Goal: Task Accomplishment & Management: Complete application form

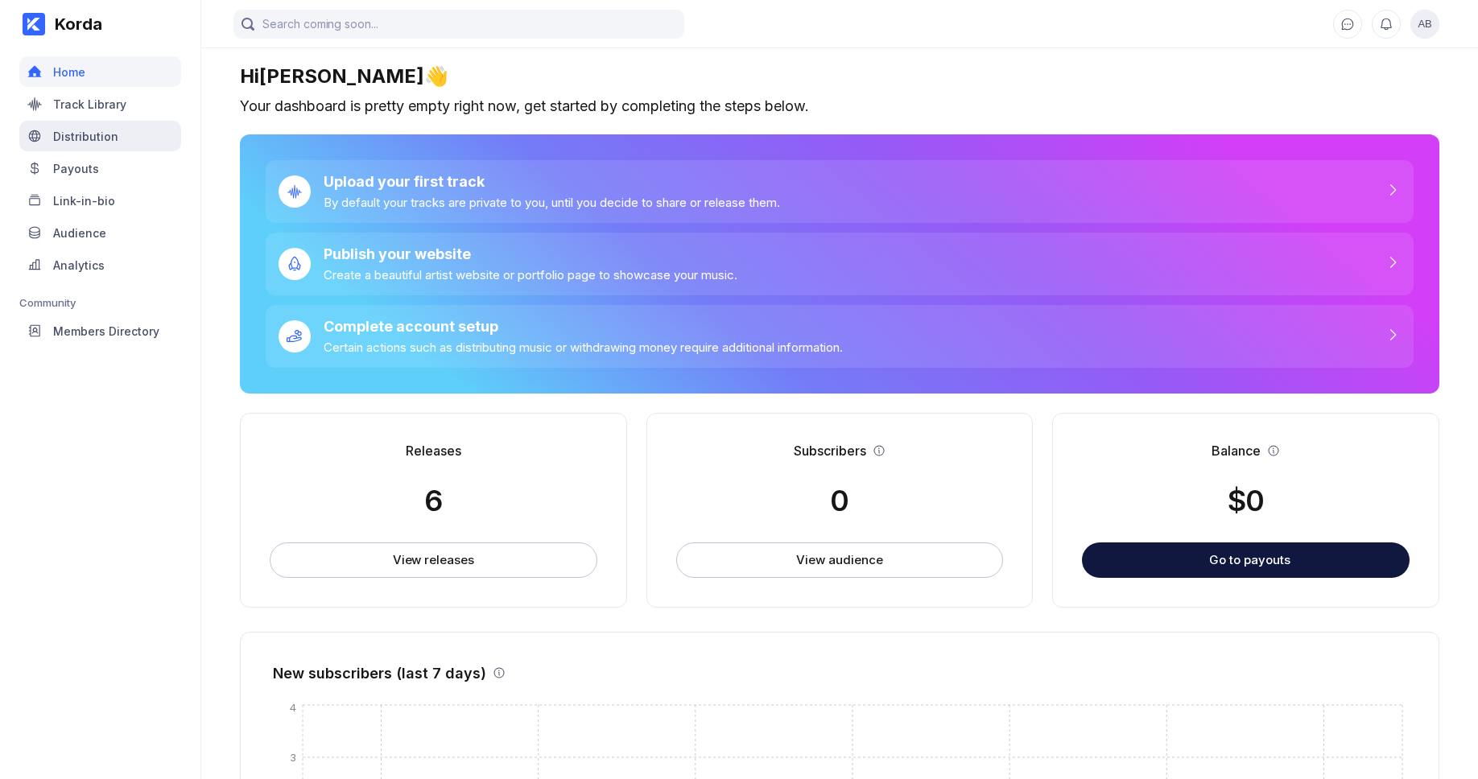
click at [91, 134] on div "Distribution" at bounding box center [85, 137] width 65 height 14
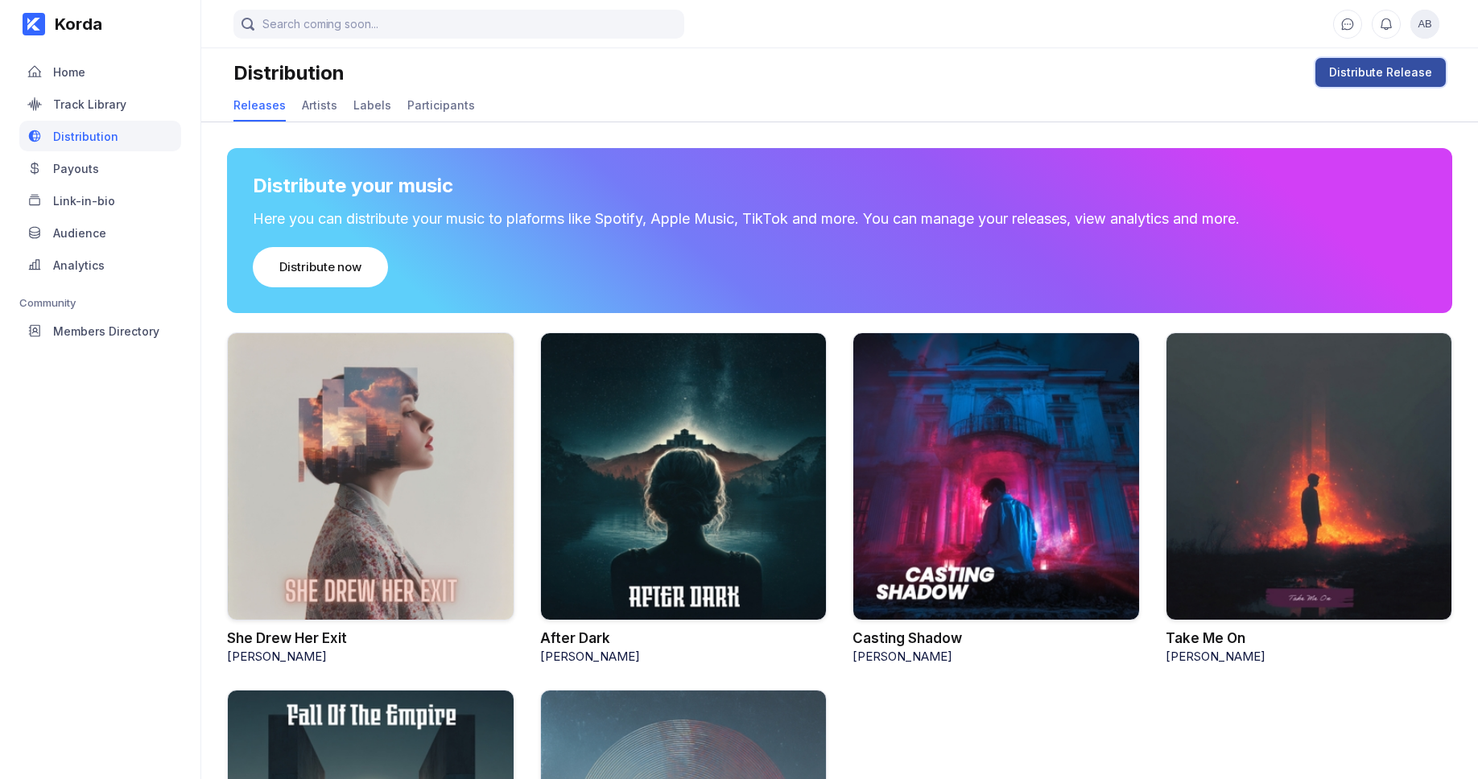
click at [1352, 76] on div "Distribute Release" at bounding box center [1380, 72] width 103 height 16
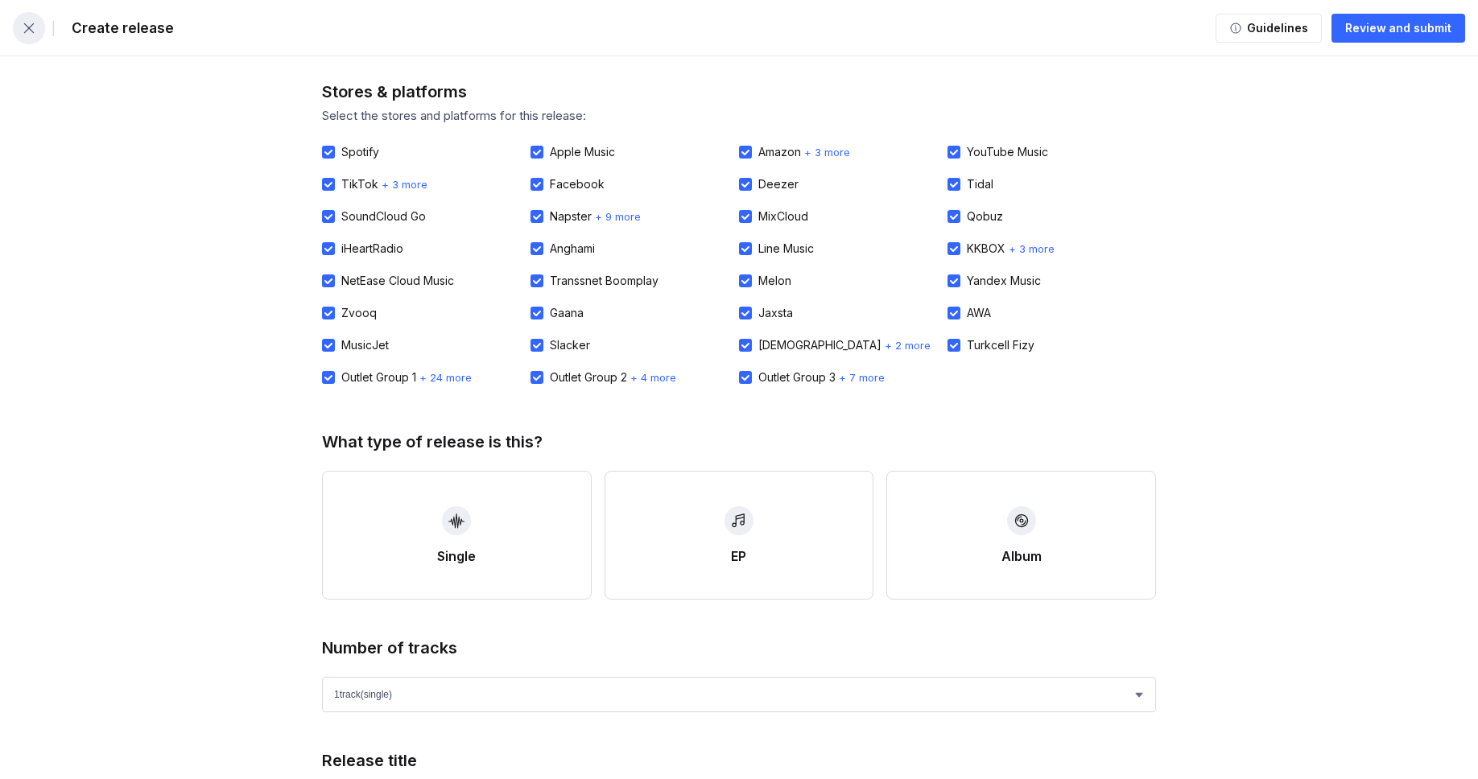
click at [37, 30] on button "button" at bounding box center [29, 28] width 32 height 32
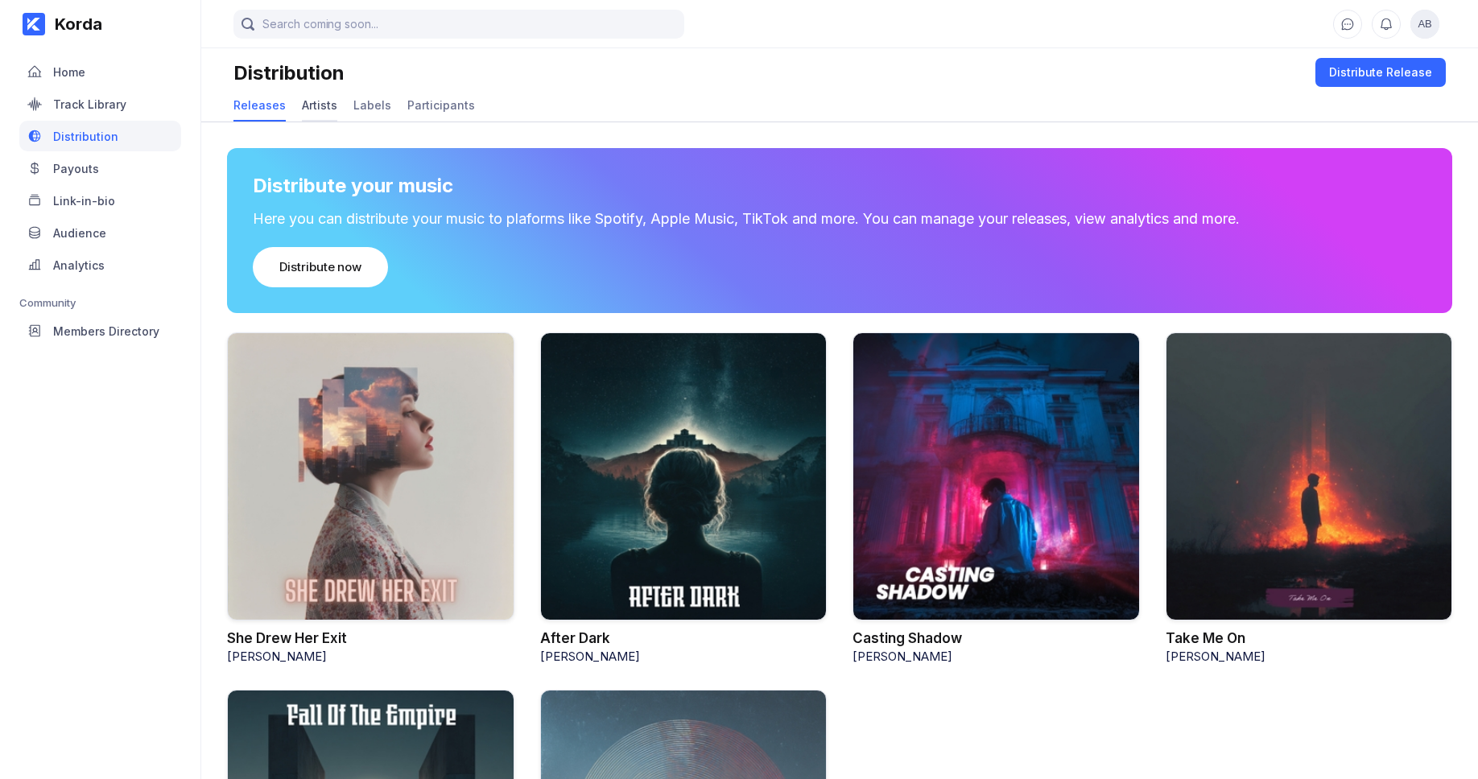
click at [312, 105] on div "Artists" at bounding box center [319, 105] width 35 height 14
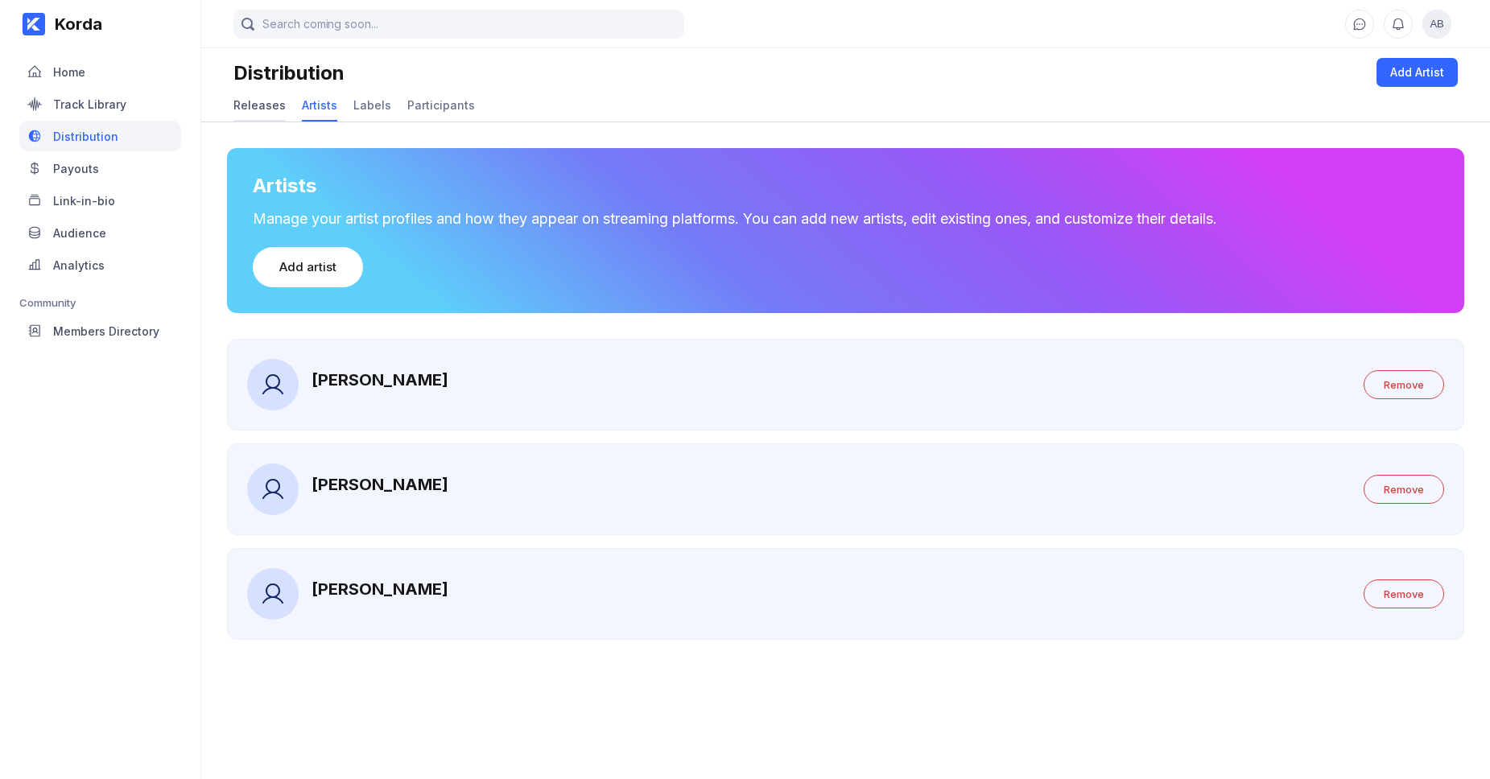
click at [244, 102] on div "Releases" at bounding box center [259, 105] width 52 height 14
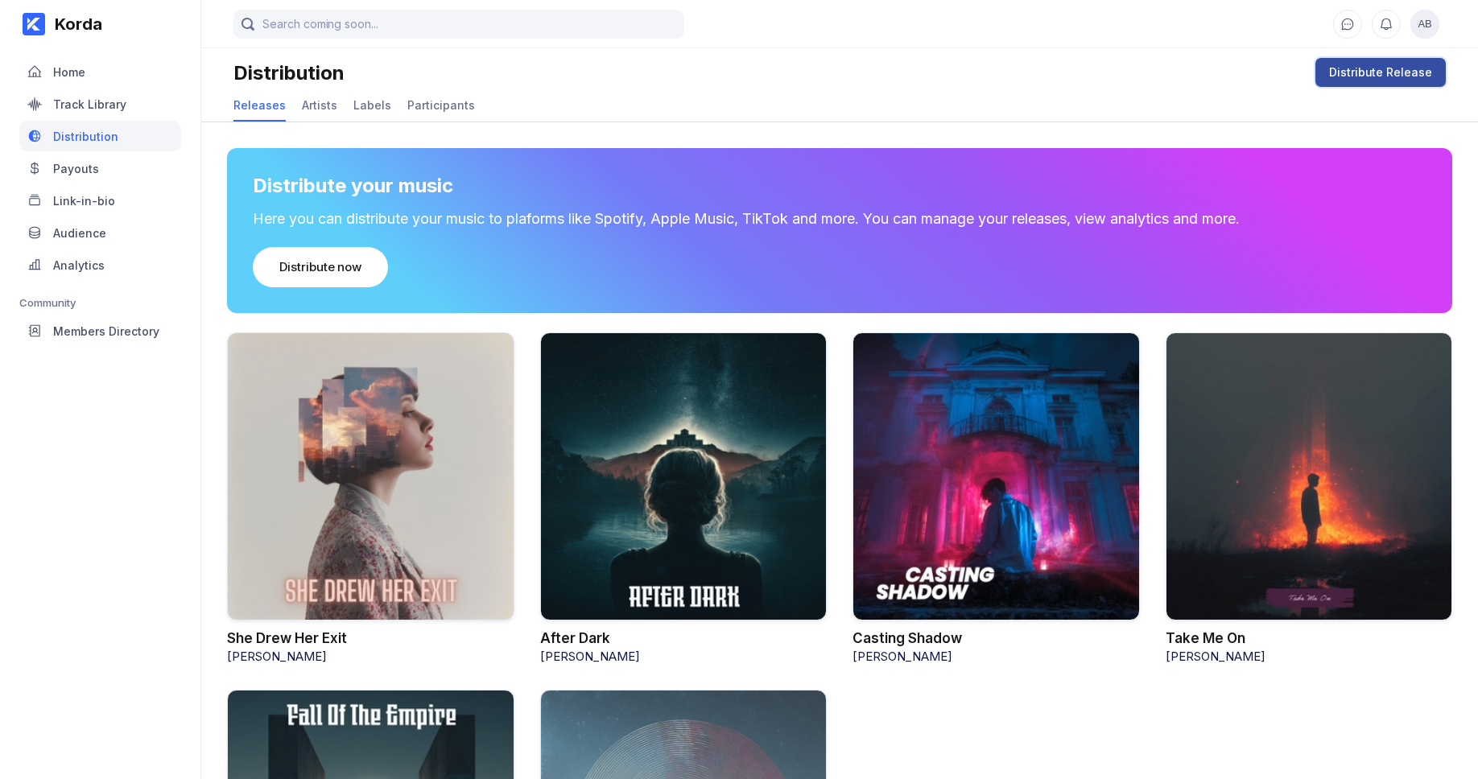
click at [1359, 71] on div "Distribute Release" at bounding box center [1380, 72] width 103 height 16
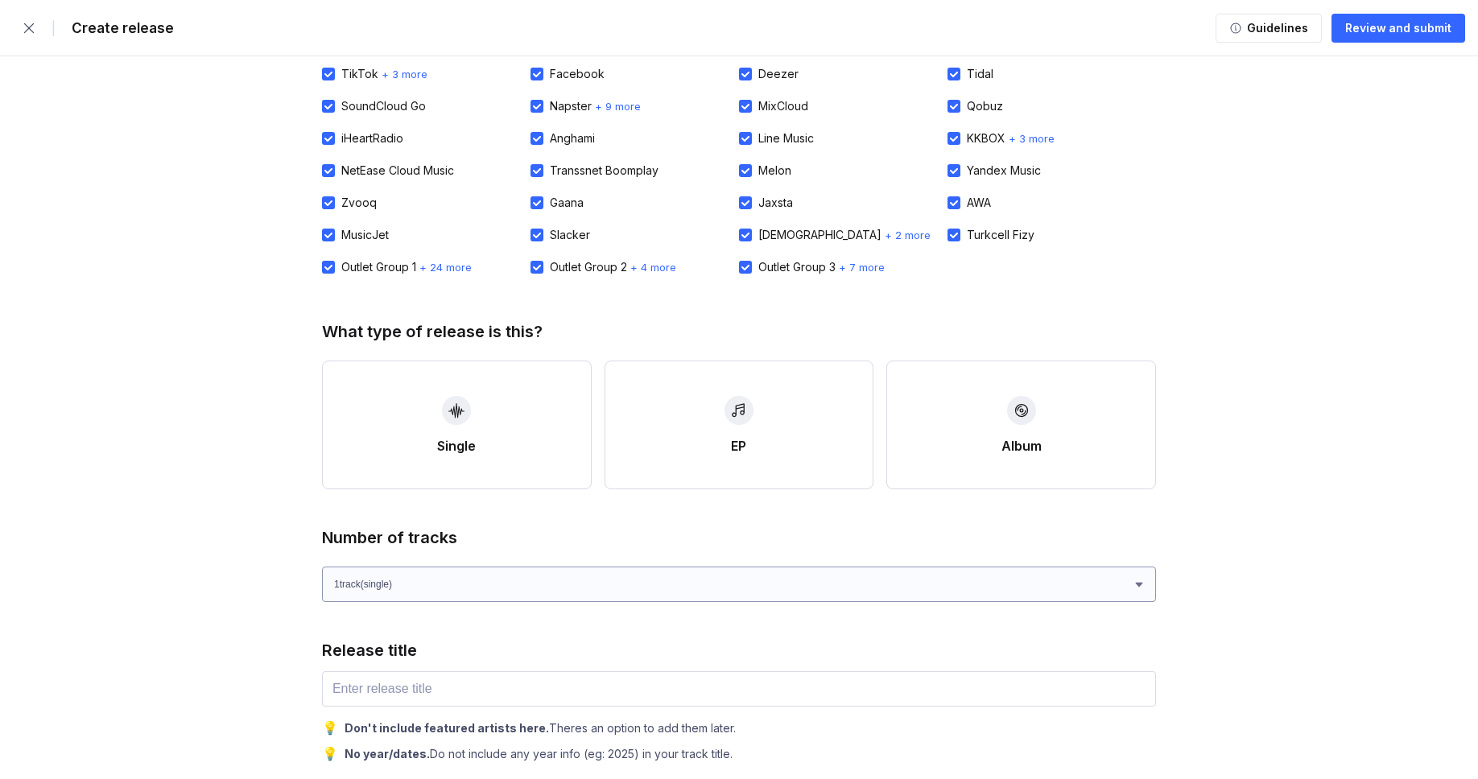
scroll to position [237, 0]
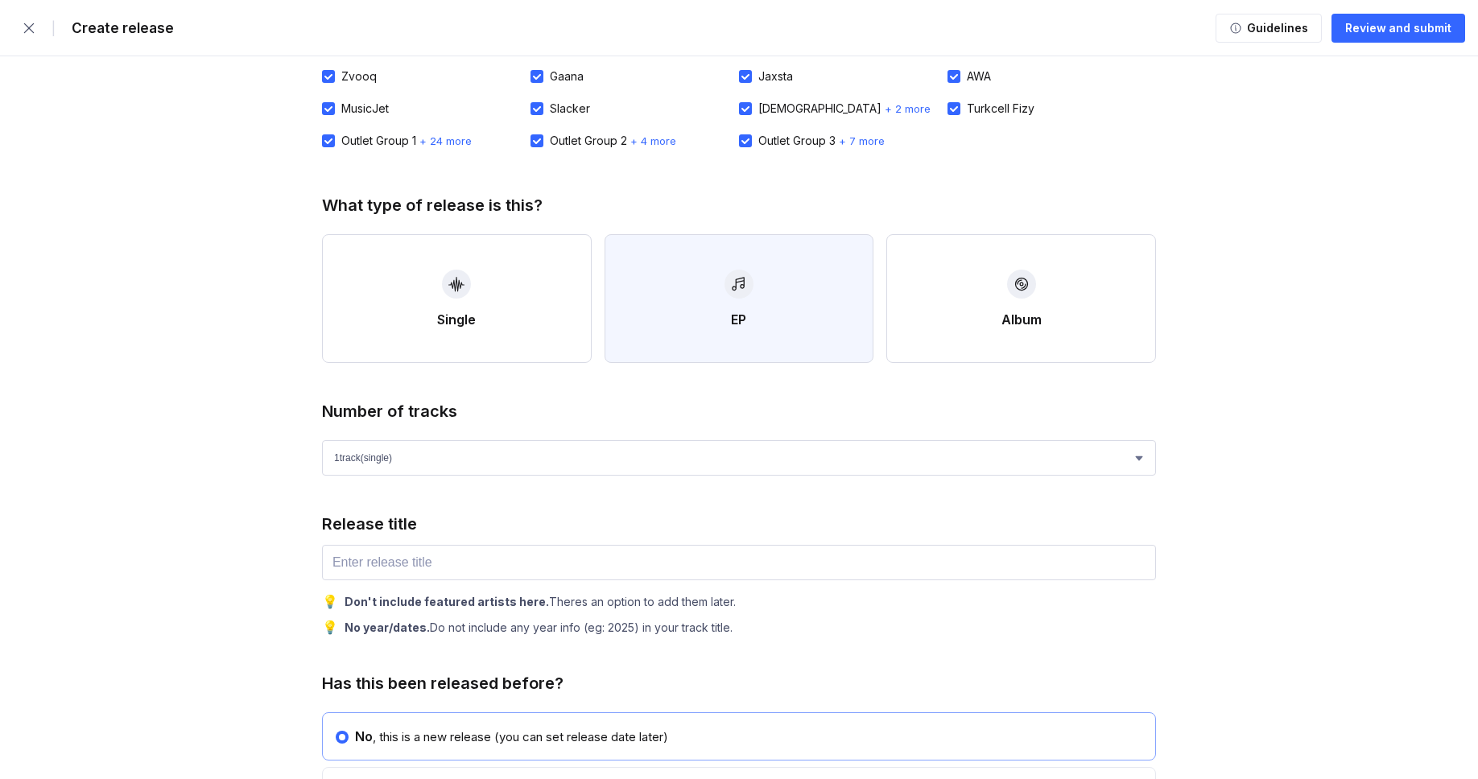
click at [724, 332] on button "EP" at bounding box center [739, 298] width 270 height 129
select select "4"
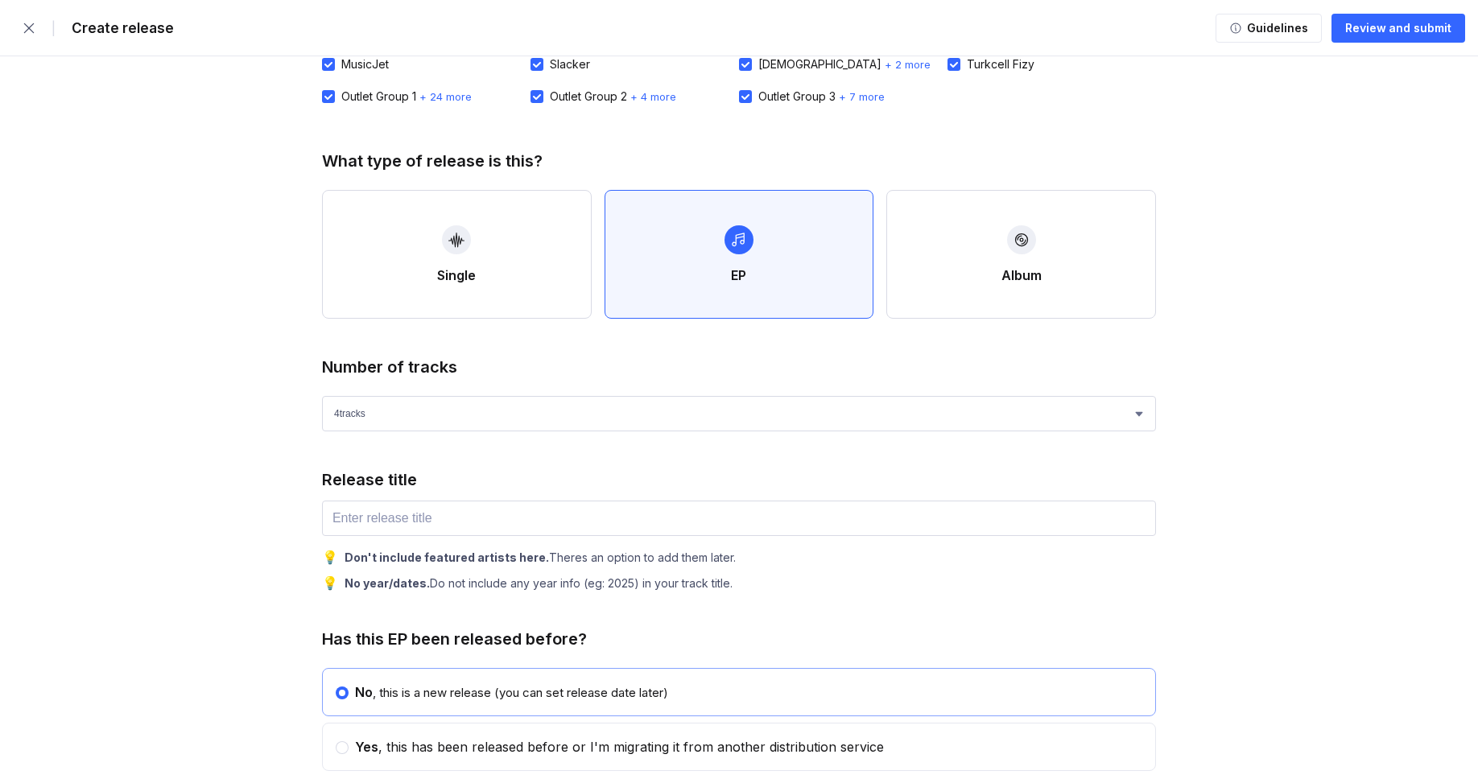
scroll to position [321, 0]
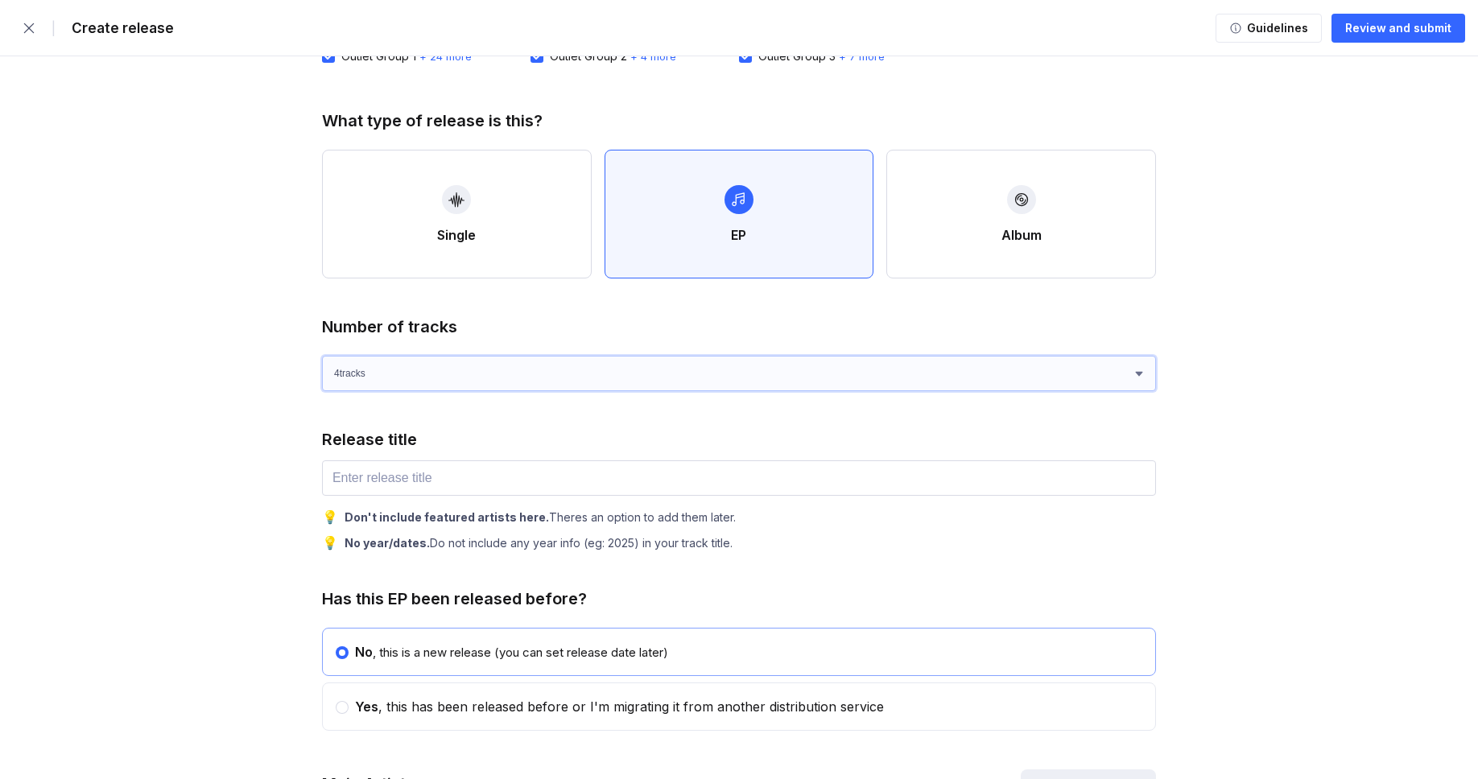
click at [664, 377] on select "1 track (single) 2 track s 3 track s 4 track s" at bounding box center [739, 373] width 834 height 35
click at [322, 356] on select "1 track (single) 2 track s 3 track s 4 track s" at bounding box center [739, 373] width 834 height 35
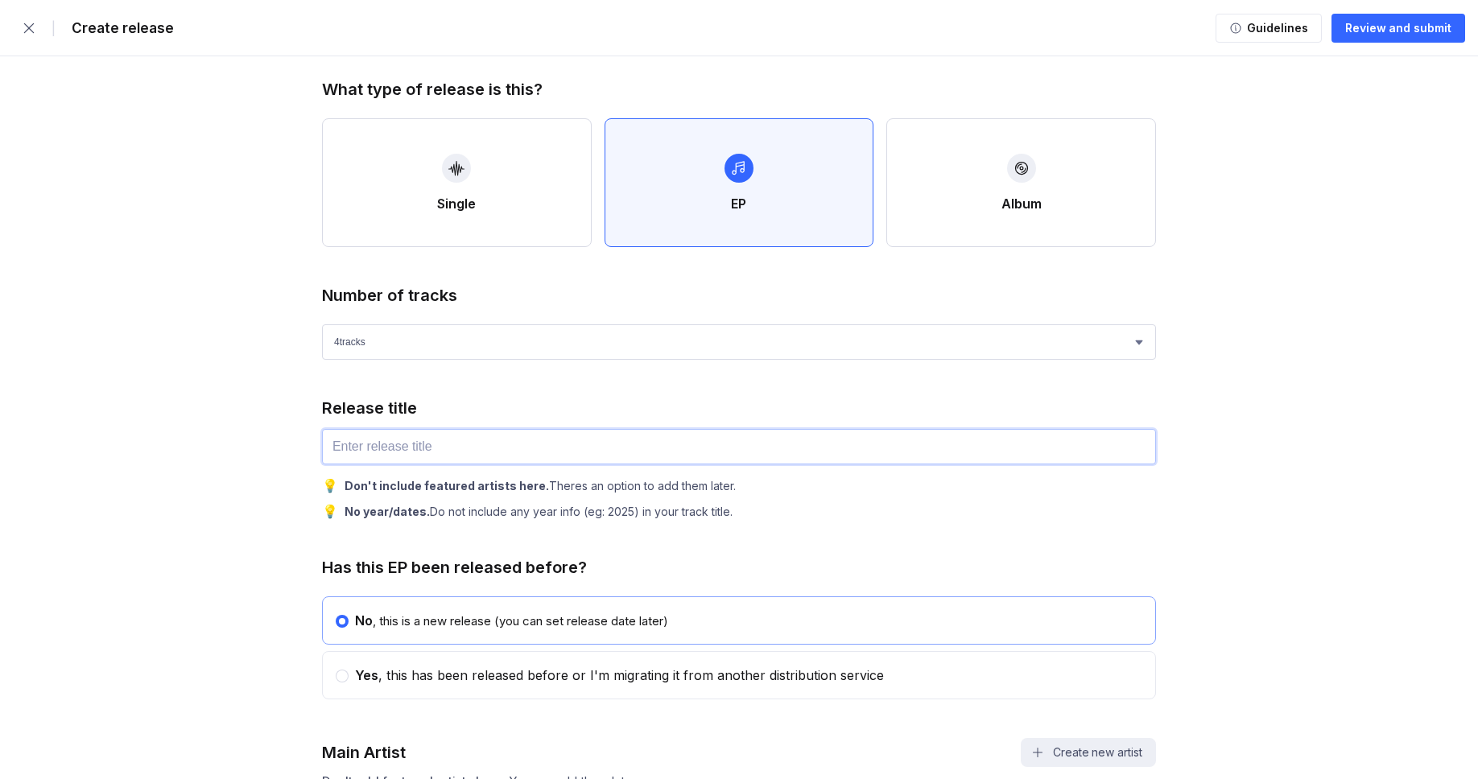
click at [368, 447] on input "text" at bounding box center [739, 446] width 834 height 35
paste input "This Day Felt Familiar"
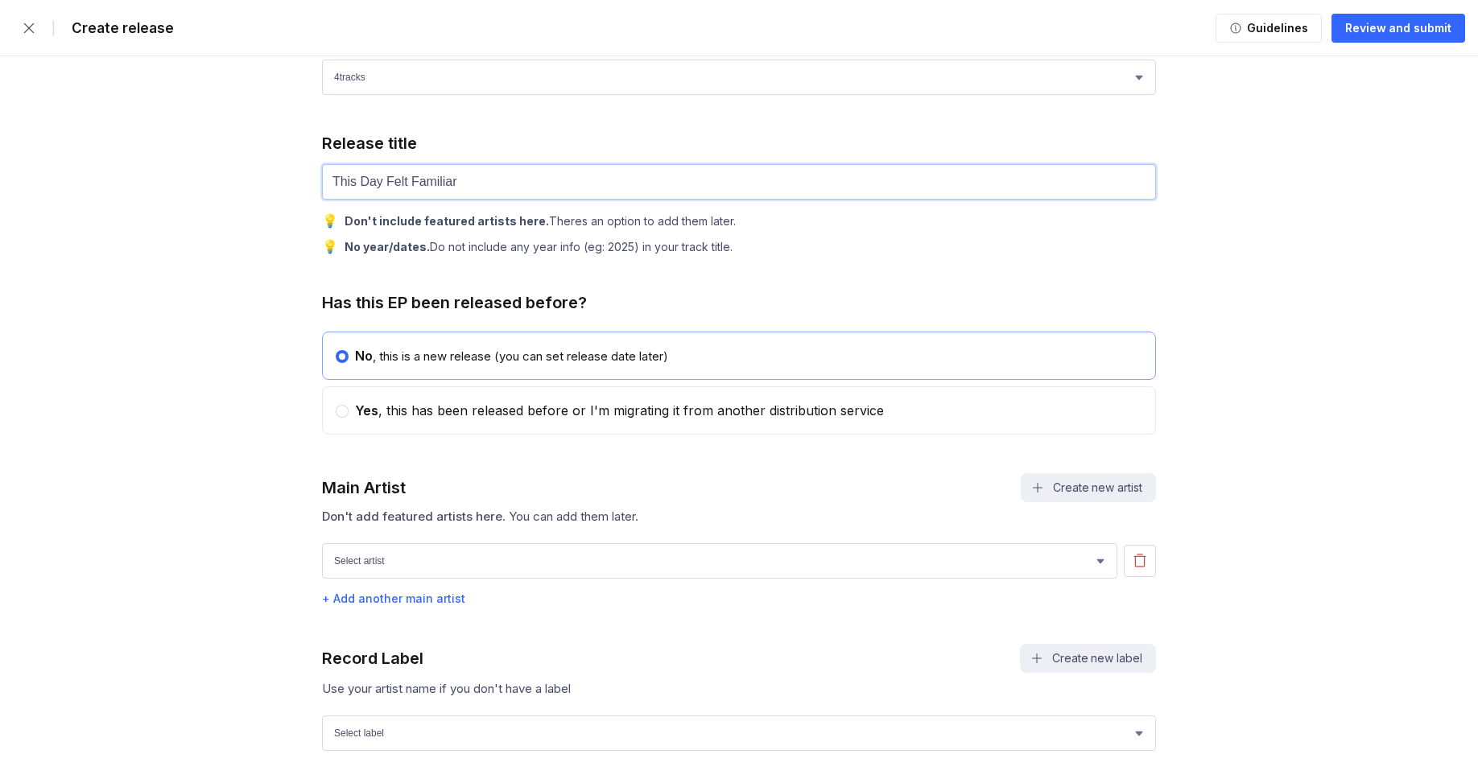
scroll to position [620, 0]
type input "This Day Felt Familiar"
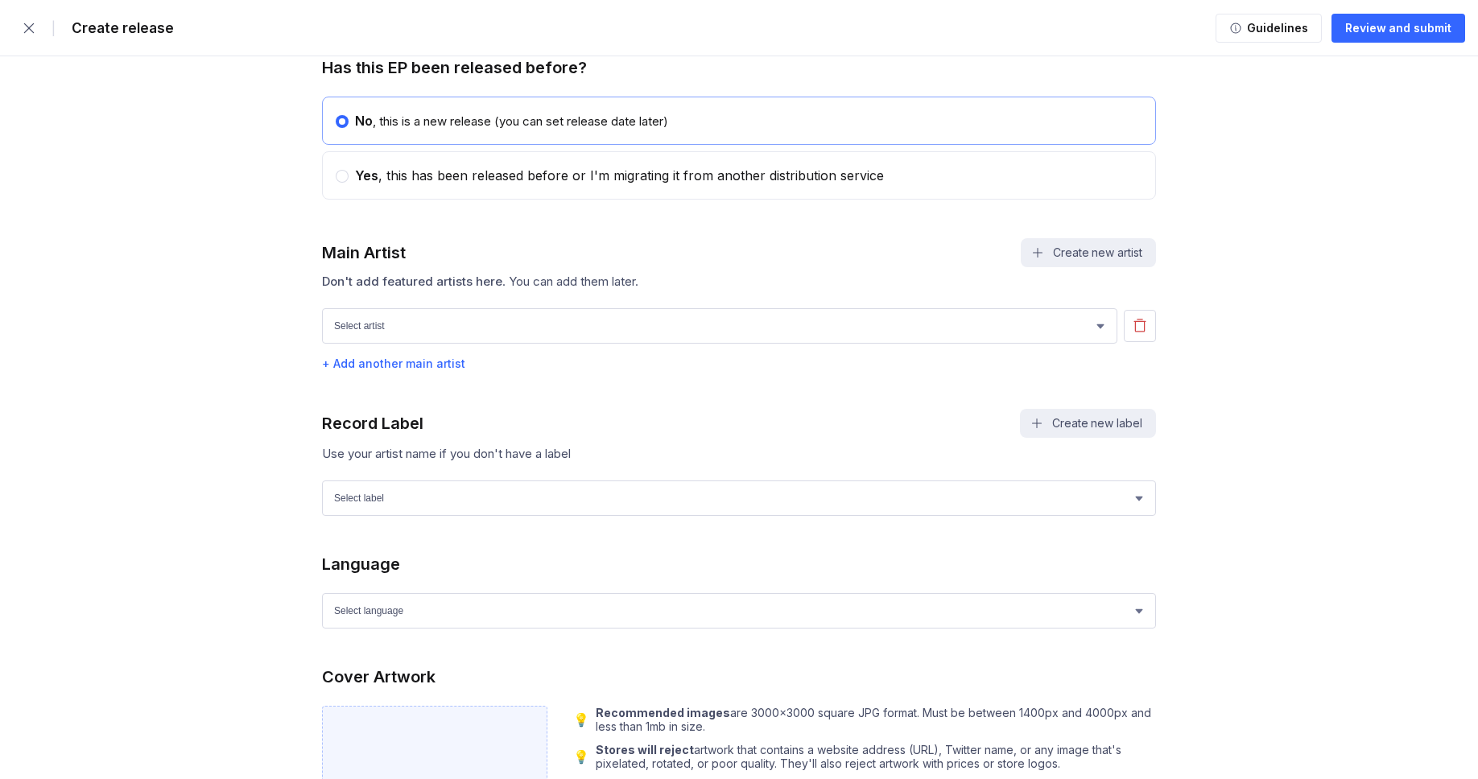
scroll to position [867, 0]
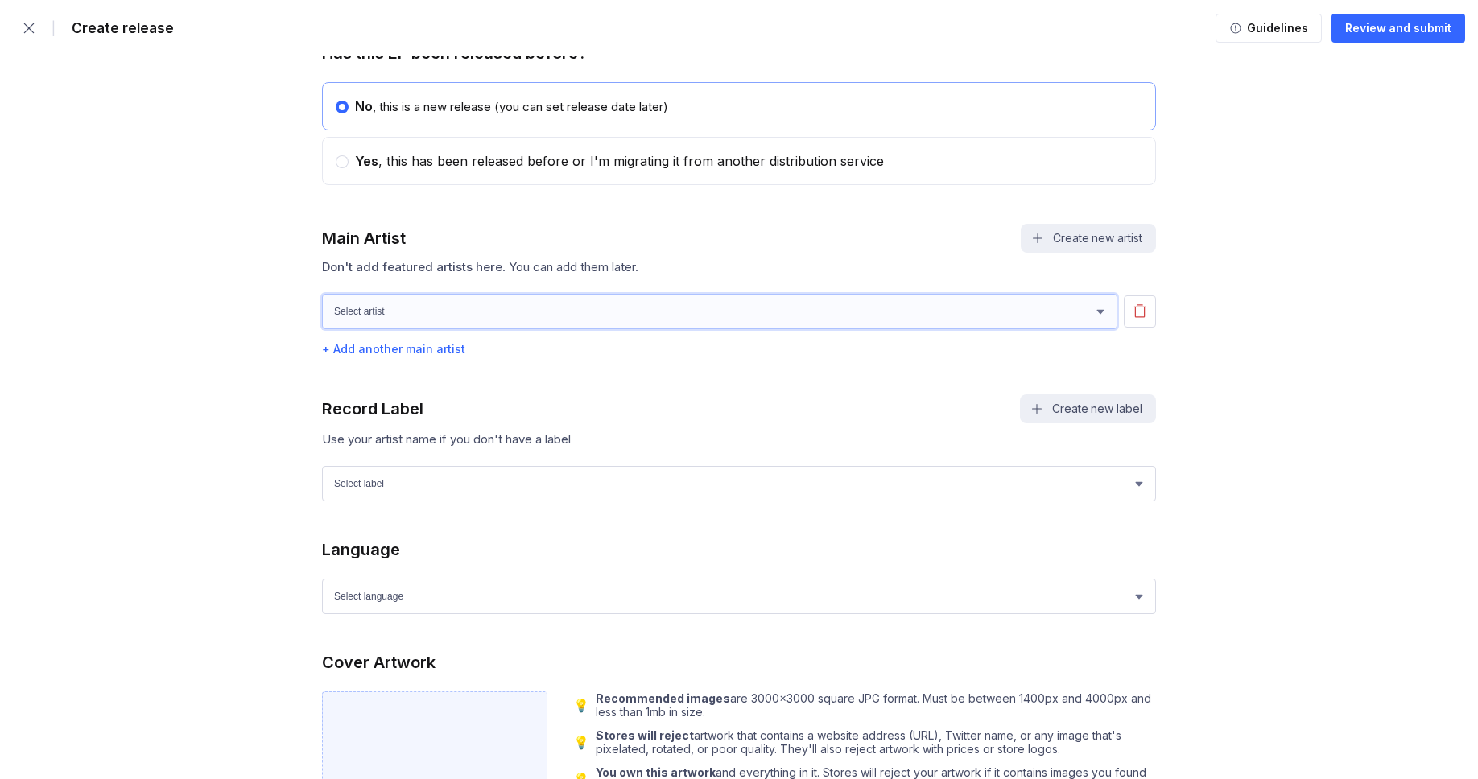
click at [493, 326] on select "Select artist [PERSON_NAME] [PERSON_NAME]" at bounding box center [719, 311] width 795 height 35
select select "78bd5e46-877a-410b-ad61-0f7bc9a4797e"
click at [322, 303] on select "Select artist [PERSON_NAME] [PERSON_NAME]" at bounding box center [719, 311] width 795 height 35
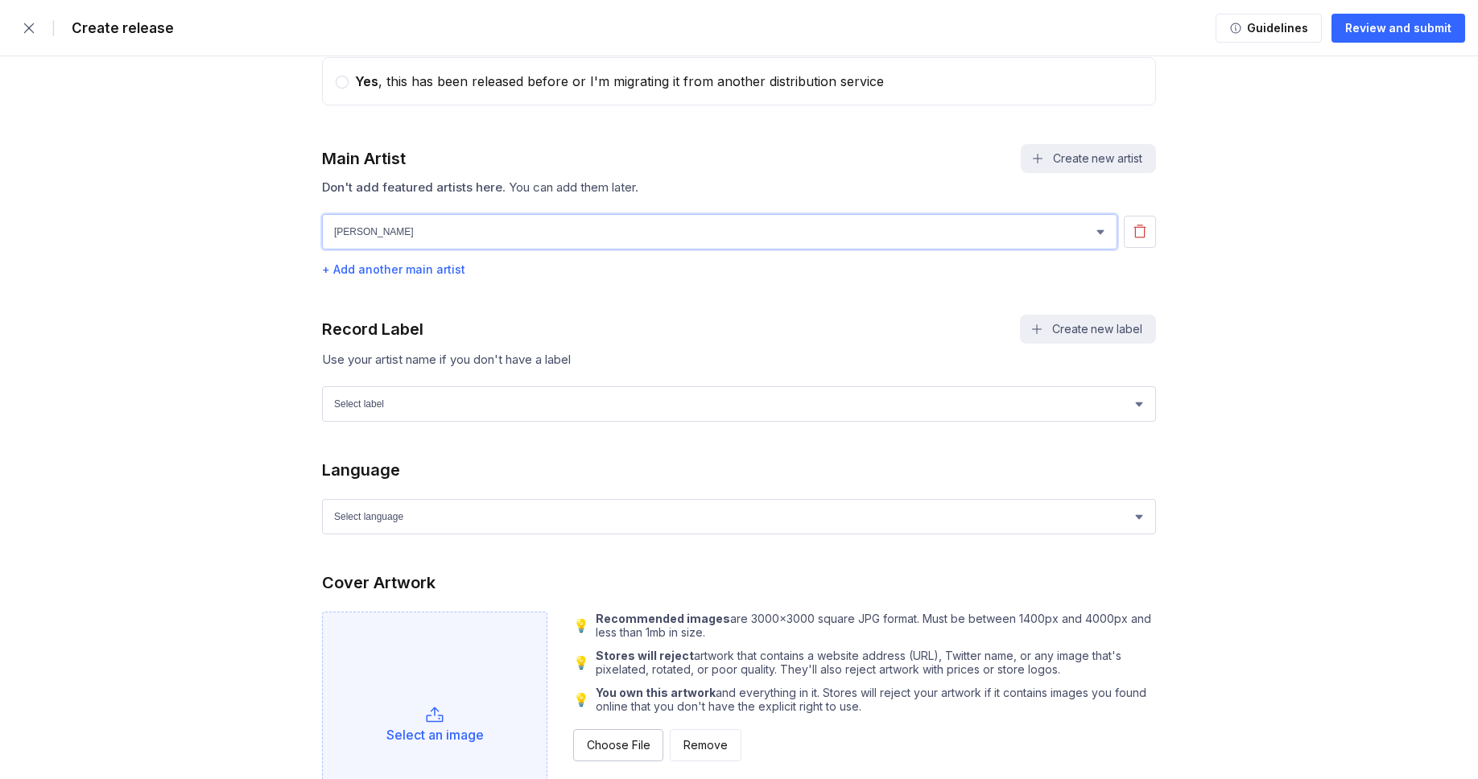
scroll to position [951, 0]
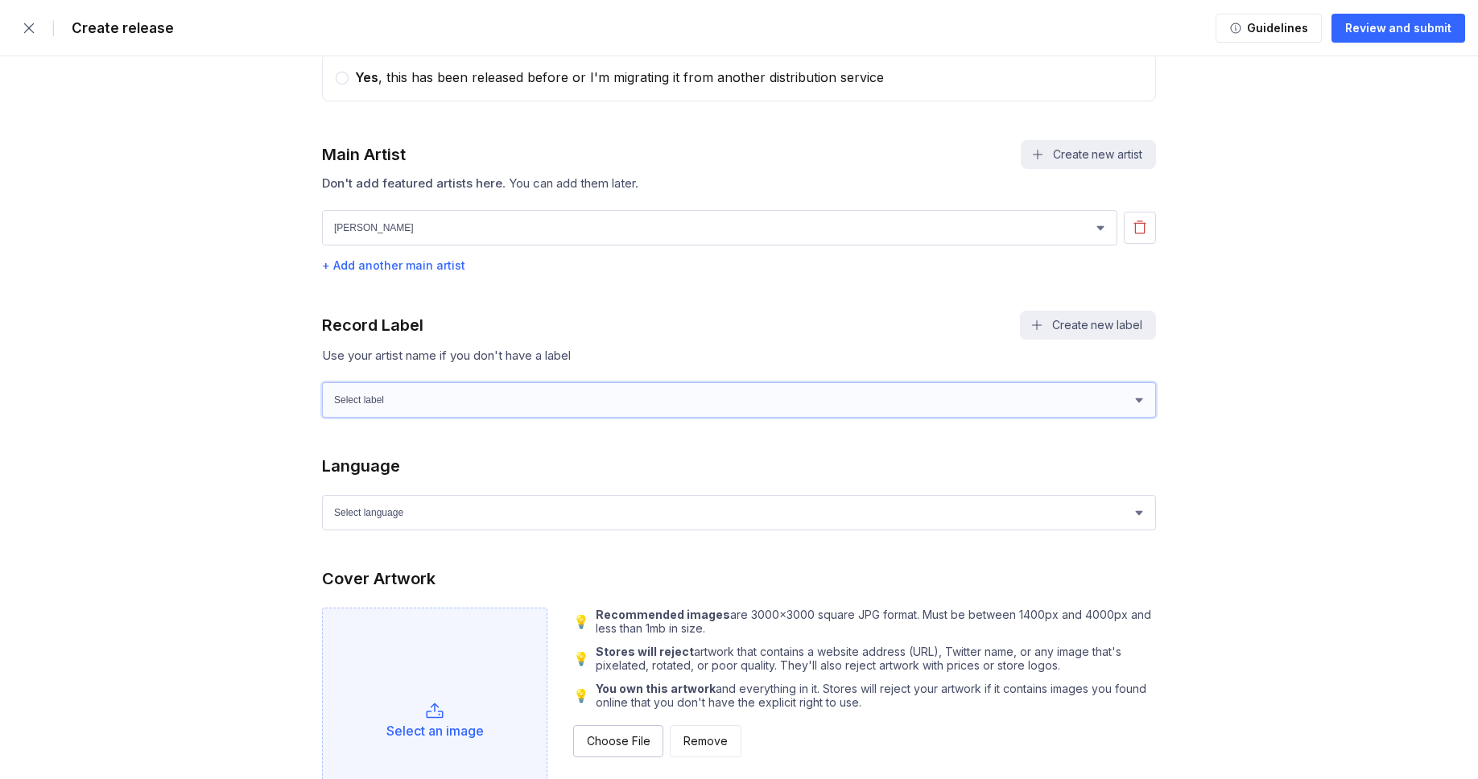
click at [428, 418] on select "Select label Green Wave Records" at bounding box center [739, 399] width 834 height 35
select select "1ef89922-d2b6-4e4d-bf09-5caefa64f555"
click at [322, 392] on select "Select label Green Wave Records" at bounding box center [739, 399] width 834 height 35
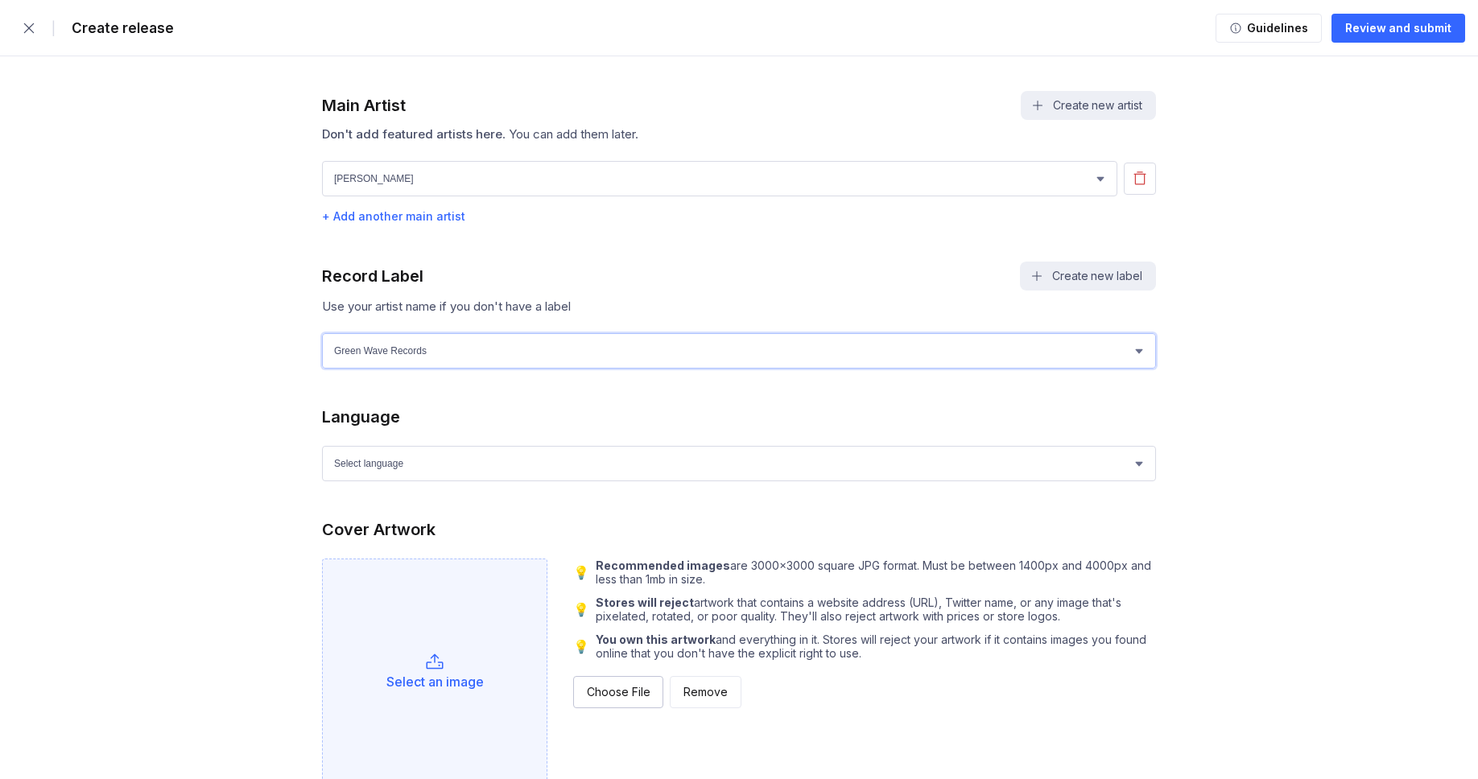
scroll to position [1239, 0]
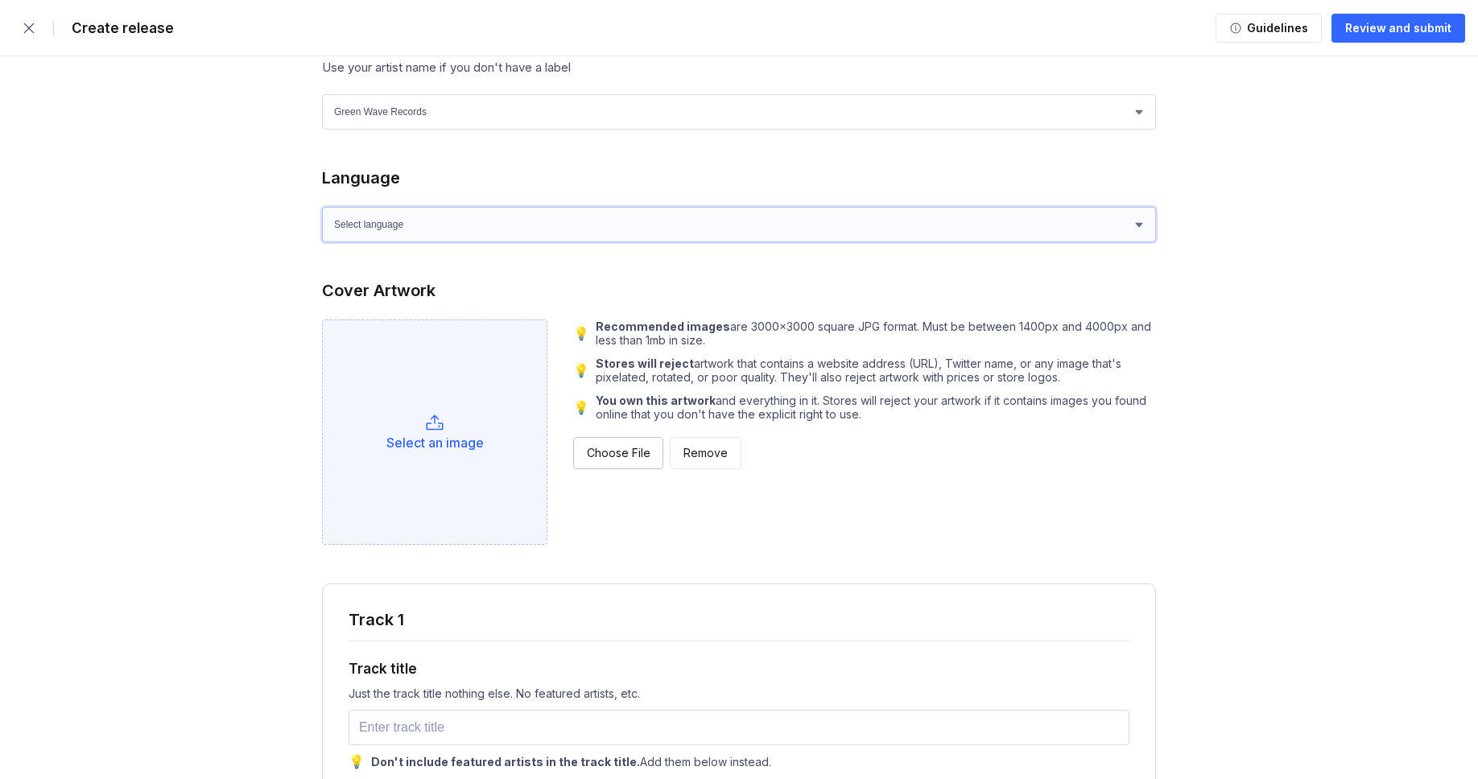
click at [443, 230] on select "Select language Afrikaans Akan Albanian Amharic Arabic Armenian Assamese Azerba…" at bounding box center [739, 224] width 834 height 35
click at [512, 242] on select "Select language Afrikaans Akan Albanian Amharic Arabic Armenian Assamese Azerba…" at bounding box center [739, 224] width 834 height 35
click at [510, 241] on select "Select language Afrikaans Akan Albanian Amharic Arabic Armenian Assamese Azerba…" at bounding box center [739, 224] width 834 height 35
select select "en"
click at [322, 217] on select "Select language Afrikaans Akan Albanian Amharic Arabic Armenian Assamese Azerba…" at bounding box center [739, 224] width 834 height 35
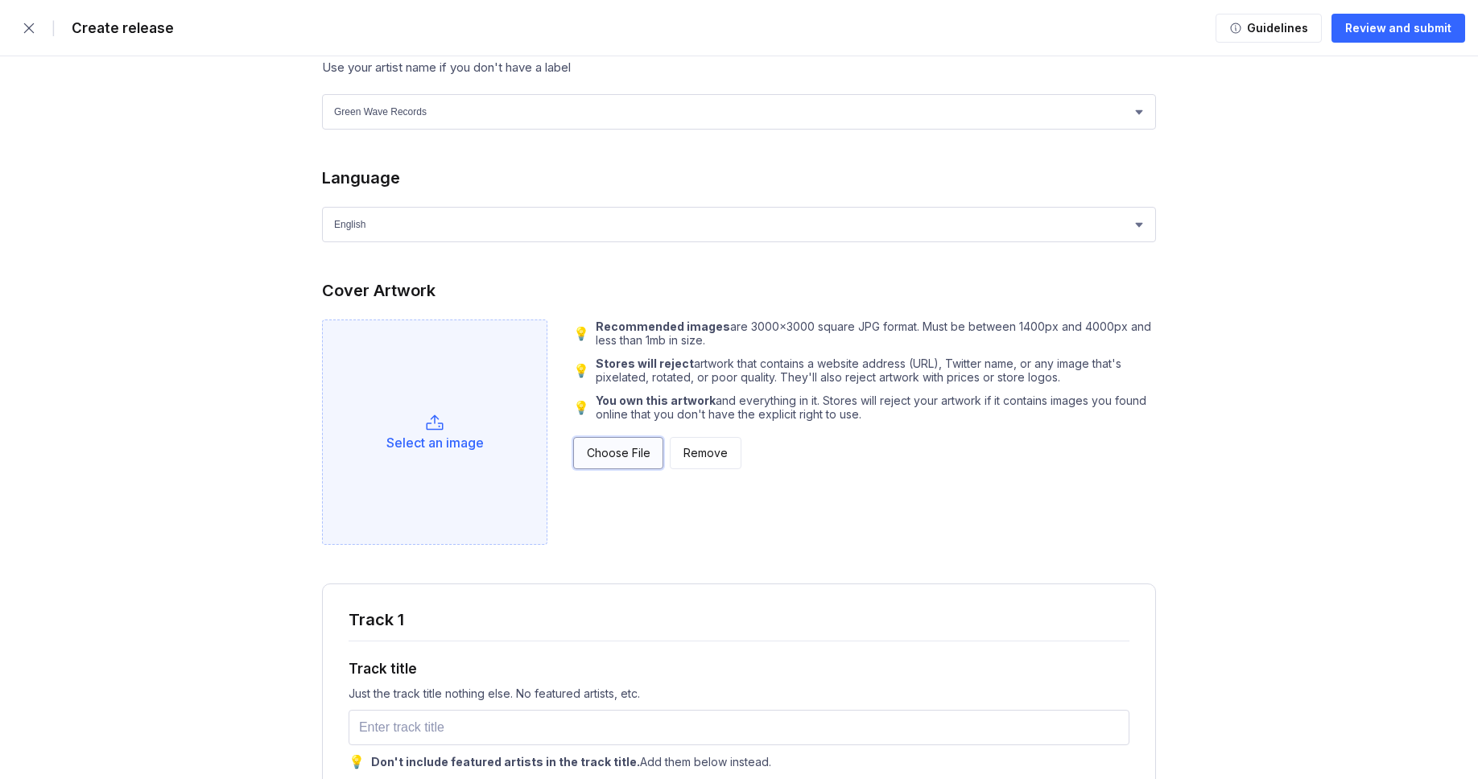
click at [589, 456] on div "Choose File" at bounding box center [618, 453] width 63 height 16
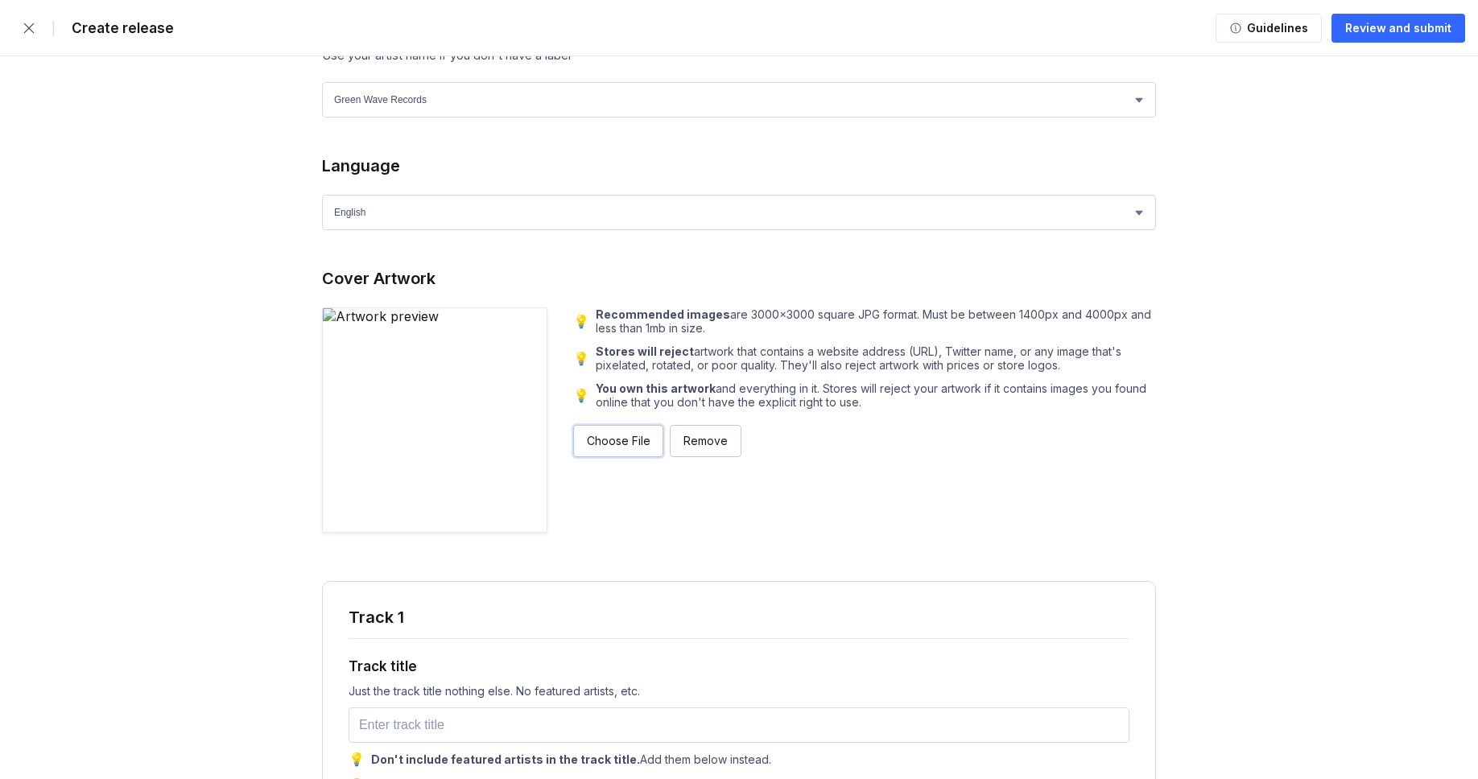
scroll to position [1504, 0]
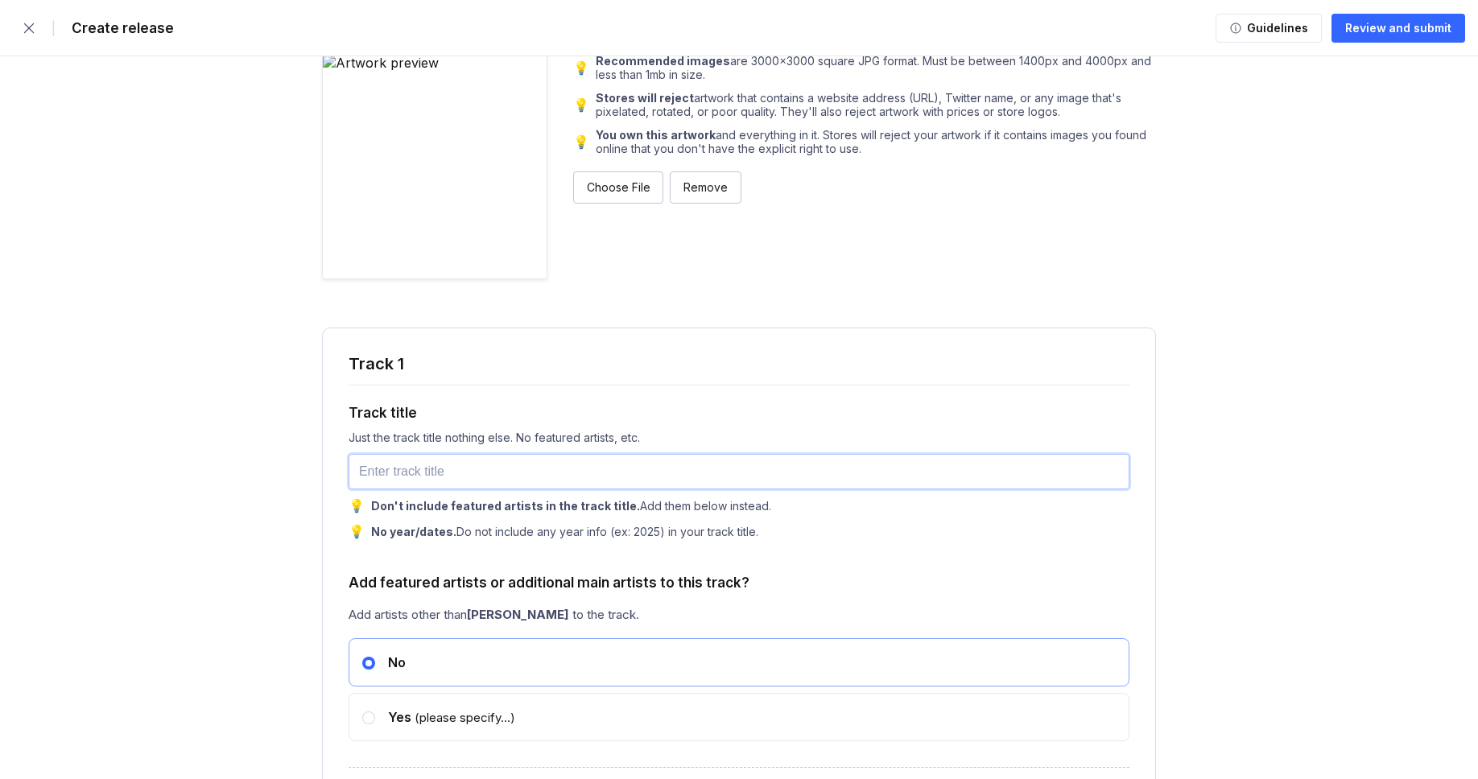
click at [444, 480] on input "text" at bounding box center [738, 471] width 781 height 35
paste input "Familiar Footsteps"
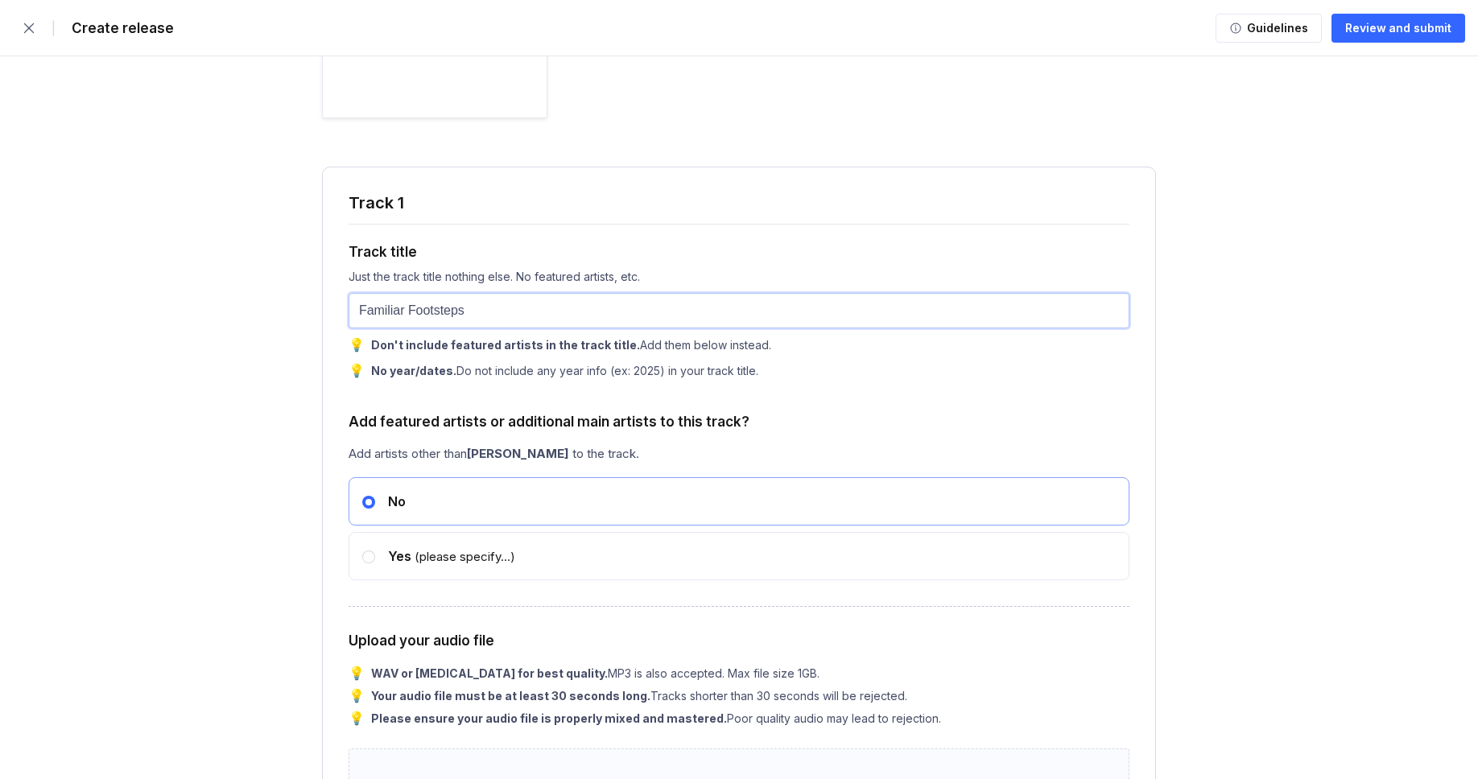
scroll to position [1780, 0]
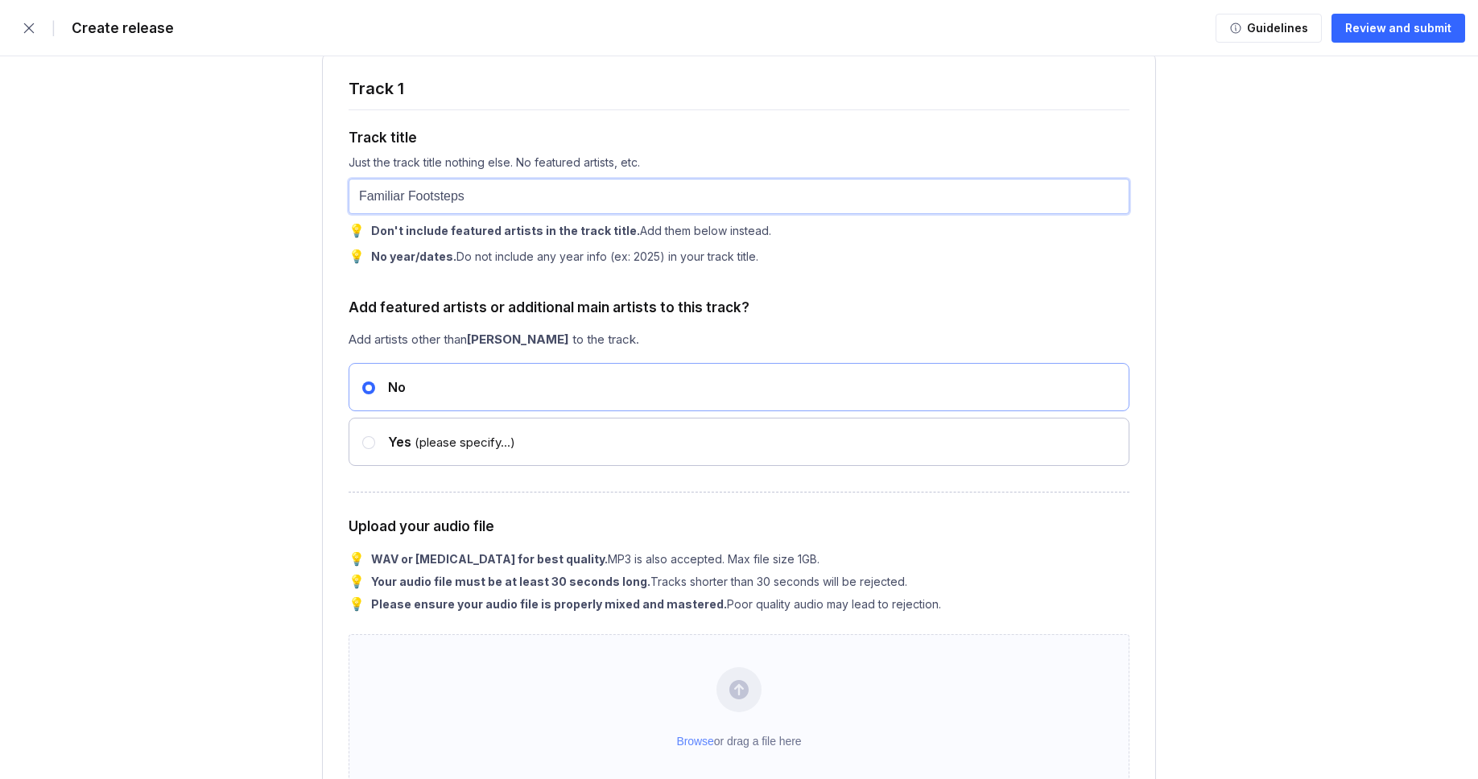
type input "Familiar Footsteps"
click at [421, 450] on div "Yes (please specify...)" at bounding box center [445, 442] width 140 height 16
radio input "false"
radio input "true"
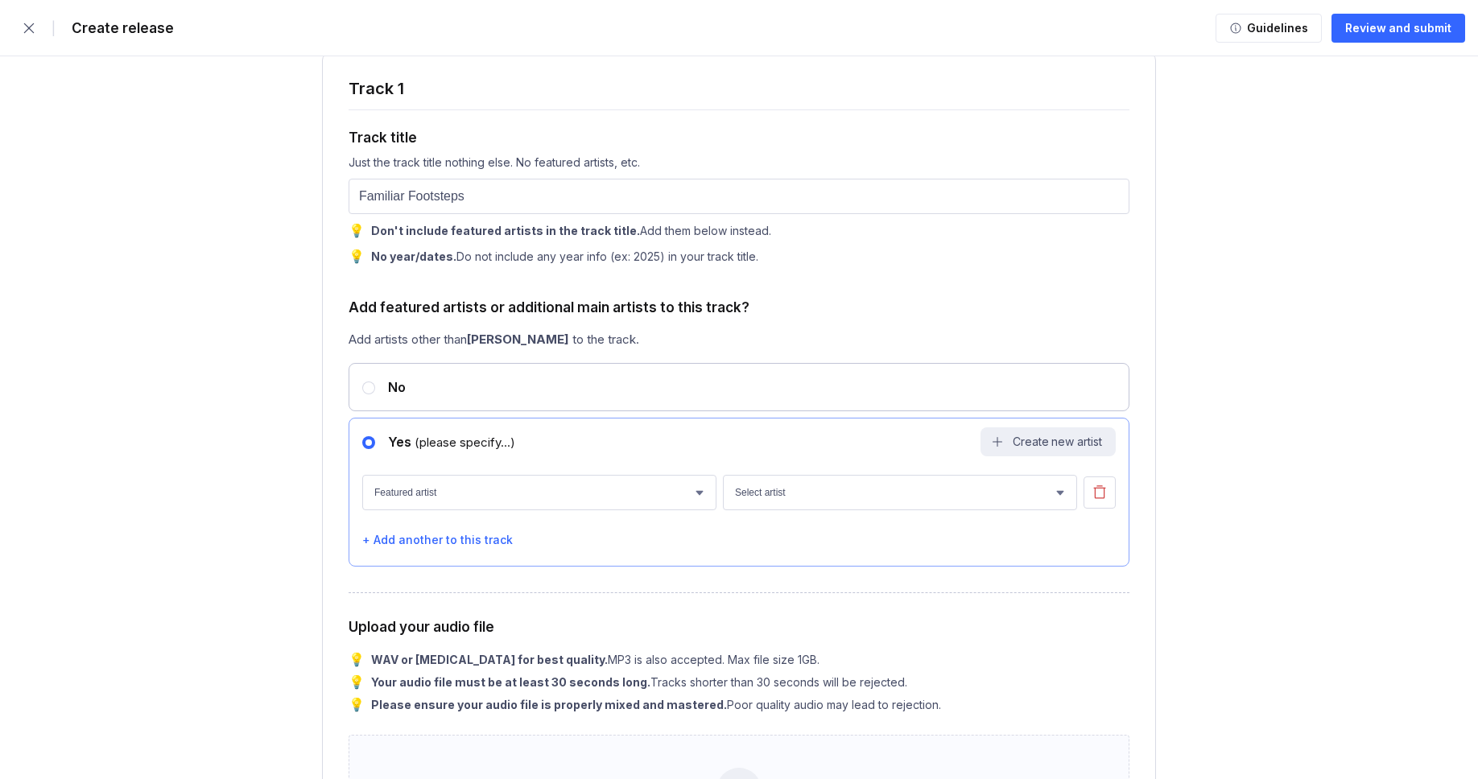
click at [419, 410] on div "No" at bounding box center [738, 387] width 781 height 48
radio input "true"
radio input "false"
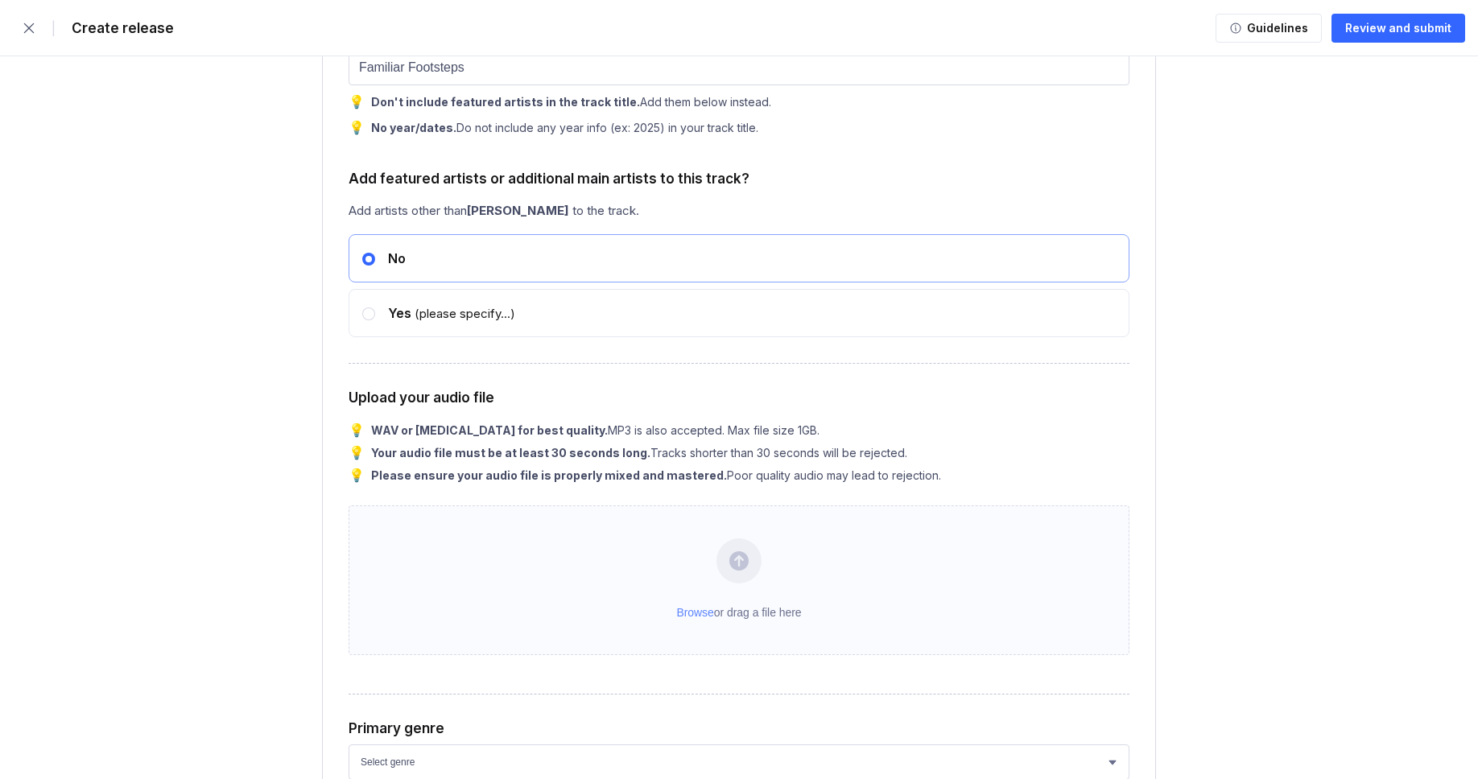
scroll to position [1912, 0]
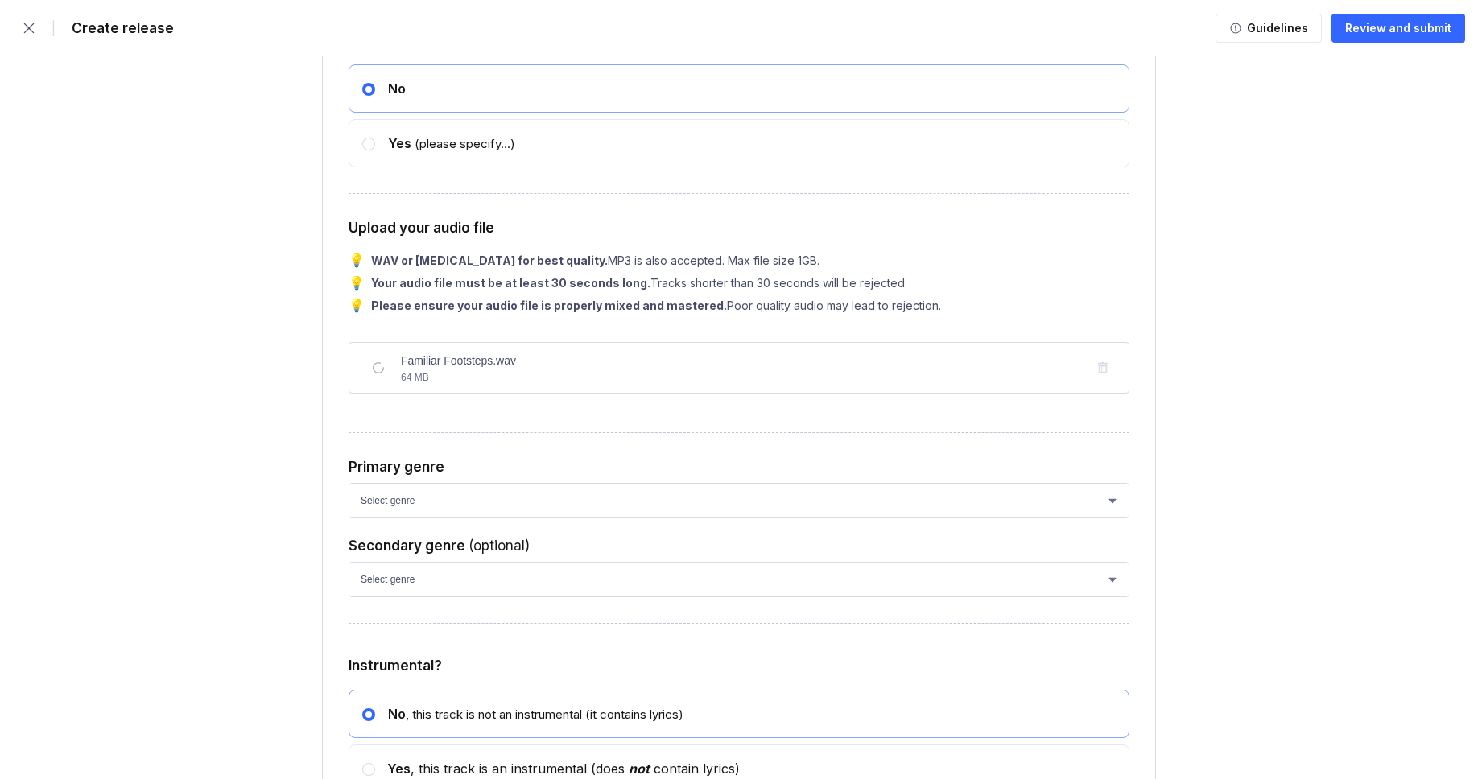
scroll to position [2178, 0]
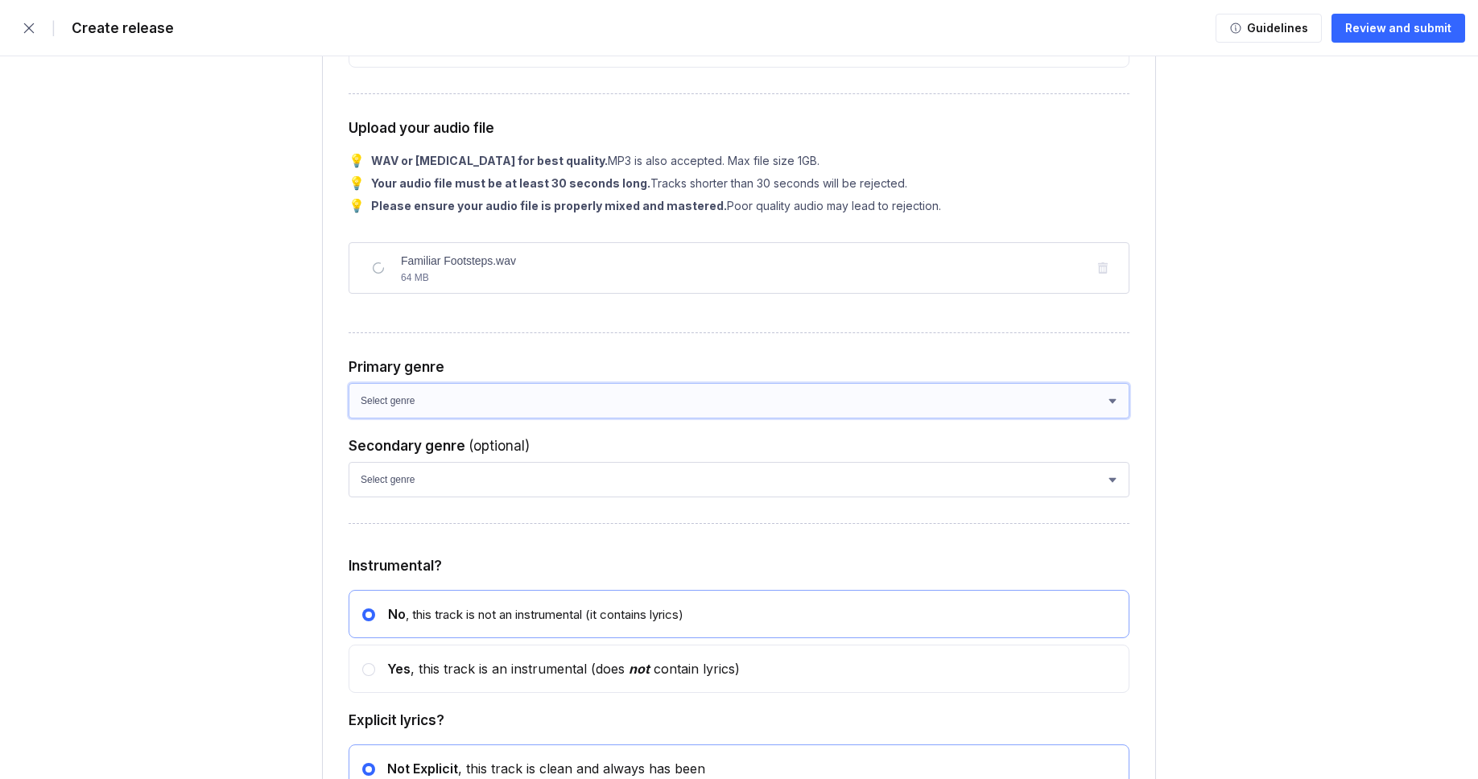
click at [385, 419] on select "Select genre African Afro-Beat Afro-Pop Afro-Soul Alternative Alternative Rock …" at bounding box center [738, 400] width 781 height 35
click at [414, 419] on select "Select genre African Afro-Beat Afro-Pop Afro-Soul Alternative Alternative Rock …" at bounding box center [738, 400] width 781 height 35
select select "ce1eb7a7-8d30-4b1f-aa32-270a3e33577f"
click at [348, 417] on select "Select genre African Afro-Beat Afro-Pop Afro-Soul Alternative Alternative Rock …" at bounding box center [738, 400] width 781 height 35
click at [413, 497] on select "Select genre African Afro-Beat Afro-Pop Afro-Soul Alternative Alternative Rock …" at bounding box center [738, 479] width 781 height 35
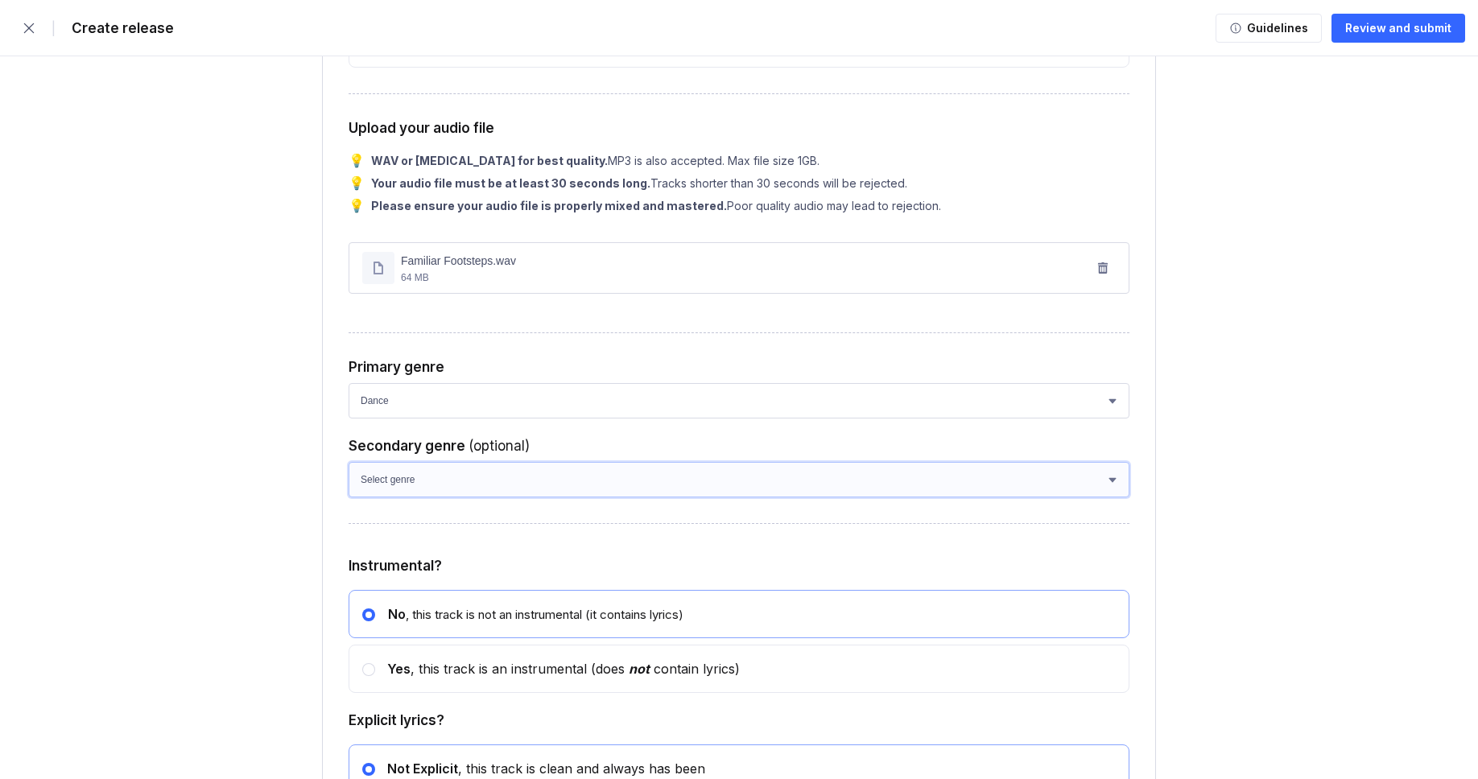
select select "a42cf8e2-75f7-4f62-afbe-d86080a7aa35"
click at [348, 496] on select "Select genre African Afro-Beat Afro-Pop Afro-Soul Alternative Alternative Rock …" at bounding box center [738, 479] width 781 height 35
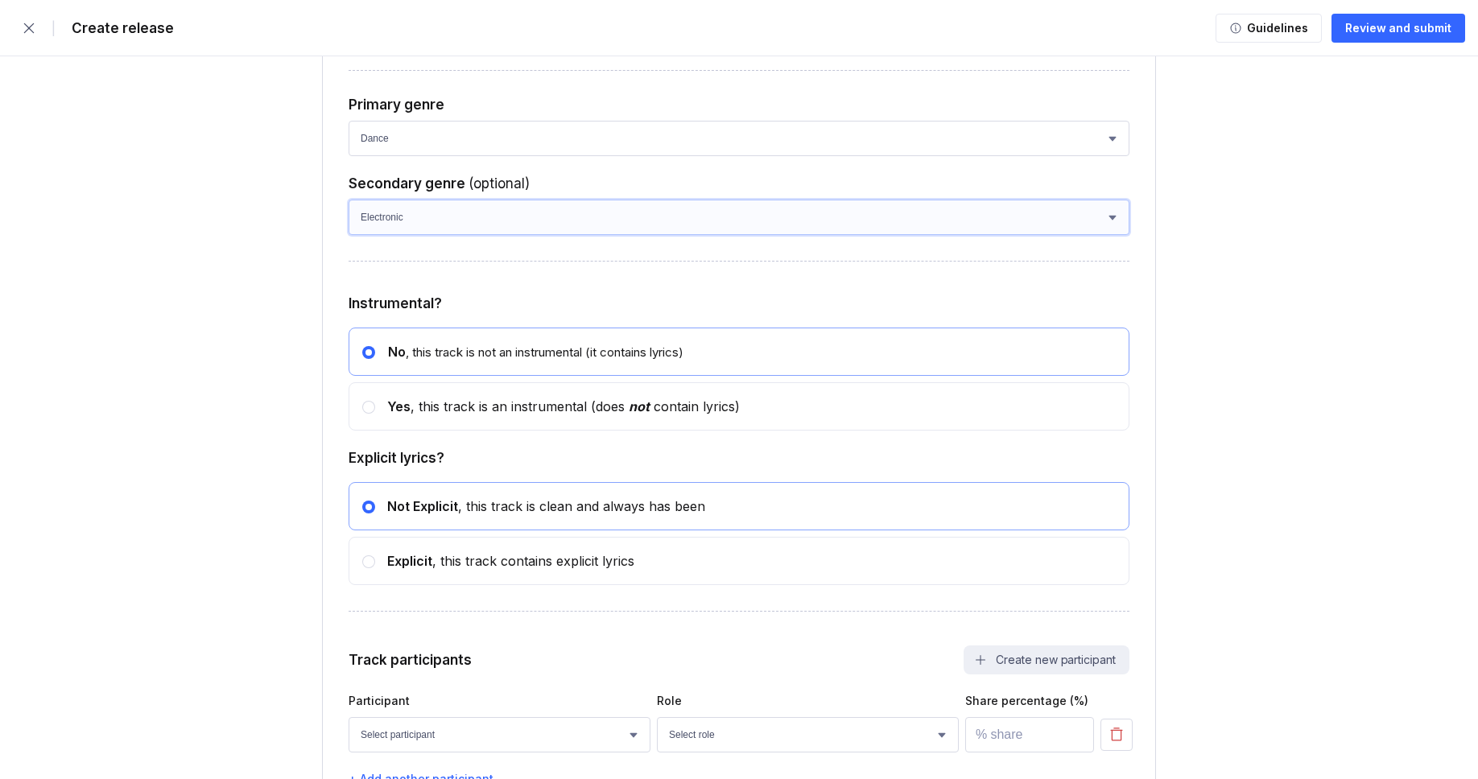
scroll to position [2460, 0]
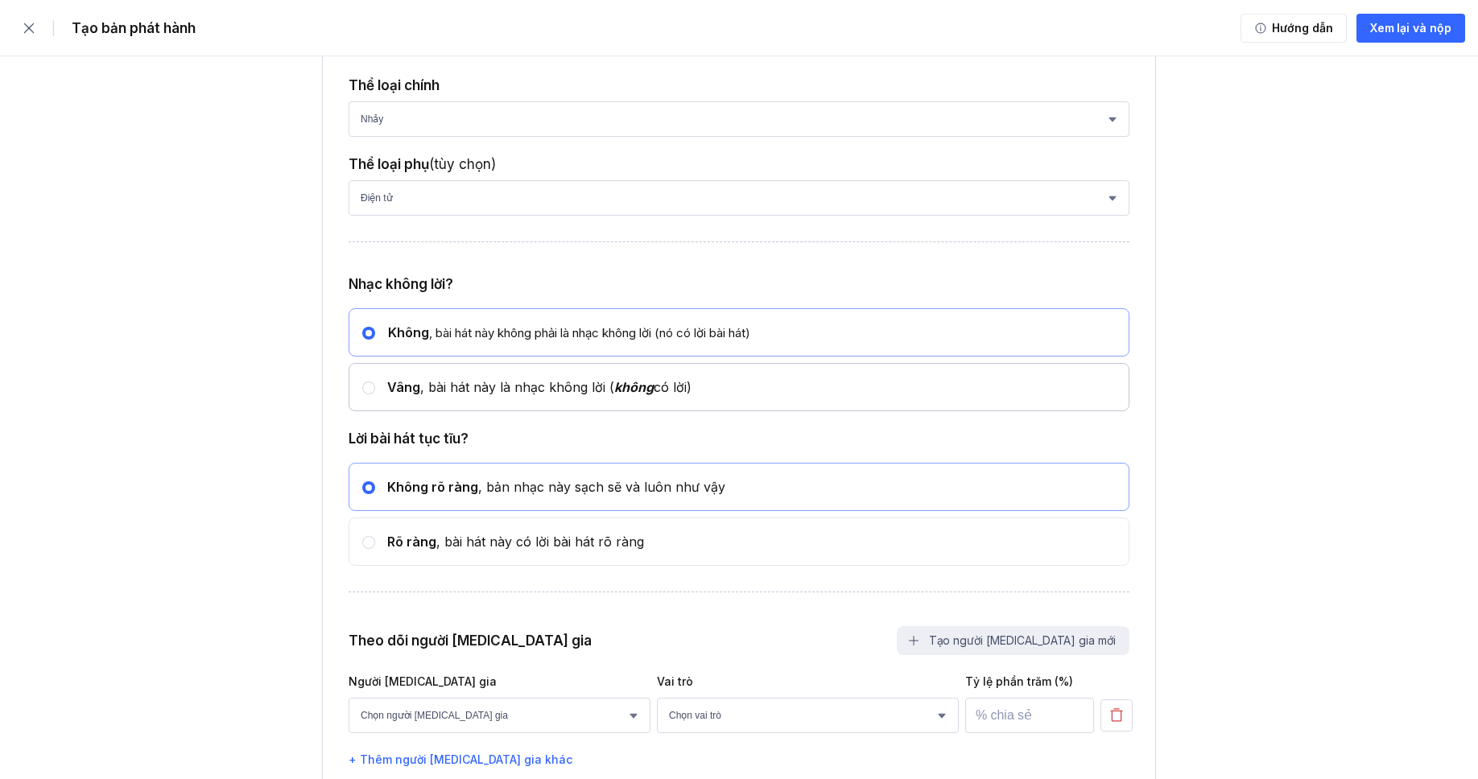
click at [369, 391] on circle at bounding box center [368, 388] width 6 height 6
click at [363, 381] on input "radio" at bounding box center [362, 380] width 1 height 1
radio input "false"
radio input "true"
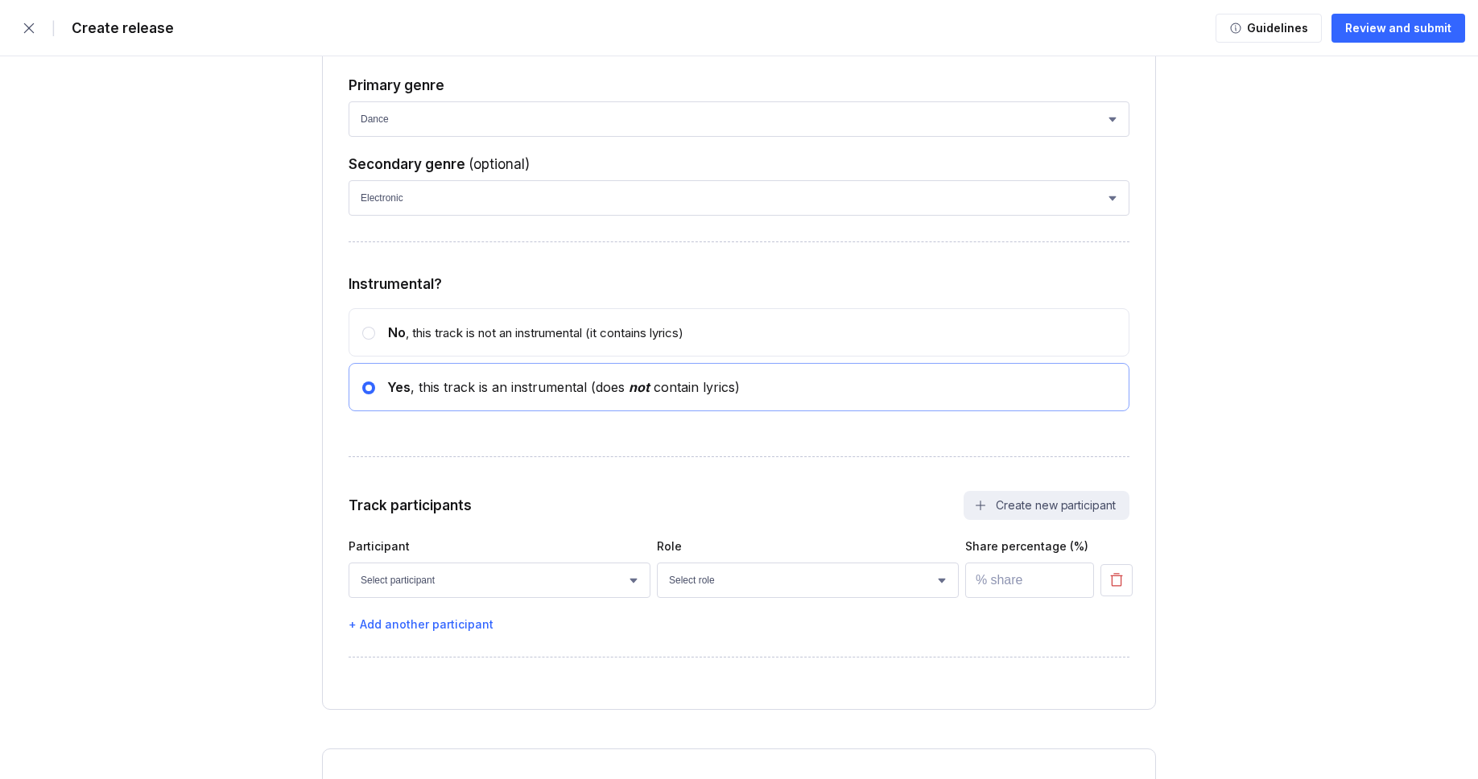
click at [482, 340] on div "No , this track is not an instrumental (it contains lyrics)" at bounding box center [529, 332] width 308 height 16
radio input "true"
radio input "false"
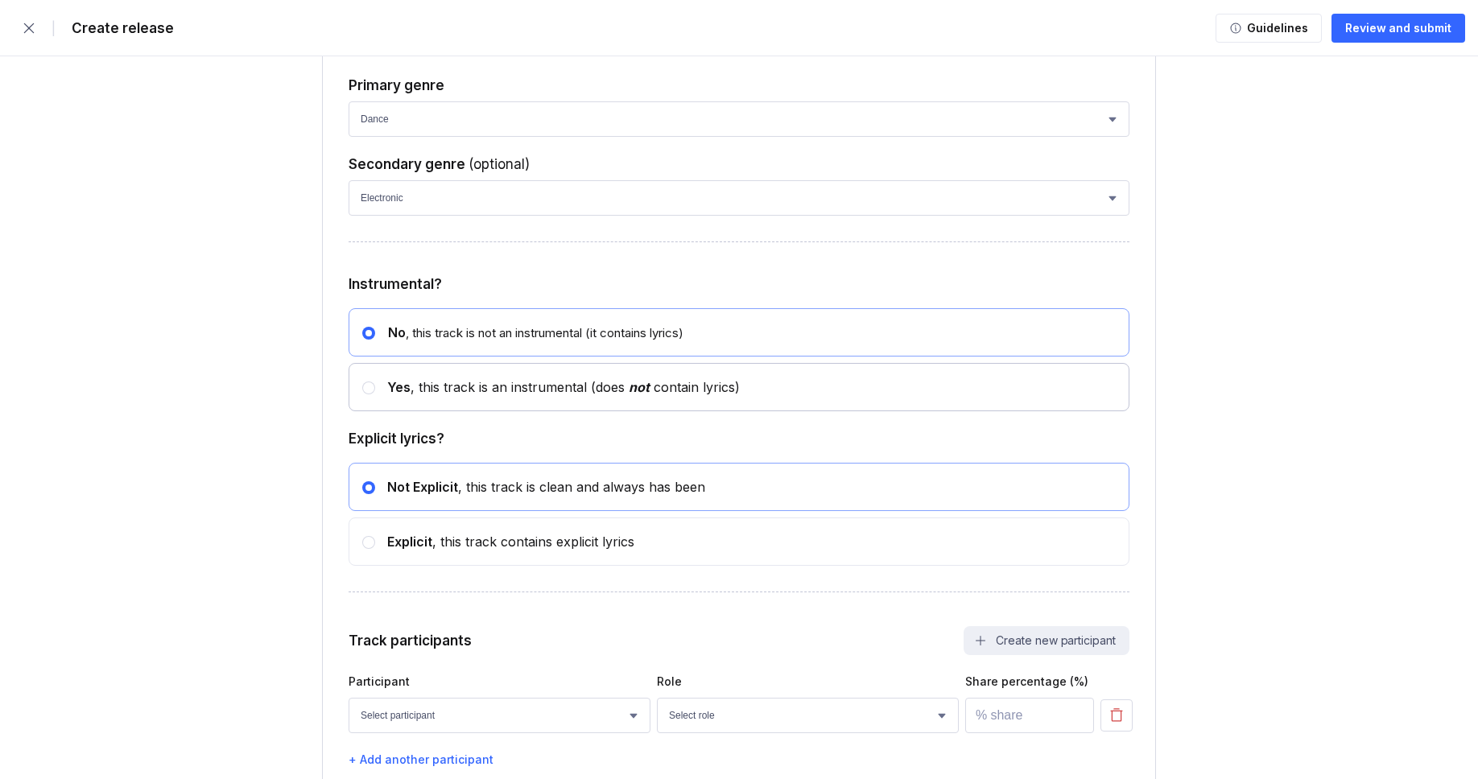
click at [466, 395] on div "Yes , this track is an instrumental (does not contain lyrics)" at bounding box center [557, 387] width 365 height 16
radio input "false"
radio input "true"
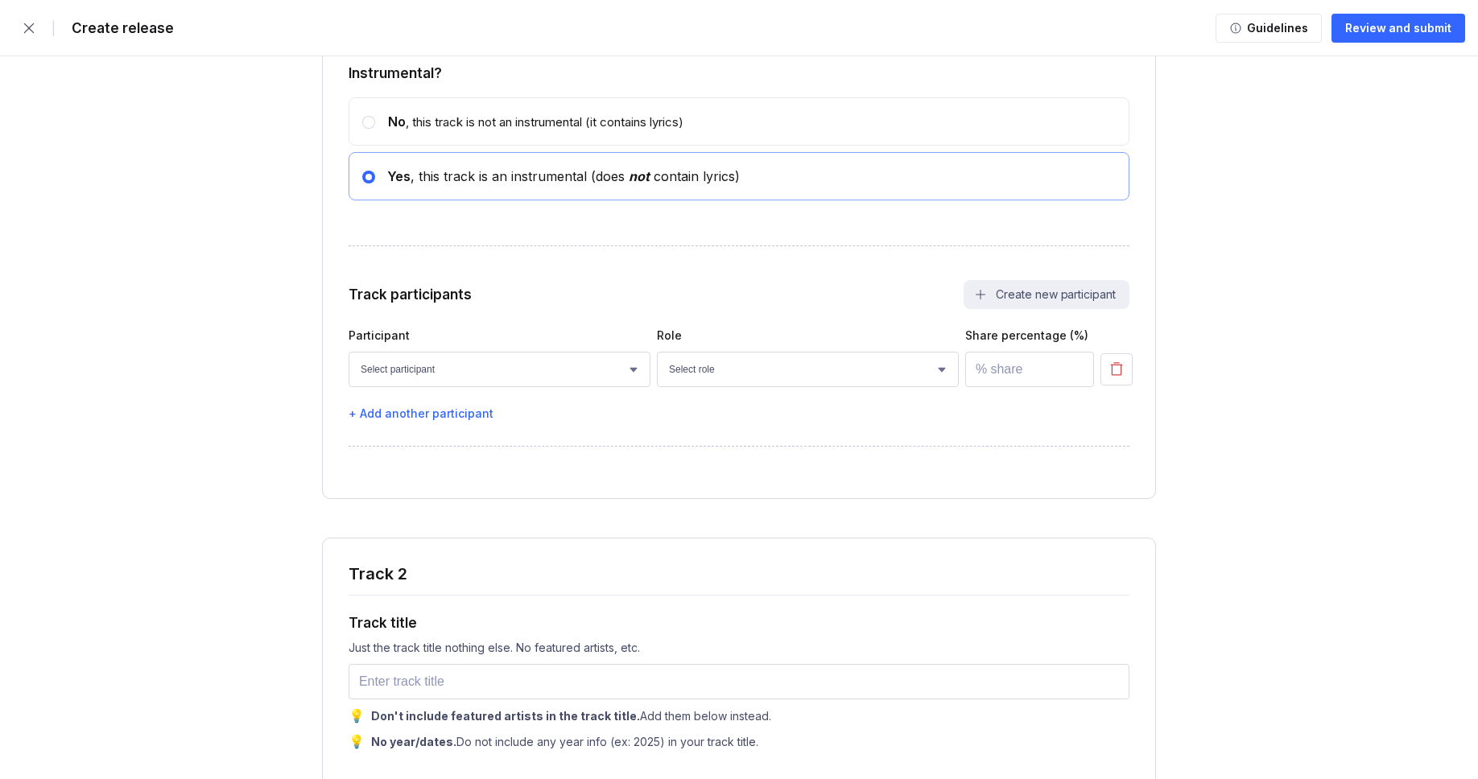
scroll to position [2679, 0]
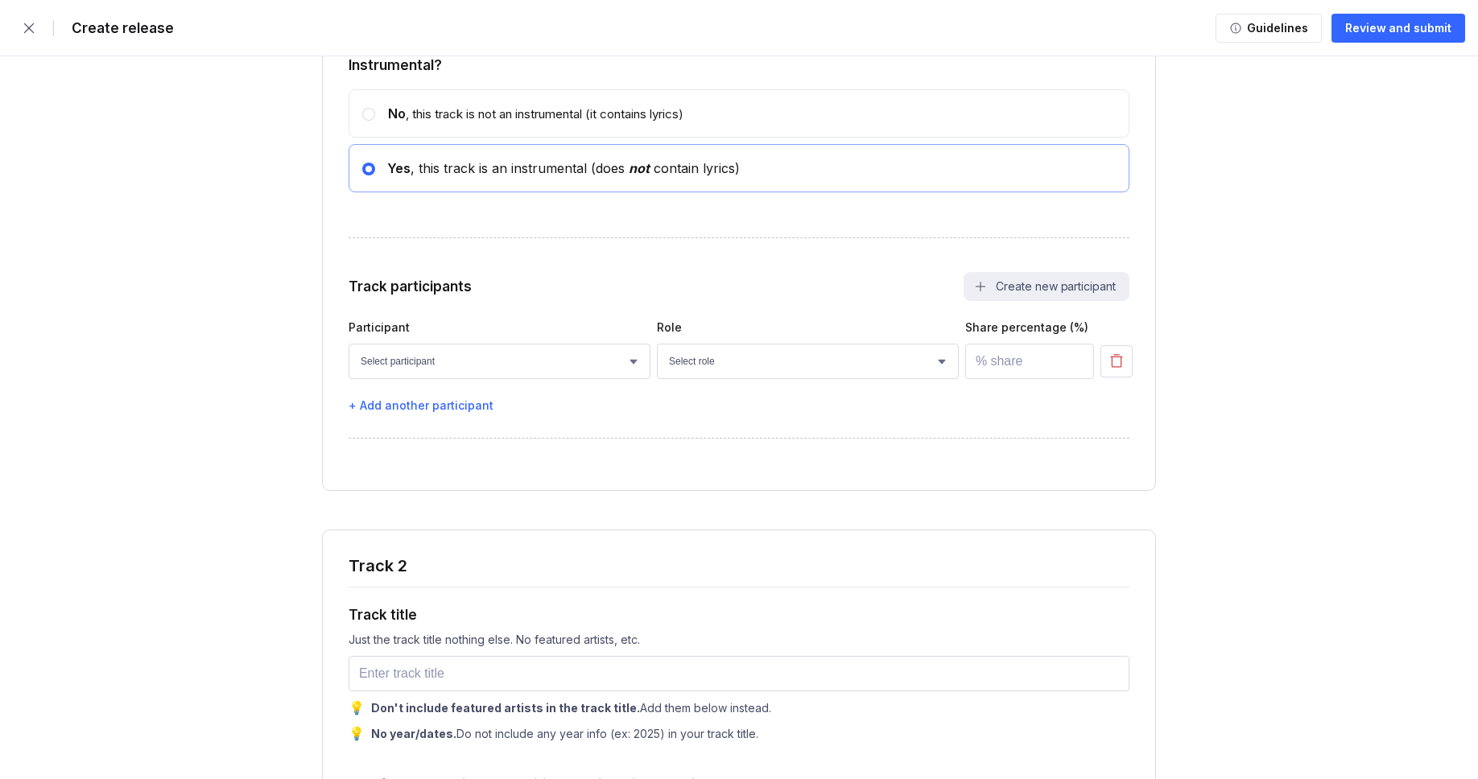
click at [572, 379] on select "Select participant [PERSON_NAME] [PERSON_NAME] [PERSON_NAME] [PERSON_NAME] [PER…" at bounding box center [499, 361] width 302 height 35
select select "bcb428b4-700d-4817-96c1-3d71b5b4e41e"
click at [348, 377] on select "Select participant [PERSON_NAME] [PERSON_NAME] [PERSON_NAME] [PERSON_NAME] [PER…" at bounding box center [499, 361] width 302 height 35
click at [733, 379] on select "Select role Actor A&R Arranger Artwork Author (Lyrics) Bass Choir Composer (Mus…" at bounding box center [808, 361] width 302 height 35
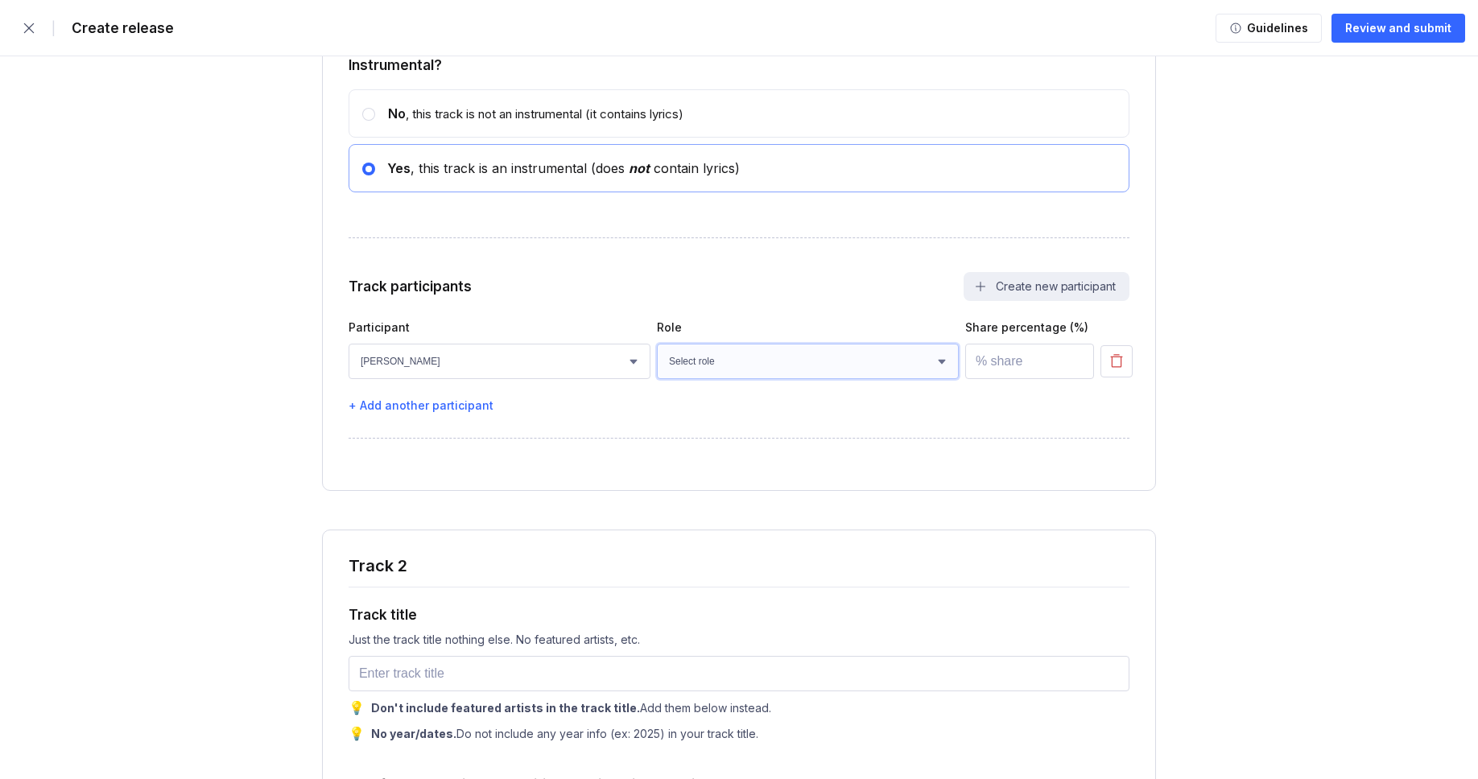
select select "4d21c6a8-5543-4299-8c01-91fff1f274ce"
click at [657, 377] on select "Select role Actor A&R Arranger Artwork Author (Lyrics) Bass Choir Composer (Mus…" at bounding box center [808, 361] width 302 height 35
click at [993, 379] on input "number" at bounding box center [1029, 361] width 129 height 35
type input "100"
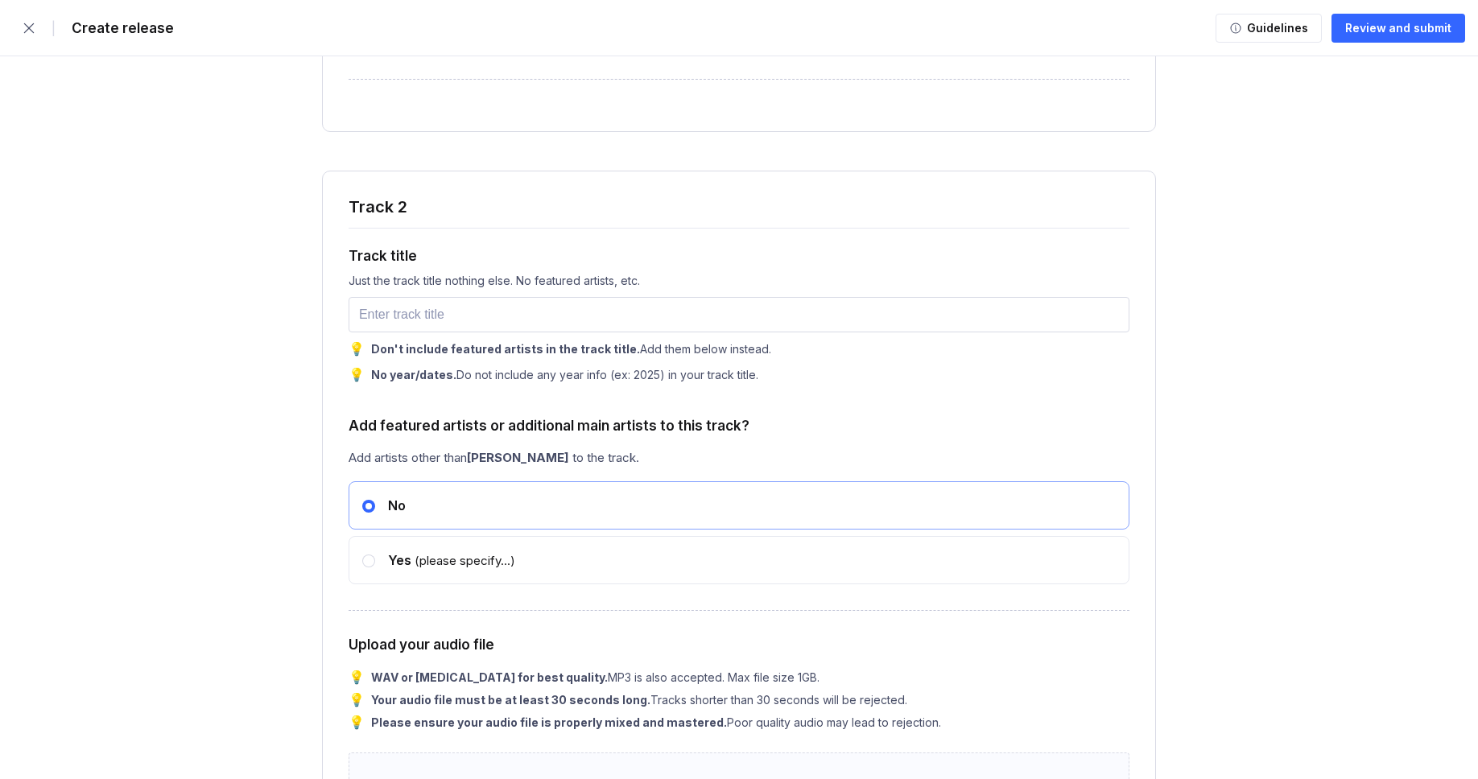
scroll to position [3112, 0]
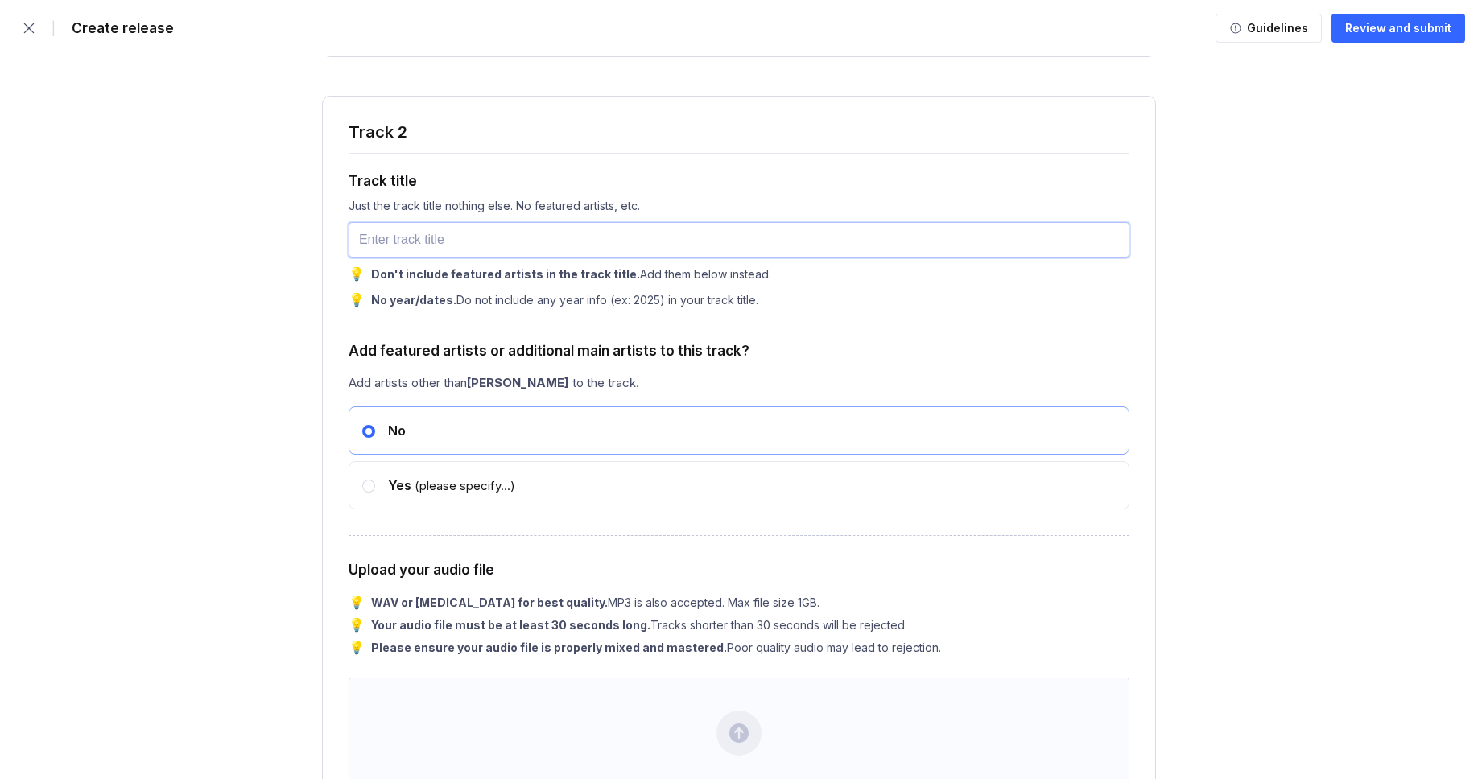
click at [420, 258] on input "text" at bounding box center [738, 239] width 781 height 35
paste input "Memories on Repeat"
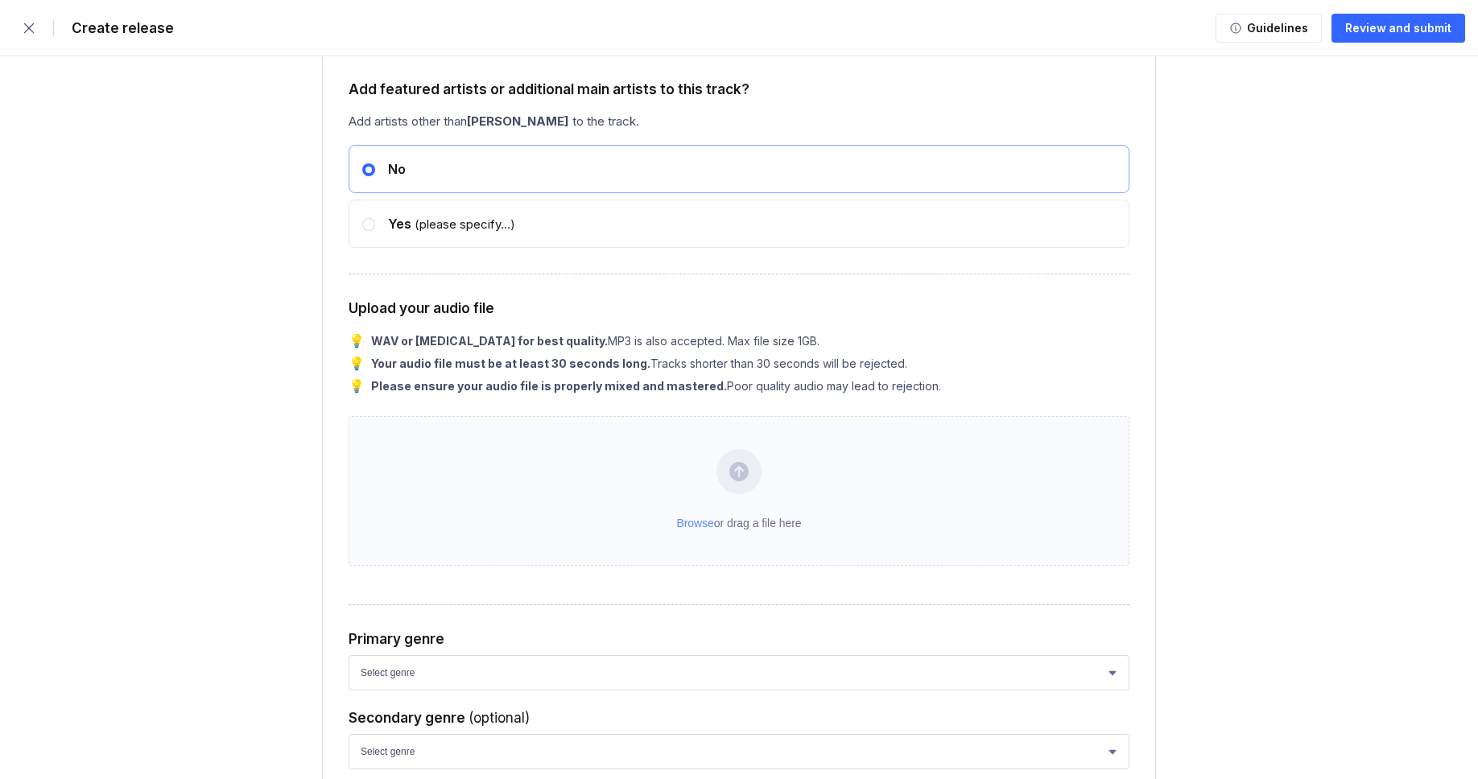
scroll to position [3352, 0]
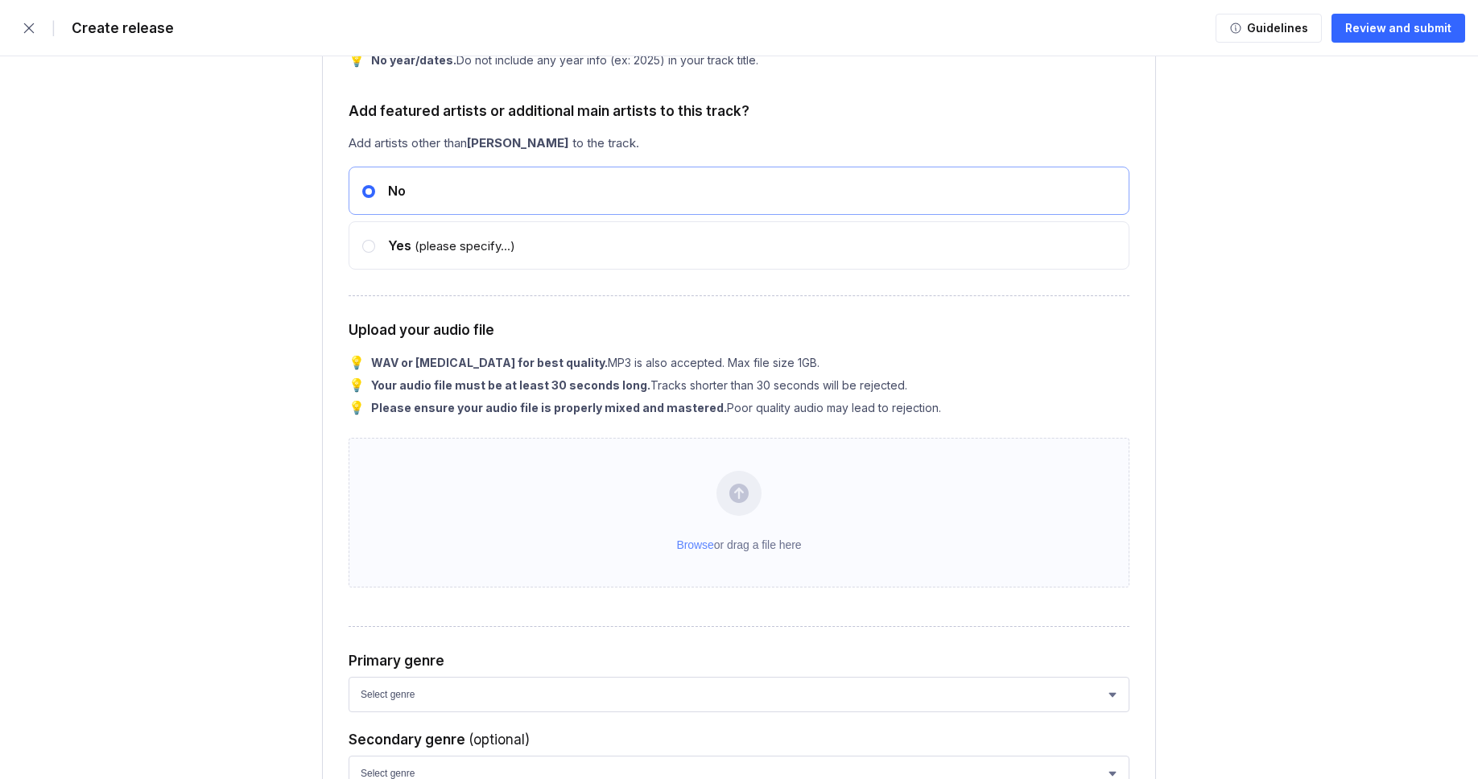
type input "Memories on Repeat"
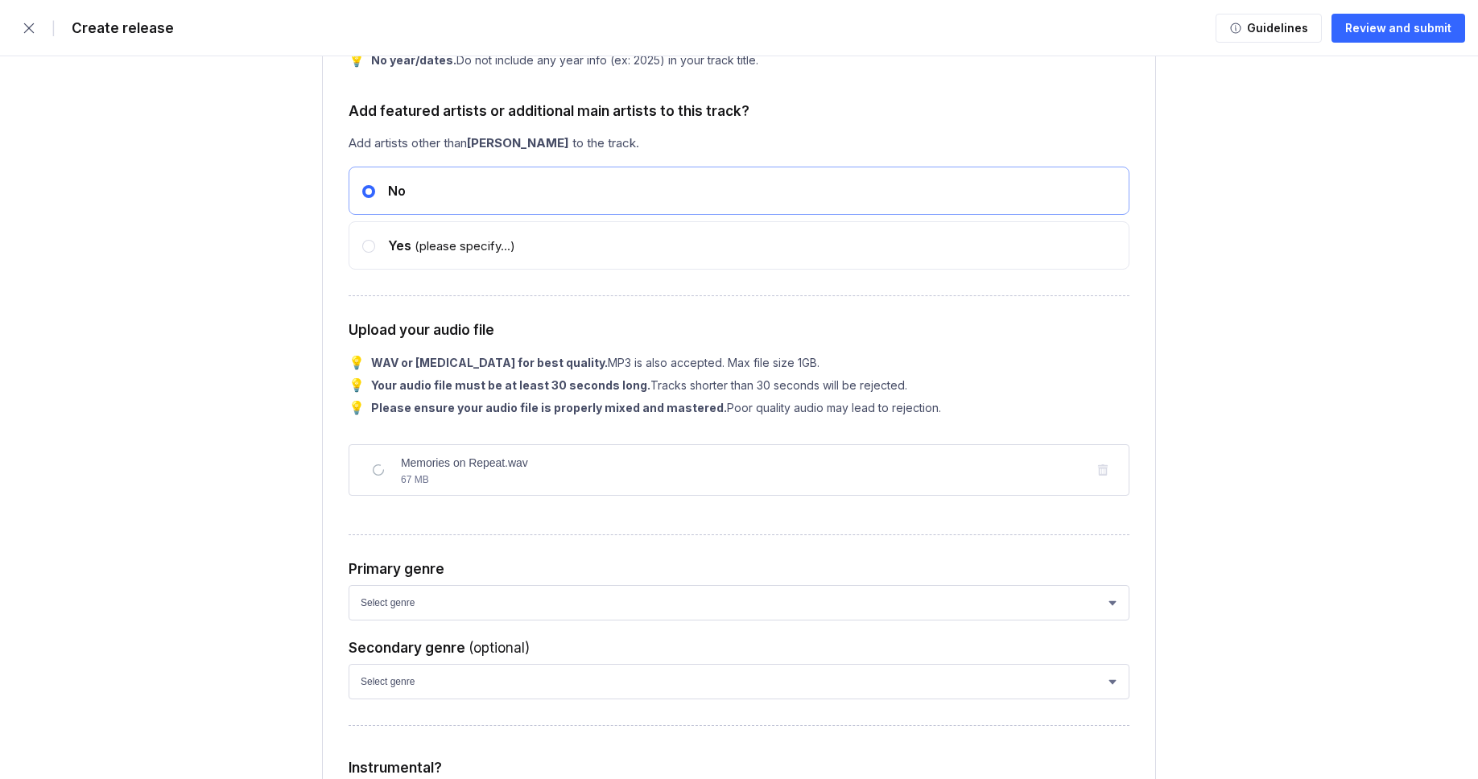
click at [177, 533] on form "| Create release Guidelines Review and submit Stores & platforms Select the sto…" at bounding box center [739, 630] width 1478 height 7965
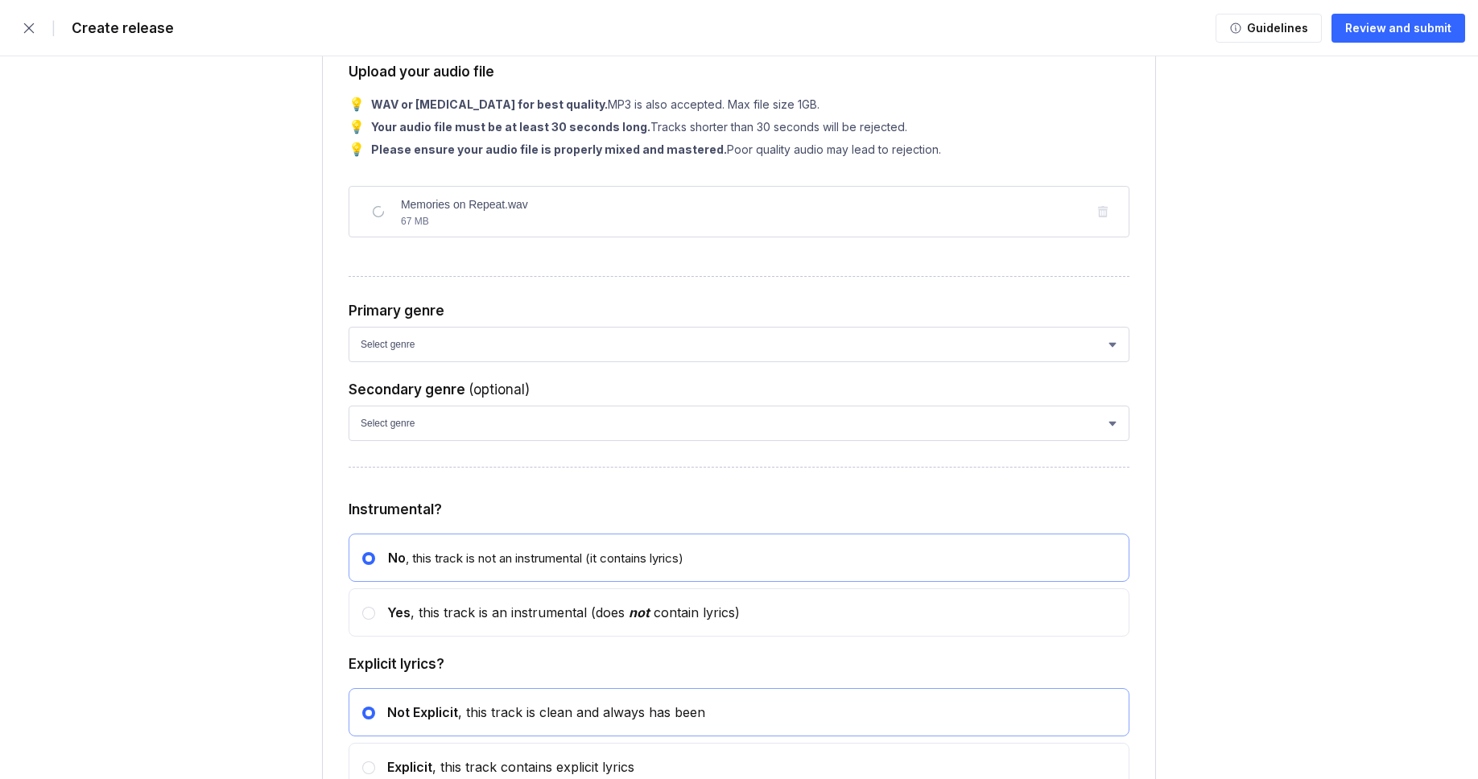
scroll to position [3651, 0]
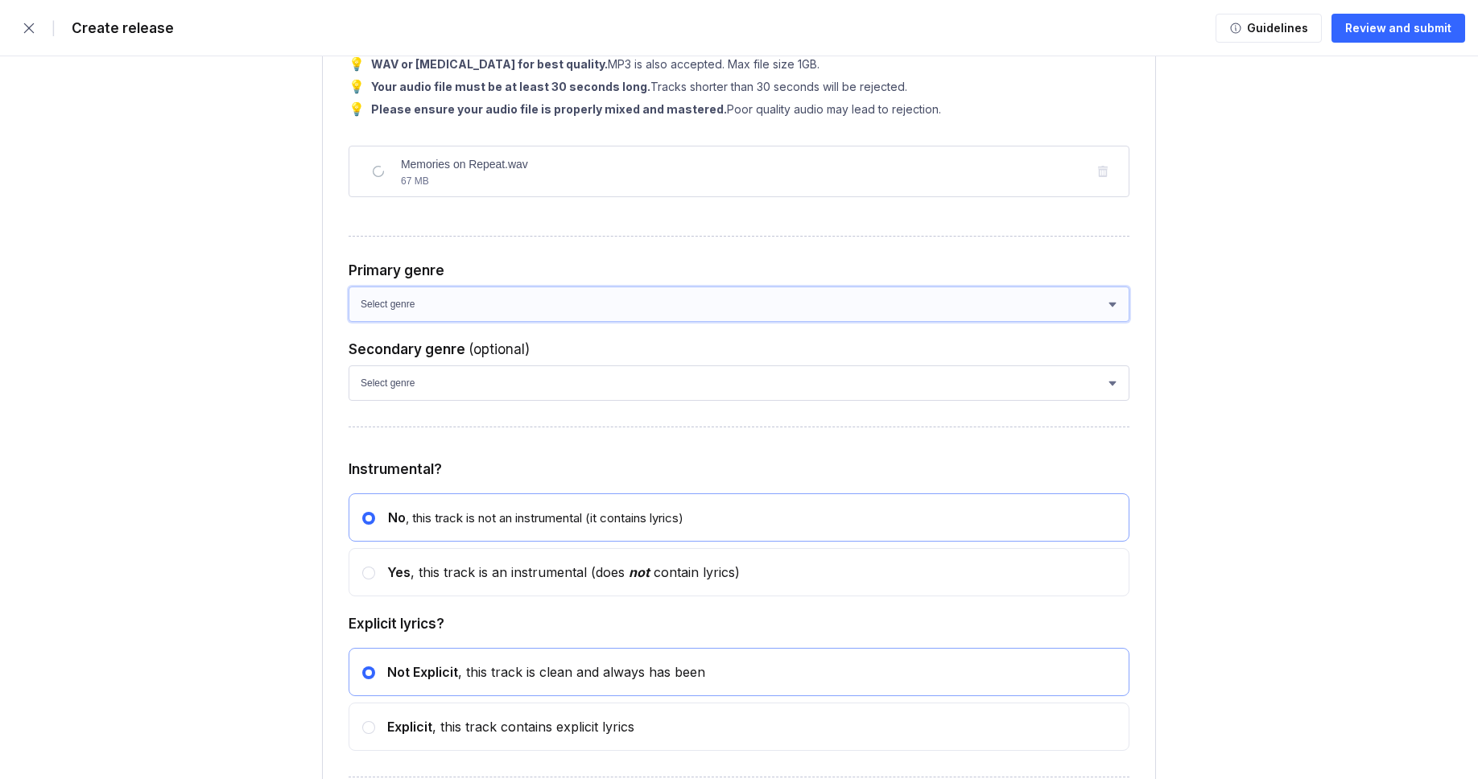
click at [432, 322] on select "Select genre African Afro-Beat Afro-Pop Afro-Soul Alternative Alternative Rock …" at bounding box center [738, 304] width 781 height 35
select select "ce1eb7a7-8d30-4b1f-aa32-270a3e33577f"
click at [348, 322] on select "Select genre African Afro-Beat Afro-Pop Afro-Soul Alternative Alternative Rock …" at bounding box center [738, 304] width 781 height 35
click at [410, 401] on select "Select genre African Afro-Beat Afro-Pop Afro-Soul Alternative Alternative Rock …" at bounding box center [738, 382] width 781 height 35
select select "a42cf8e2-75f7-4f62-afbe-d86080a7aa35"
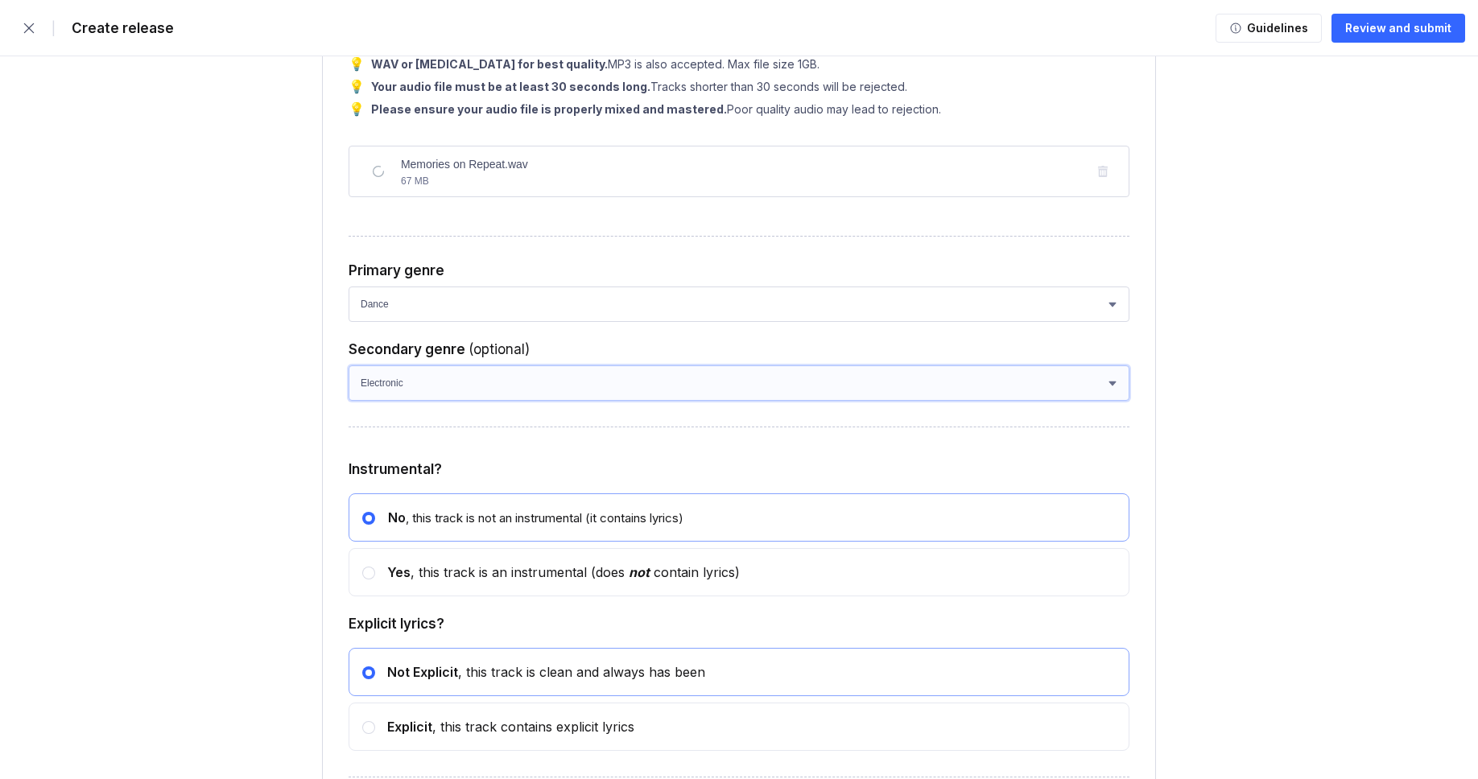
click at [348, 401] on select "Select genre African Afro-Beat Afro-Pop Afro-Soul Alternative Alternative Rock …" at bounding box center [738, 382] width 781 height 35
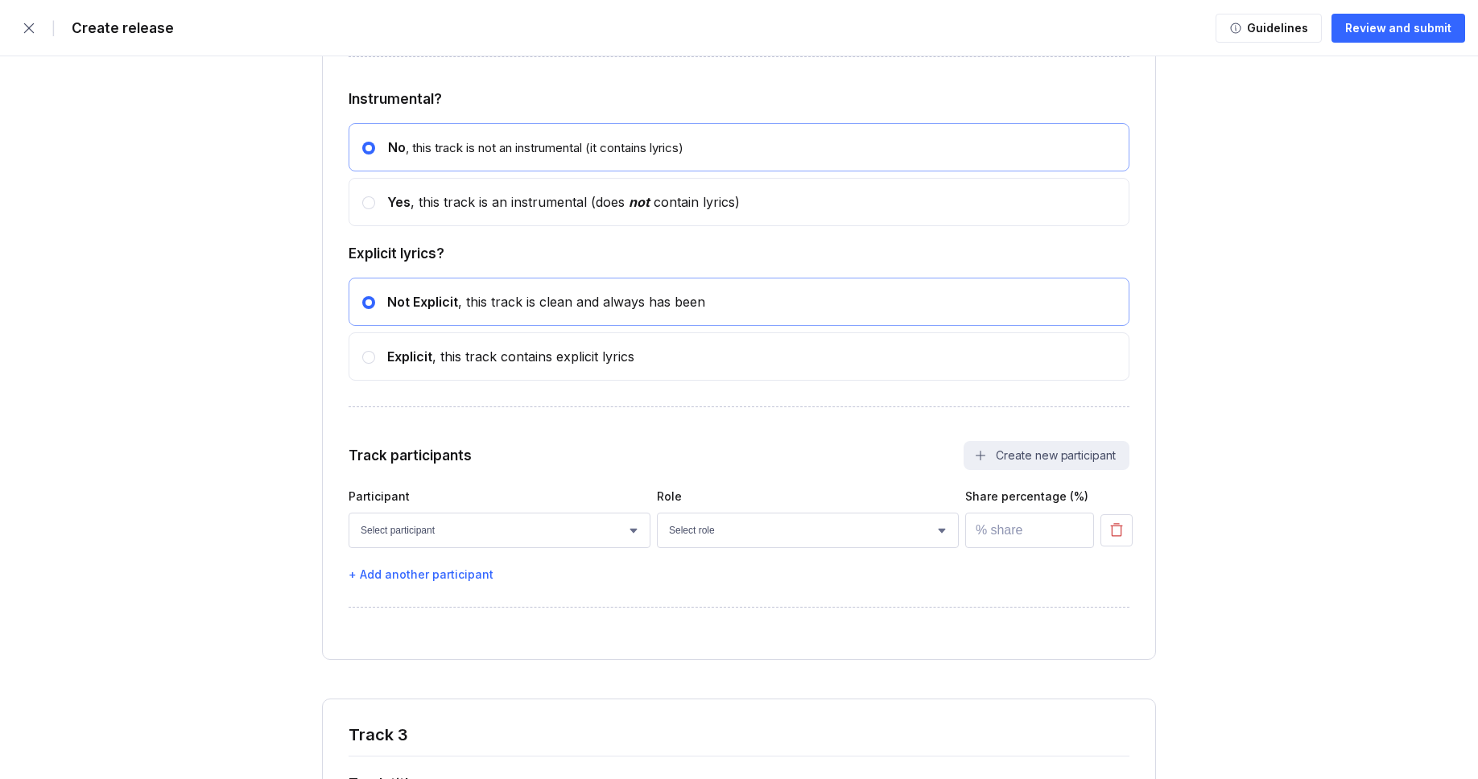
scroll to position [4064, 0]
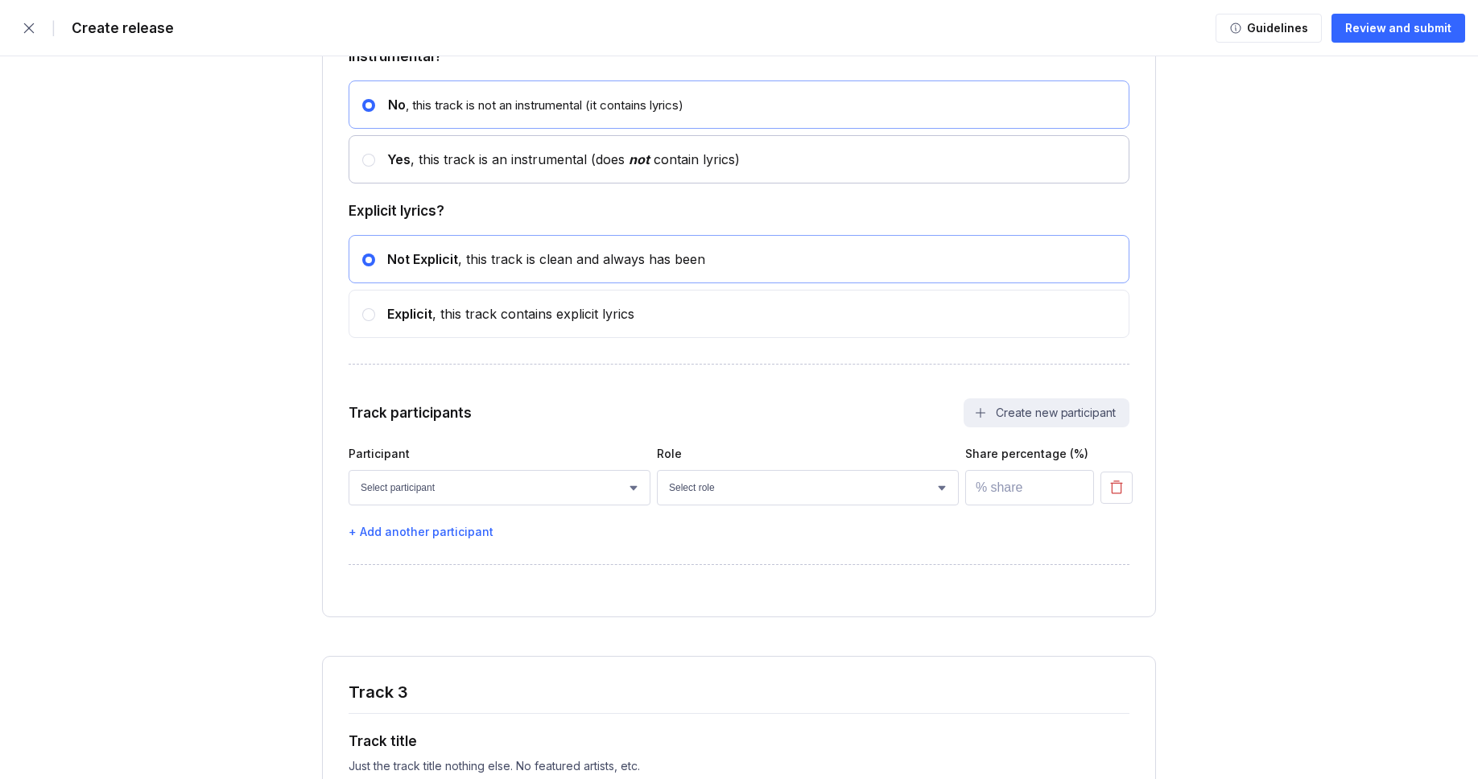
click at [460, 184] on div "Yes , this track is an instrumental (does not contain lyrics)" at bounding box center [738, 159] width 781 height 48
radio input "false"
radio input "true"
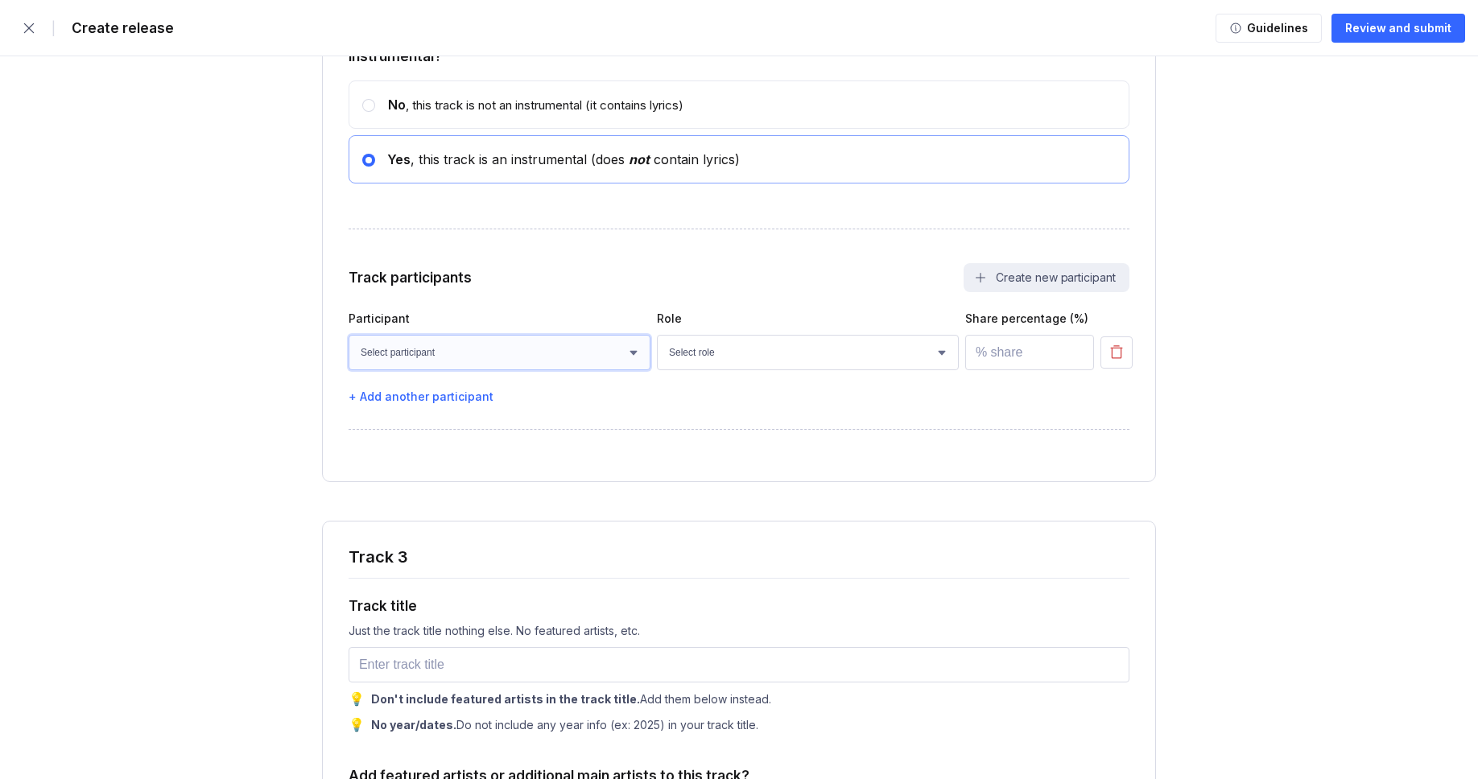
click at [503, 370] on select "Select participant [PERSON_NAME] [PERSON_NAME] [PERSON_NAME] [PERSON_NAME] [PER…" at bounding box center [499, 352] width 302 height 35
select select "bcb428b4-700d-4817-96c1-3d71b5b4e41e"
click at [348, 370] on select "Select participant [PERSON_NAME] [PERSON_NAME] [PERSON_NAME] [PERSON_NAME] [PER…" at bounding box center [499, 352] width 302 height 35
click at [669, 370] on select "Select role Actor A&R Arranger Artwork Author (Lyrics) Bass Choir Composer (Mus…" at bounding box center [808, 352] width 302 height 35
select select "4d21c6a8-5543-4299-8c01-91fff1f274ce"
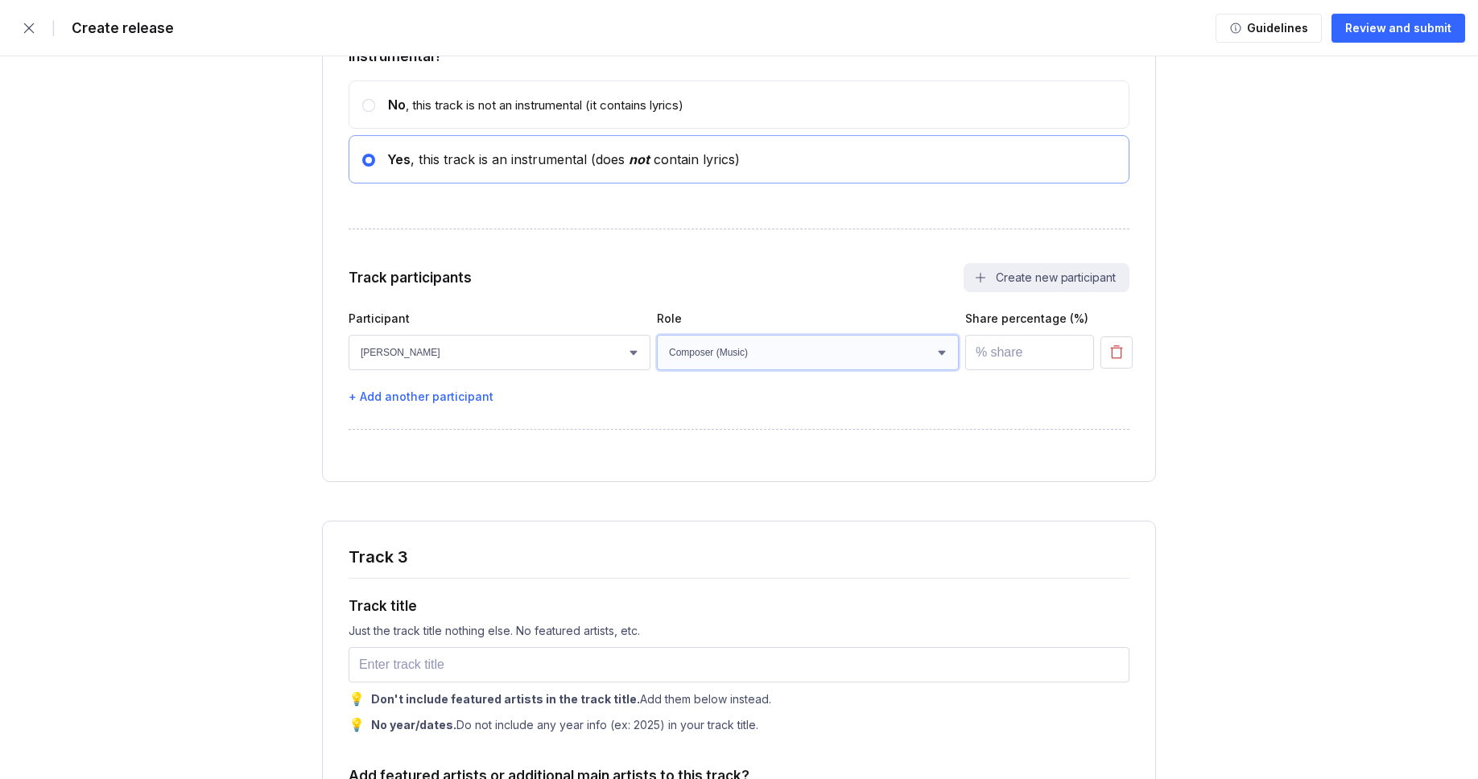
click at [657, 370] on select "Select role Actor A&R Arranger Artwork Author (Lyrics) Bass Choir Composer (Mus…" at bounding box center [808, 352] width 302 height 35
click at [1011, 370] on input "number" at bounding box center [1029, 352] width 129 height 35
type input "100"
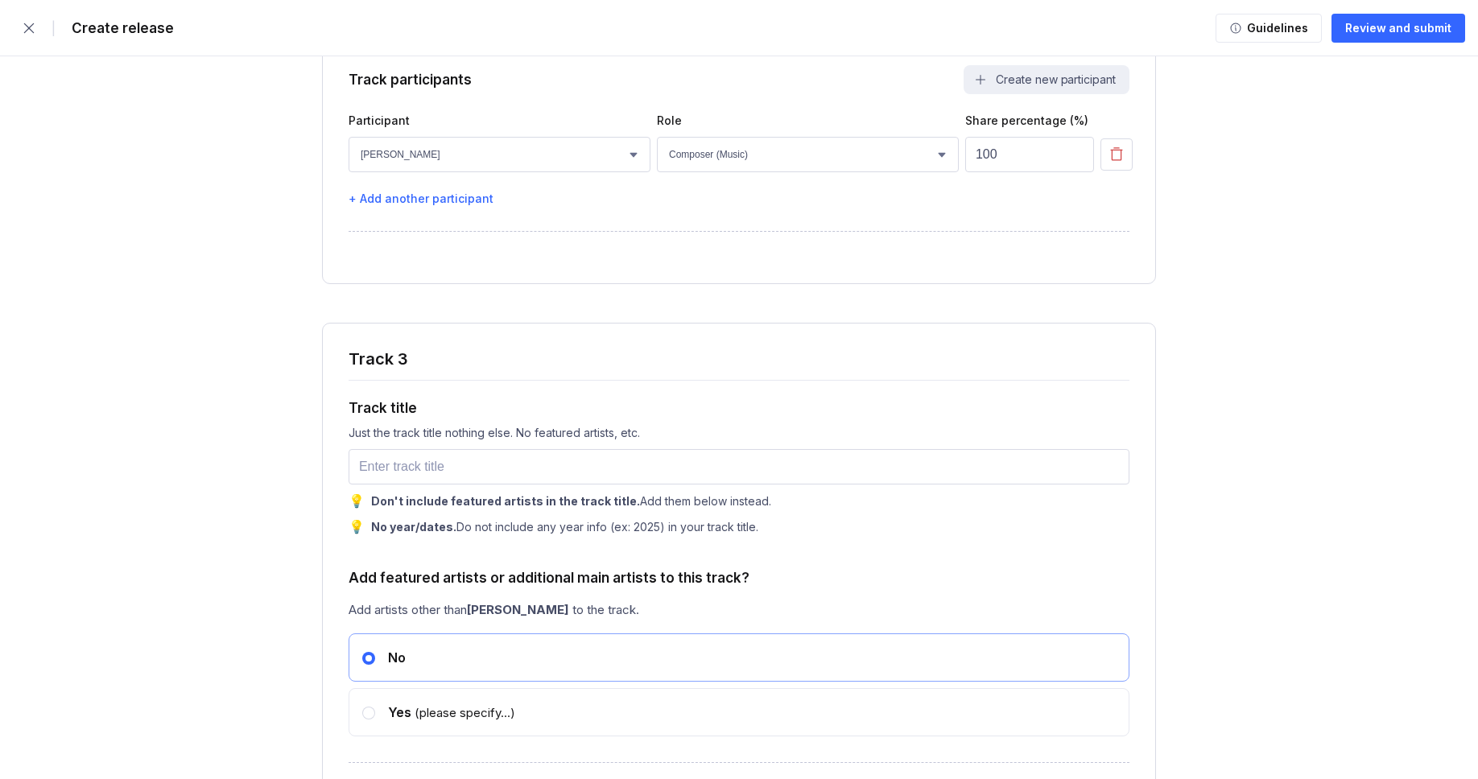
scroll to position [4357, 0]
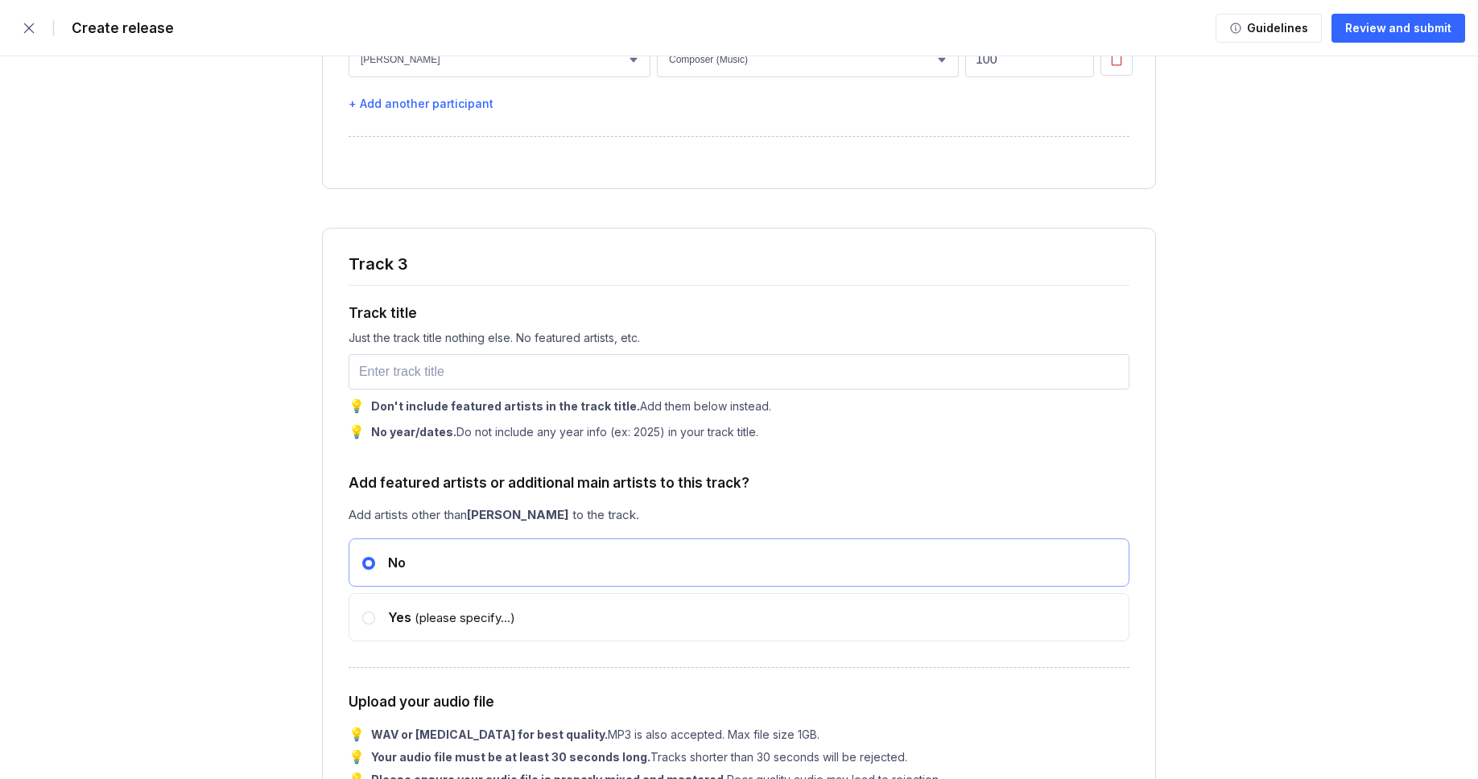
drag, startPoint x: 435, startPoint y: 409, endPoint x: 432, endPoint y: 421, distance: 12.5
click at [435, 410] on div "Track title Just the track title nothing else. No featured artists, etc. 💡 Don'…" at bounding box center [738, 362] width 781 height 155
click at [432, 390] on input "text" at bounding box center [738, 371] width 781 height 35
paste input "Same Café, Different Me"
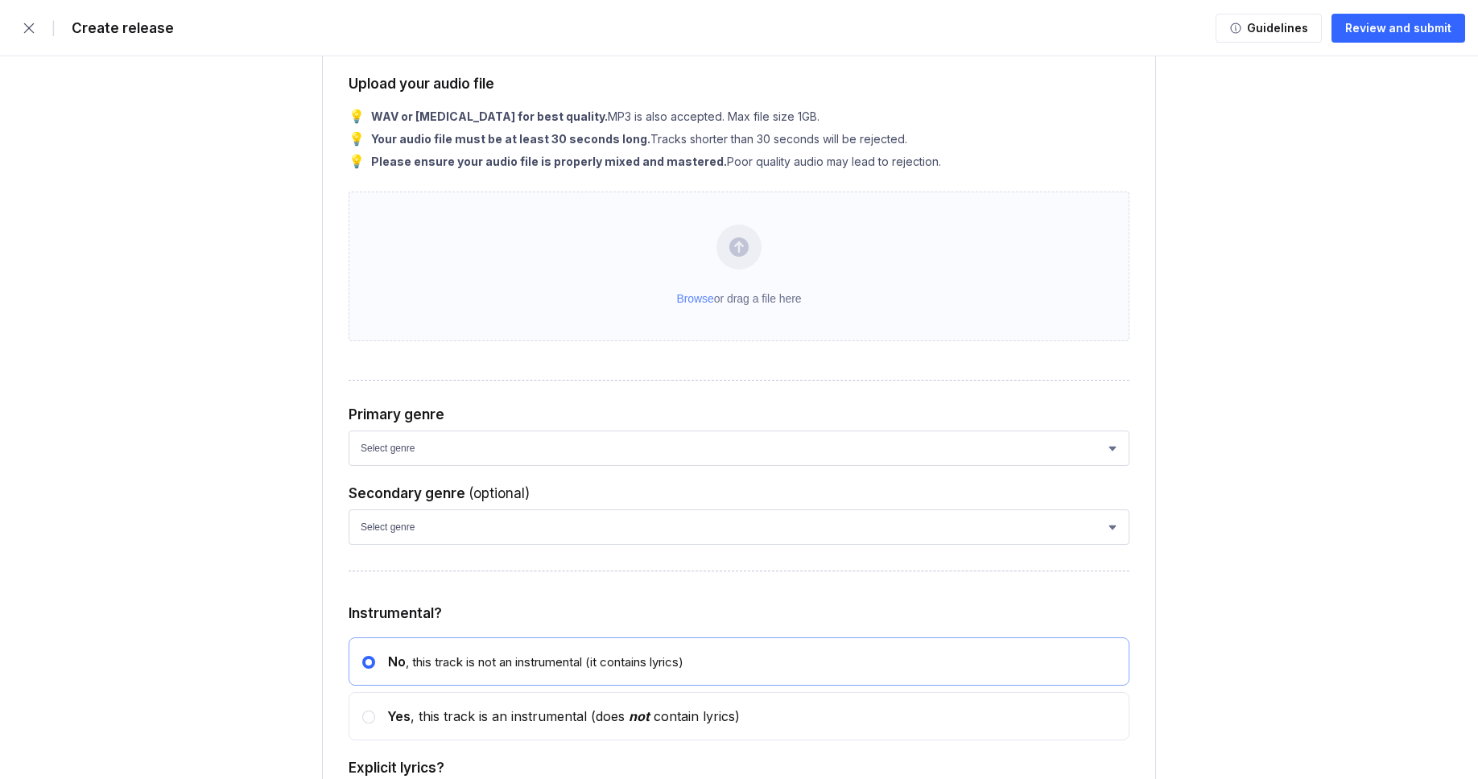
scroll to position [4866, 0]
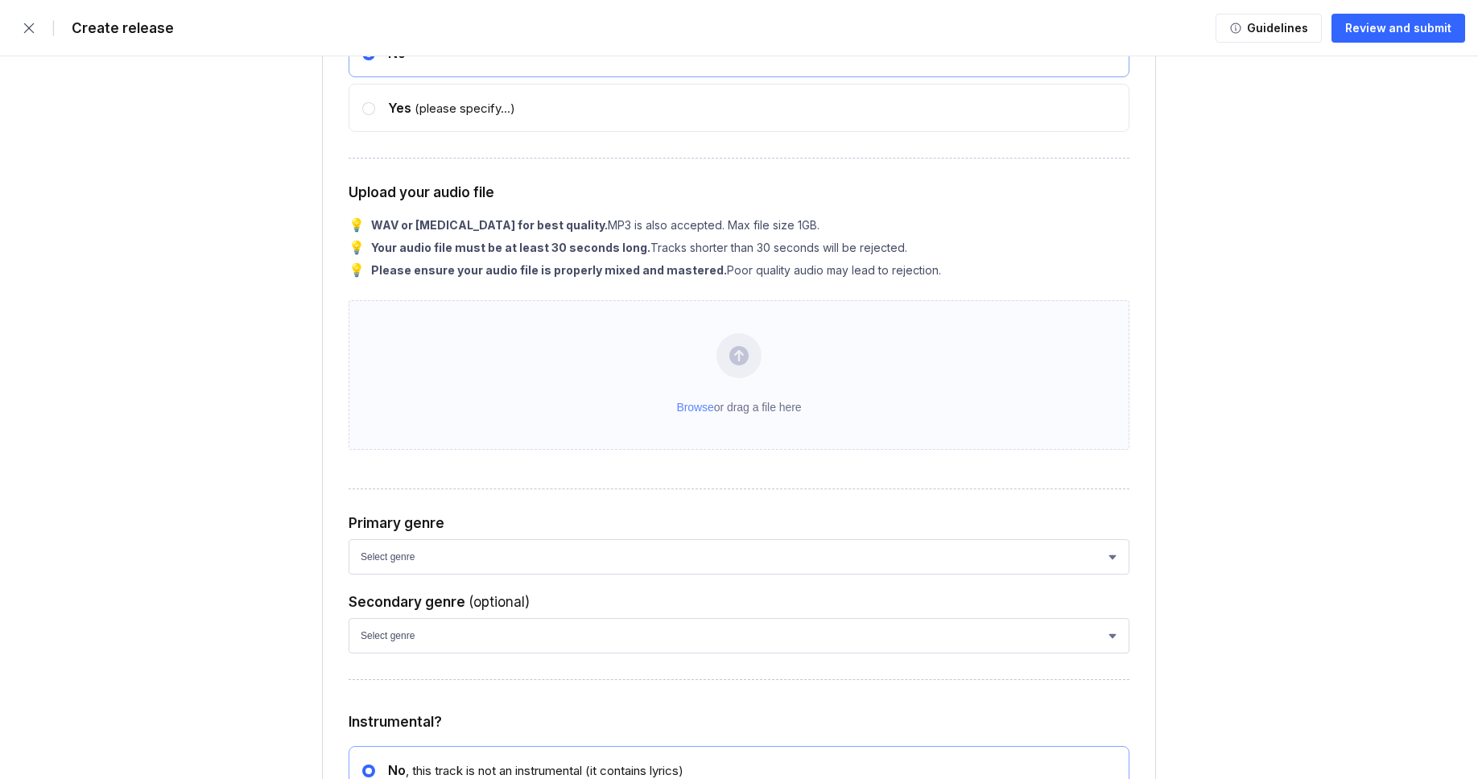
type input "Same Café, Different Me"
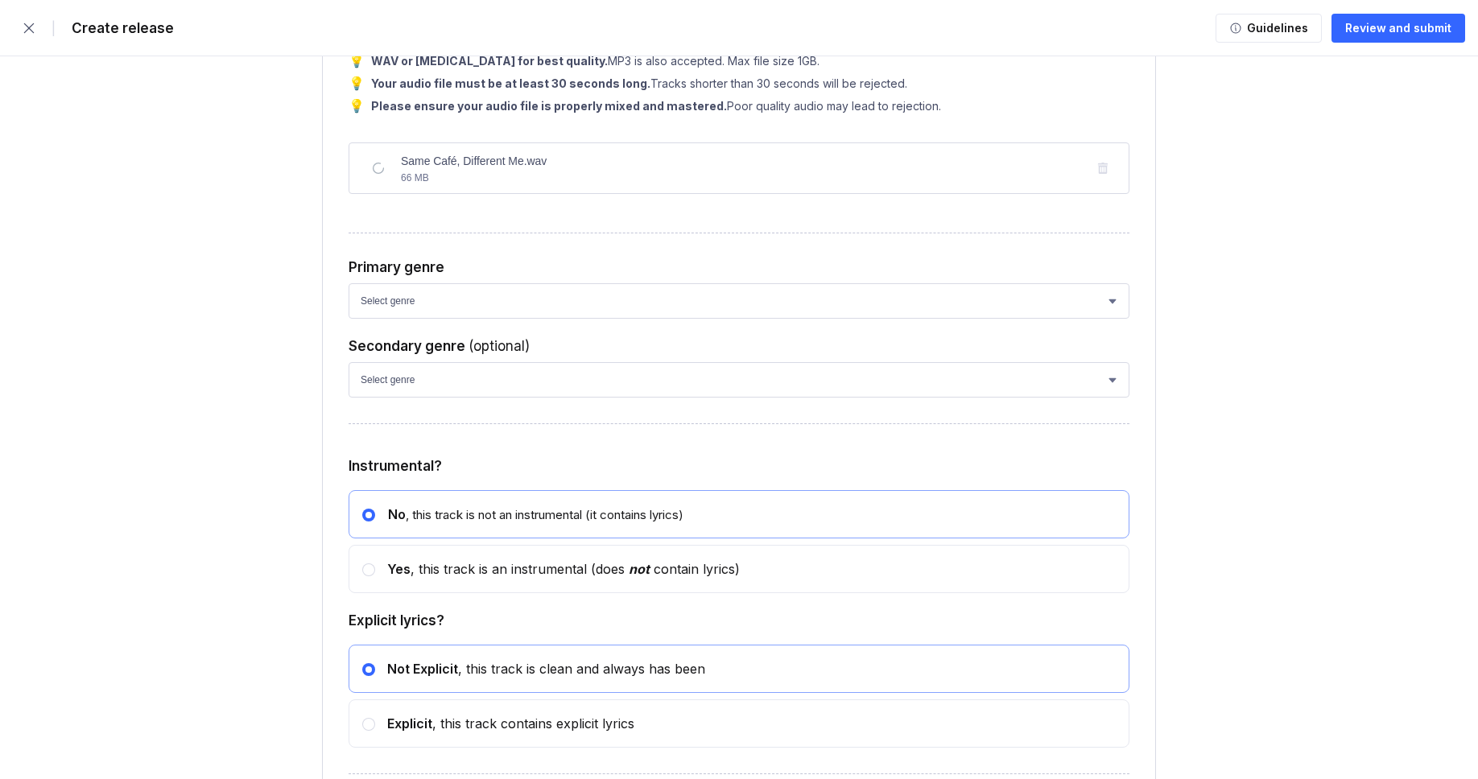
scroll to position [5117, 0]
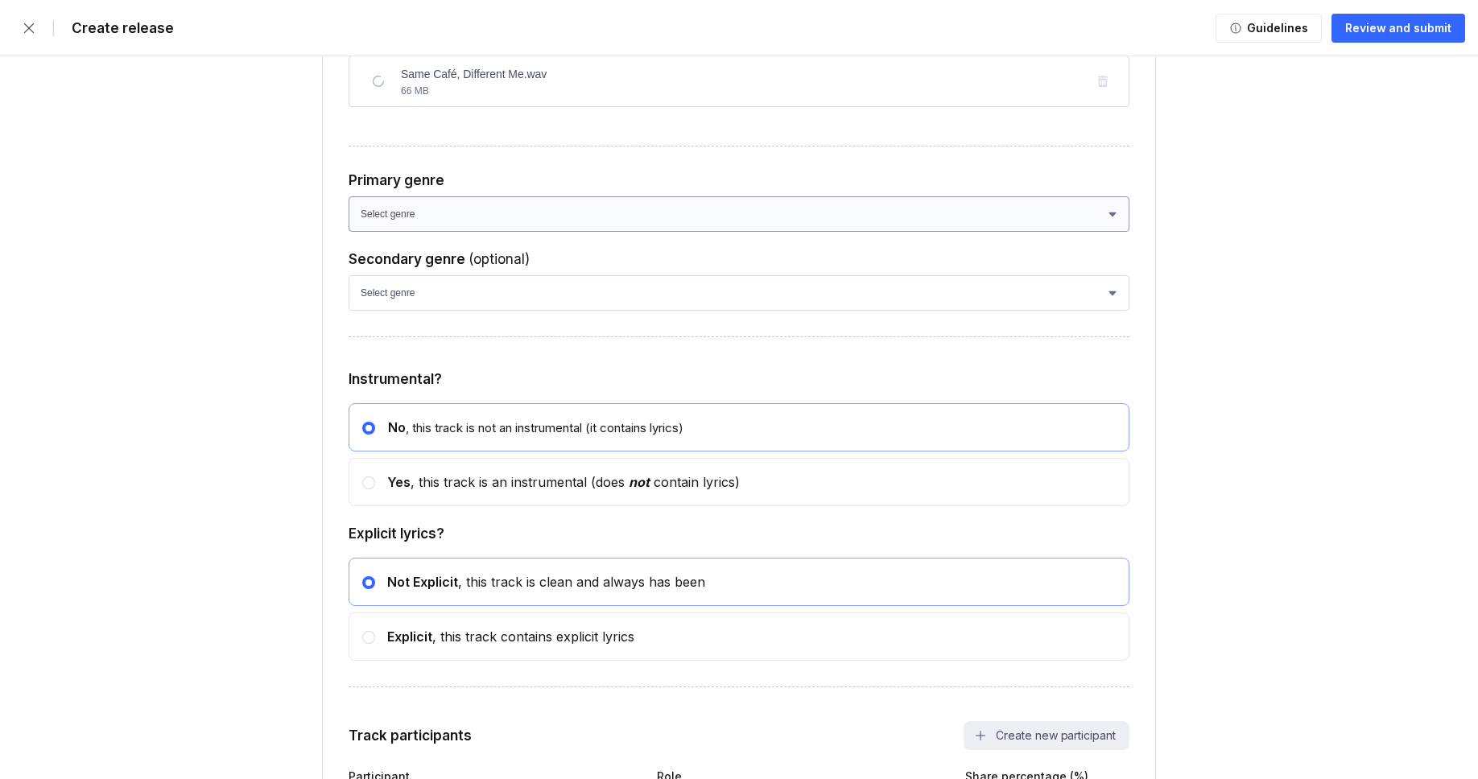
click at [443, 314] on div "Track 3 Track title Just the track title nothing else. No featured artists, etc…" at bounding box center [739, 203] width 834 height 1473
click at [449, 232] on select "Select genre African Afro-Beat Afro-Pop Afro-Soul Alternative Alternative Rock …" at bounding box center [738, 213] width 781 height 35
select select "ce1eb7a7-8d30-4b1f-aa32-270a3e33577f"
click at [348, 232] on select "Select genre African Afro-Beat Afro-Pop Afro-Soul Alternative Alternative Rock …" at bounding box center [738, 213] width 781 height 35
click at [410, 311] on select "Select genre African Afro-Beat Afro-Pop Afro-Soul Alternative Alternative Rock …" at bounding box center [738, 292] width 781 height 35
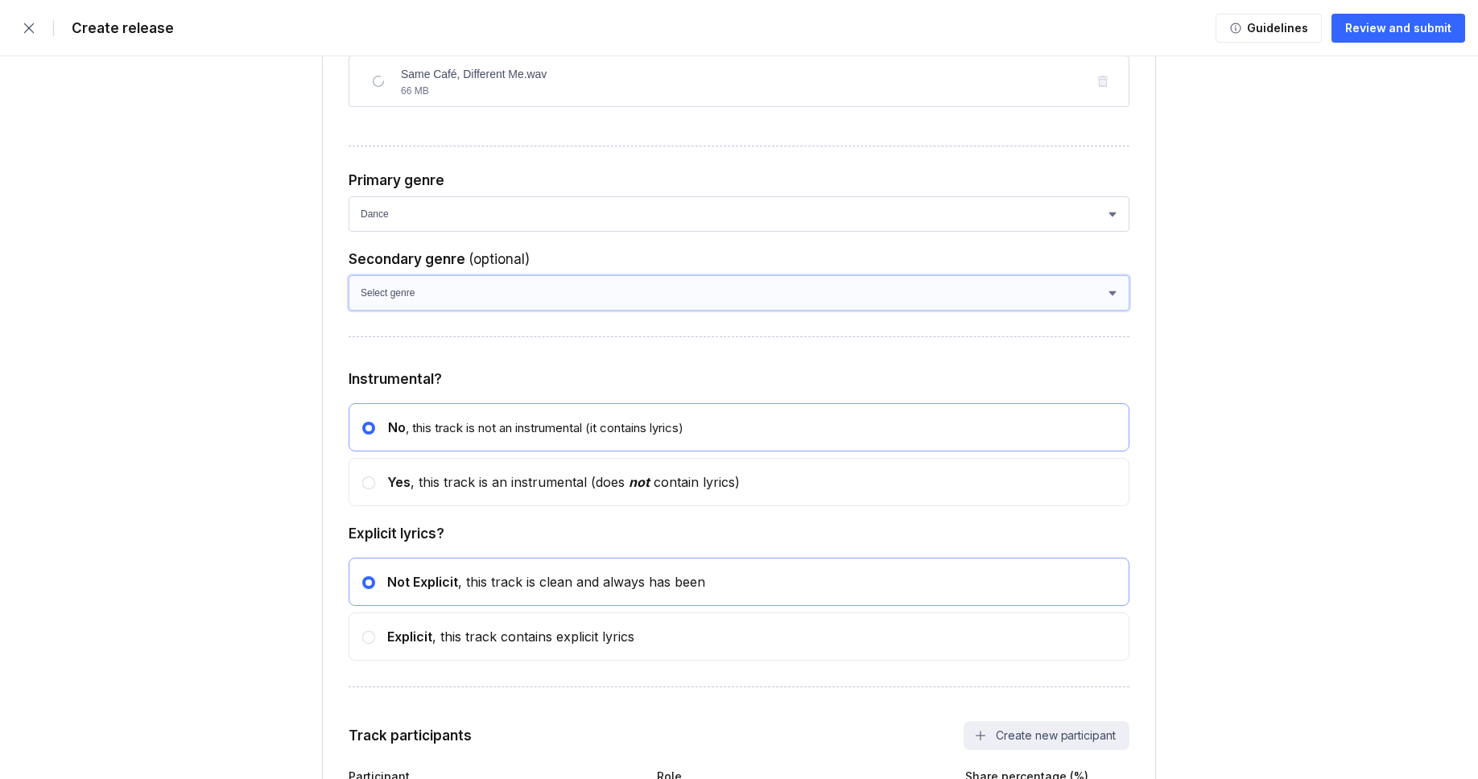
select select "a42cf8e2-75f7-4f62-afbe-d86080a7aa35"
click at [348, 311] on select "Select genre African Afro-Beat Afro-Pop Afro-Soul Alternative Alternative Rock …" at bounding box center [738, 292] width 781 height 35
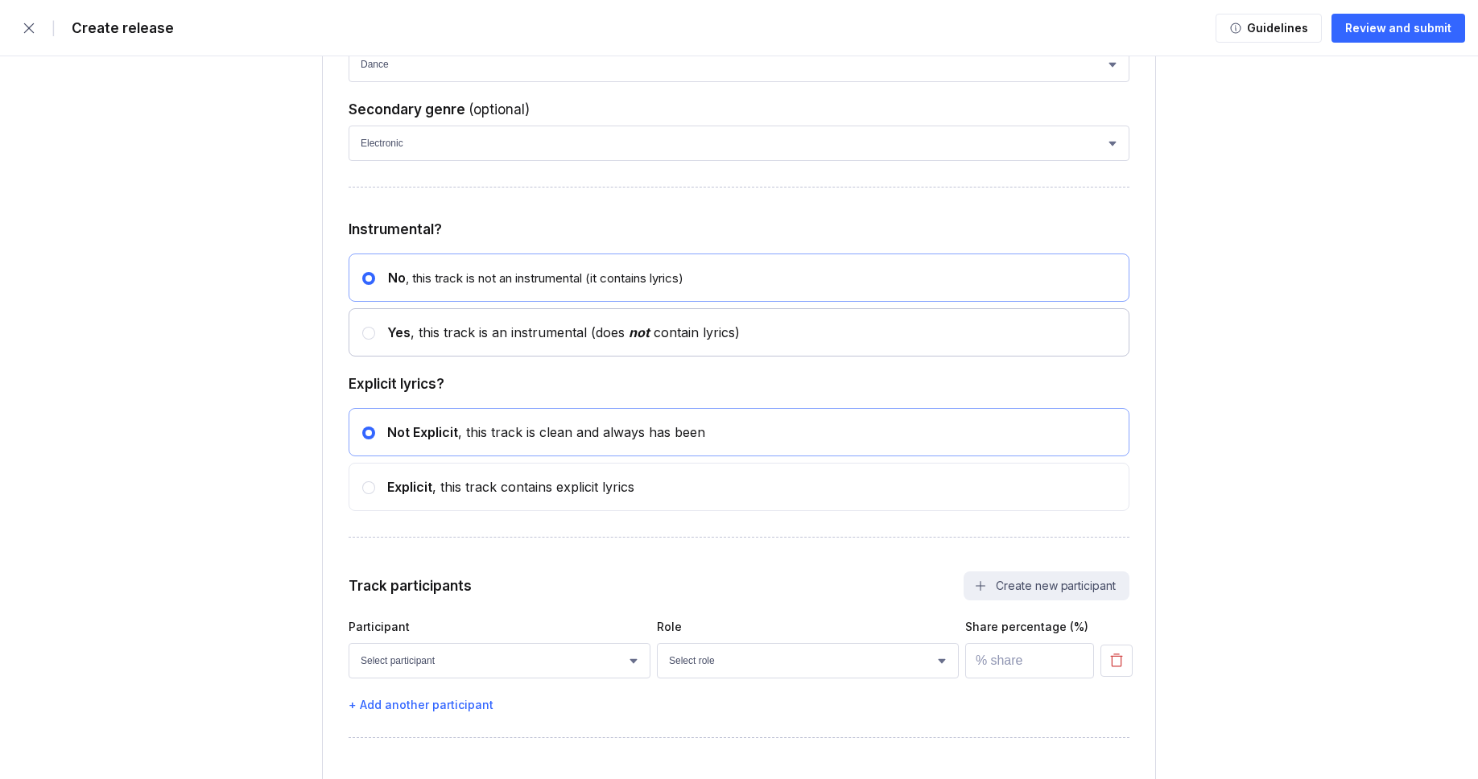
click at [415, 357] on div "Yes , this track is an instrumental (does not contain lyrics)" at bounding box center [738, 332] width 781 height 48
radio input "false"
radio input "true"
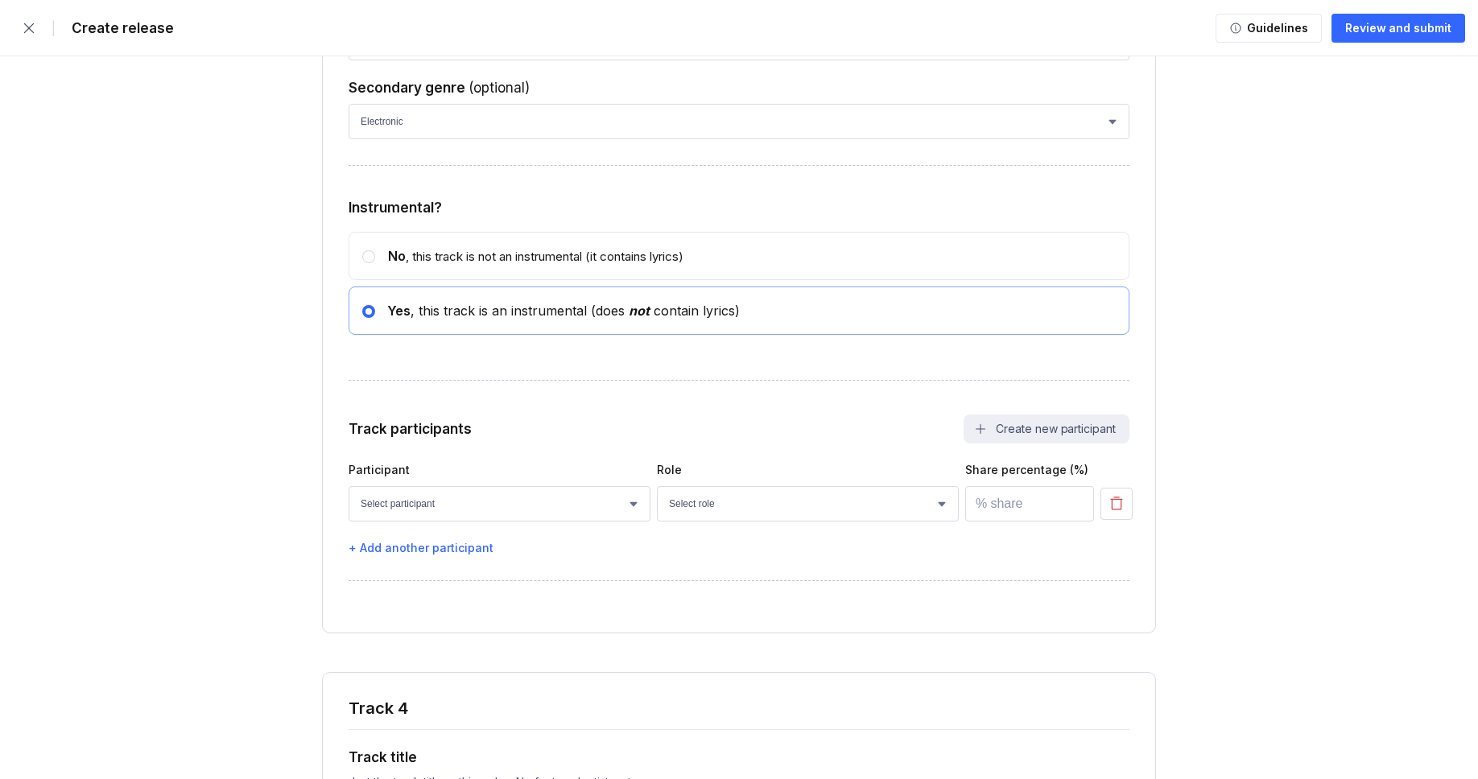
scroll to position [5405, 0]
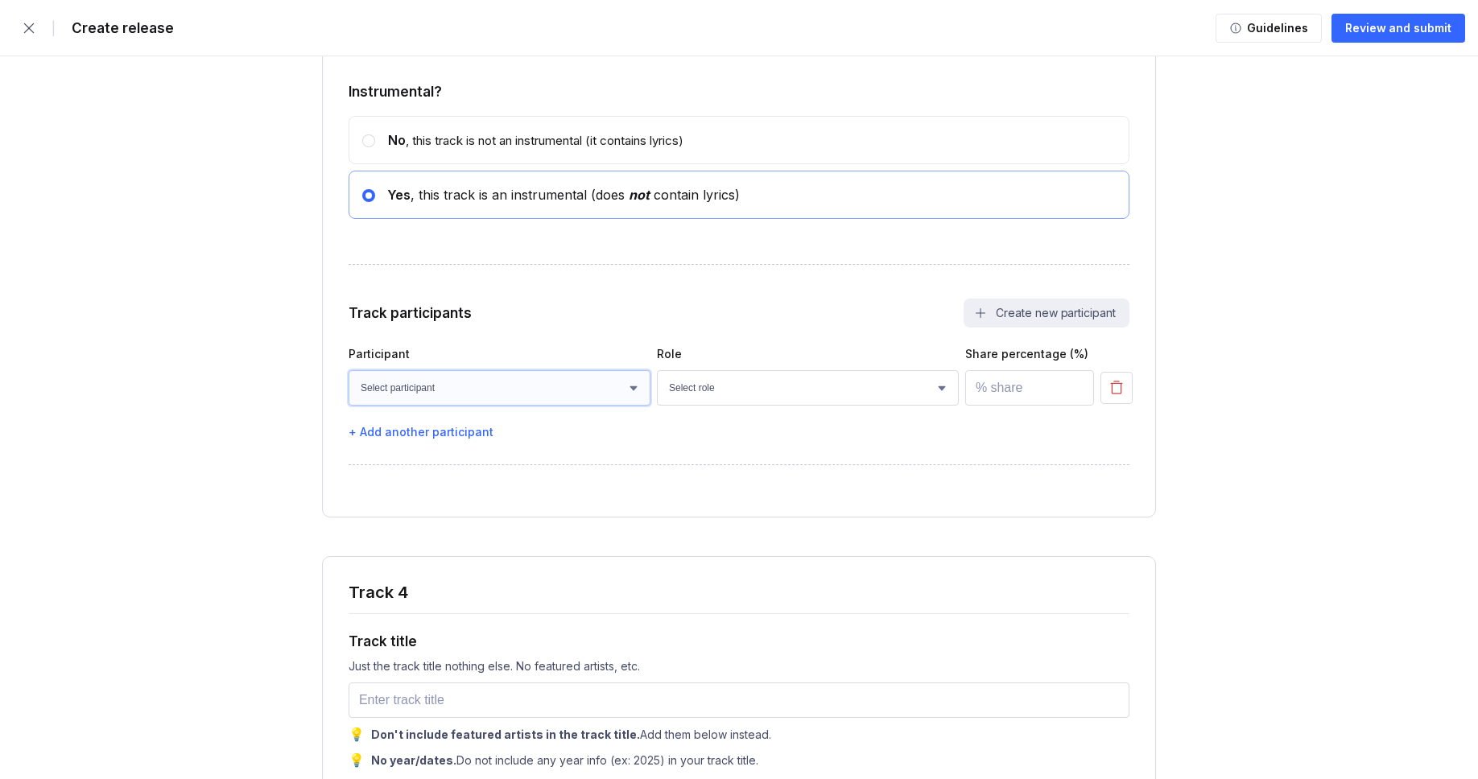
click at [464, 406] on select "Select participant [PERSON_NAME] [PERSON_NAME] [PERSON_NAME] [PERSON_NAME] [PER…" at bounding box center [499, 387] width 302 height 35
select select "bcb428b4-700d-4817-96c1-3d71b5b4e41e"
click at [348, 406] on select "Select participant [PERSON_NAME] [PERSON_NAME] [PERSON_NAME] [PERSON_NAME] [PER…" at bounding box center [499, 387] width 302 height 35
click at [707, 406] on select "Select role Actor A&R Arranger Artwork Author (Lyrics) Bass Choir Composer (Mus…" at bounding box center [808, 387] width 302 height 35
select select "4d21c6a8-5543-4299-8c01-91fff1f274ce"
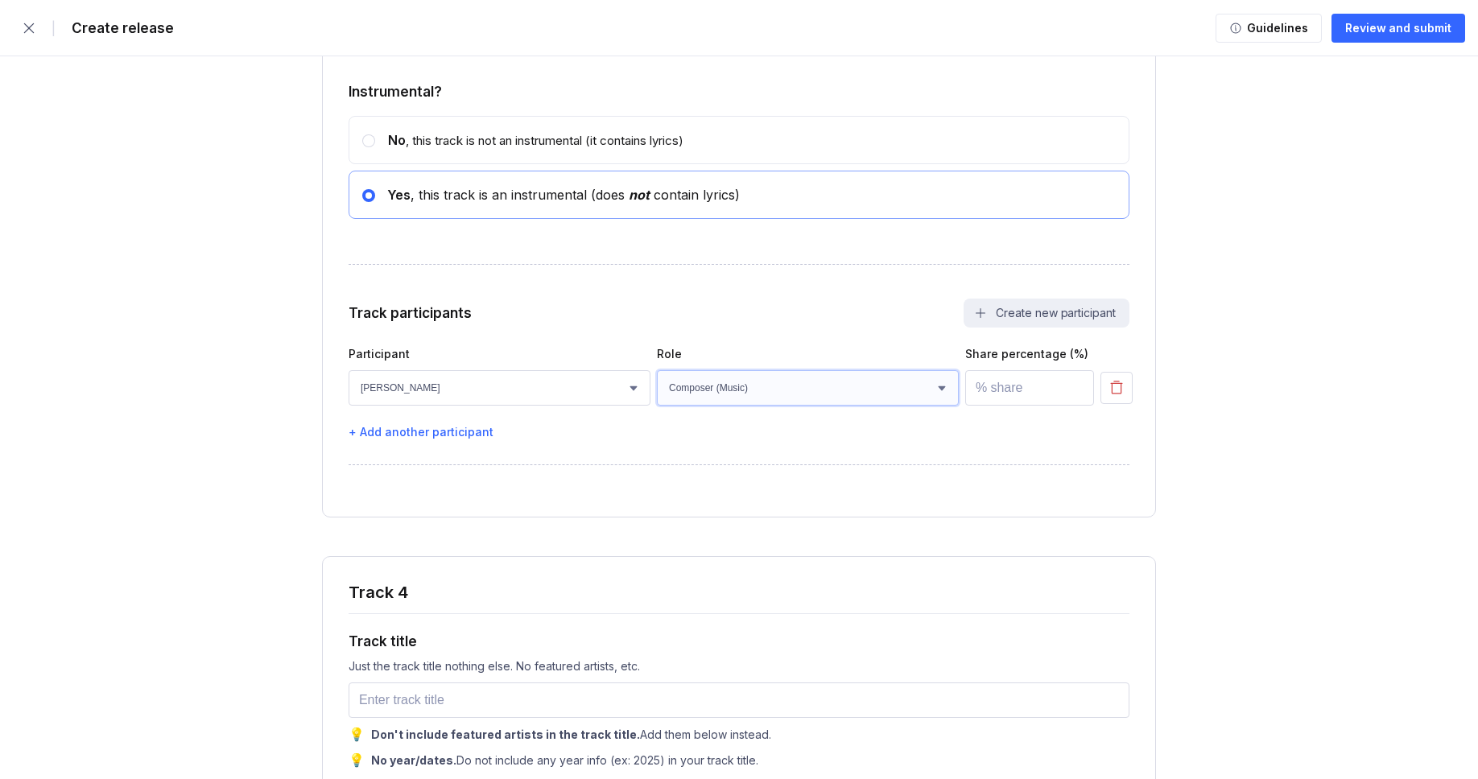
click at [657, 406] on select "Select role Actor A&R Arranger Artwork Author (Lyrics) Bass Choir Composer (Mus…" at bounding box center [808, 387] width 302 height 35
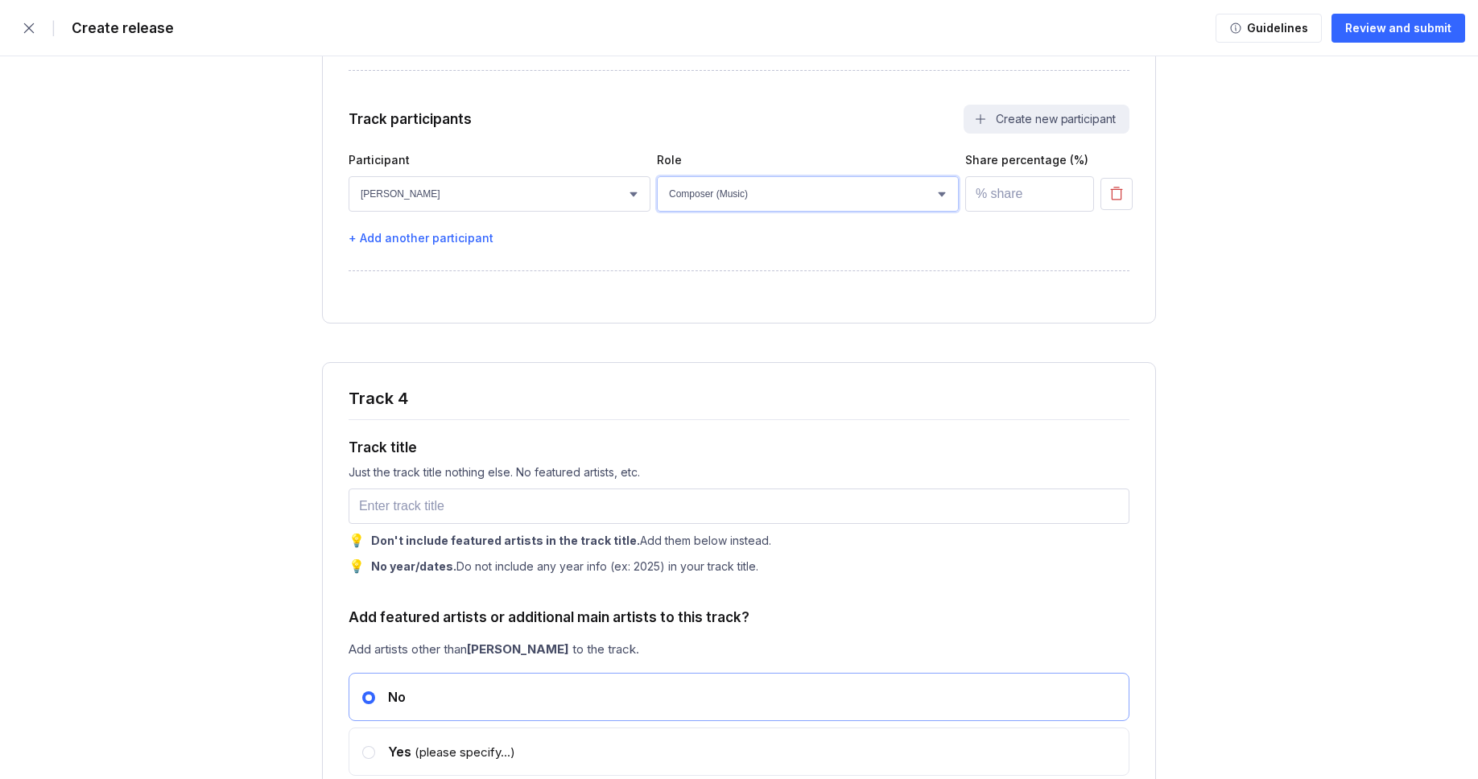
scroll to position [5693, 0]
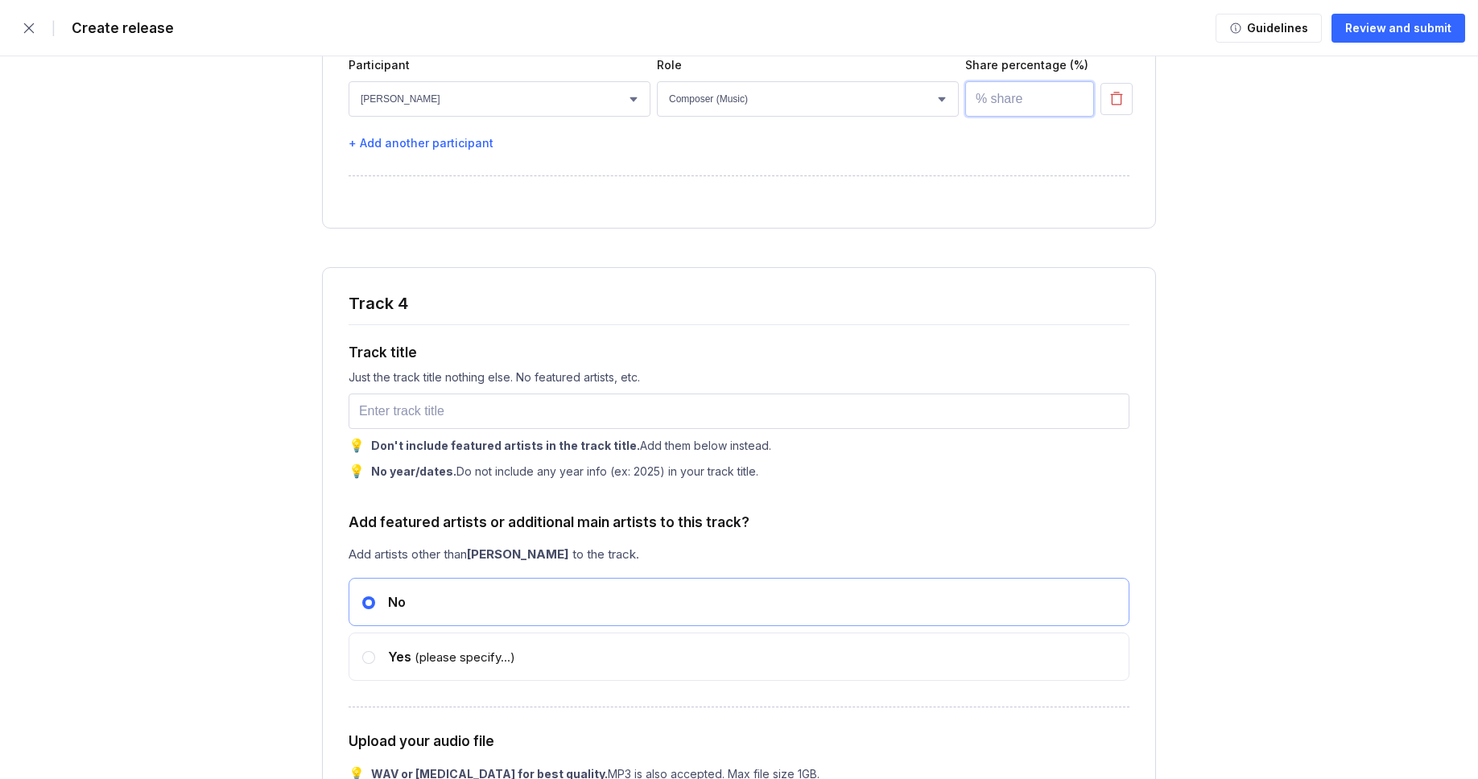
click at [993, 117] on input "number" at bounding box center [1029, 98] width 129 height 35
type input "100"
click at [383, 429] on input "text" at bounding box center [738, 411] width 781 height 35
paste input "Streetlight Reminds Me"
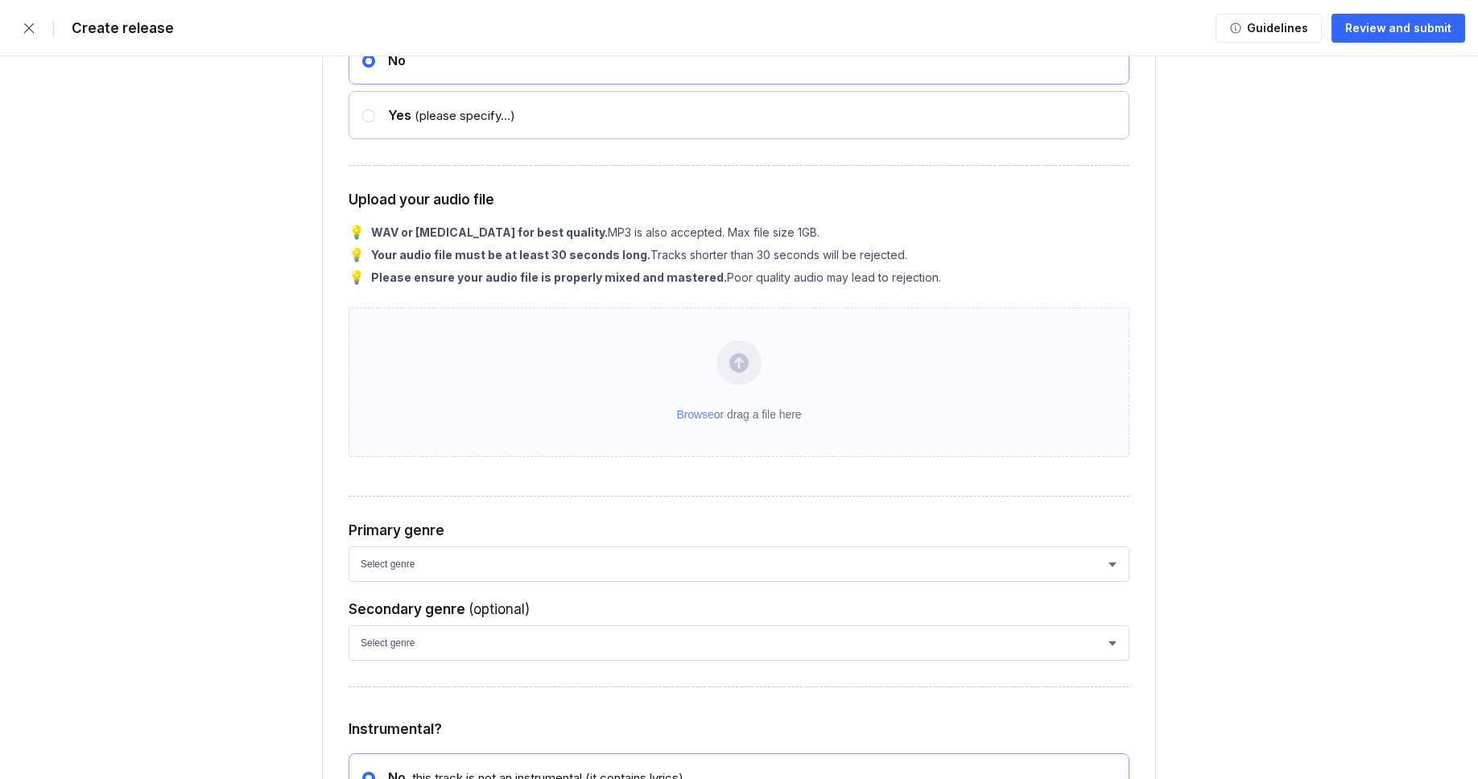
scroll to position [6243, 0]
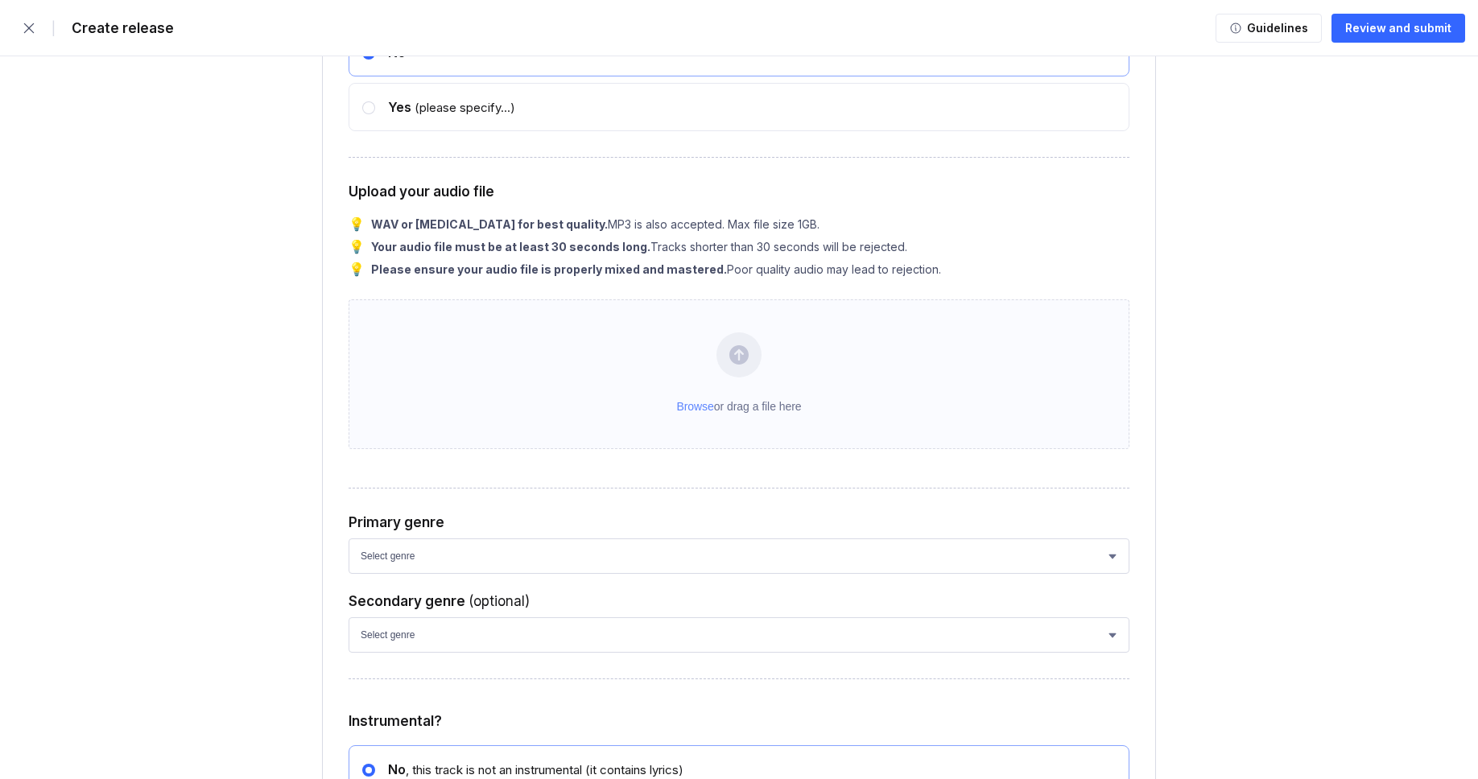
type input "Streetlight Reminds Me"
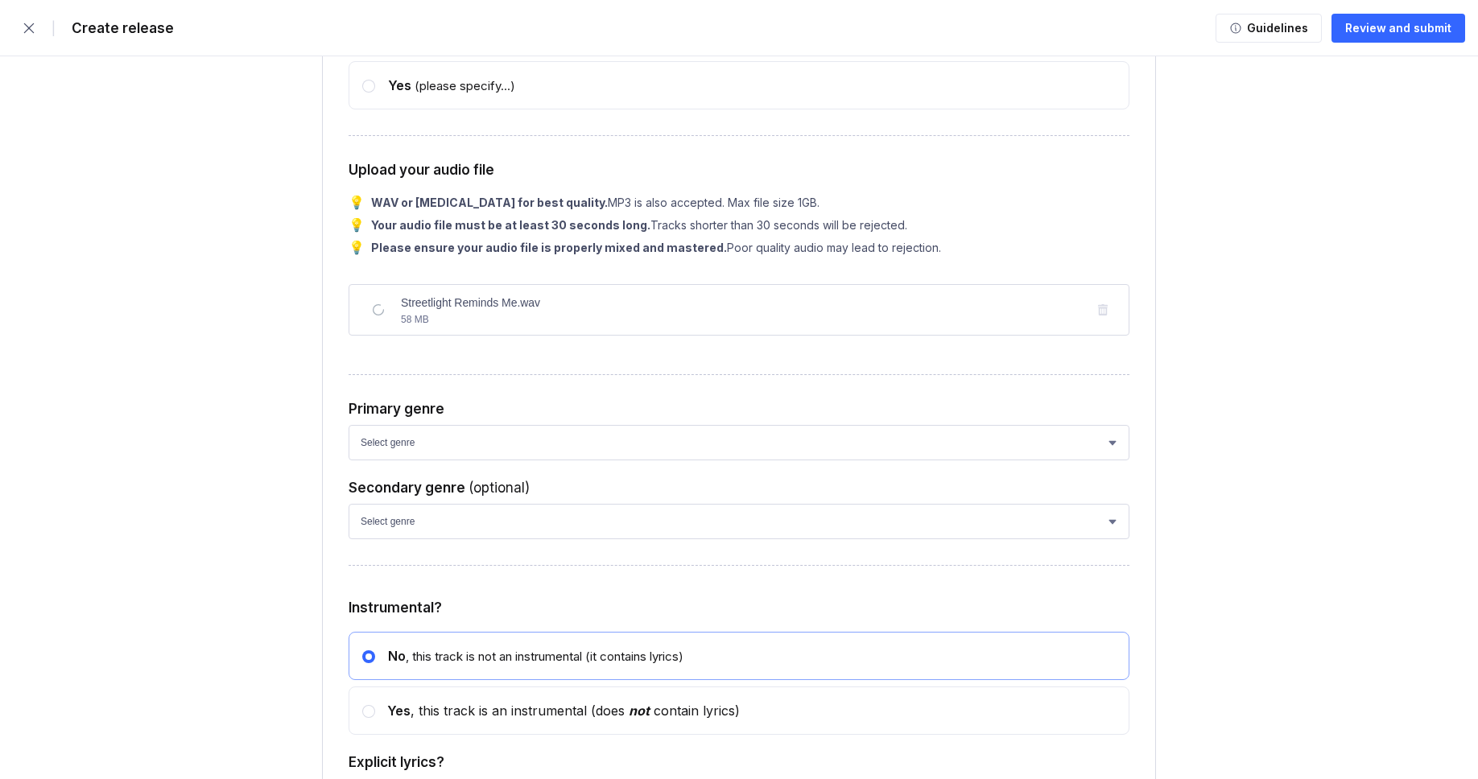
scroll to position [6267, 0]
click at [410, 459] on select "Select genre African Afro-Beat Afro-Pop Afro-Soul Alternative Alternative Rock …" at bounding box center [738, 440] width 781 height 35
select select "ce1eb7a7-8d30-4b1f-aa32-270a3e33577f"
click at [348, 459] on select "Select genre African Afro-Beat Afro-Pop Afro-Soul Alternative Alternative Rock …" at bounding box center [738, 440] width 781 height 35
click at [381, 538] on select "Select genre African Afro-Beat Afro-Pop Afro-Soul Alternative Alternative Rock …" at bounding box center [738, 519] width 781 height 35
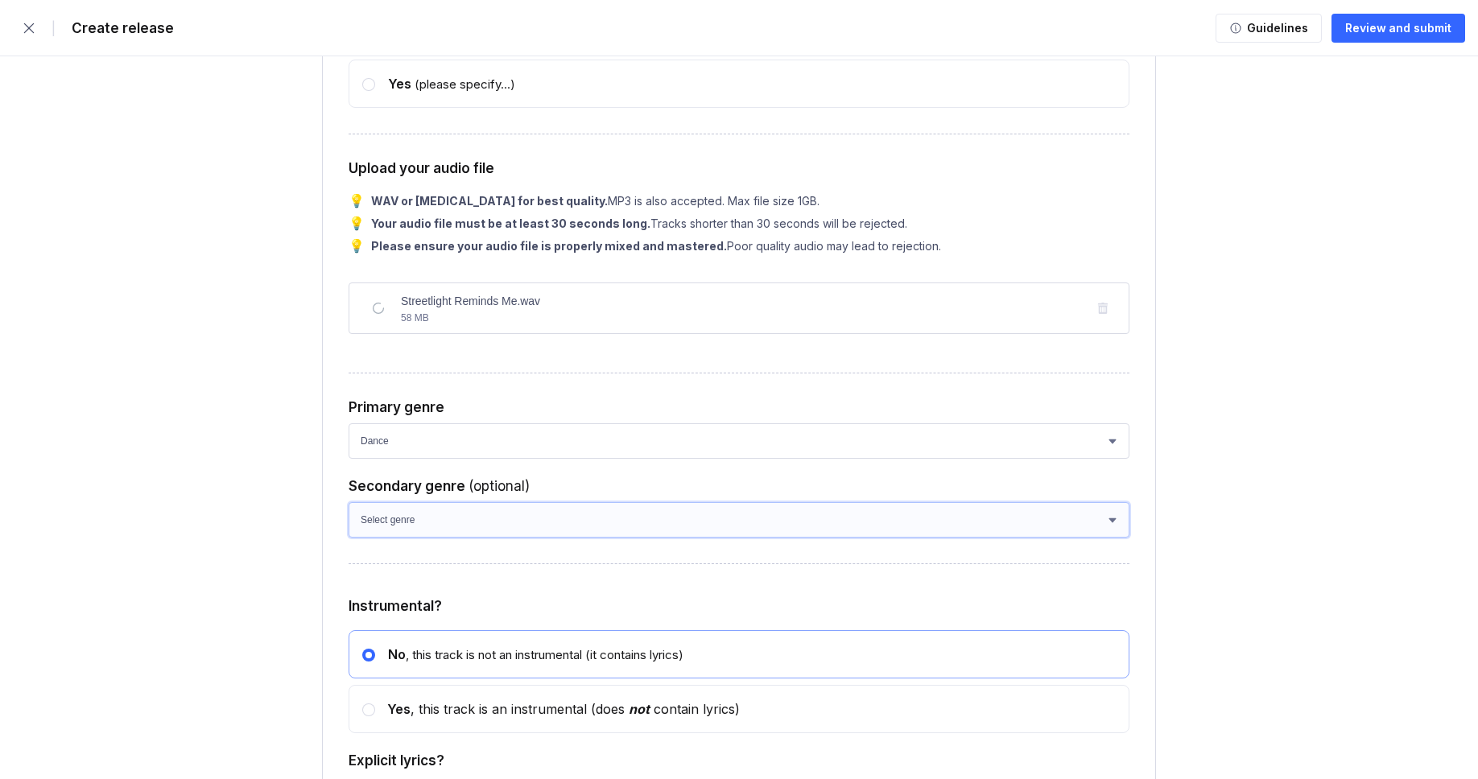
select select "a42cf8e2-75f7-4f62-afbe-d86080a7aa35"
click at [348, 538] on select "Select genre African Afro-Beat Afro-Pop Afro-Soul Alternative Alternative Rock …" at bounding box center [738, 519] width 781 height 35
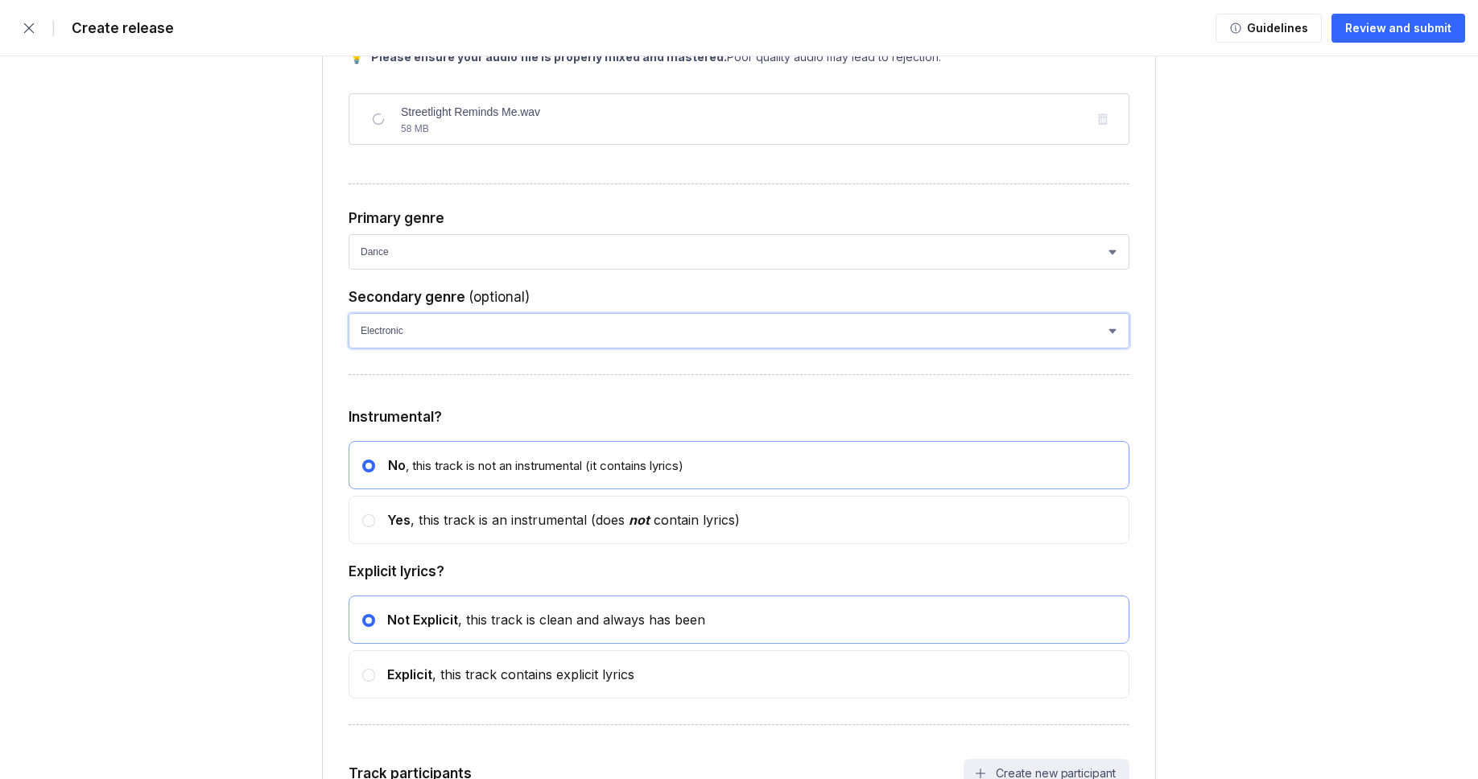
scroll to position [6720, 0]
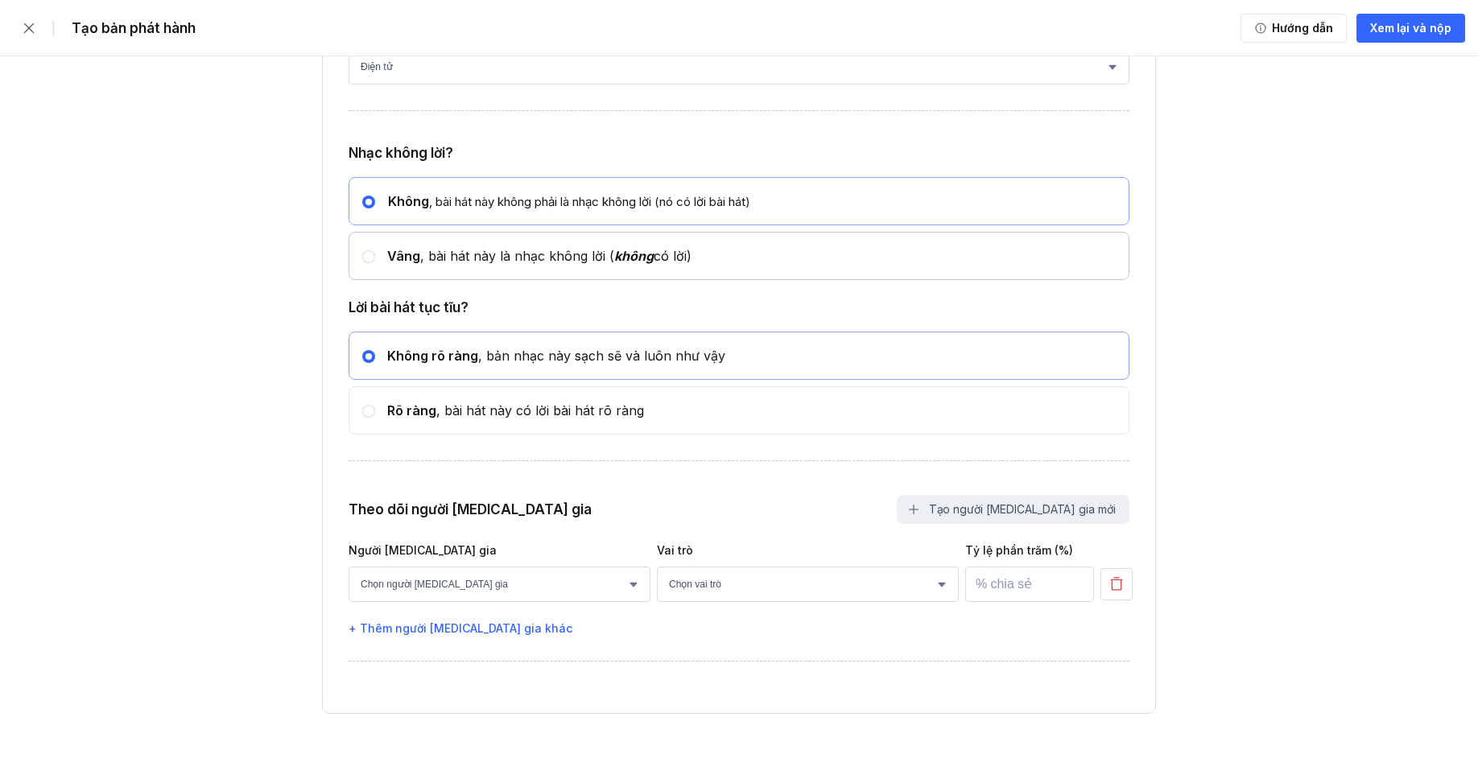
click at [524, 264] on font ", bài hát này là nhạc không lời (" at bounding box center [517, 256] width 194 height 16
radio input "false"
radio input "true"
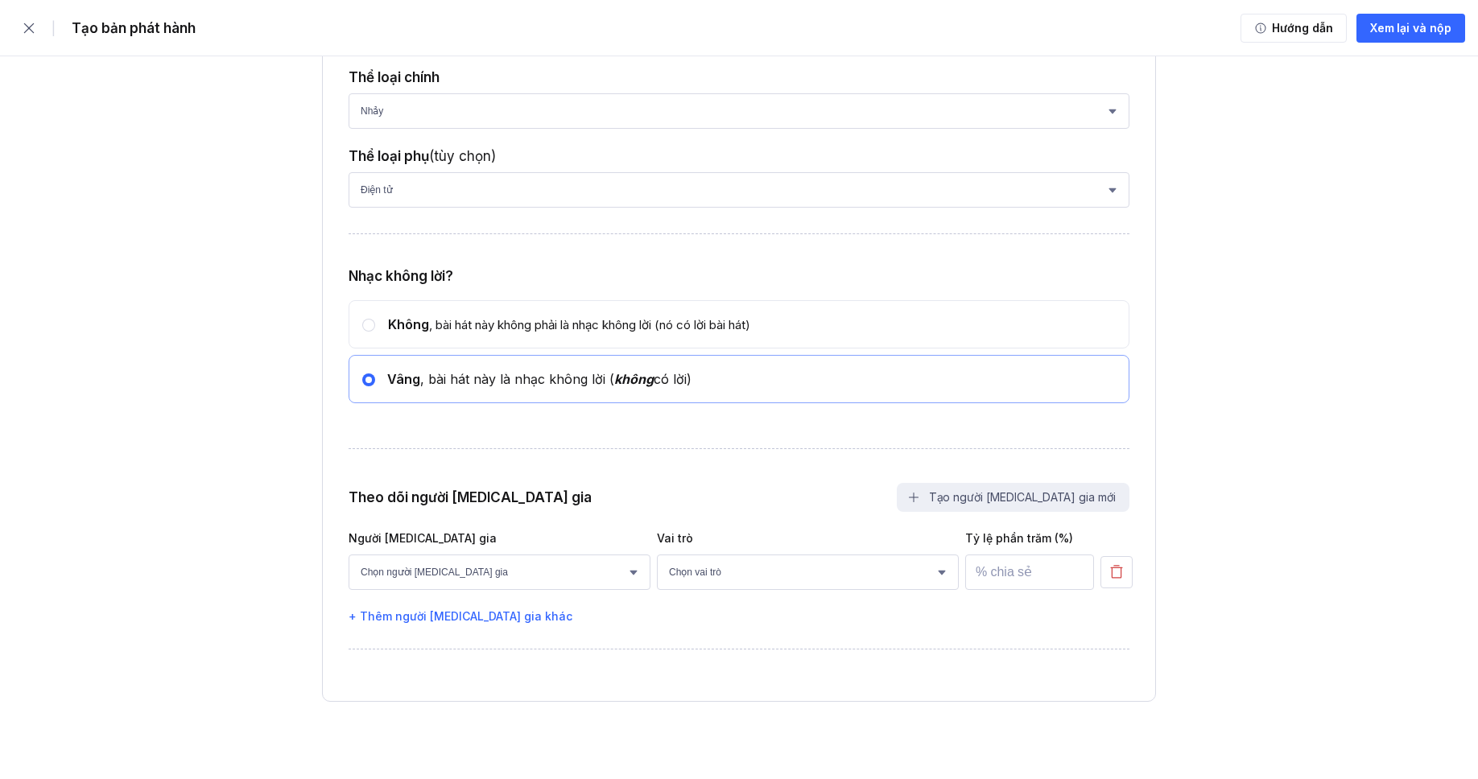
scroll to position [6703, 0]
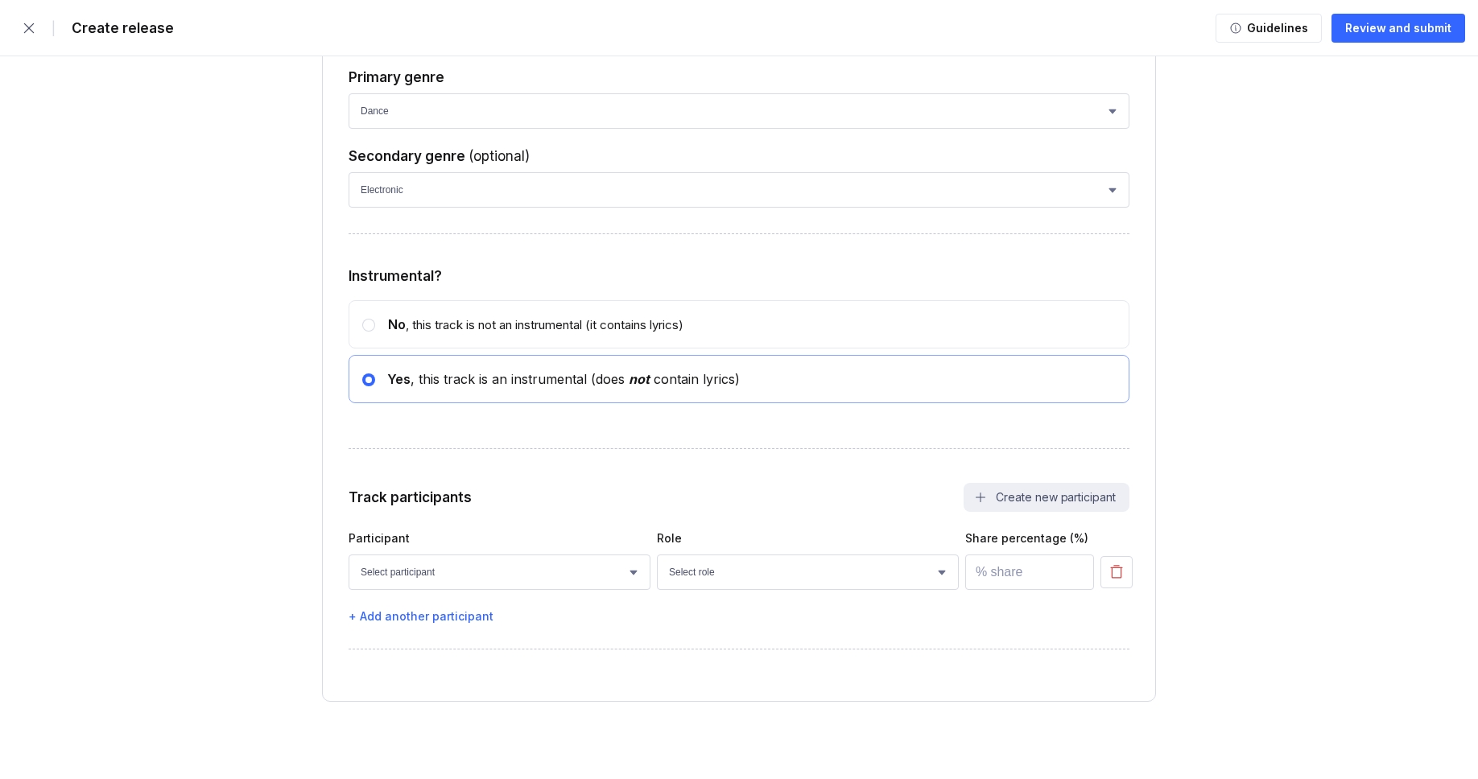
click at [414, 581] on select "Select participant [PERSON_NAME] [PERSON_NAME] [PERSON_NAME] [PERSON_NAME] [PER…" at bounding box center [499, 572] width 302 height 35
select select "bcb428b4-700d-4817-96c1-3d71b5b4e41e"
click at [348, 555] on select "Select participant [PERSON_NAME] [PERSON_NAME] [PERSON_NAME] [PERSON_NAME] [PER…" at bounding box center [499, 572] width 302 height 35
click at [726, 576] on select "Select role Actor A&R Arranger Artwork Author (Lyrics) Bass Choir Composer (Mus…" at bounding box center [808, 572] width 302 height 35
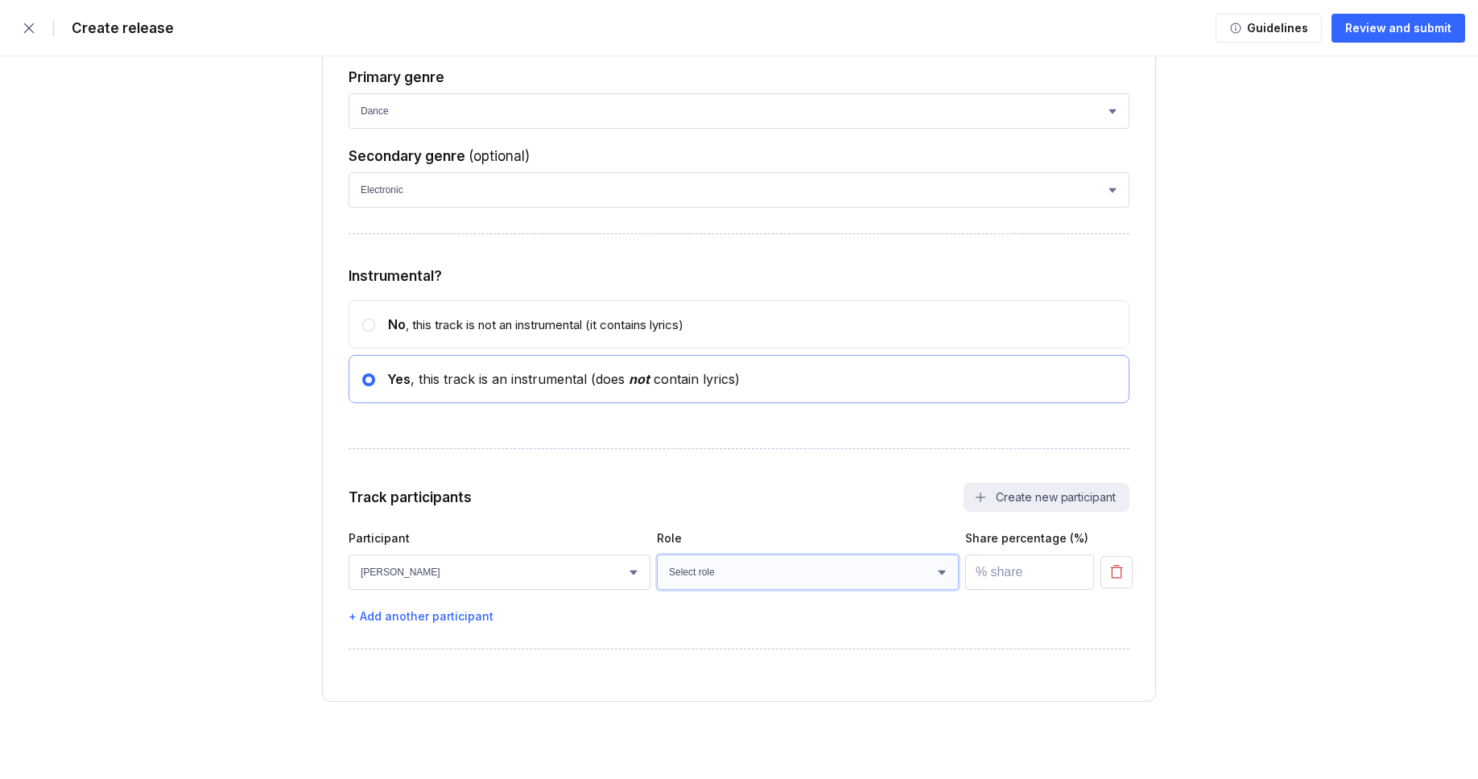
select select "4d21c6a8-5543-4299-8c01-91fff1f274ce"
click at [657, 555] on select "Select role Actor A&R Arranger Artwork Author (Lyrics) Bass Choir Composer (Mus…" at bounding box center [808, 572] width 302 height 35
click at [1001, 569] on input "number" at bounding box center [1029, 572] width 129 height 35
type input "100"
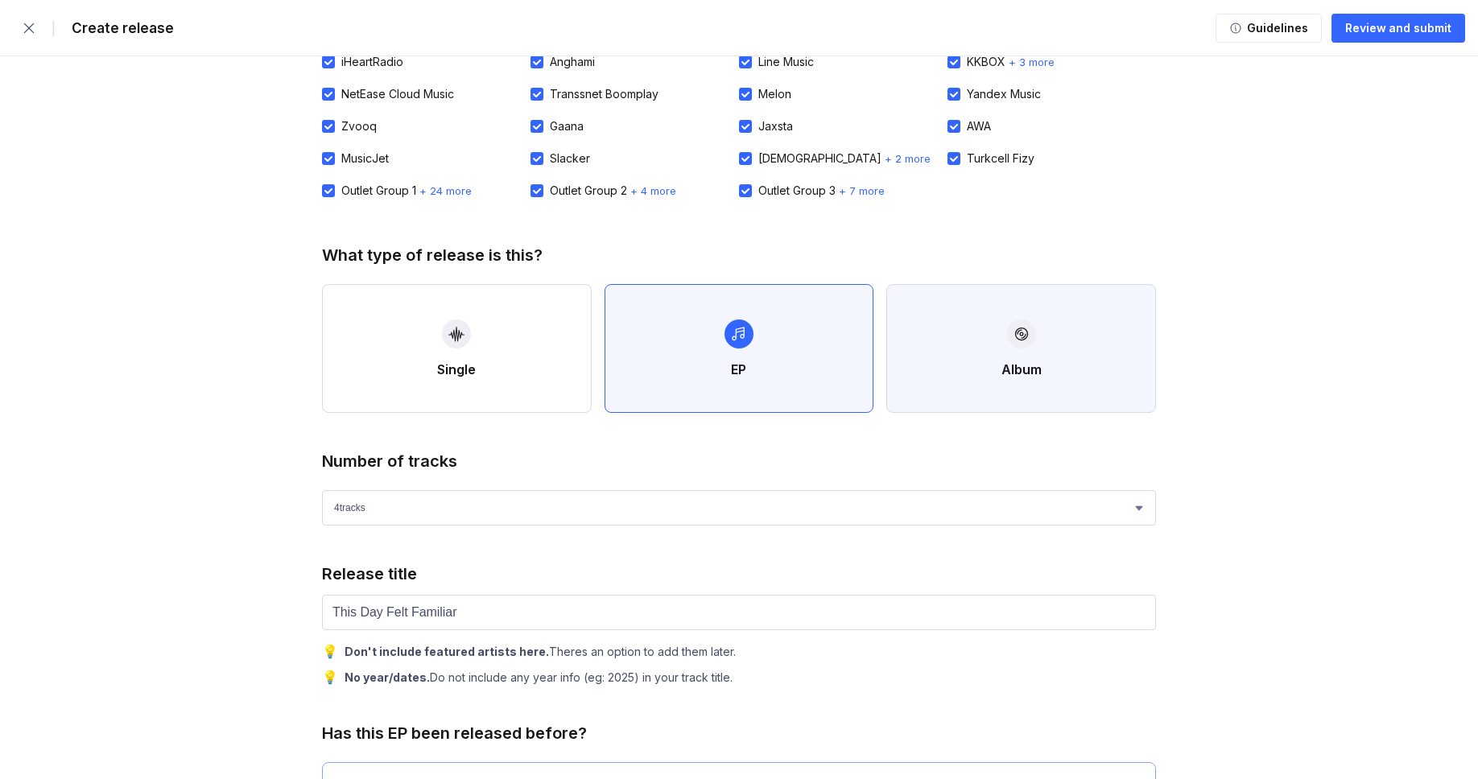
scroll to position [0, 0]
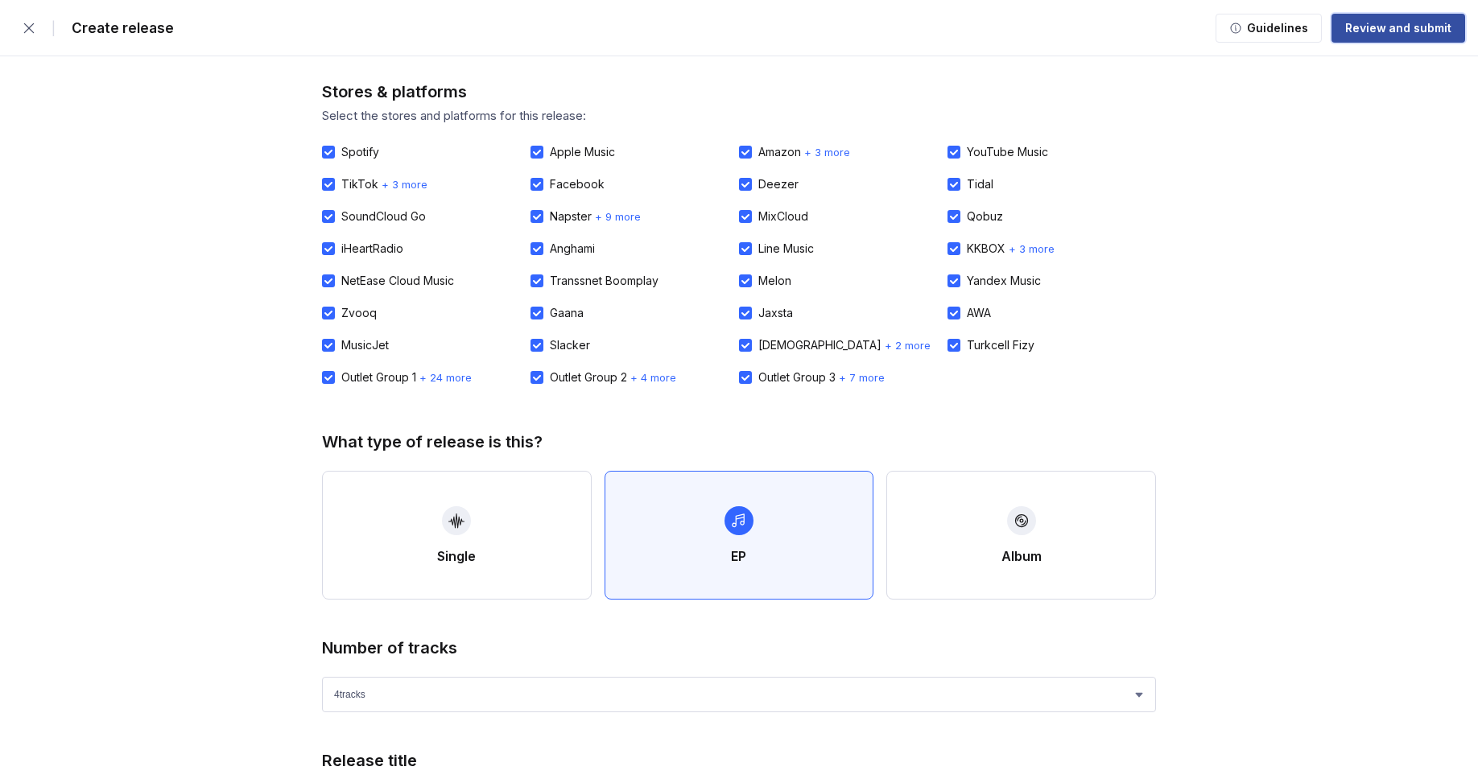
click at [1408, 28] on div "Review and submit" at bounding box center [1398, 28] width 106 height 16
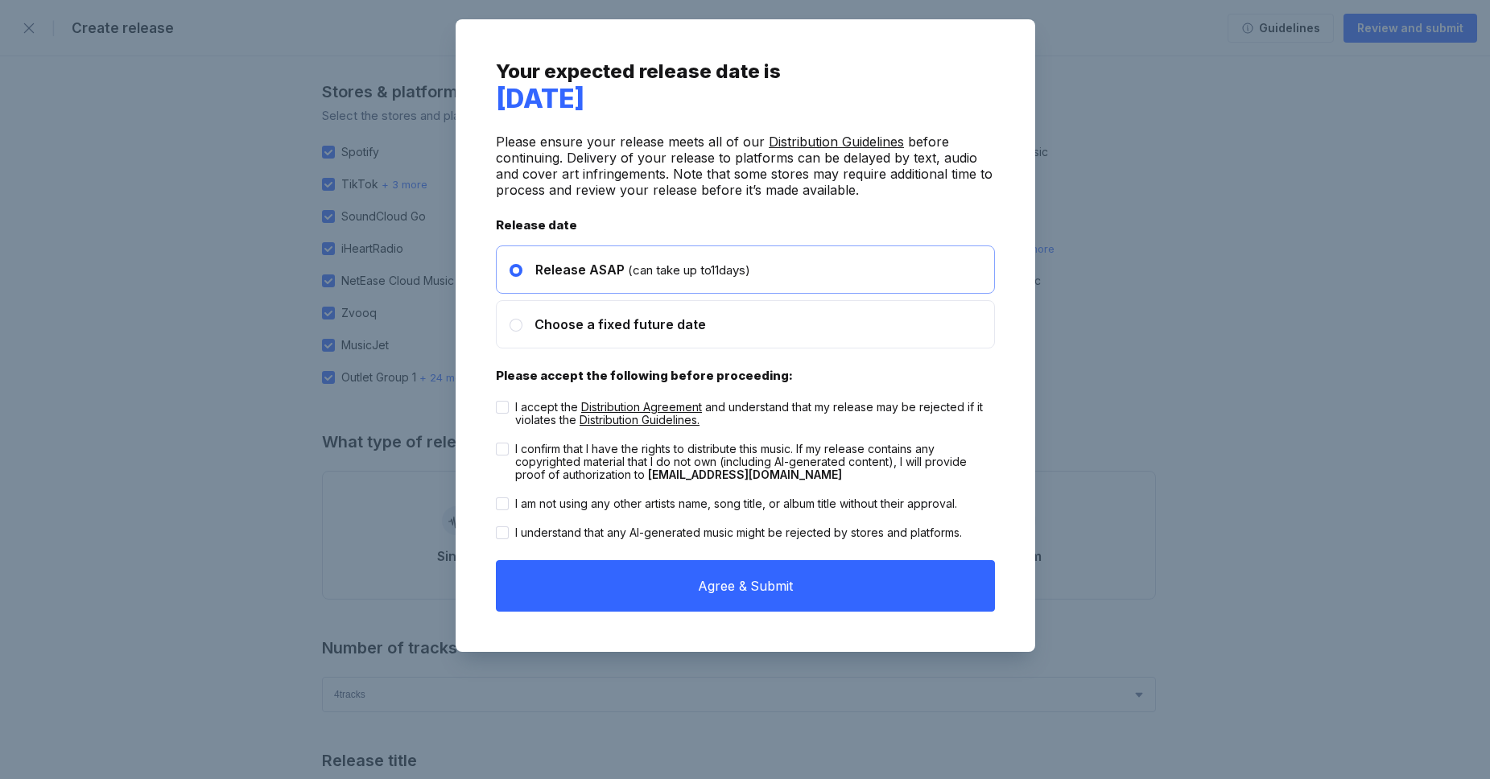
click at [504, 407] on icon at bounding box center [501, 407] width 8 height 6
click at [497, 402] on input "I accept the Distribution Agreement and understand that my release may be rejec…" at bounding box center [496, 401] width 1 height 1
checkbox input "true"
click at [501, 447] on icon at bounding box center [502, 450] width 8 height 6
click at [497, 443] on input "I confirm that I have the rights to distribute this music. If my release contai…" at bounding box center [496, 443] width 1 height 1
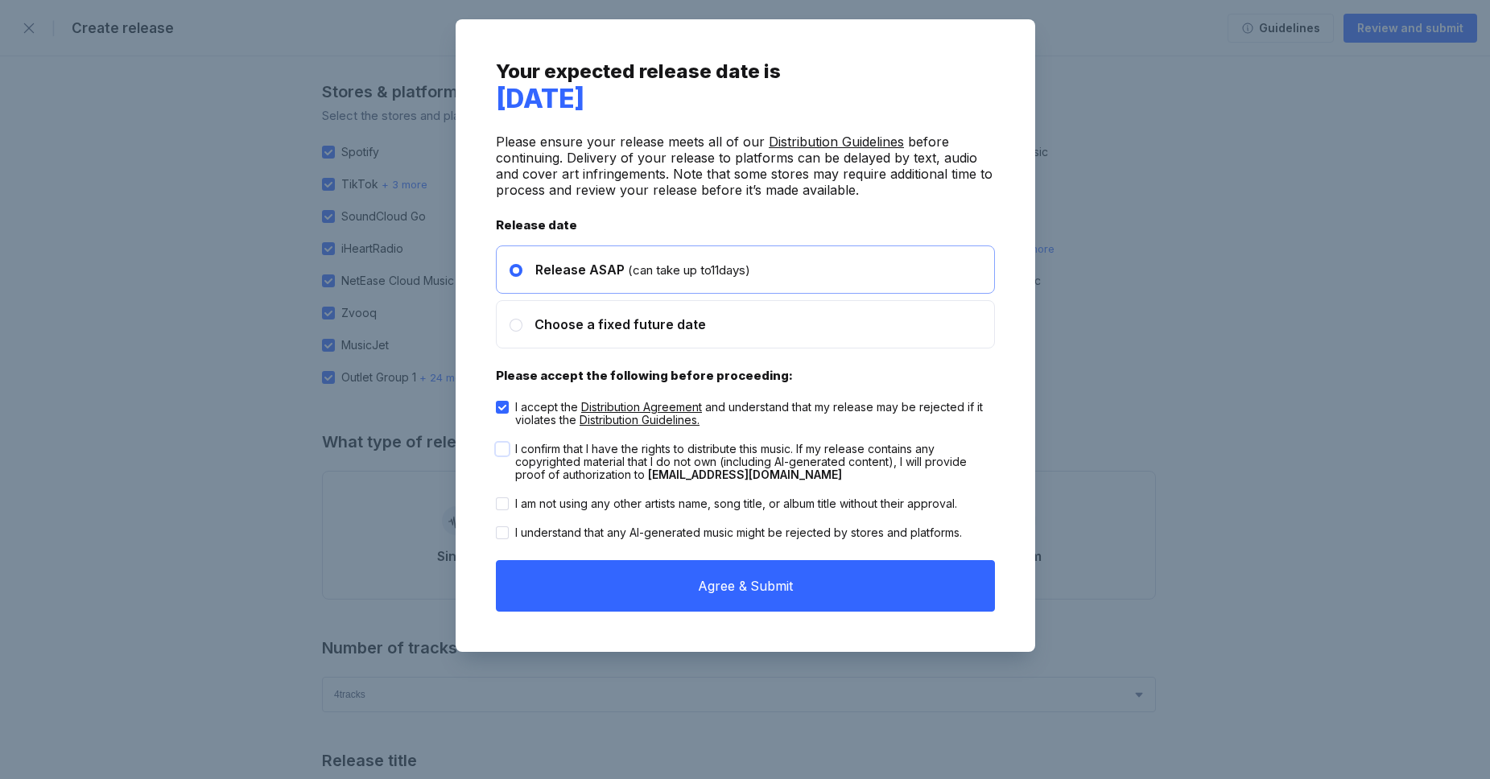
checkbox input "true"
click at [501, 486] on div "I confirm that I have the rights to distribute this music. If my release contai…" at bounding box center [745, 462] width 499 height 55
click at [503, 497] on div at bounding box center [502, 503] width 13 height 13
click at [497, 497] on input "I am not using any other artists name, song title, or album title without their…" at bounding box center [496, 497] width 1 height 1
checkbox input "true"
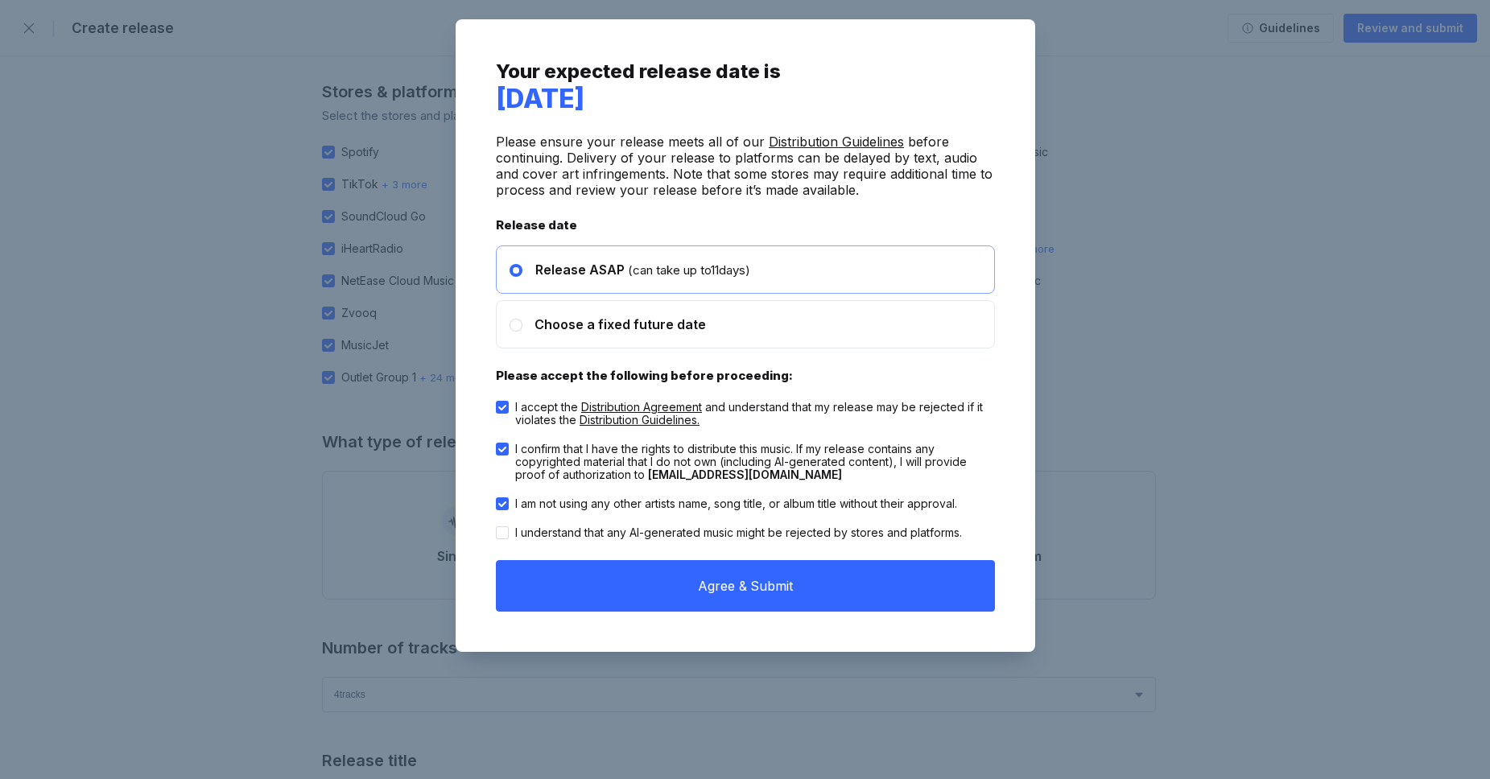
click at [496, 528] on div at bounding box center [502, 532] width 13 height 13
click at [496, 527] on input "I understand that any AI-generated music might be rejected by stores and platfo…" at bounding box center [496, 526] width 1 height 1
checkbox input "true"
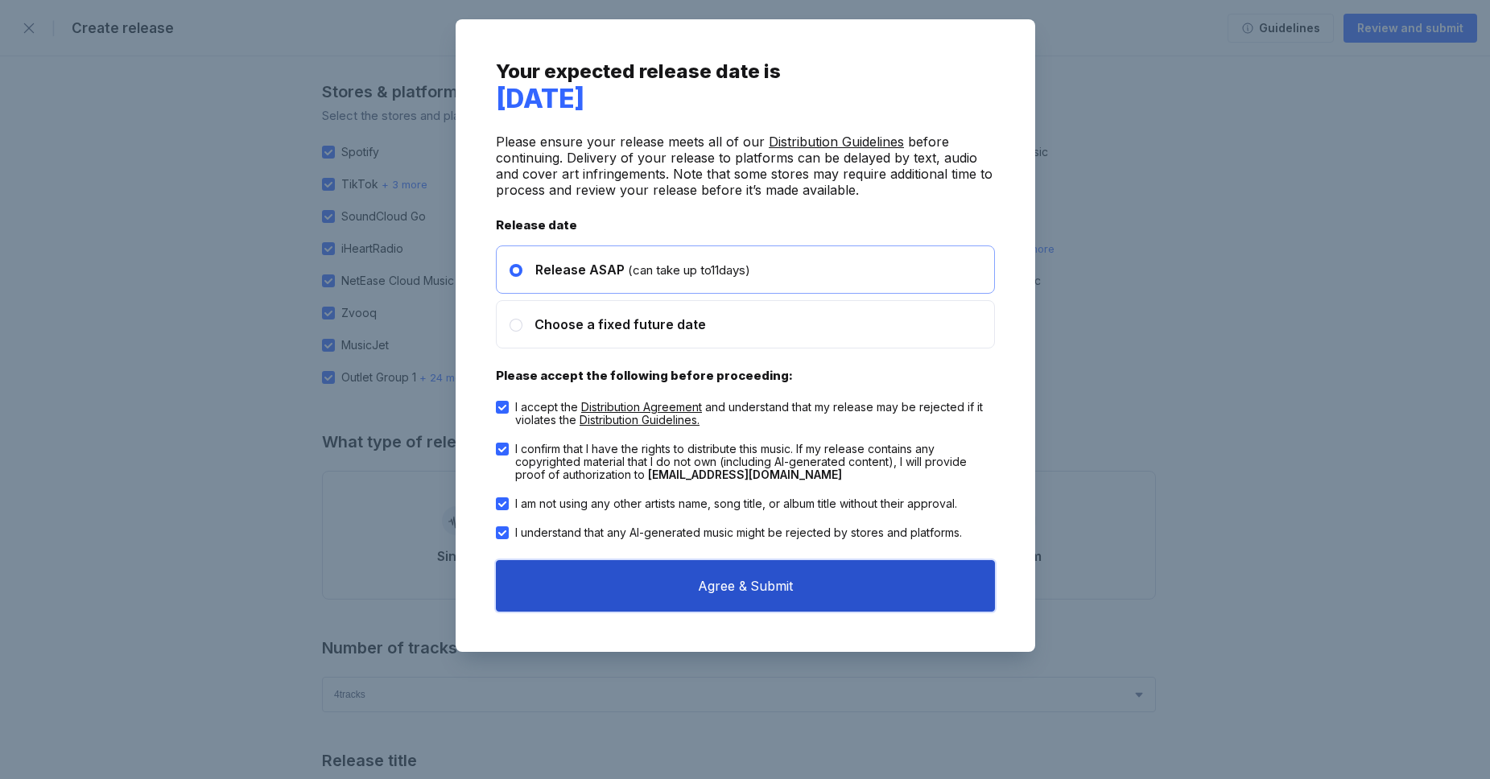
click at [731, 609] on button "Agree & Submit" at bounding box center [745, 586] width 499 height 52
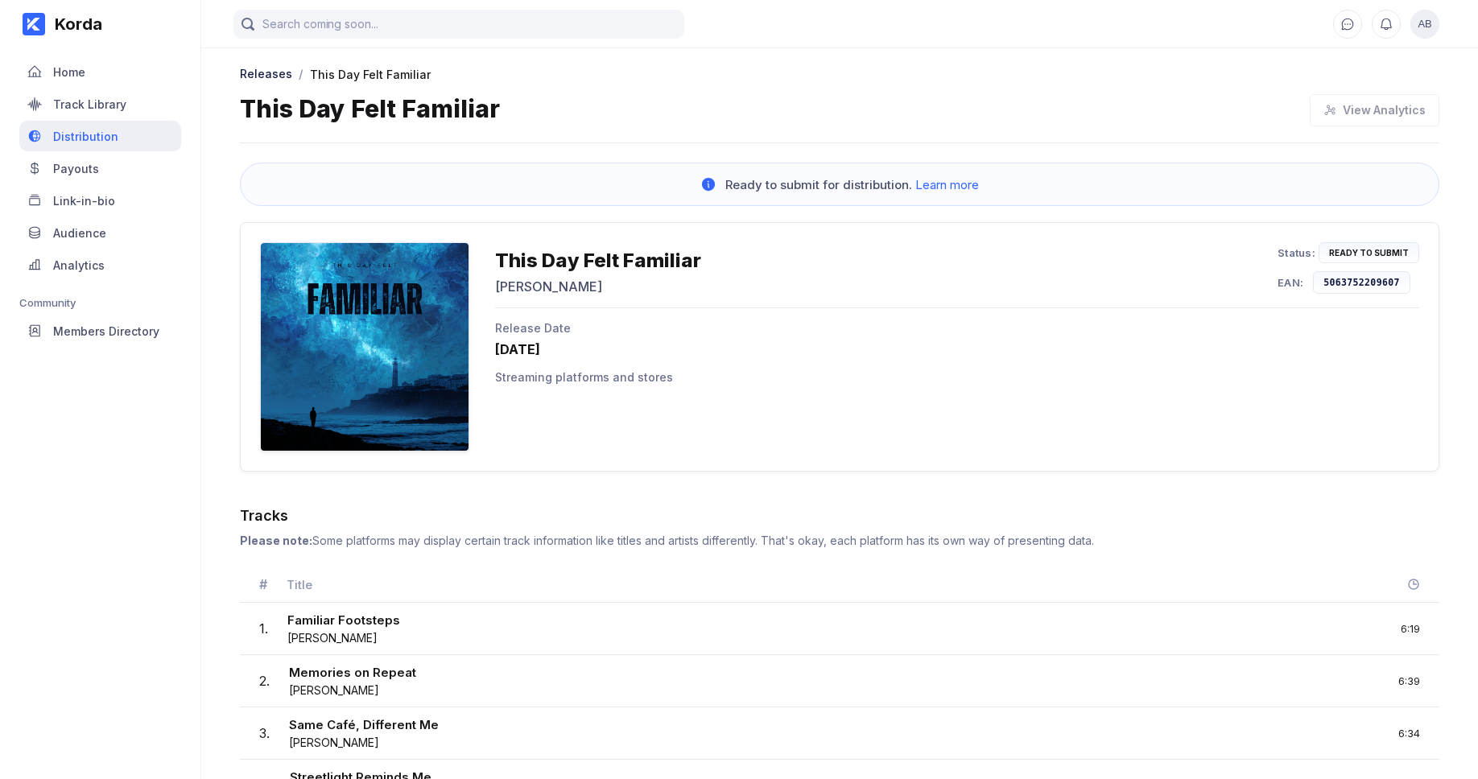
click at [72, 137] on div "Distribution" at bounding box center [85, 137] width 65 height 14
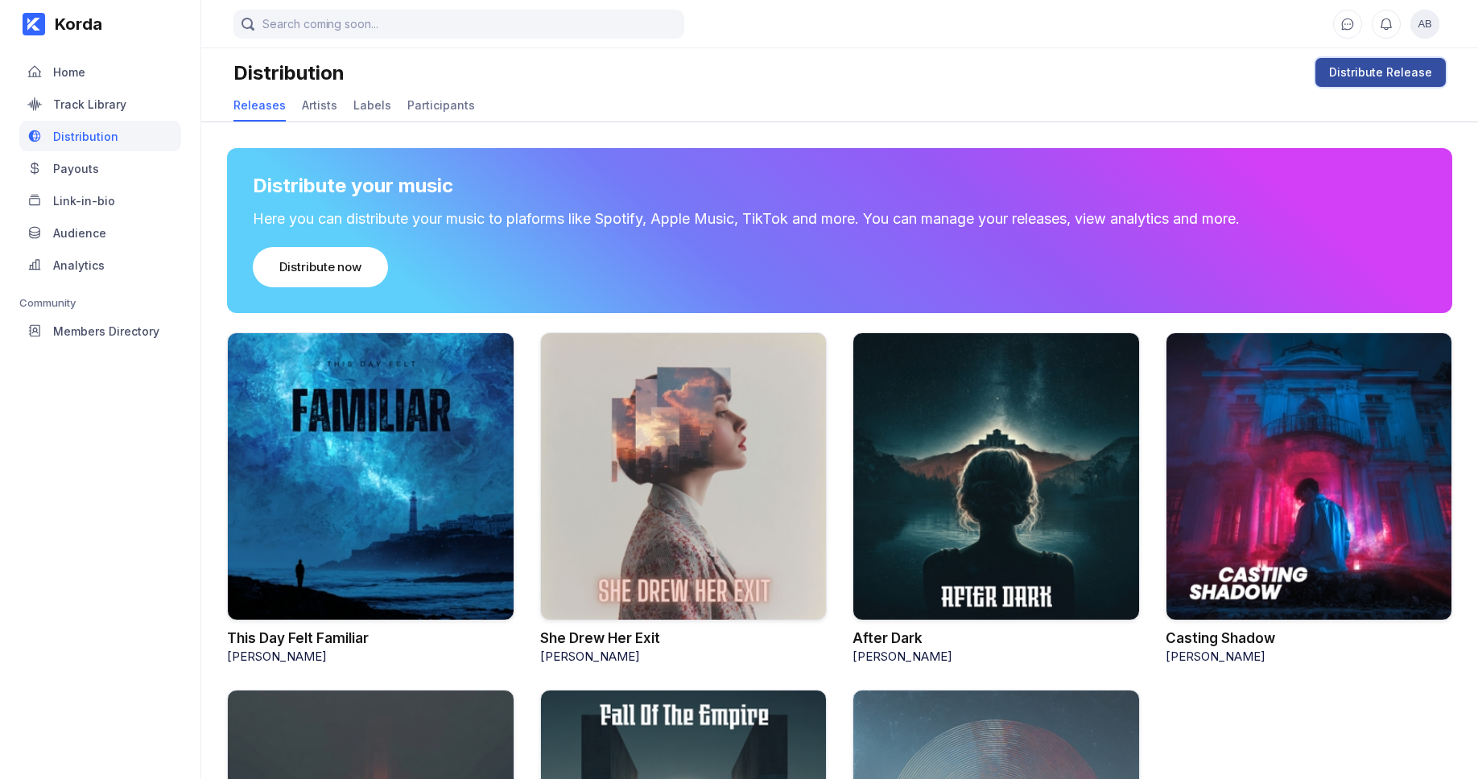
click at [1367, 77] on div "Distribute Release" at bounding box center [1380, 72] width 103 height 16
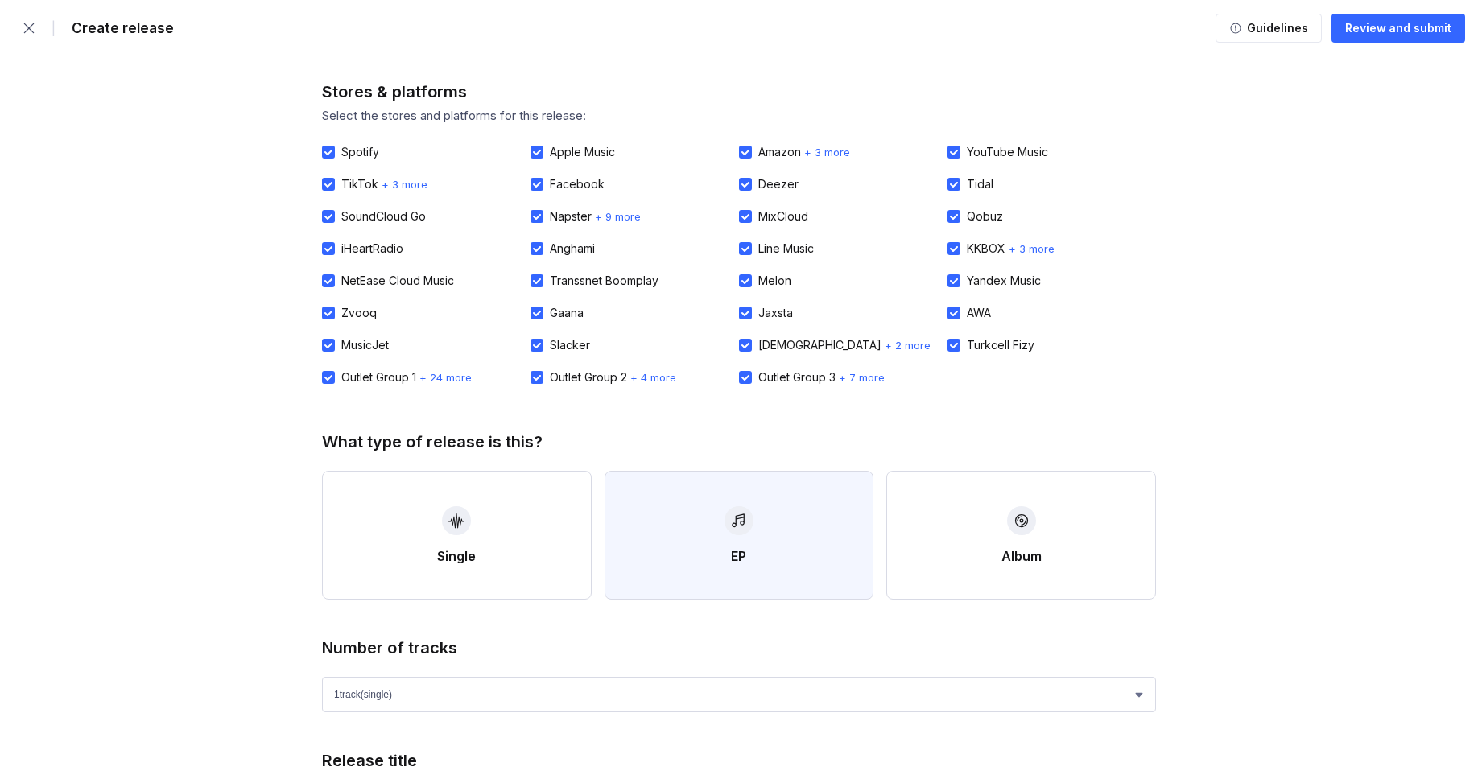
click at [730, 532] on div "button" at bounding box center [738, 520] width 29 height 29
select select "4"
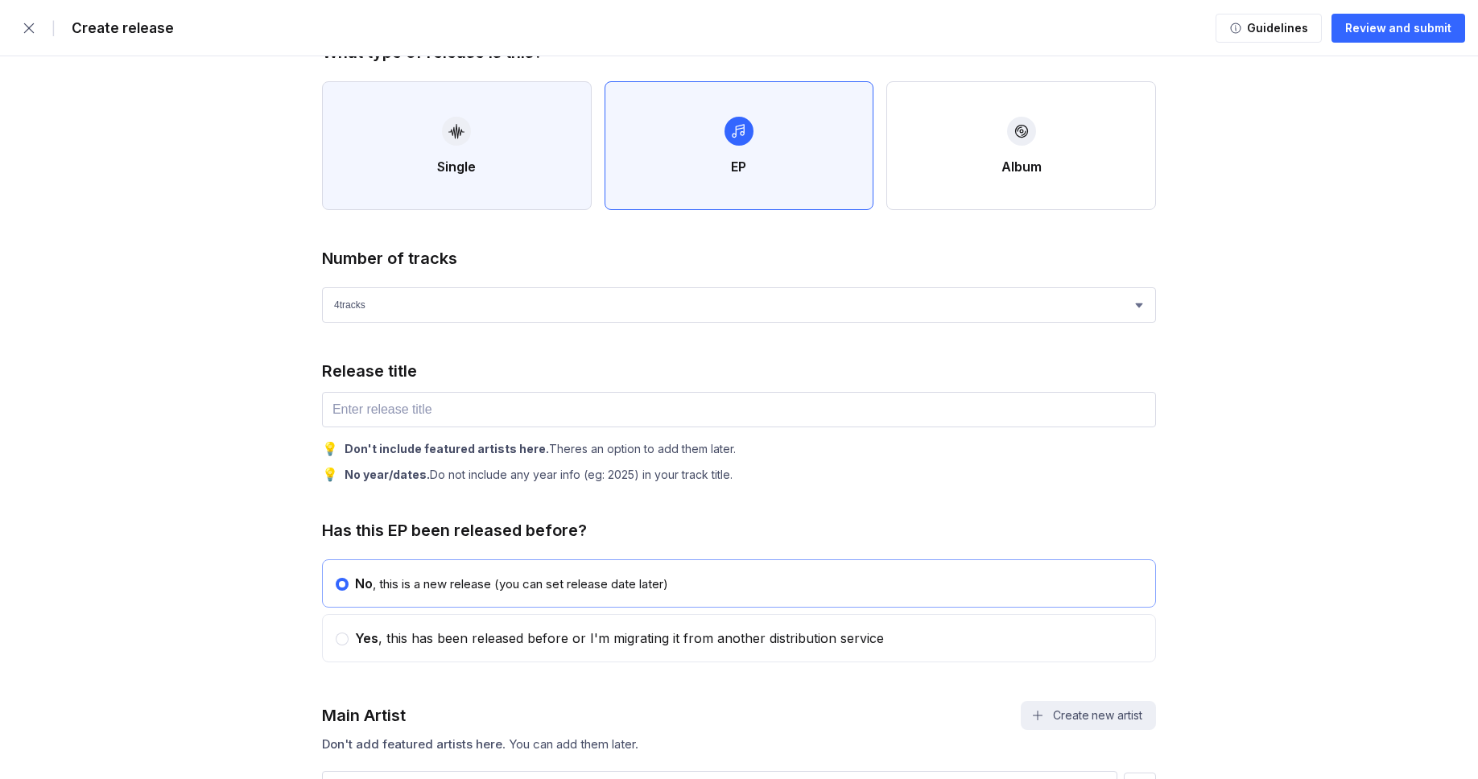
scroll to position [476, 0]
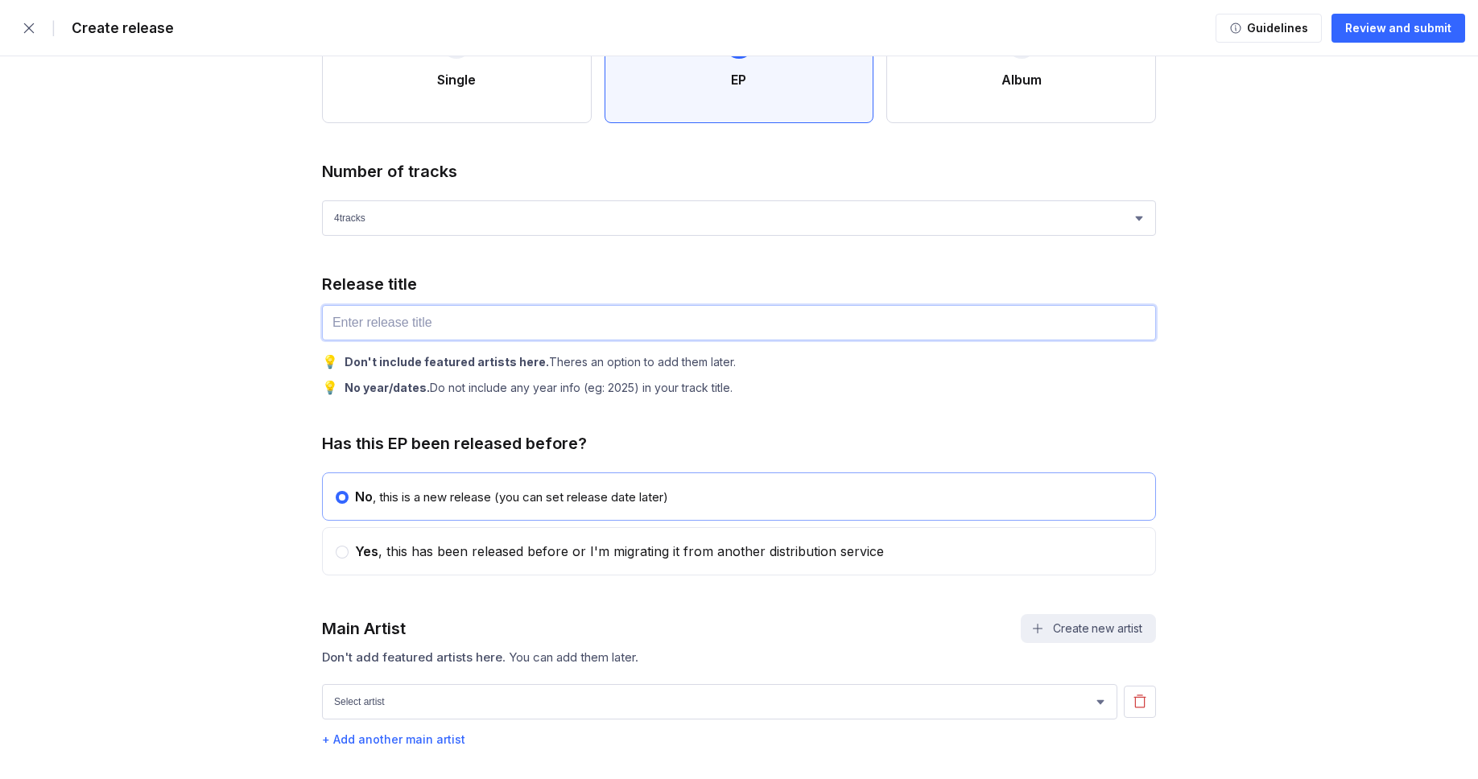
click at [469, 325] on input "text" at bounding box center [739, 322] width 834 height 35
paste input "You Sound Like Blue"
type input "You Sound Like Blue"
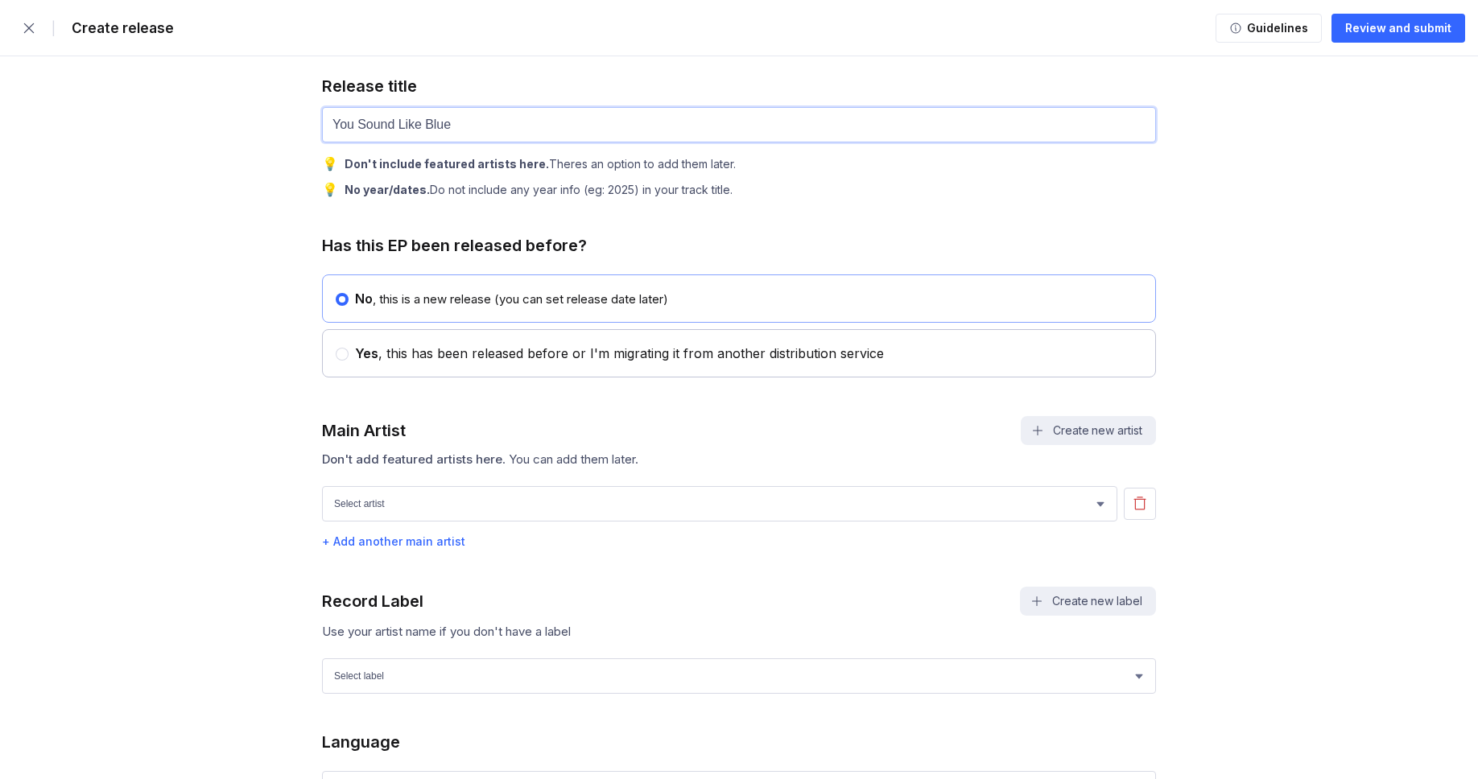
scroll to position [677, 0]
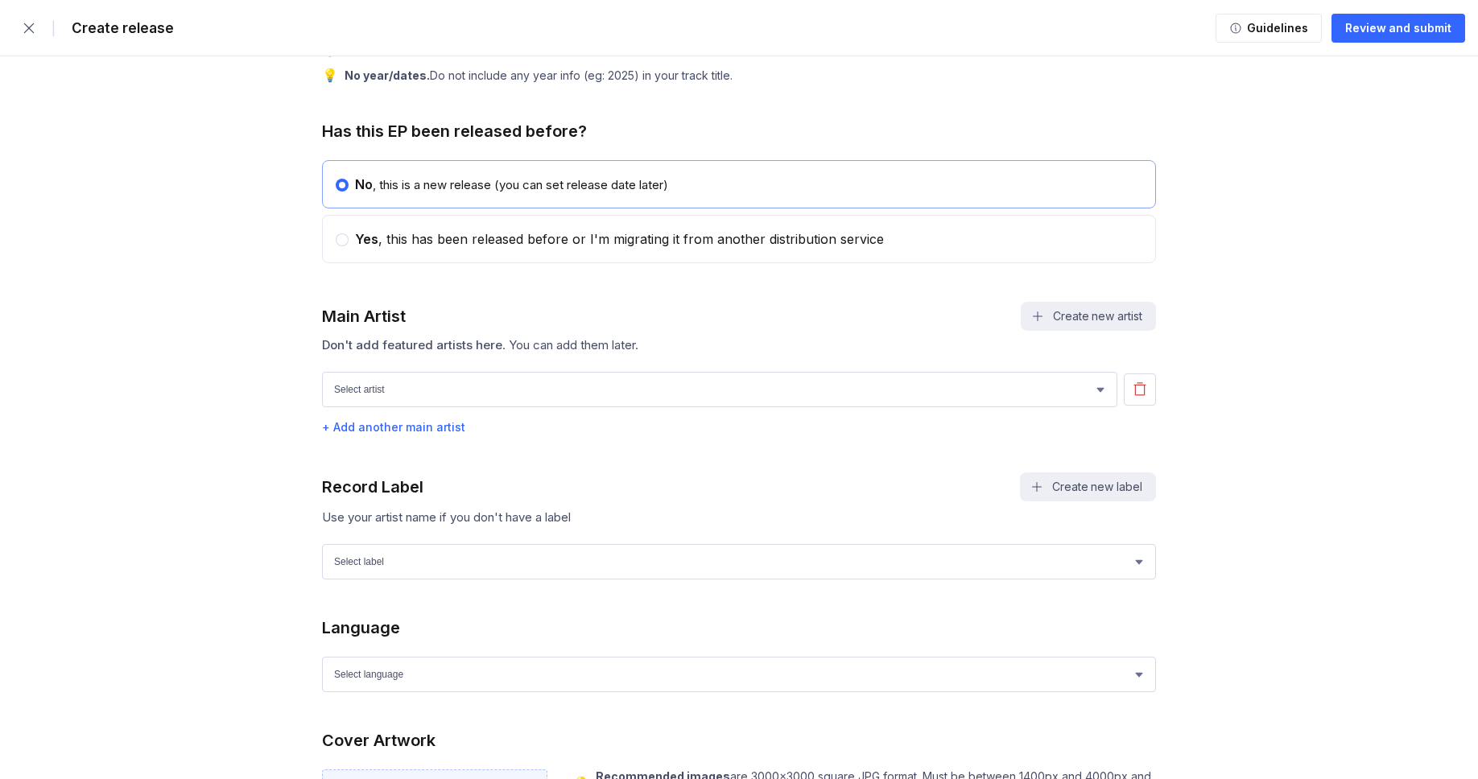
scroll to position [970, 0]
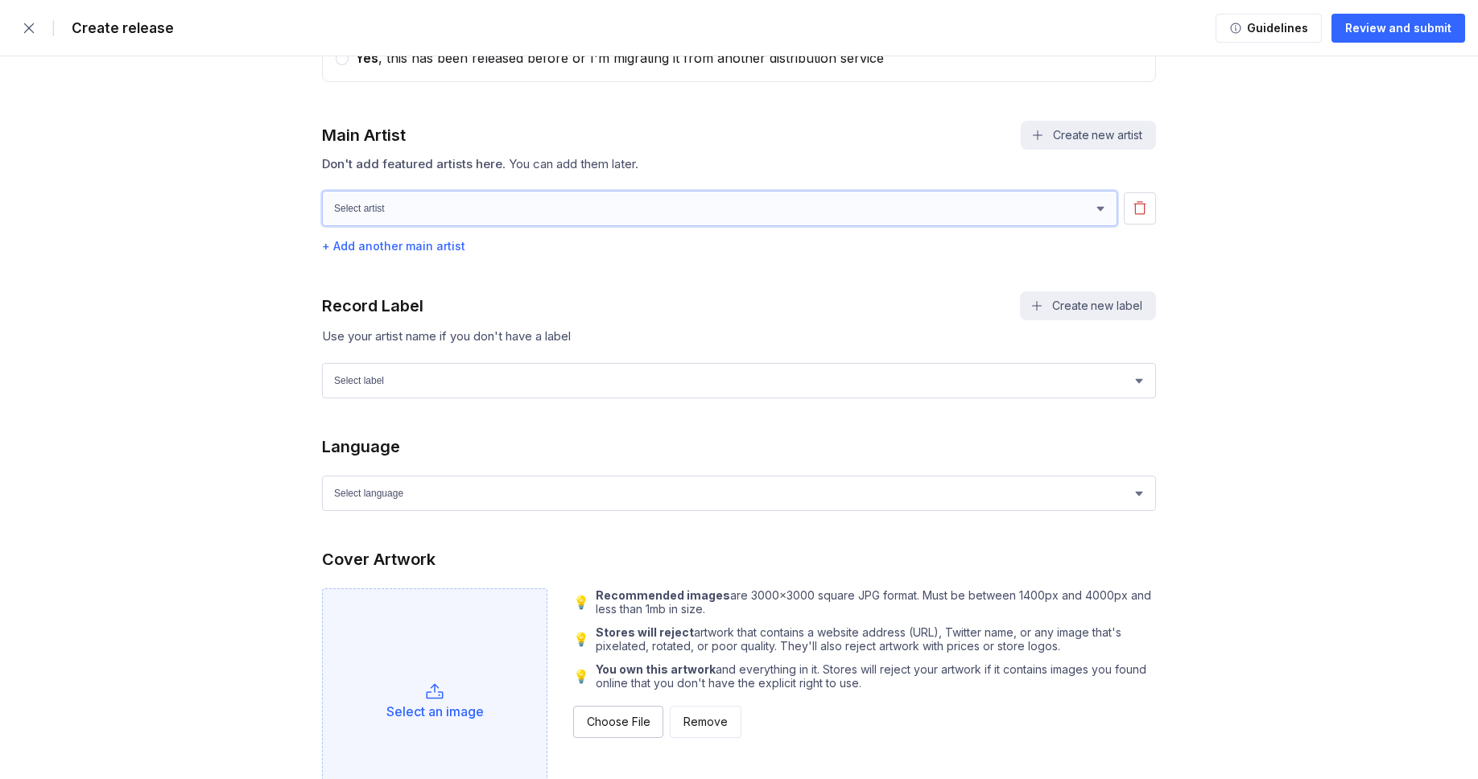
click at [450, 221] on select "Select artist [PERSON_NAME] [PERSON_NAME]" at bounding box center [719, 208] width 795 height 35
select select "27ec0618-0742-422d-82f1-3ad07366b457"
click at [322, 200] on select "Select artist [PERSON_NAME] [PERSON_NAME]" at bounding box center [719, 208] width 795 height 35
click at [398, 382] on select "Select label Green Wave Records" at bounding box center [739, 380] width 834 height 35
select select "1ef89922-d2b6-4e4d-bf09-5caefa64f555"
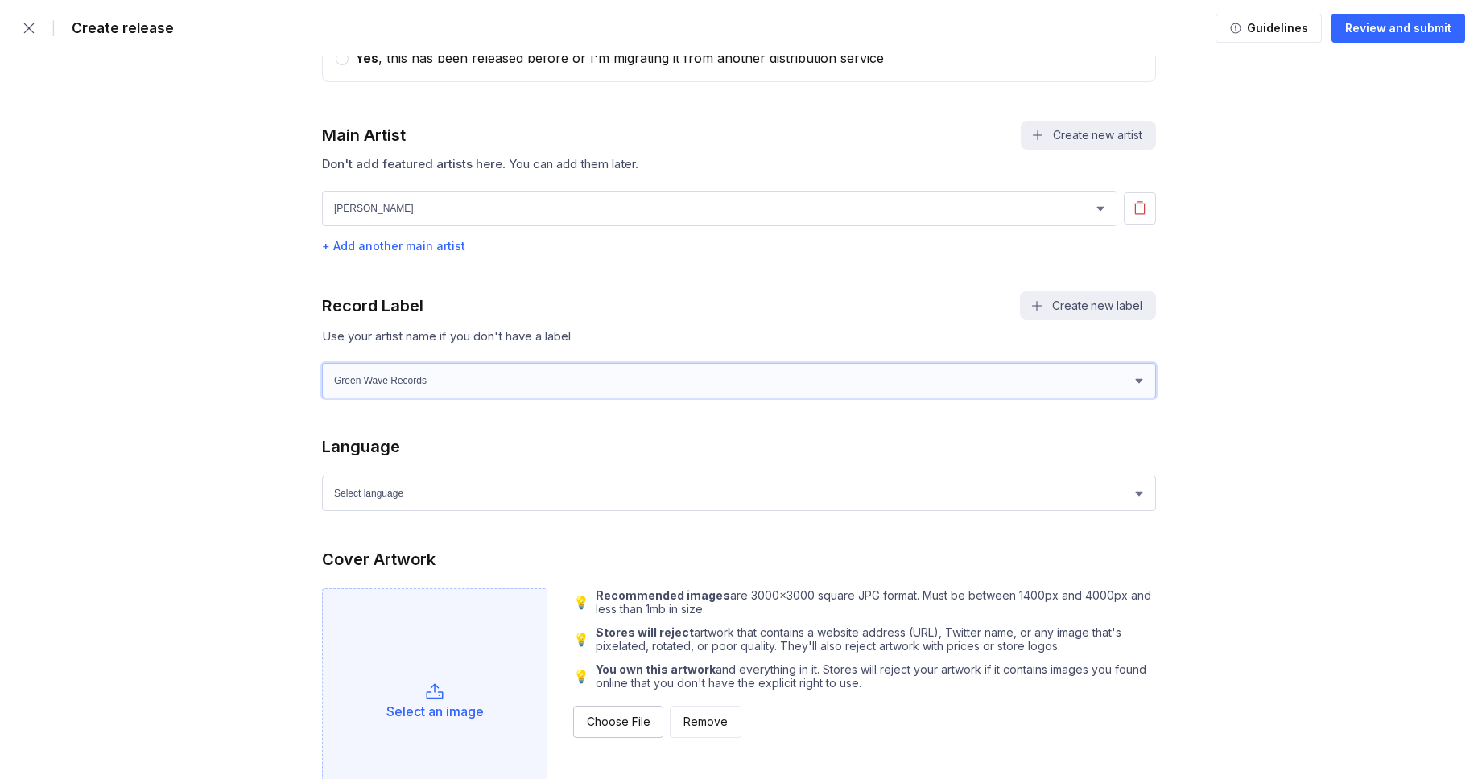
click at [322, 373] on select "Select label Green Wave Records" at bounding box center [739, 380] width 834 height 35
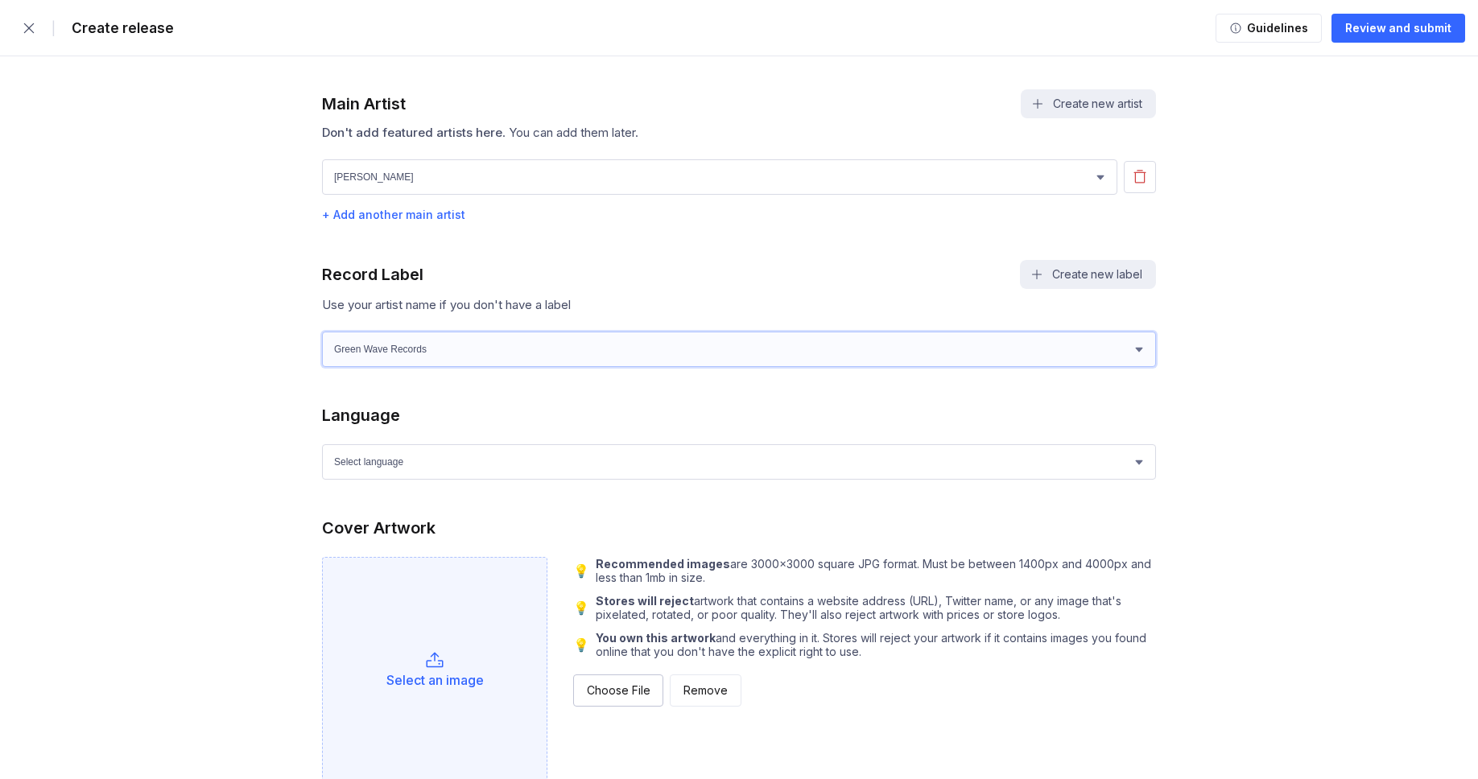
scroll to position [1092, 0]
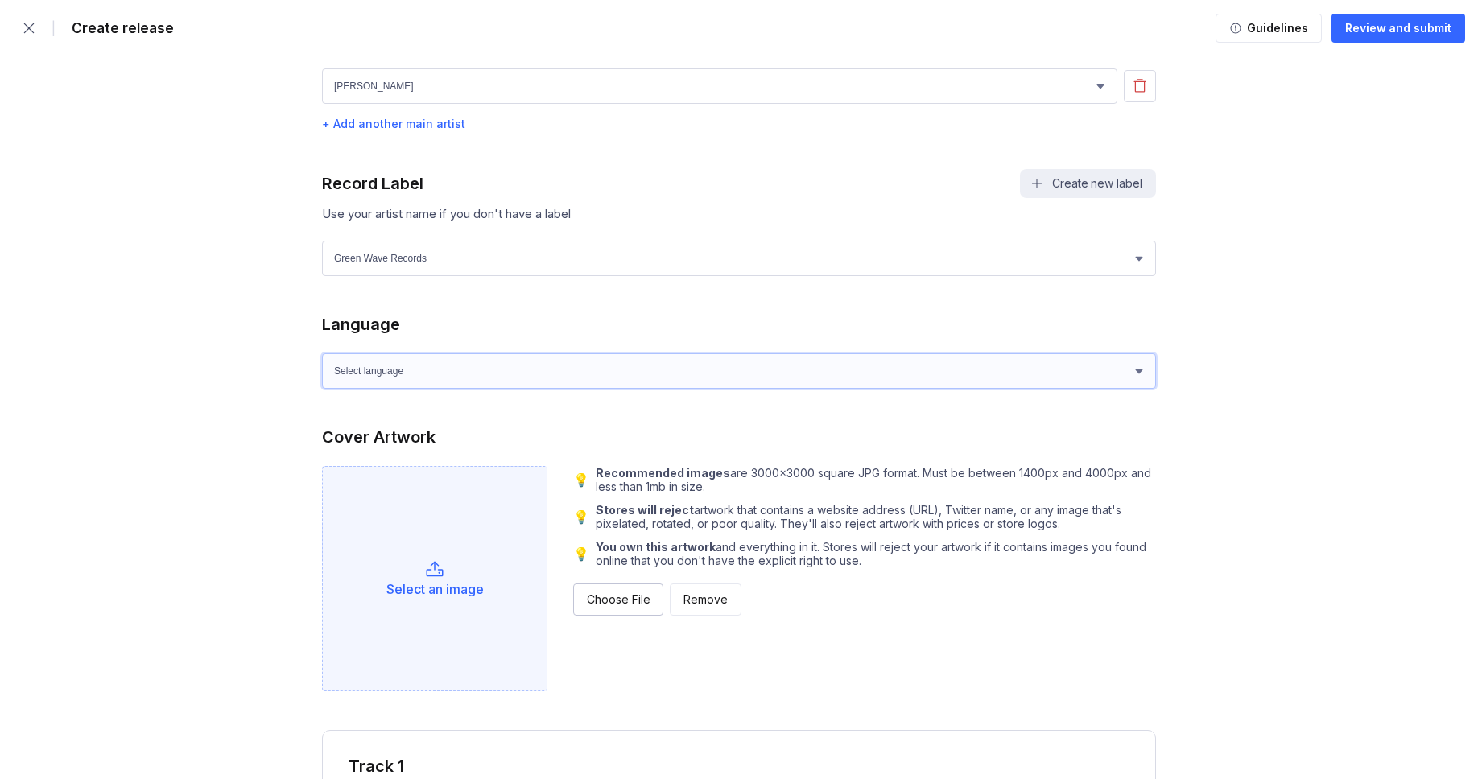
click at [391, 381] on select "Select language Afrikaans Akan Albanian Amharic Arabic Armenian Assamese Azerba…" at bounding box center [739, 370] width 834 height 35
click at [322, 363] on select "Select language Afrikaans Akan Albanian Amharic Arabic Armenian Assamese Azerba…" at bounding box center [739, 370] width 834 height 35
click at [388, 373] on select "Select language Afrikaans Akan Albanian Amharic Arabic Armenian Assamese Azerba…" at bounding box center [739, 370] width 834 height 35
select select "en"
click at [322, 363] on select "Select language Afrikaans Akan Albanian Amharic Arabic Armenian Assamese Azerba…" at bounding box center [739, 370] width 834 height 35
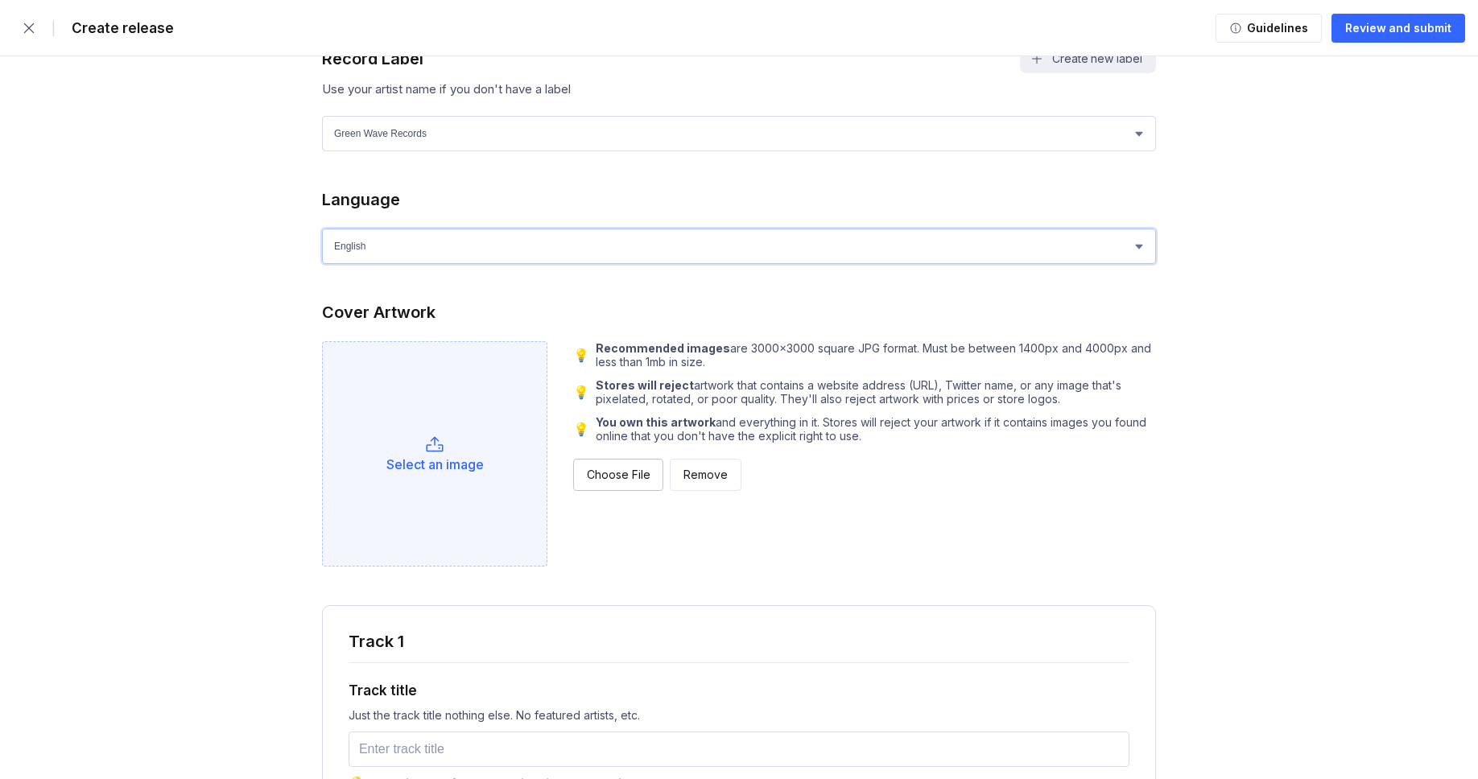
scroll to position [1346, 0]
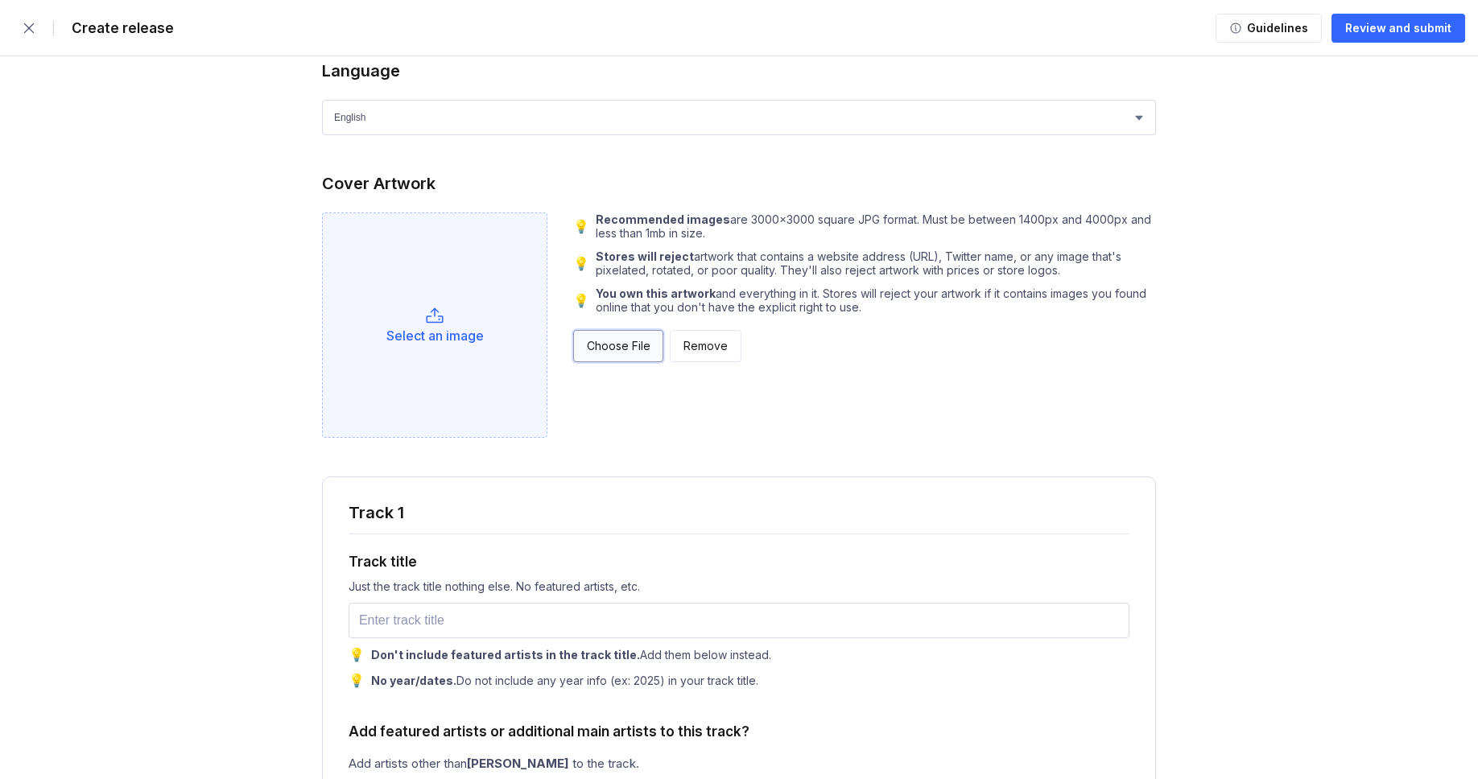
click at [616, 354] on div "Choose File" at bounding box center [618, 346] width 63 height 16
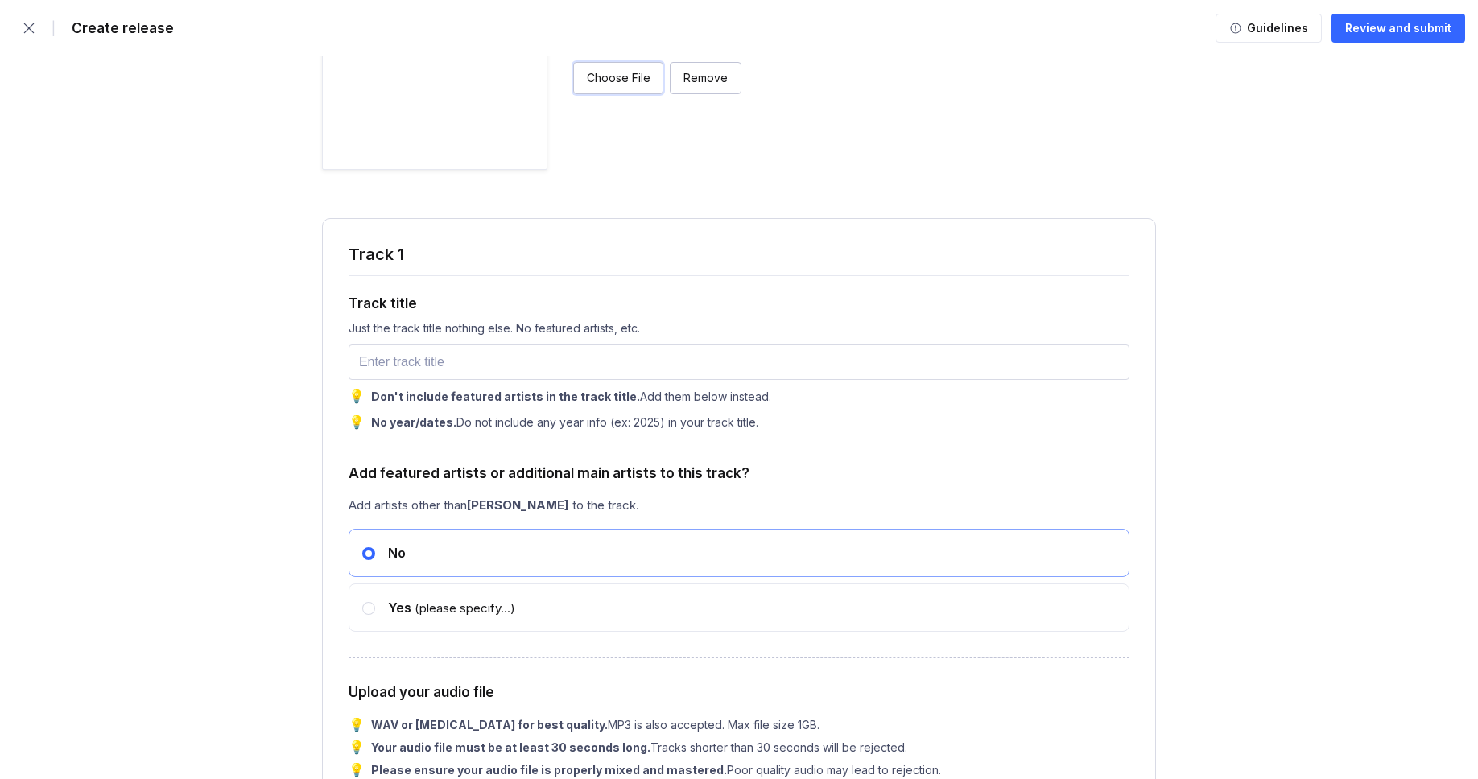
scroll to position [1615, 0]
click at [408, 375] on input "text" at bounding box center [738, 361] width 781 height 35
paste input "Cobalt Heartbeat"
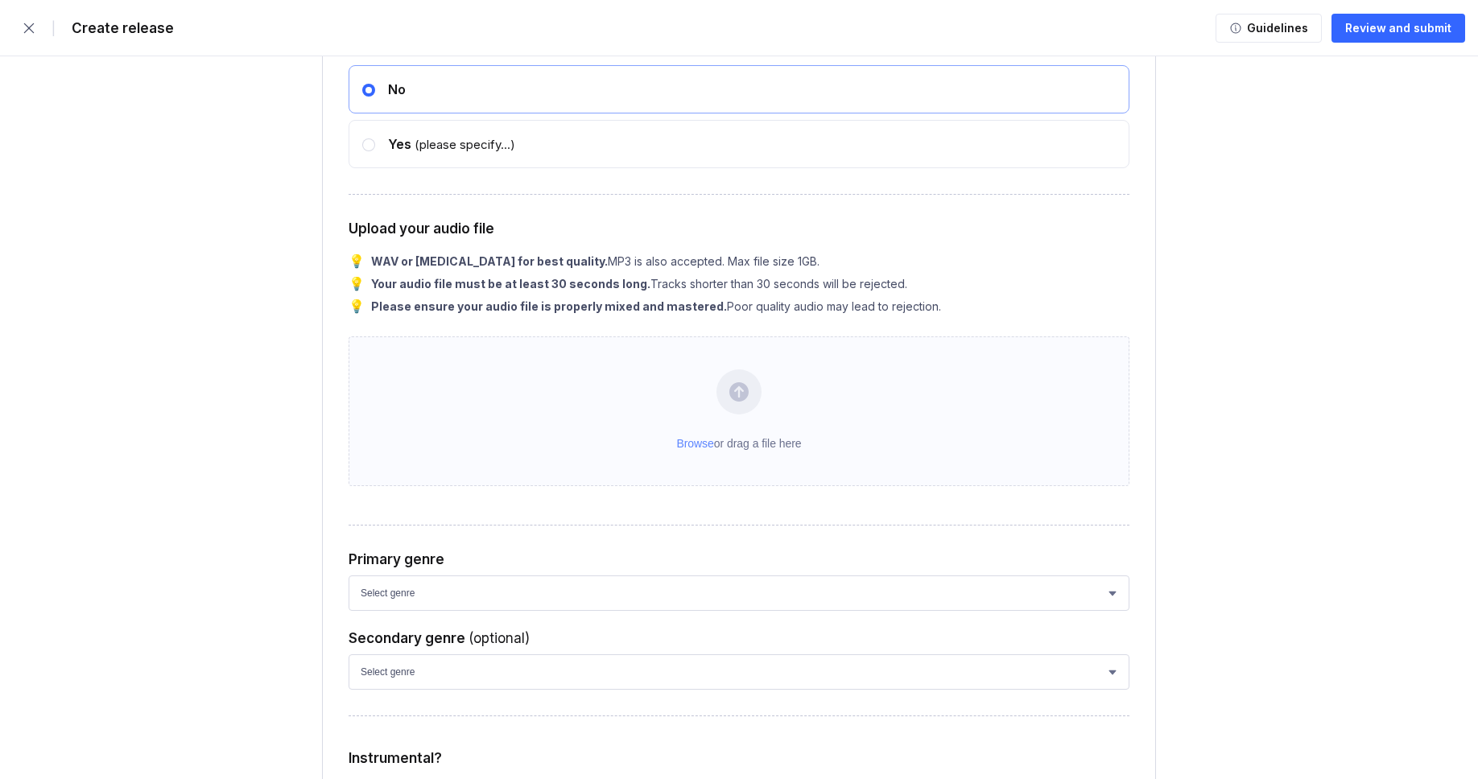
scroll to position [1809, 0]
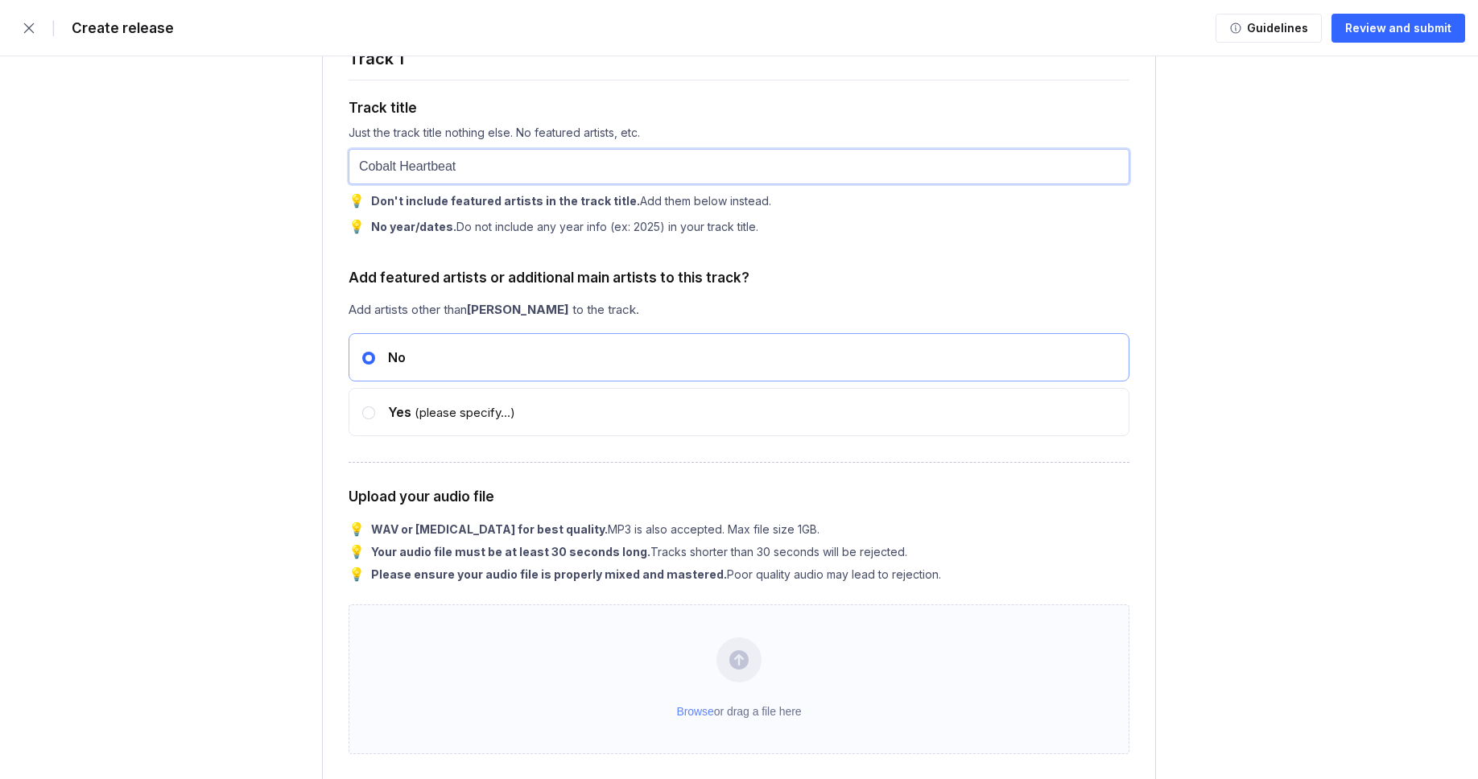
type input "Cobalt Heartbeat"
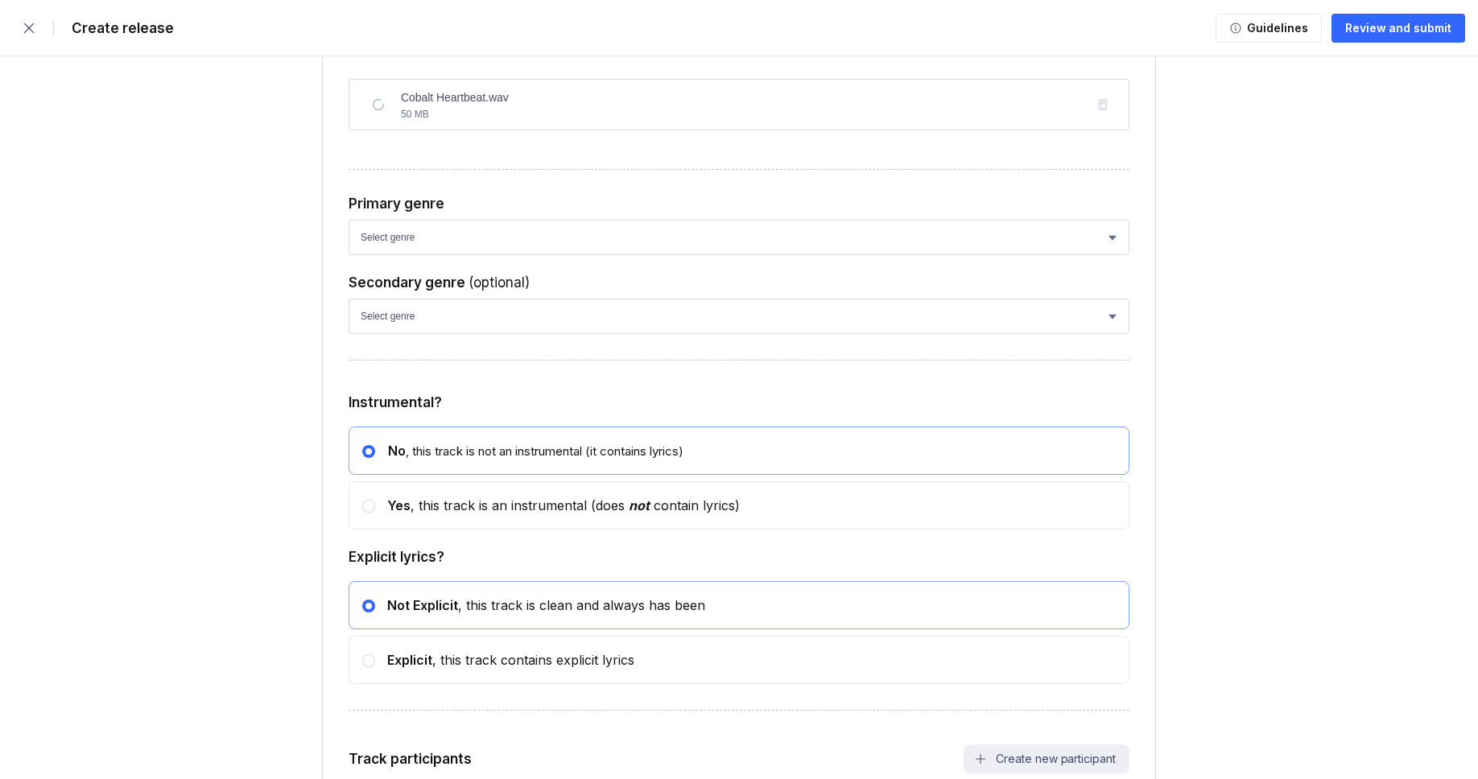
scroll to position [2345, 0]
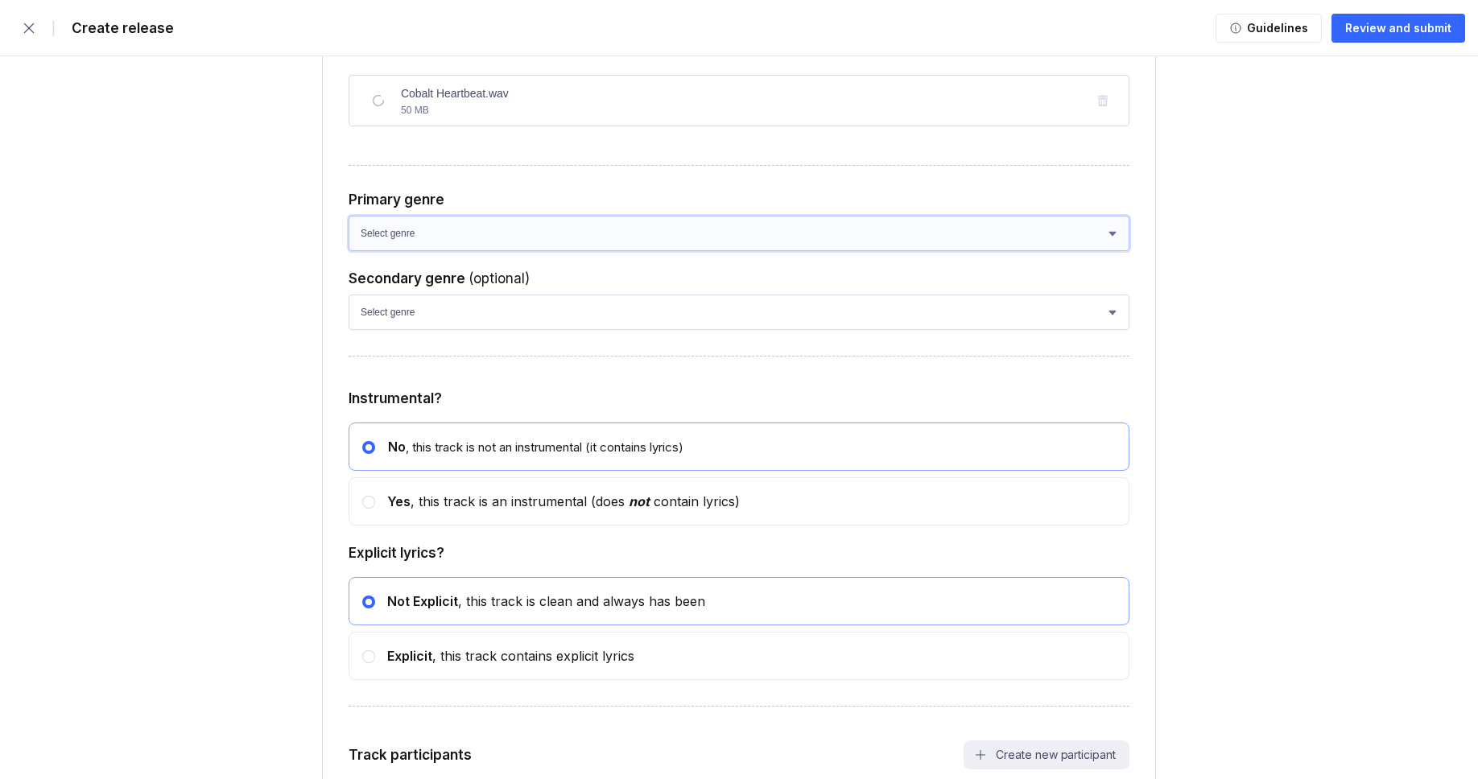
click at [457, 251] on select "Select genre African Afro-Beat Afro-Pop Afro-Soul Alternative Alternative Rock …" at bounding box center [738, 233] width 781 height 35
select select "ce1eb7a7-8d30-4b1f-aa32-270a3e33577f"
click at [348, 250] on select "Select genre African Afro-Beat Afro-Pop Afro-Soul Alternative Alternative Rock …" at bounding box center [738, 233] width 781 height 35
click at [434, 330] on select "Select genre African Afro-Beat Afro-Pop Afro-Soul Alternative Alternative Rock …" at bounding box center [738, 312] width 781 height 35
select select "a42cf8e2-75f7-4f62-afbe-d86080a7aa35"
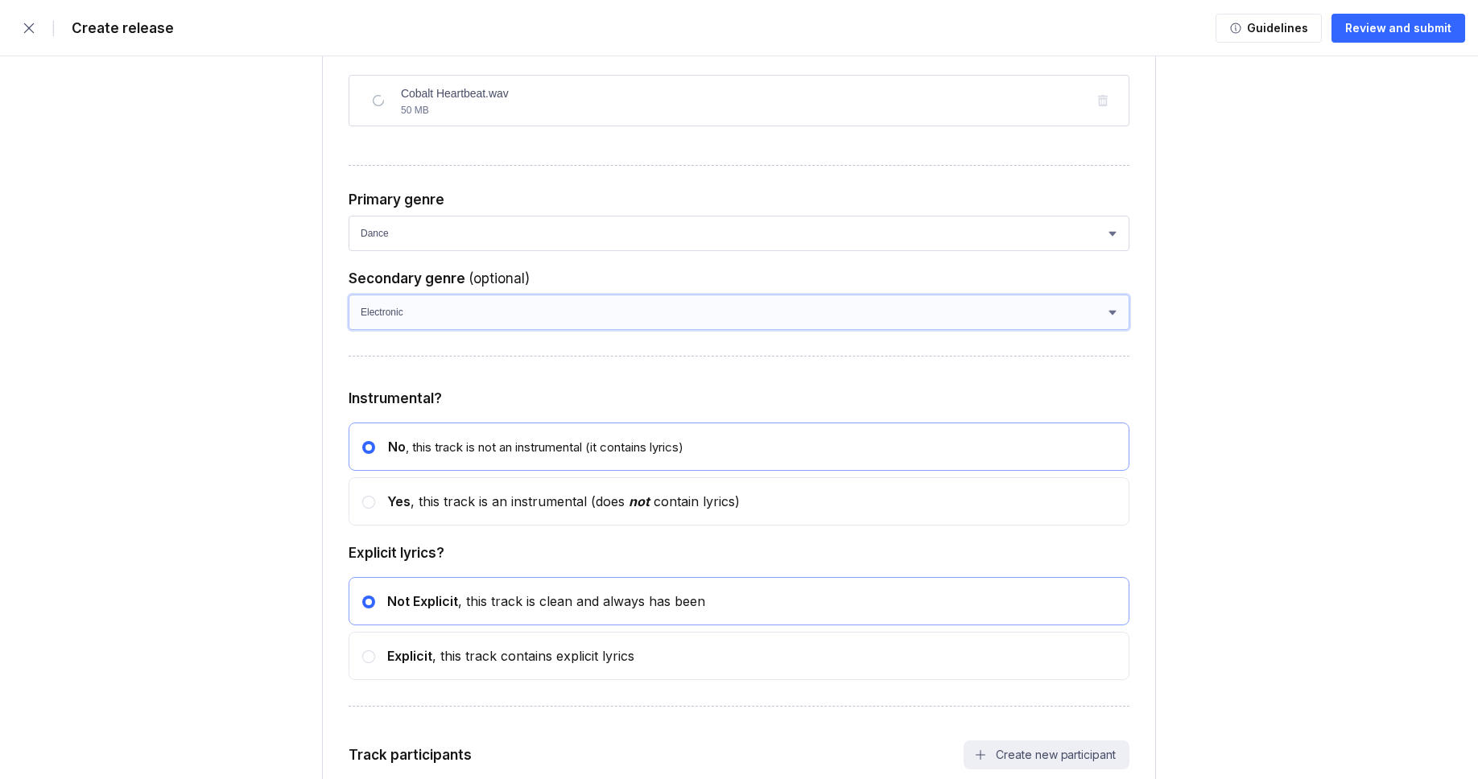
click at [348, 328] on select "Select genre African Afro-Beat Afro-Pop Afro-Soul Alternative Alternative Rock …" at bounding box center [738, 312] width 781 height 35
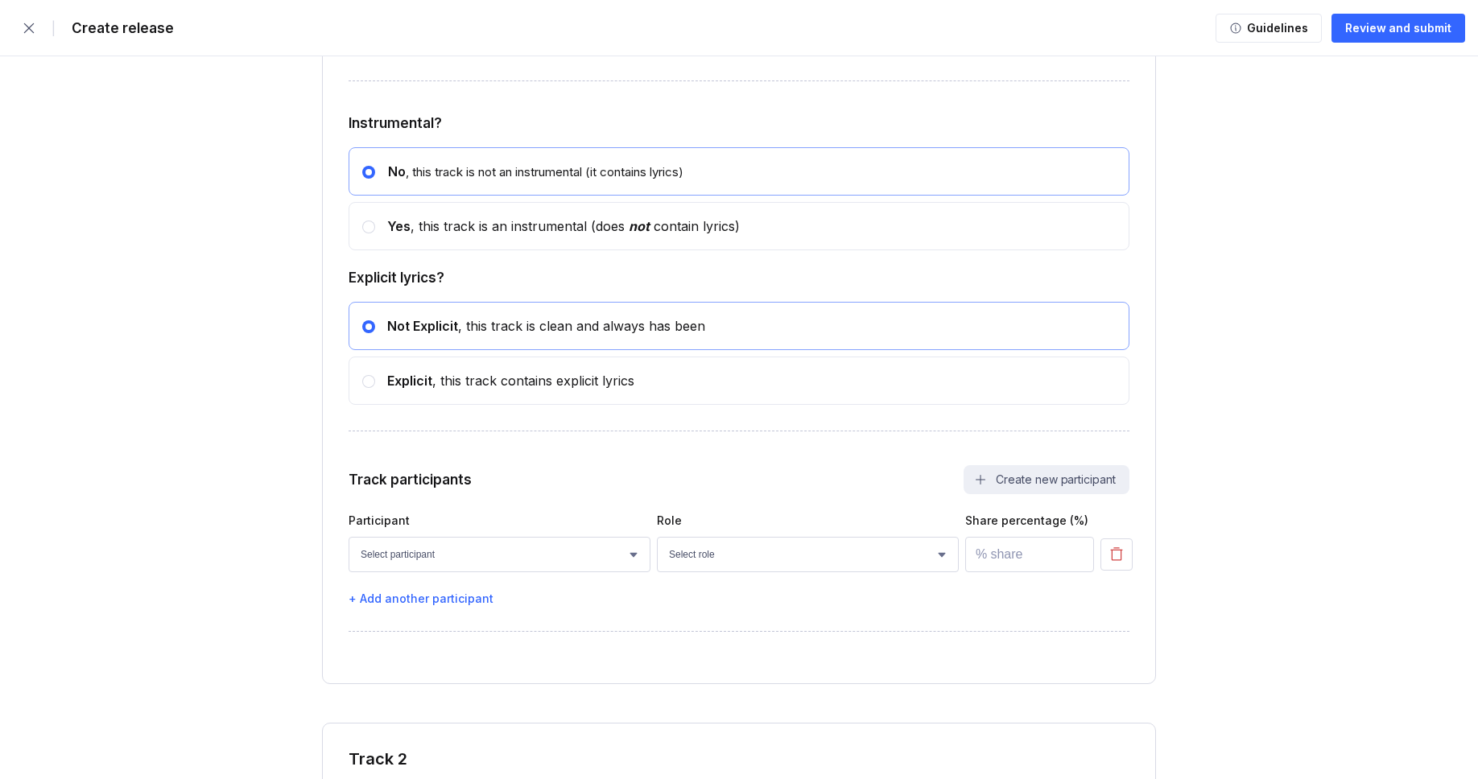
scroll to position [2709, 0]
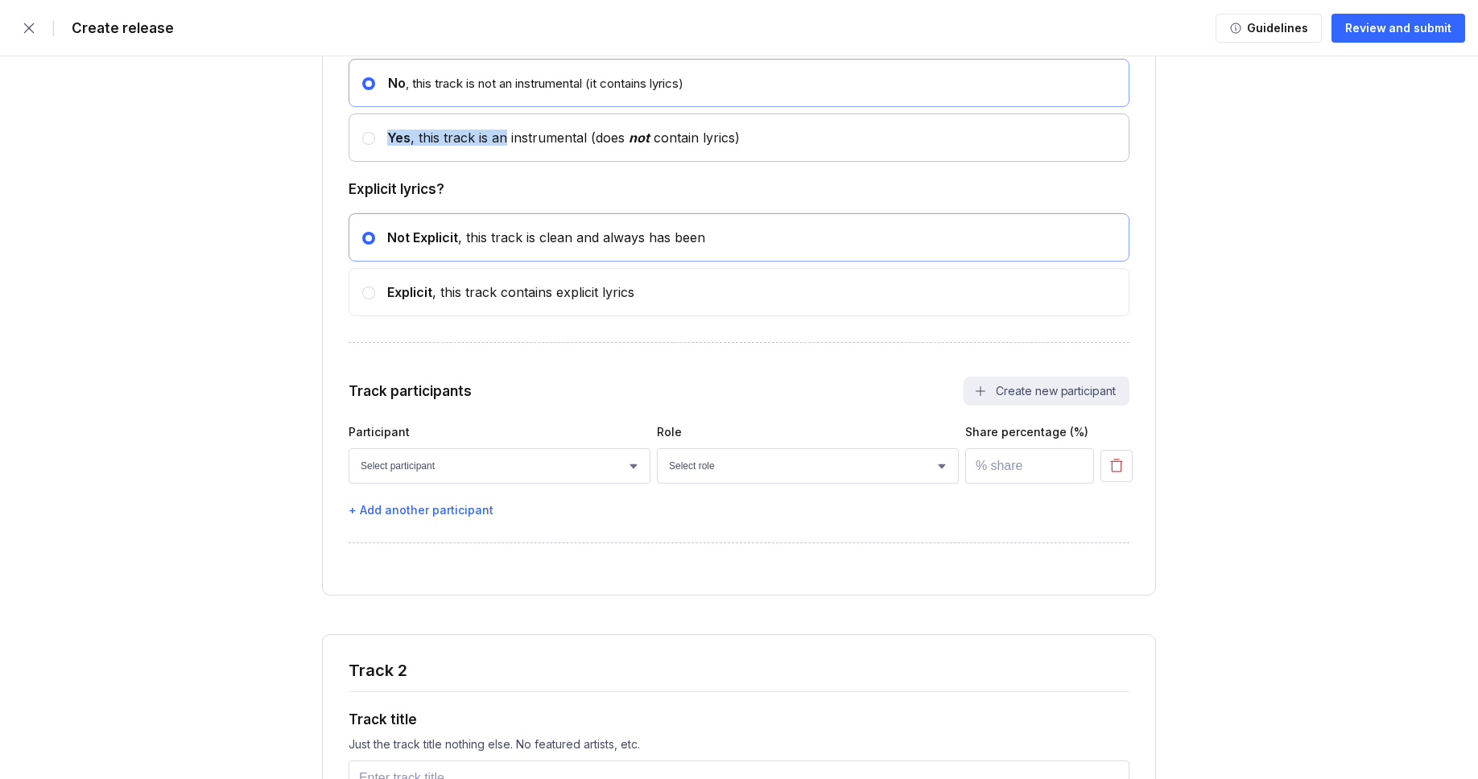
click at [502, 146] on div "Yes , this track is an instrumental (does not contain lyrics)" at bounding box center [557, 138] width 365 height 16
radio input "false"
radio input "true"
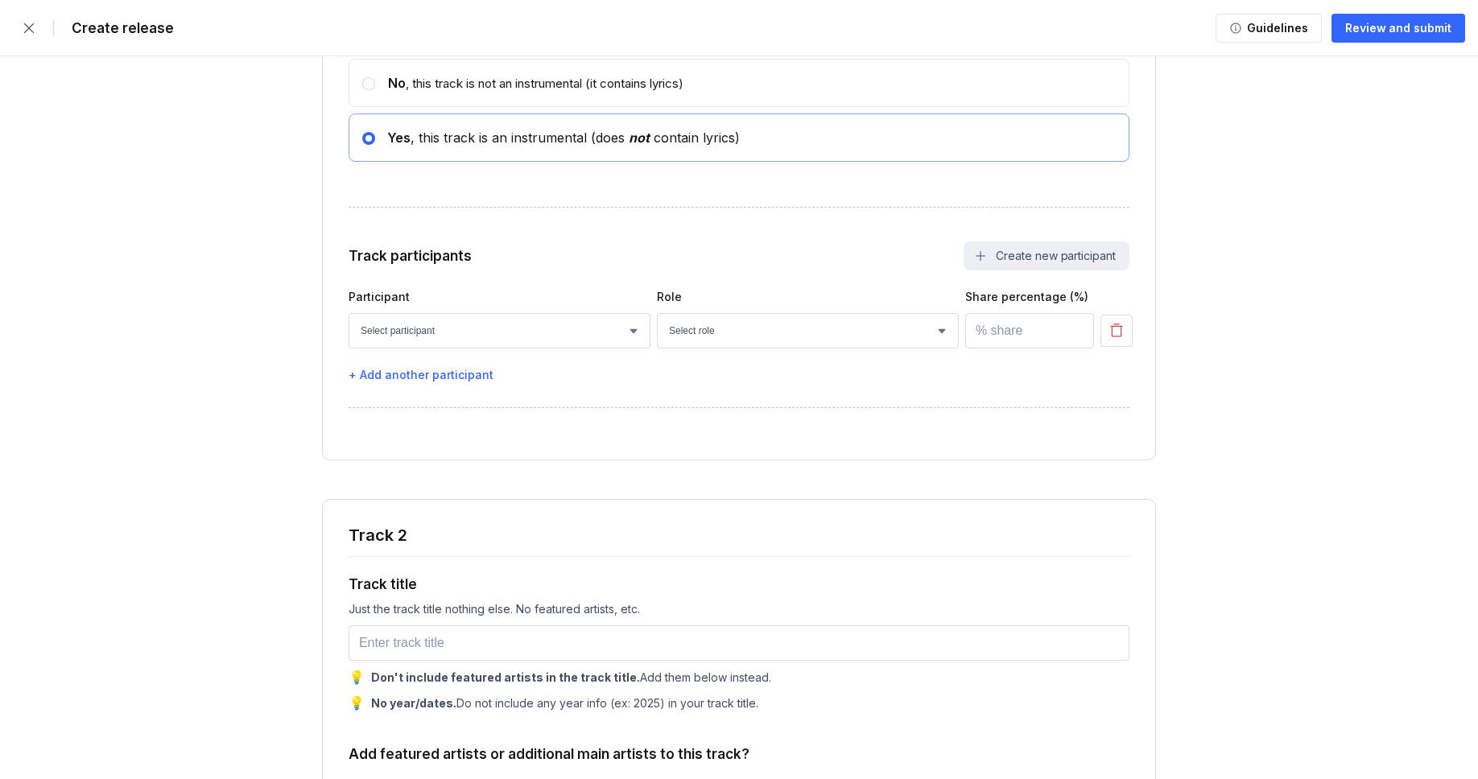
click at [543, 91] on div "No , this track is not an instrumental (it contains lyrics)" at bounding box center [529, 83] width 308 height 16
radio input "true"
radio input "false"
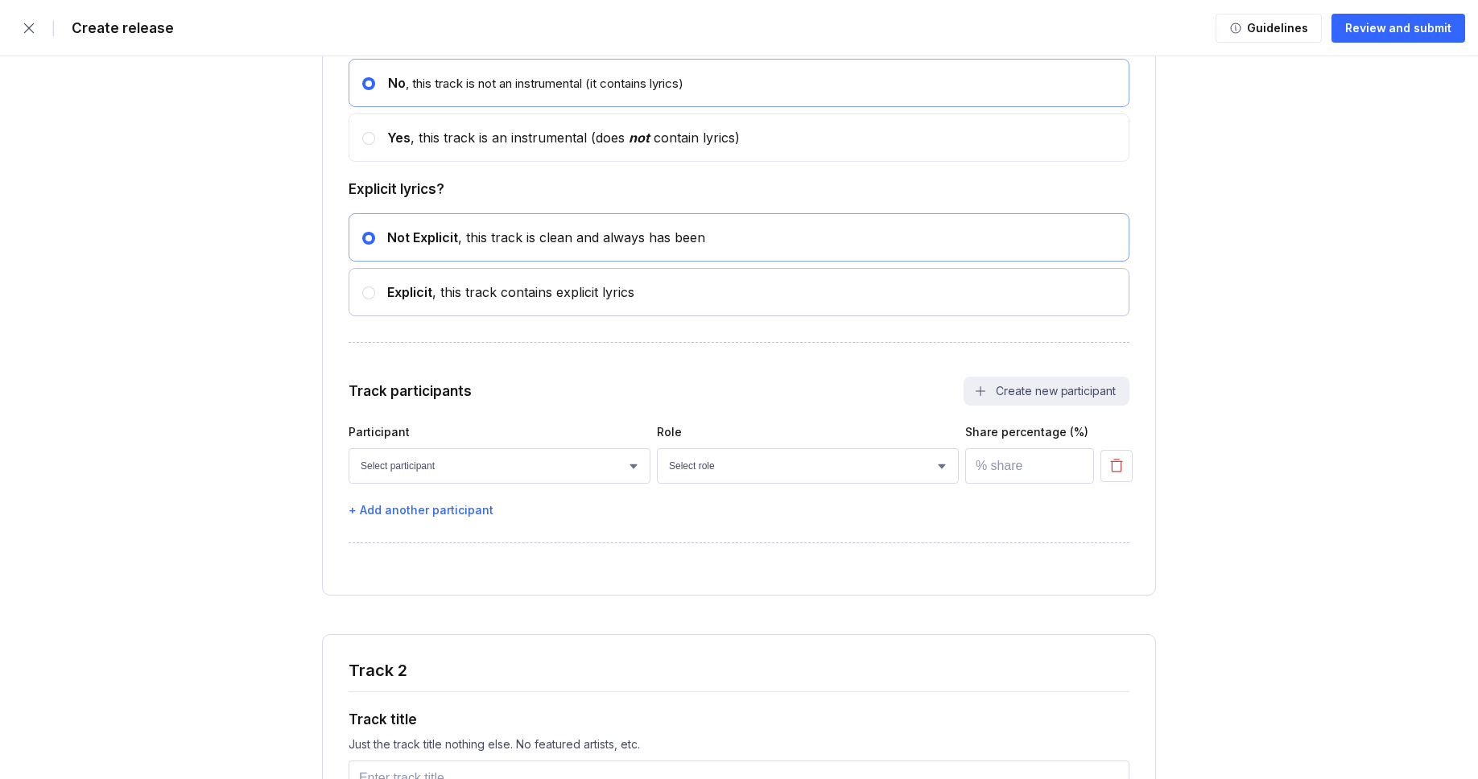
click at [443, 300] on div "Explicit , this track contains explicit lyrics" at bounding box center [504, 292] width 259 height 16
radio input "false"
radio input "true"
click at [460, 245] on div "Not Explicit , this track is clean and always has been" at bounding box center [540, 237] width 330 height 16
radio input "true"
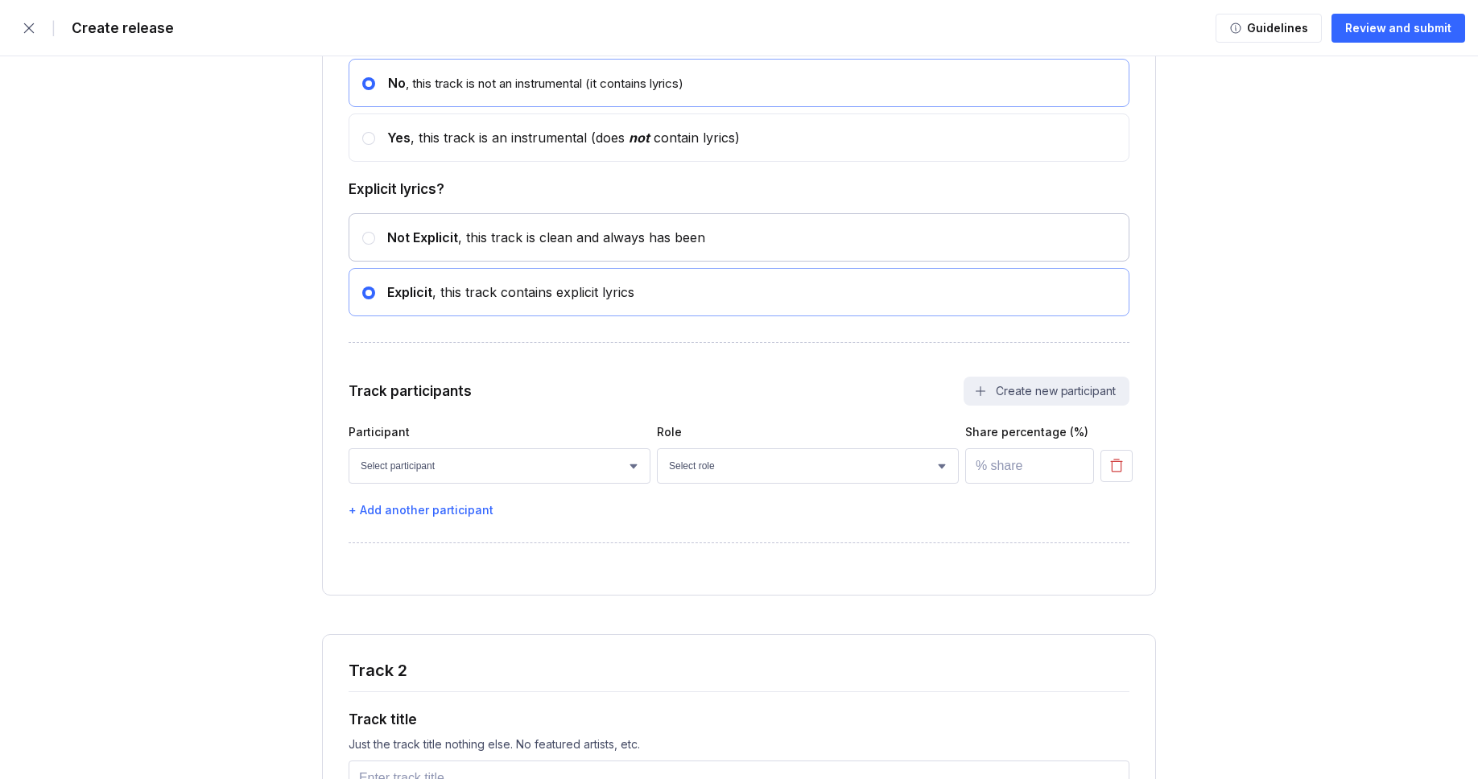
radio input "false"
click at [501, 146] on div "Yes , this track is an instrumental (does not contain lyrics)" at bounding box center [557, 138] width 365 height 16
radio input "false"
radio input "true"
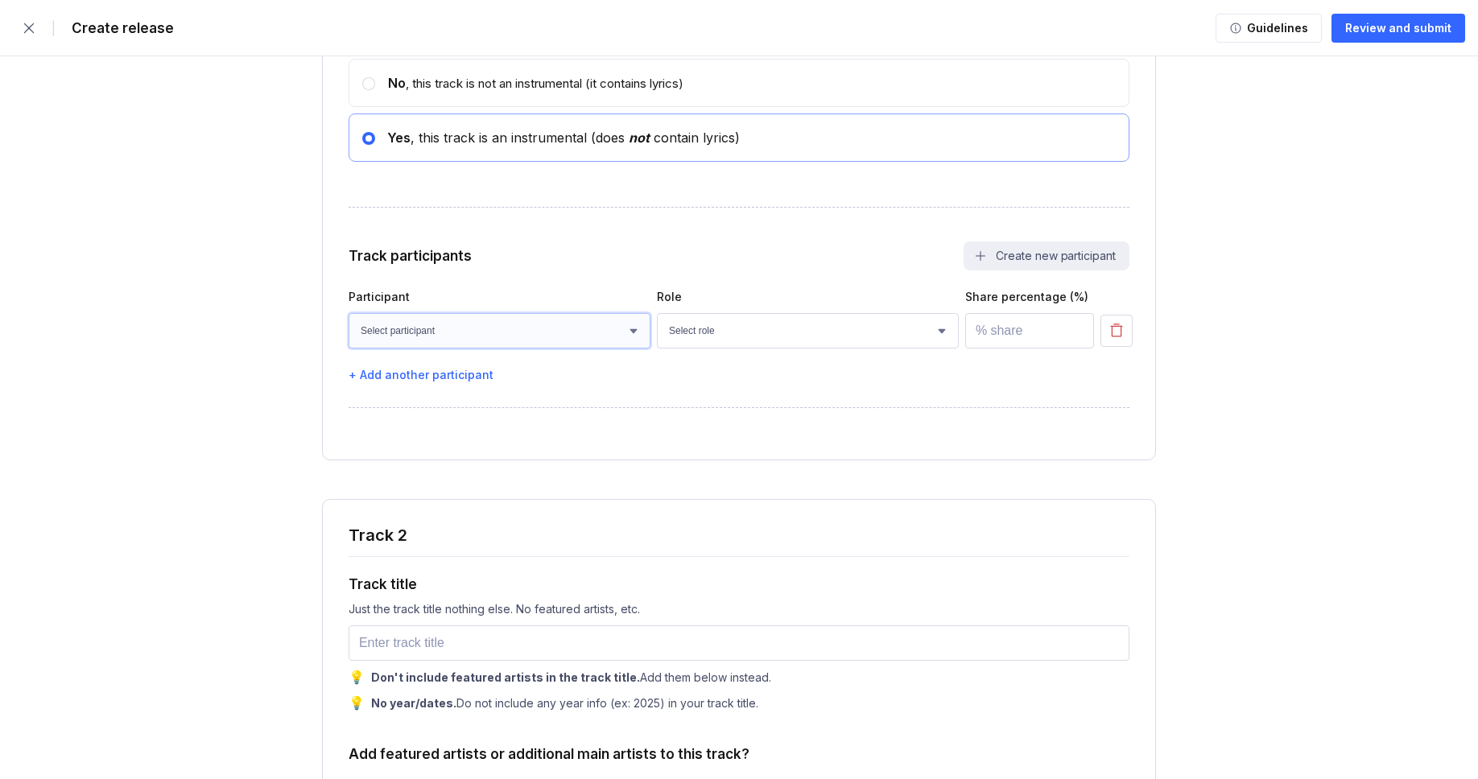
click at [489, 348] on select "Select participant [PERSON_NAME] [PERSON_NAME] [PERSON_NAME] [PERSON_NAME] [PER…" at bounding box center [499, 330] width 302 height 35
select select "bcb428b4-700d-4817-96c1-3d71b5b4e41e"
click at [348, 347] on select "Select participant [PERSON_NAME] [PERSON_NAME] [PERSON_NAME] [PERSON_NAME] [PER…" at bounding box center [499, 330] width 302 height 35
click at [706, 348] on select "Select role Actor A&R Arranger Artwork Author (Lyrics) Bass Choir Composer (Mus…" at bounding box center [808, 330] width 302 height 35
select select "4d21c6a8-5543-4299-8c01-91fff1f274ce"
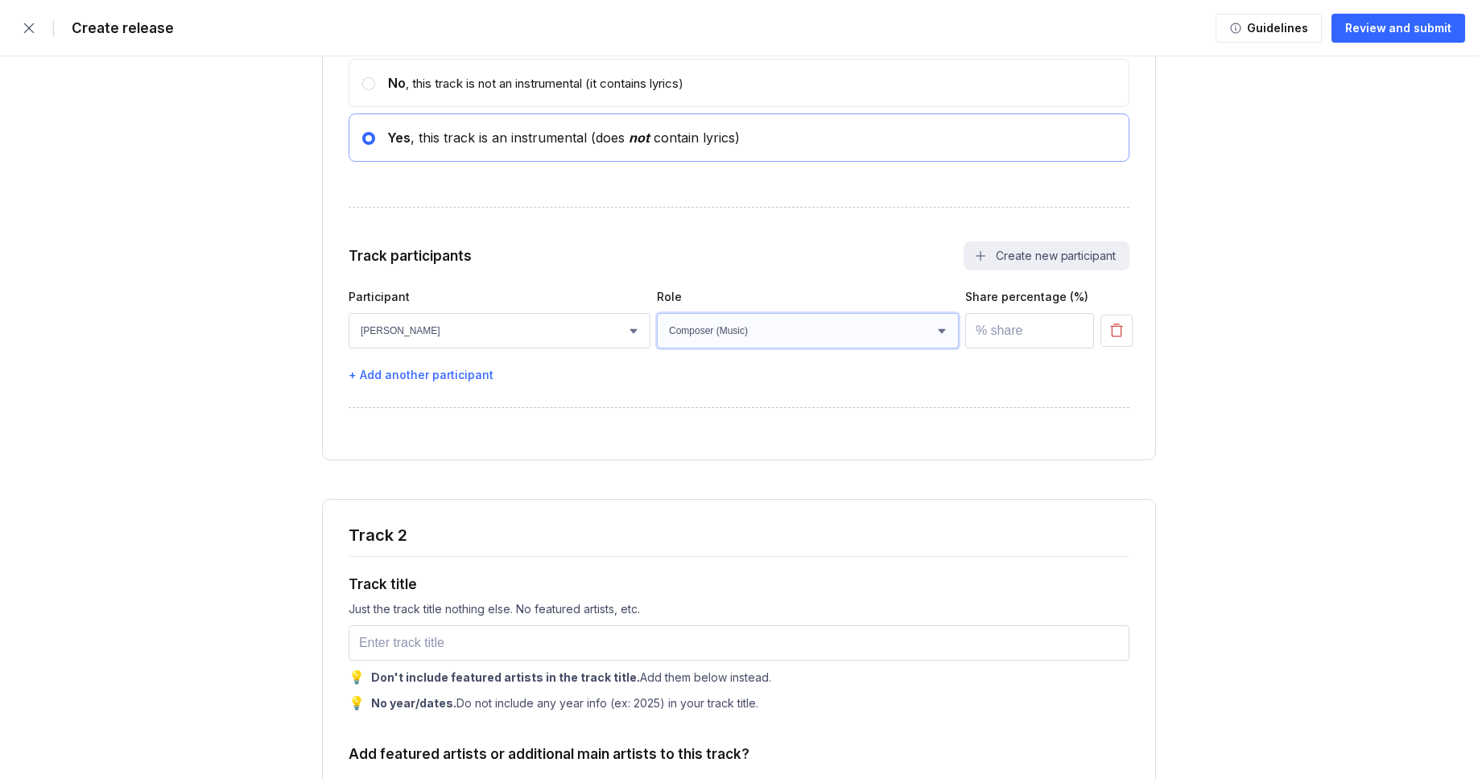
click at [657, 347] on select "Select role Actor A&R Arranger Artwork Author (Lyrics) Bass Choir Composer (Mus…" at bounding box center [808, 330] width 302 height 35
click at [1028, 348] on input "number" at bounding box center [1029, 330] width 129 height 35
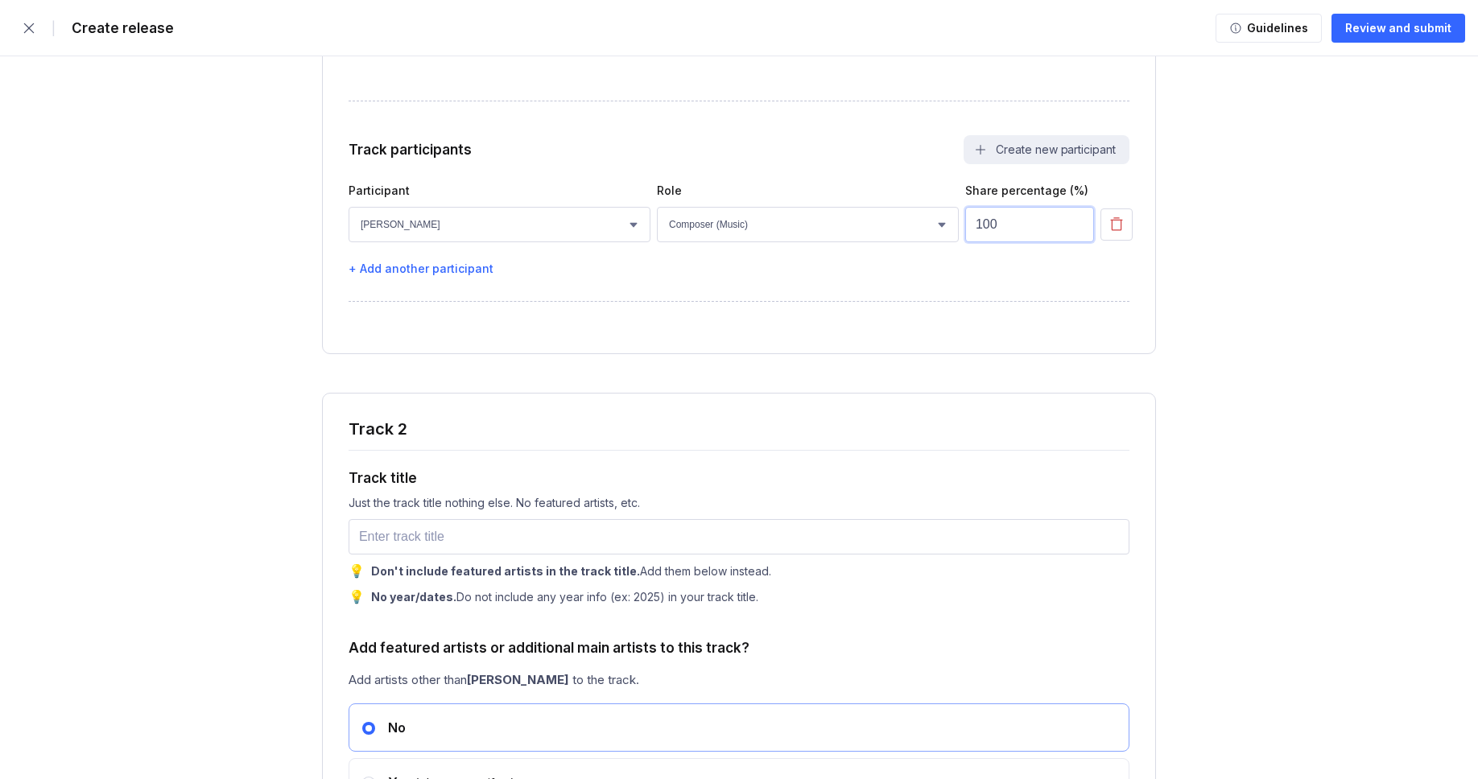
scroll to position [2844, 0]
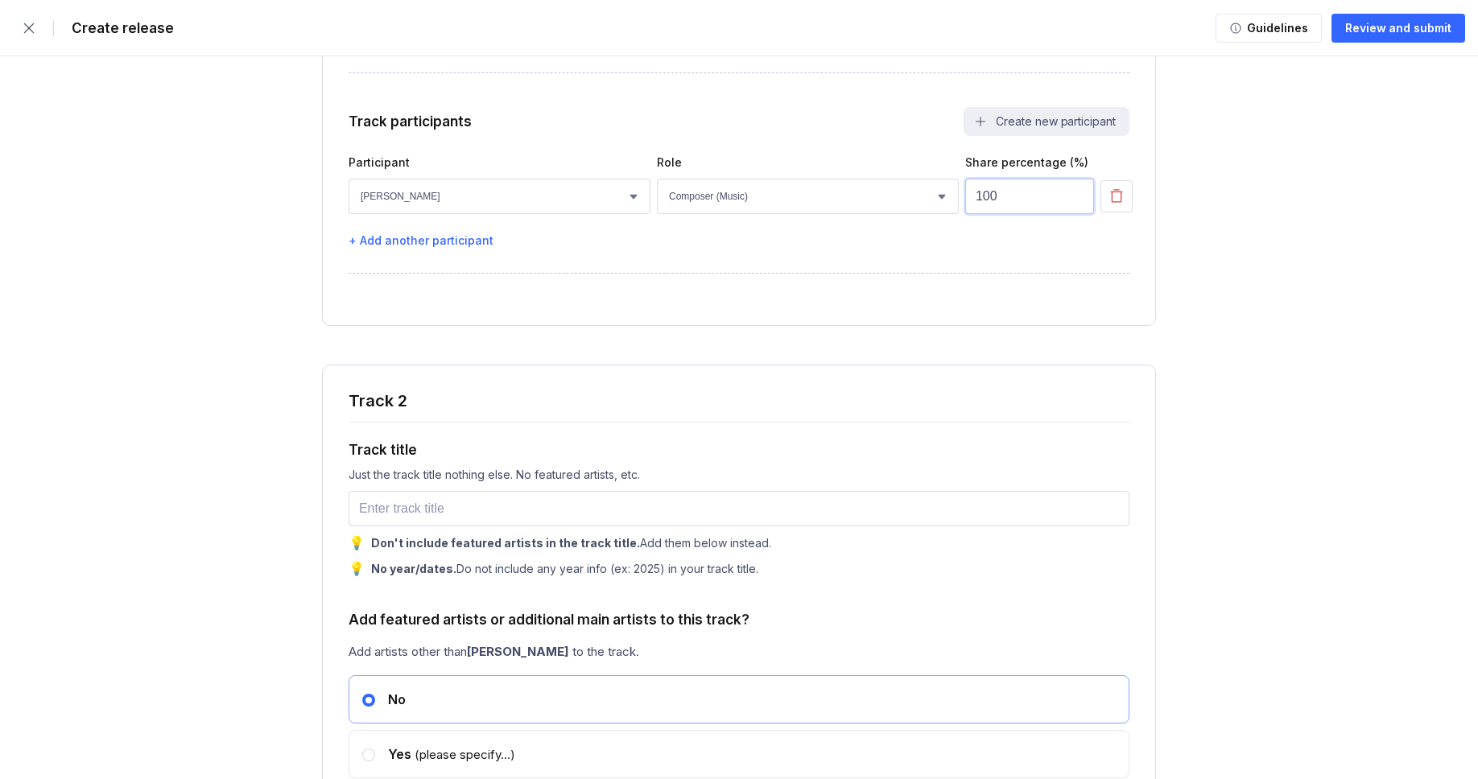
type input "100"
click at [375, 526] on input "text" at bounding box center [738, 508] width 781 height 35
paste input "Melancholy Echo"
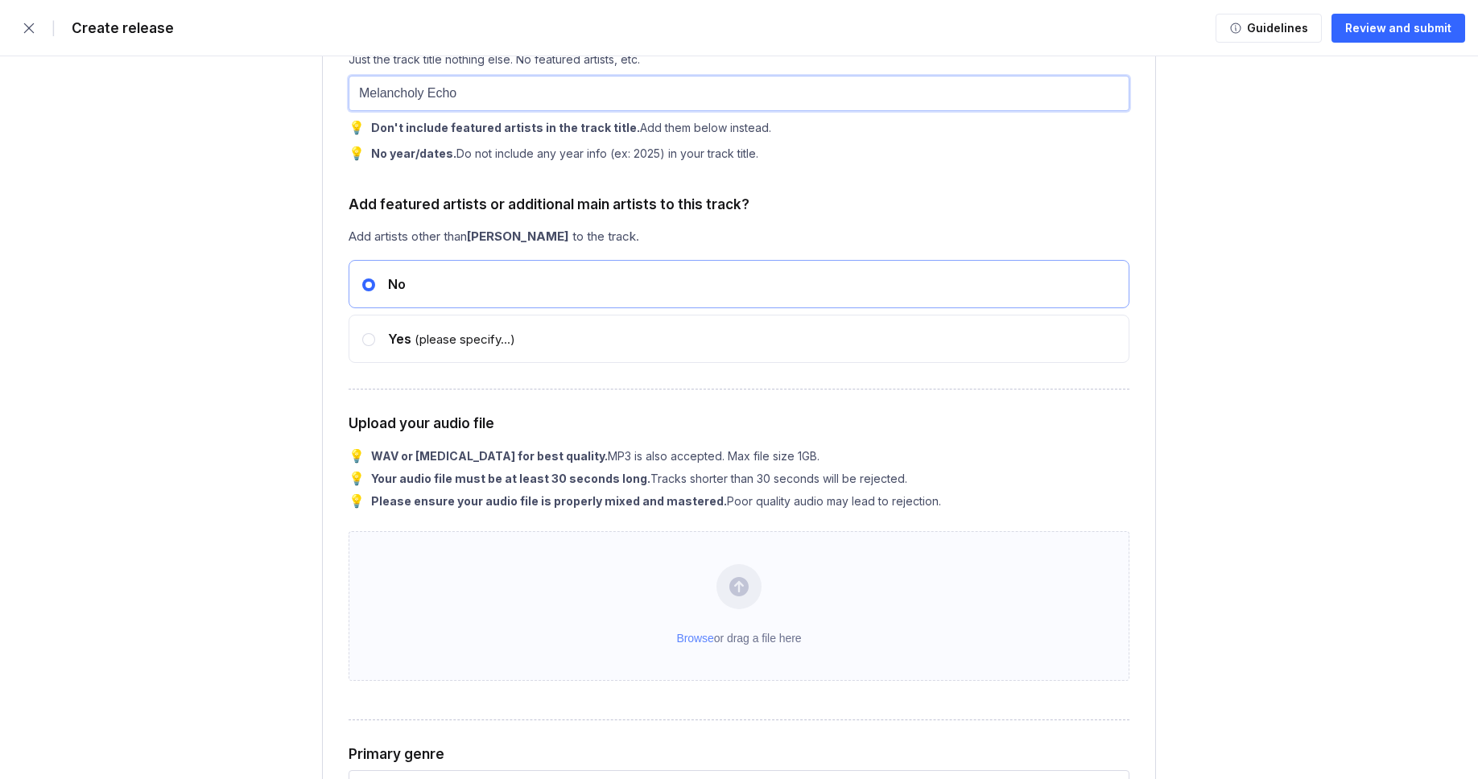
scroll to position [3274, 0]
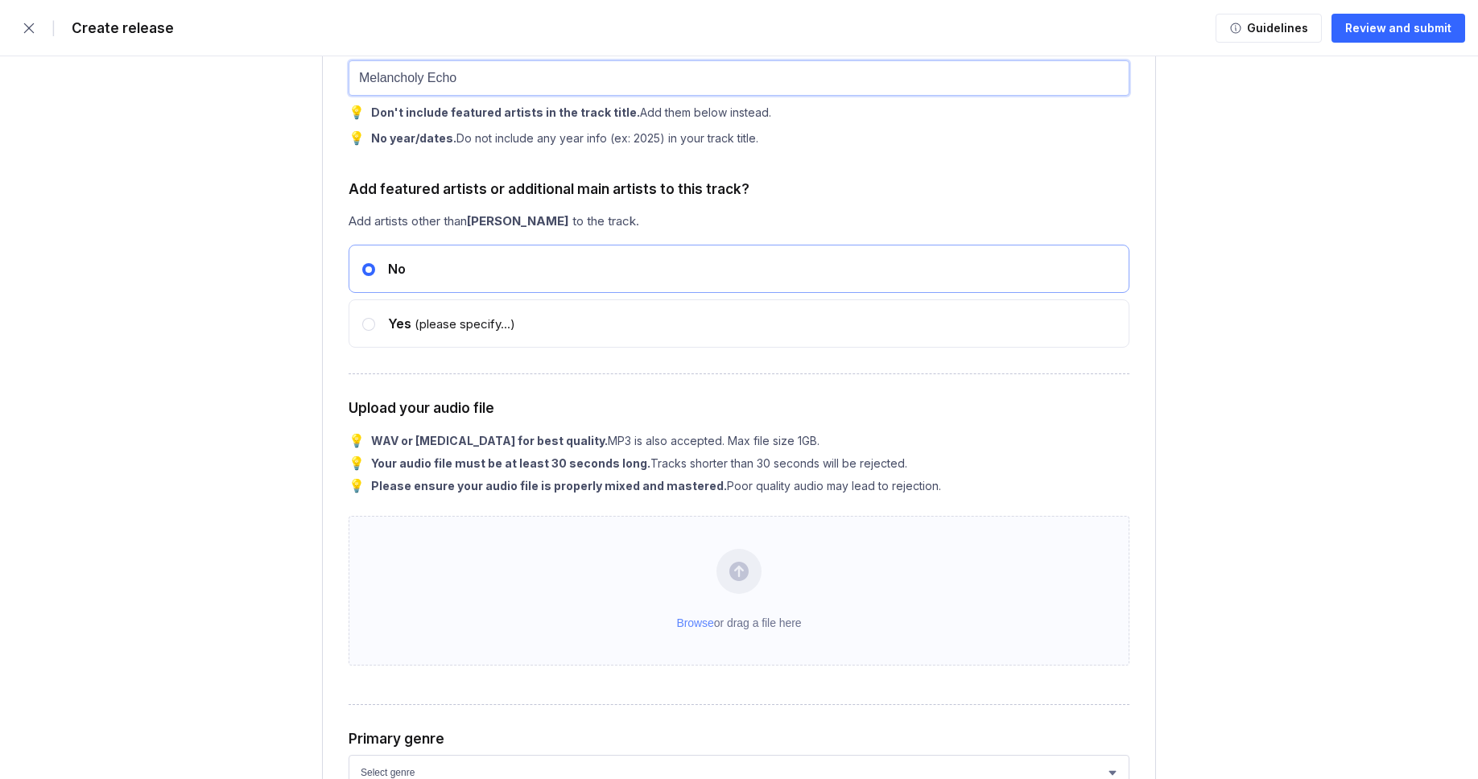
type input "Melancholy Echo"
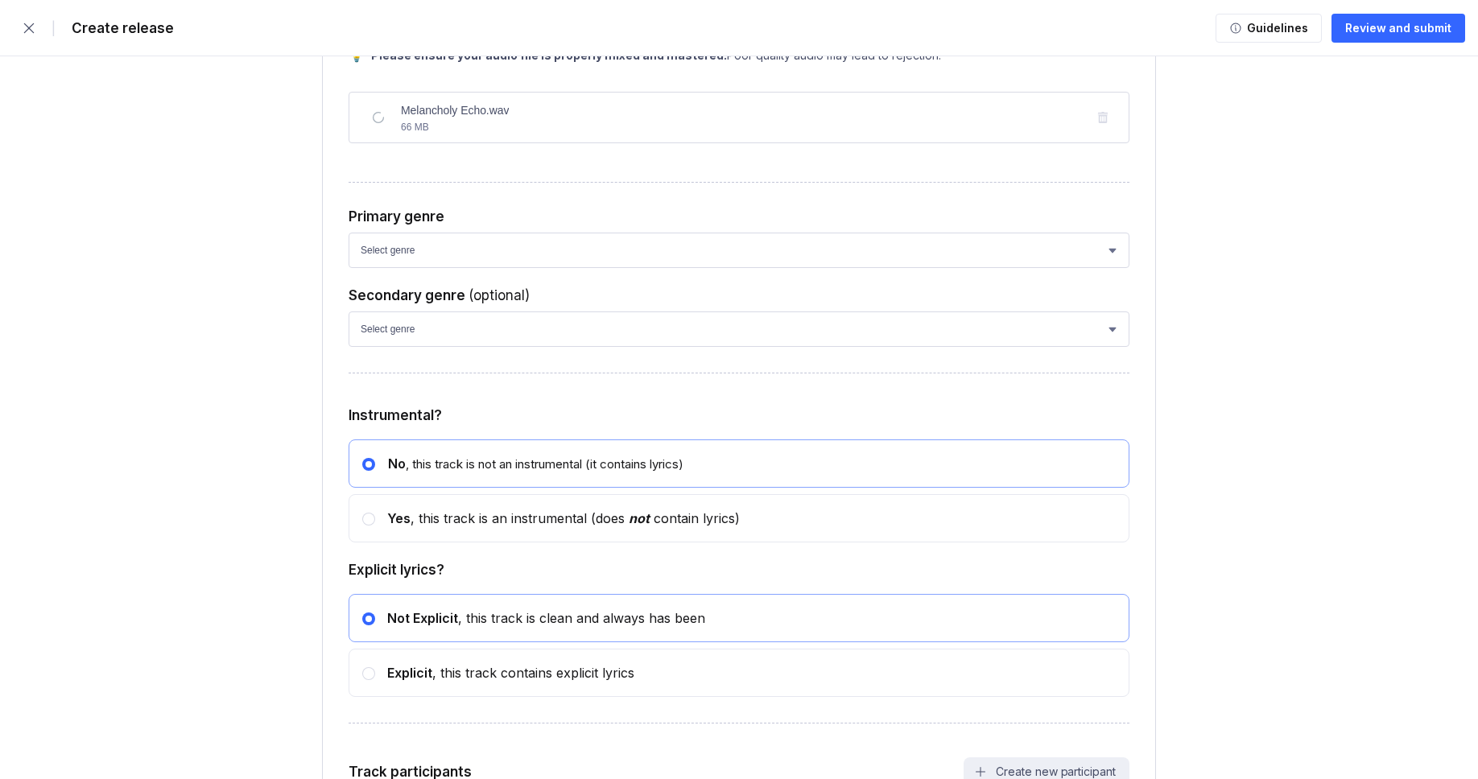
scroll to position [3724, 0]
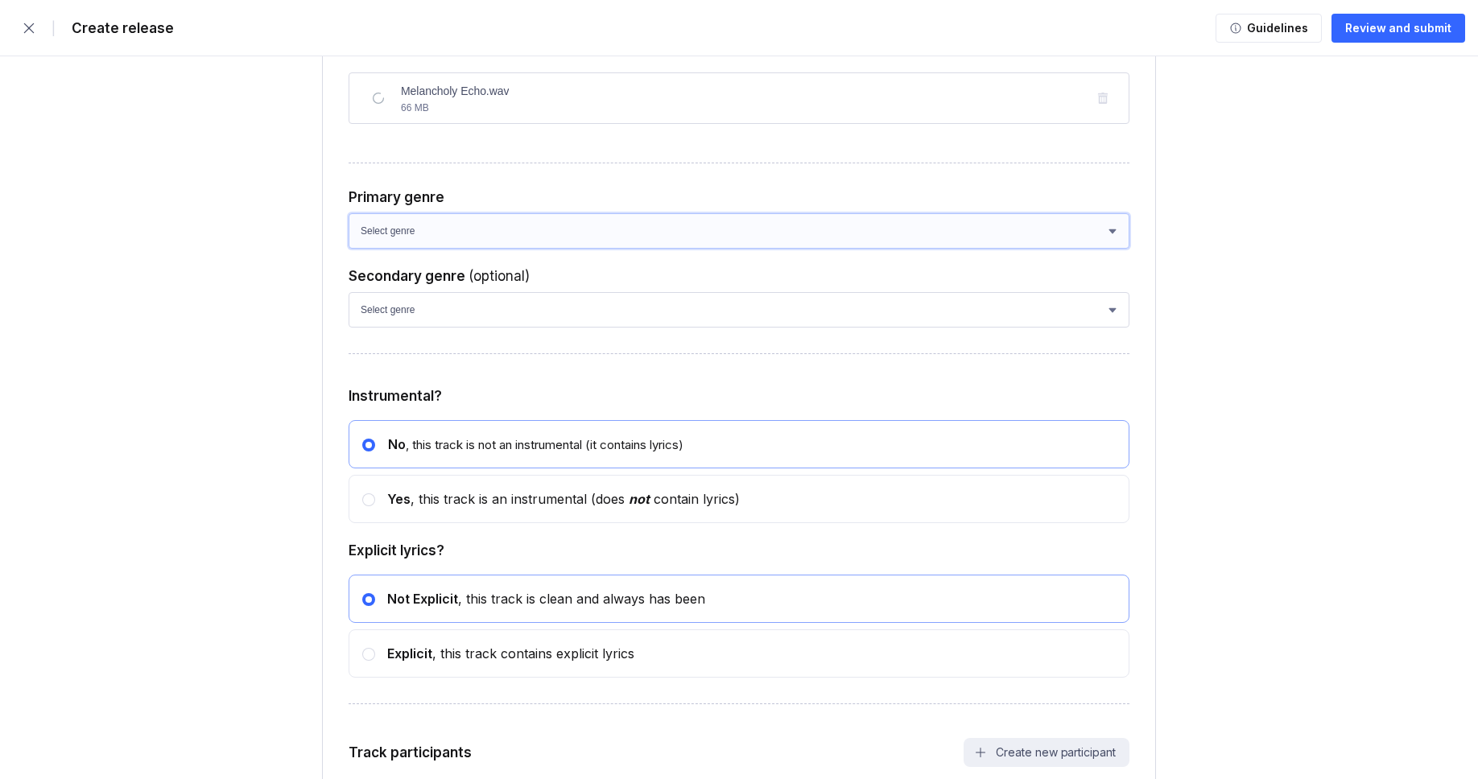
click at [439, 249] on select "Select genre African Afro-Beat Afro-Pop Afro-Soul Alternative Alternative Rock …" at bounding box center [738, 230] width 781 height 35
select select "ce1eb7a7-8d30-4b1f-aa32-270a3e33577f"
click at [348, 249] on select "Select genre African Afro-Beat Afro-Pop Afro-Soul Alternative Alternative Rock …" at bounding box center [738, 230] width 781 height 35
click at [455, 328] on select "Select genre African Afro-Beat Afro-Pop Afro-Soul Alternative Alternative Rock …" at bounding box center [738, 309] width 781 height 35
select select "a42cf8e2-75f7-4f62-afbe-d86080a7aa35"
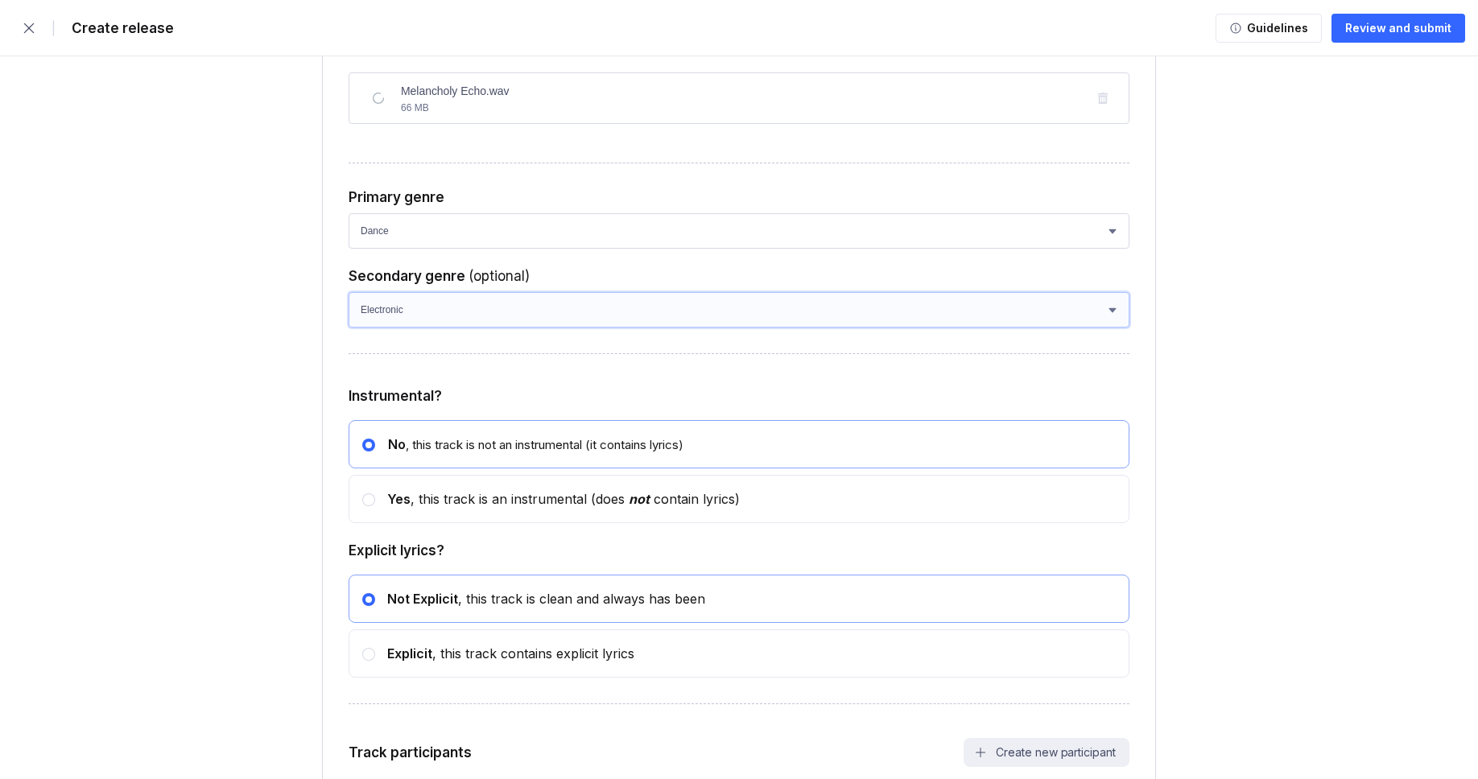
click at [348, 328] on select "Select genre African Afro-Beat Afro-Pop Afro-Soul Alternative Alternative Rock …" at bounding box center [738, 309] width 781 height 35
click at [426, 523] on div "Yes , this track is an instrumental (does not contain lyrics)" at bounding box center [738, 499] width 781 height 48
radio input "false"
radio input "true"
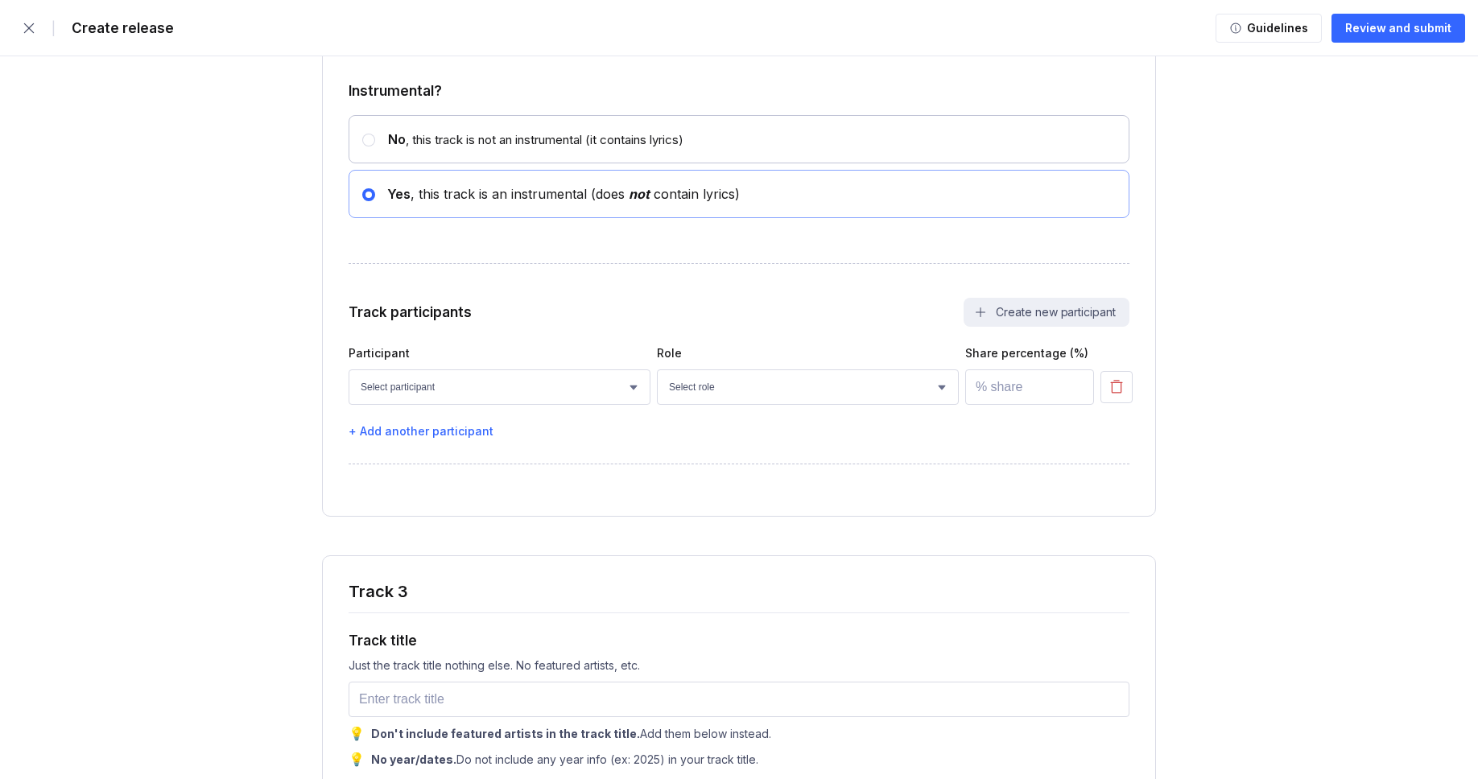
scroll to position [4039, 0]
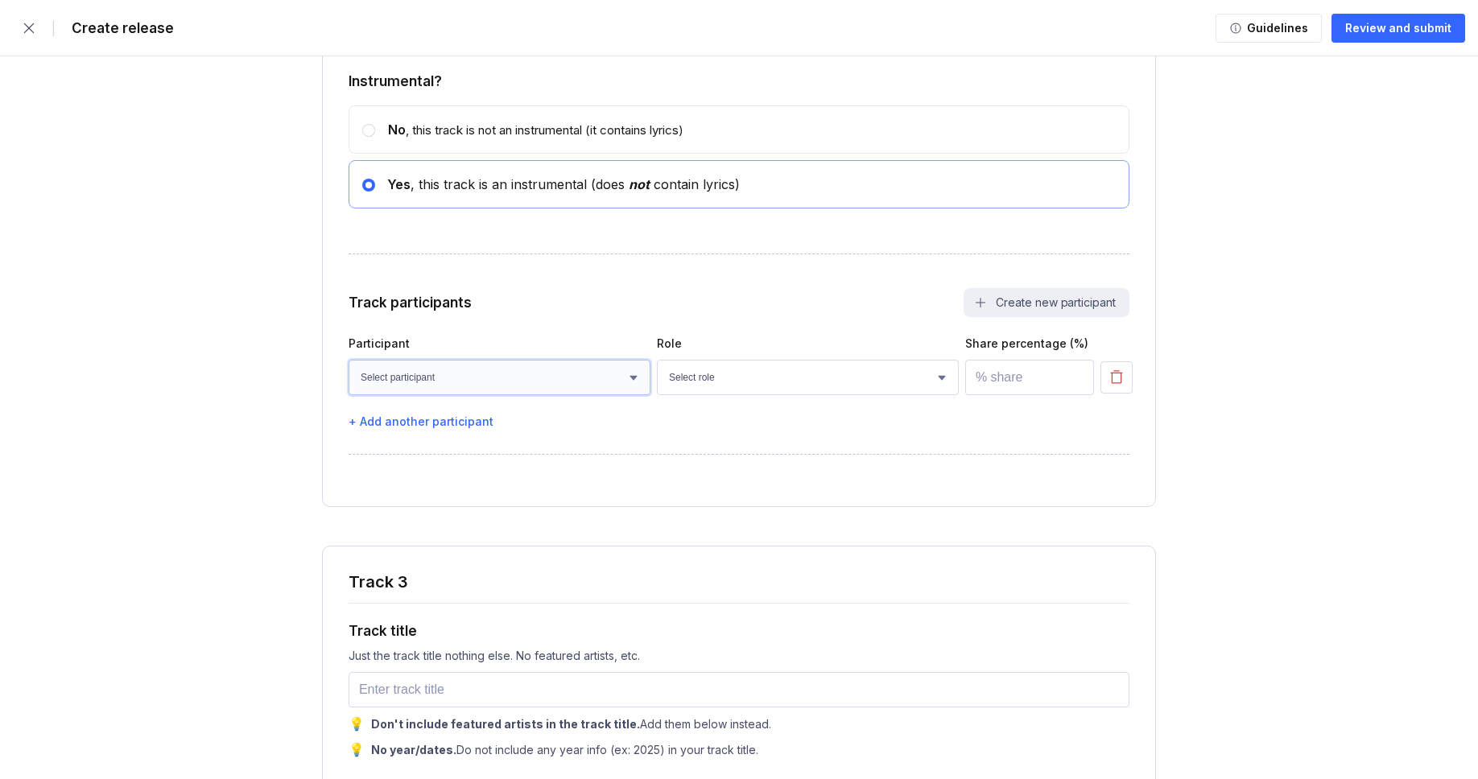
click at [453, 395] on select "Select participant [PERSON_NAME] [PERSON_NAME] [PERSON_NAME] [PERSON_NAME] [PER…" at bounding box center [499, 377] width 302 height 35
select select "bcb428b4-700d-4817-96c1-3d71b5b4e41e"
click at [348, 395] on select "Select participant [PERSON_NAME] [PERSON_NAME] [PERSON_NAME] [PERSON_NAME] [PER…" at bounding box center [499, 377] width 302 height 35
click at [710, 395] on select "Select role Actor A&R Arranger Artwork Author (Lyrics) Bass Choir Composer (Mus…" at bounding box center [808, 377] width 302 height 35
select select "4d21c6a8-5543-4299-8c01-91fff1f274ce"
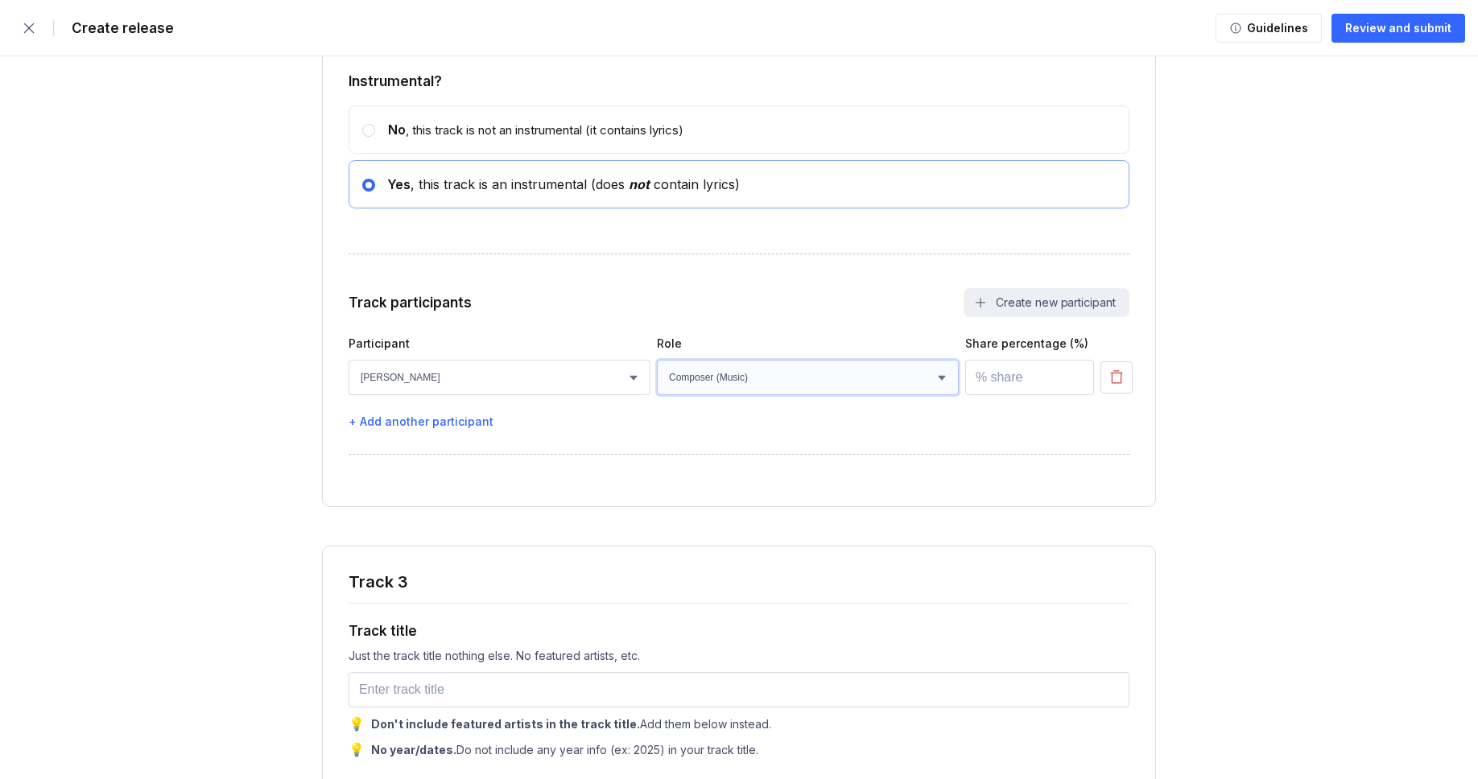
click at [657, 395] on select "Select role Actor A&R Arranger Artwork Author (Lyrics) Bass Choir Composer (Mus…" at bounding box center [808, 377] width 302 height 35
click at [989, 395] on input "number" at bounding box center [1029, 377] width 129 height 35
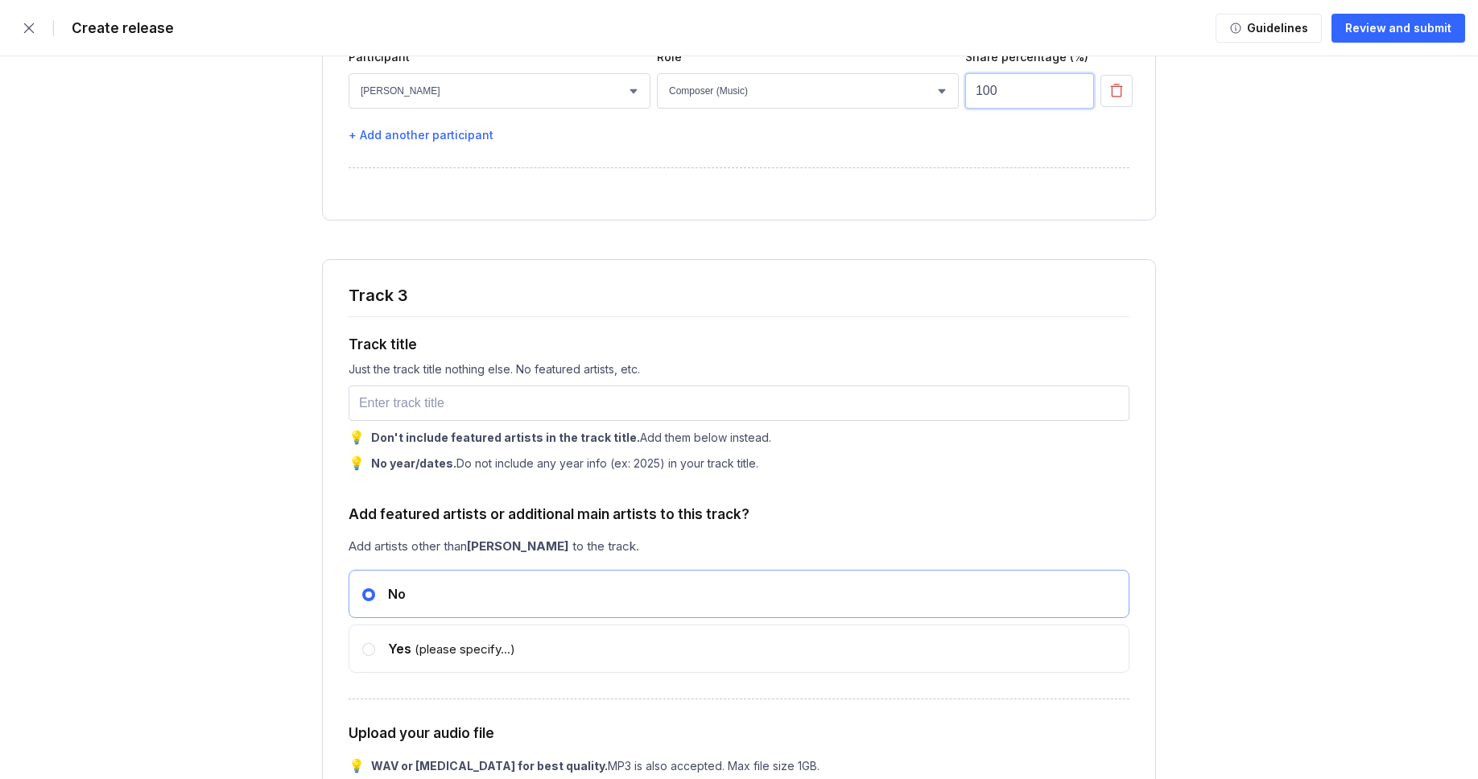
scroll to position [4327, 0]
type input "100"
click at [379, 419] on input "text" at bounding box center [738, 401] width 781 height 35
paste input "Ocean in Your Words"
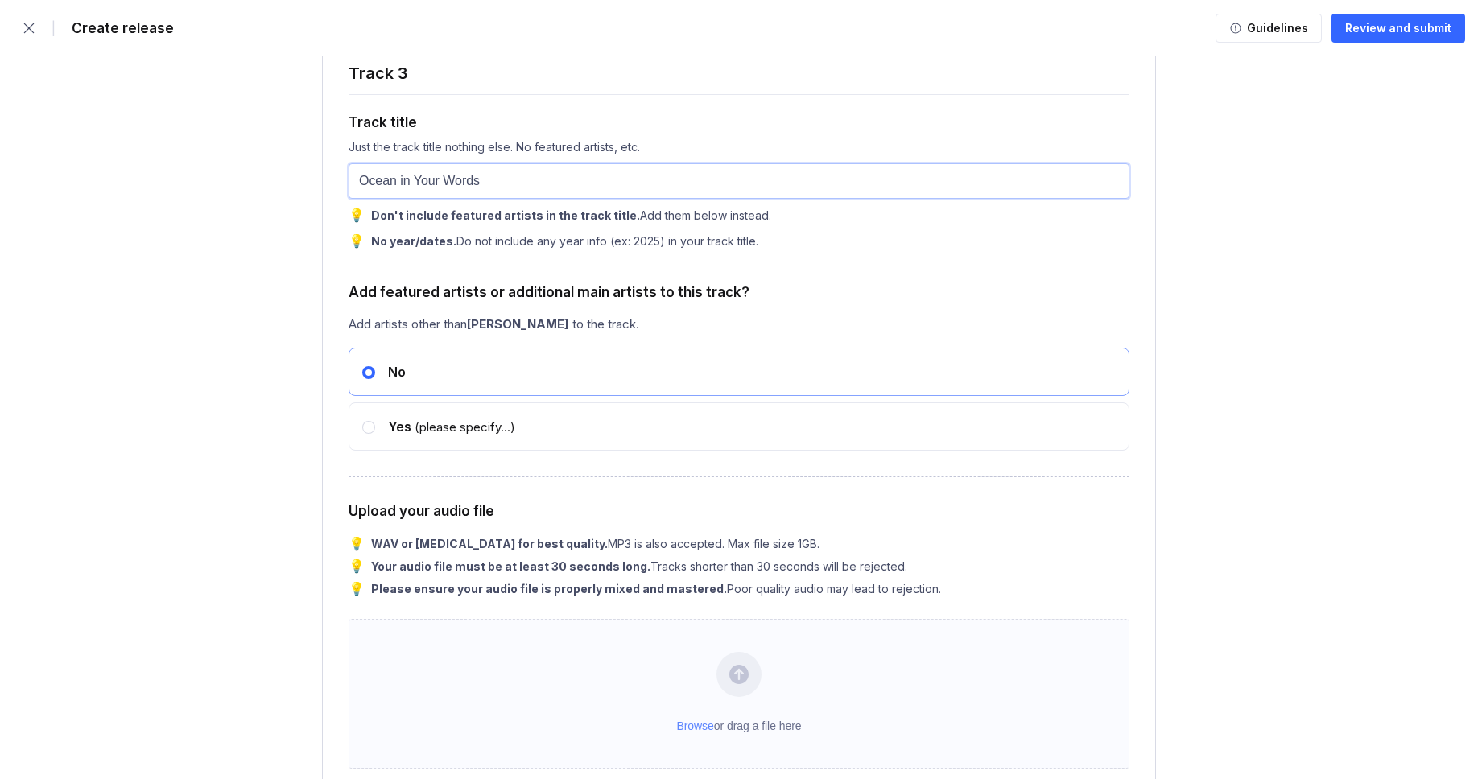
scroll to position [4707, 0]
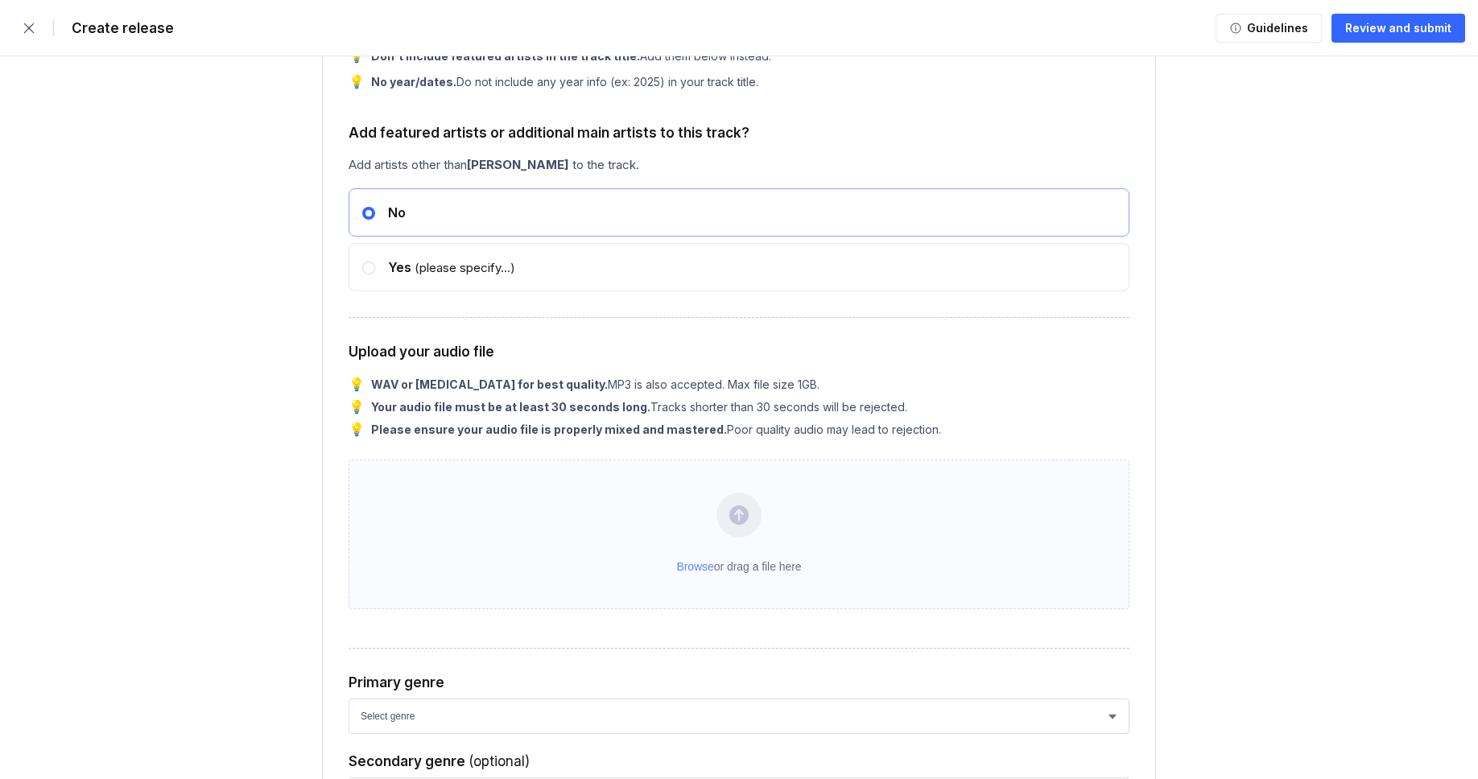
type input "Ocean in Your Words"
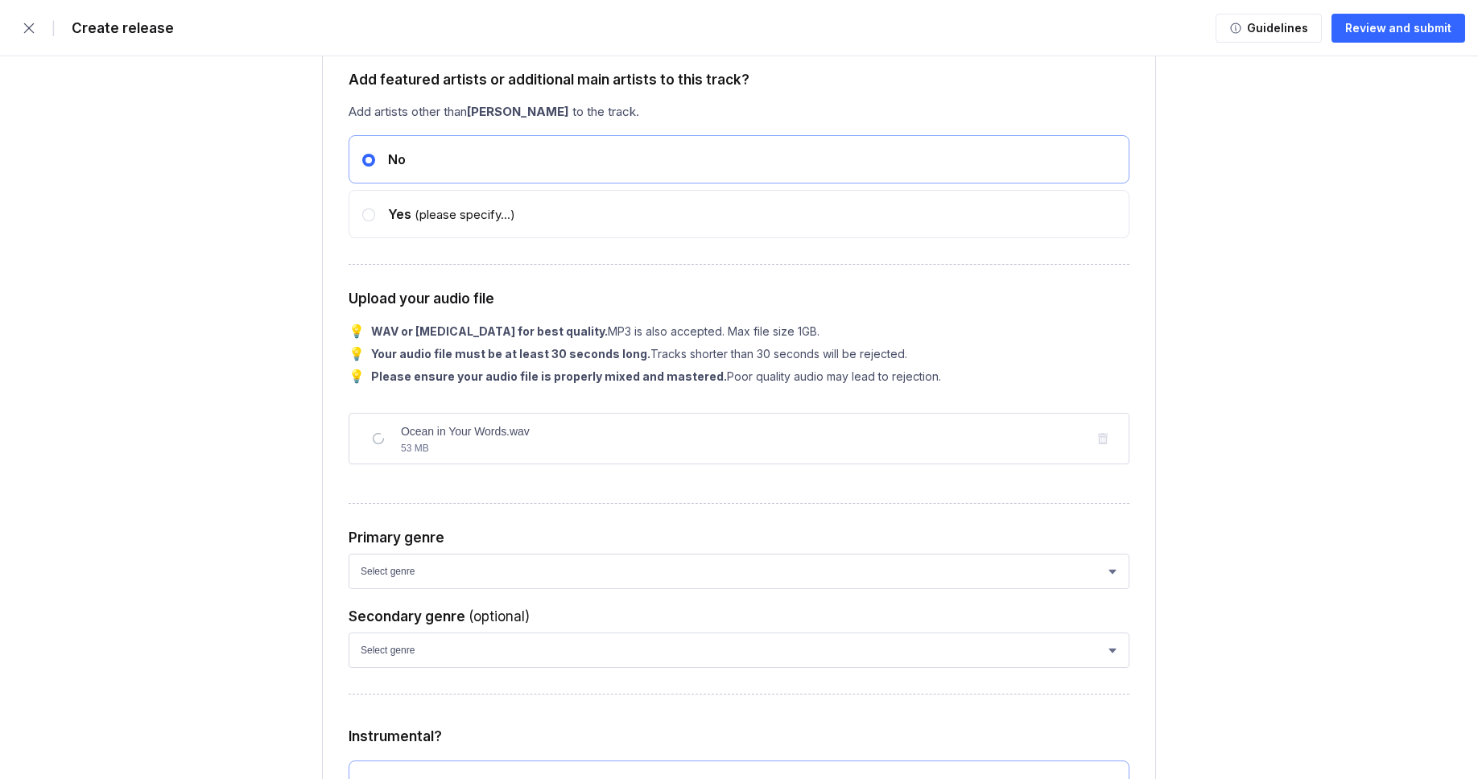
scroll to position [5201, 0]
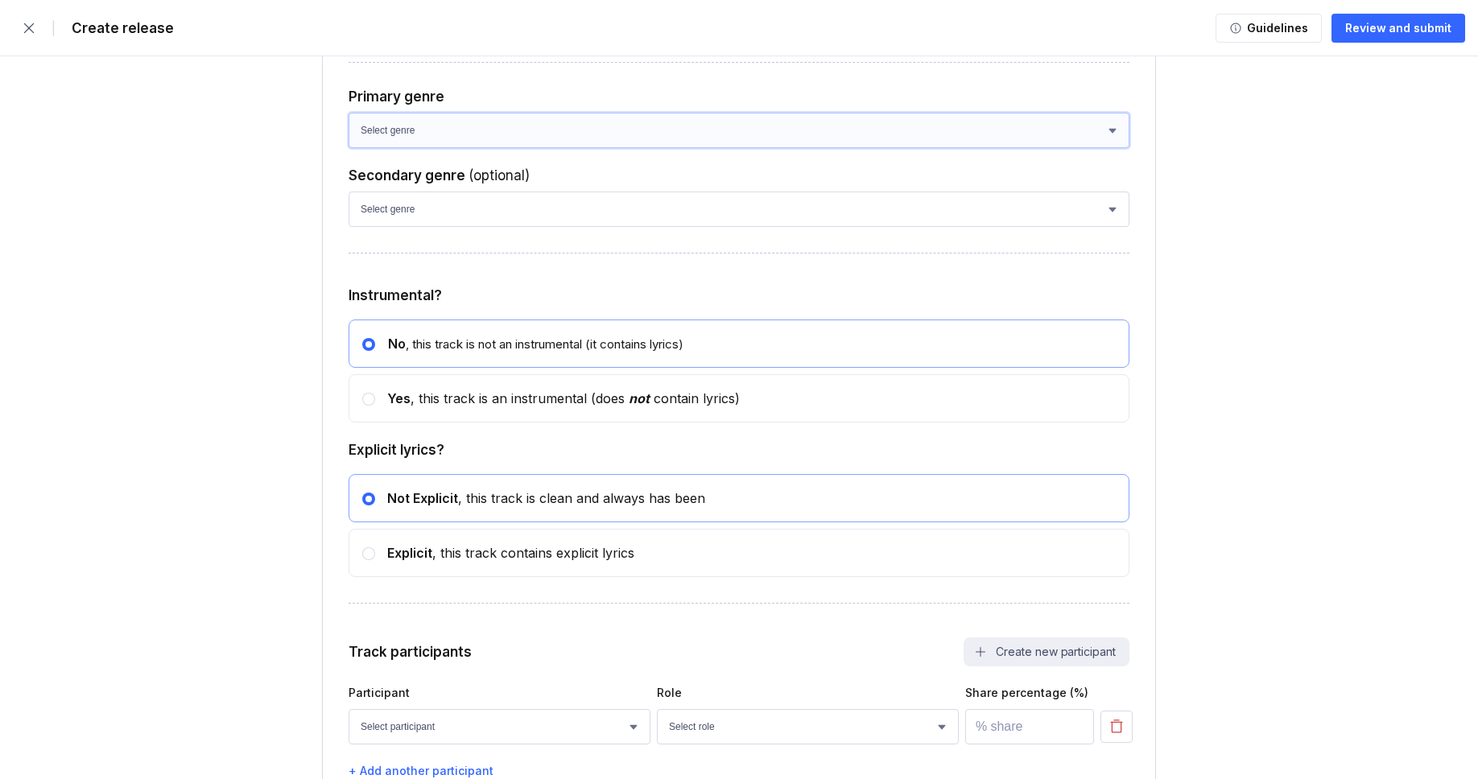
click at [390, 148] on select "Select genre African Afro-Beat Afro-Pop Afro-Soul Alternative Alternative Rock …" at bounding box center [738, 130] width 781 height 35
select select "ce1eb7a7-8d30-4b1f-aa32-270a3e33577f"
click at [348, 148] on select "Select genre African Afro-Beat Afro-Pop Afro-Soul Alternative Alternative Rock …" at bounding box center [738, 130] width 781 height 35
click at [402, 227] on select "Select genre African Afro-Beat Afro-Pop Afro-Soul Alternative Alternative Rock …" at bounding box center [738, 209] width 781 height 35
select select "a42cf8e2-75f7-4f62-afbe-d86080a7aa35"
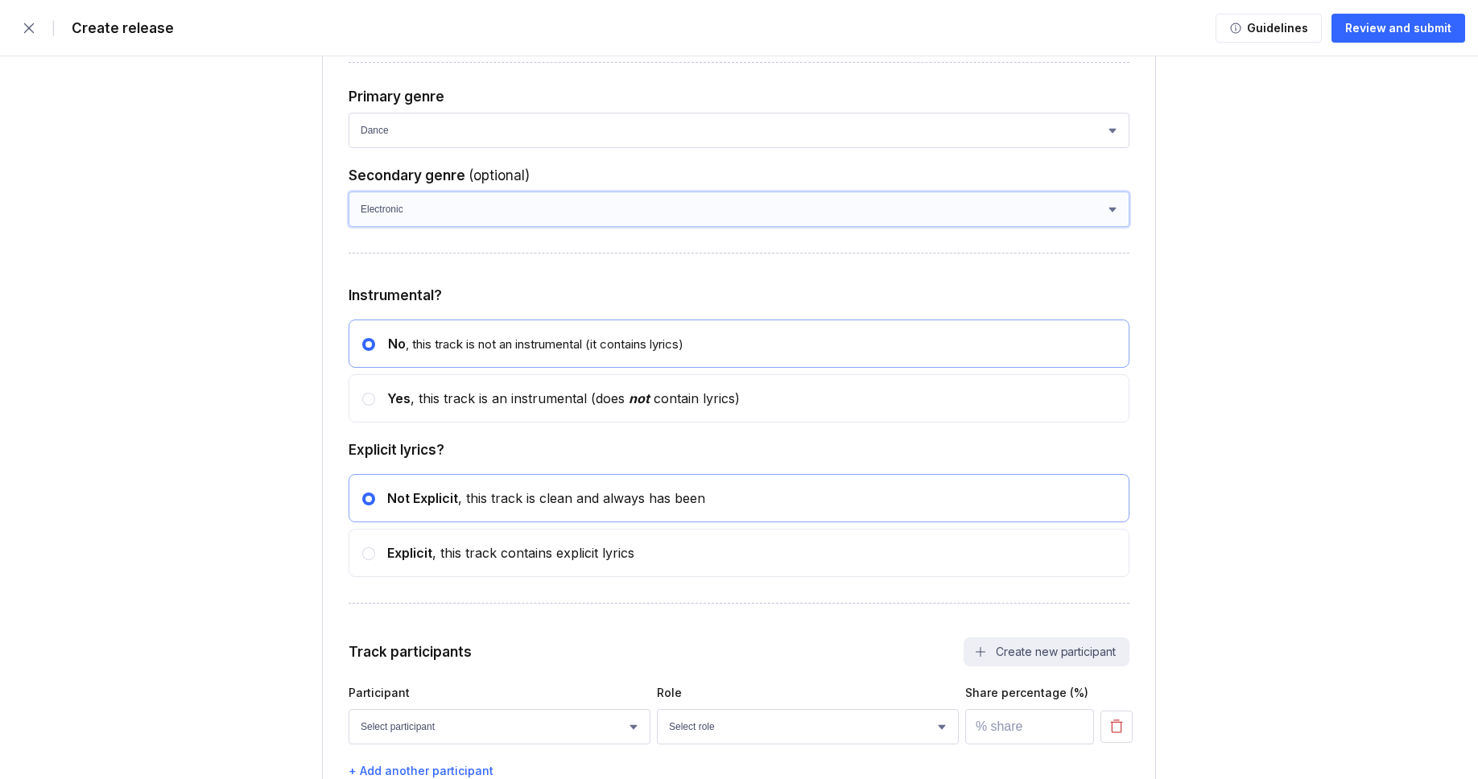
click at [348, 227] on select "Select genre African Afro-Beat Afro-Pop Afro-Soul Alternative Alternative Rock …" at bounding box center [738, 209] width 781 height 35
click at [419, 406] on div "Yes , this track is an instrumental (does not contain lyrics)" at bounding box center [557, 398] width 365 height 16
radio input "false"
radio input "true"
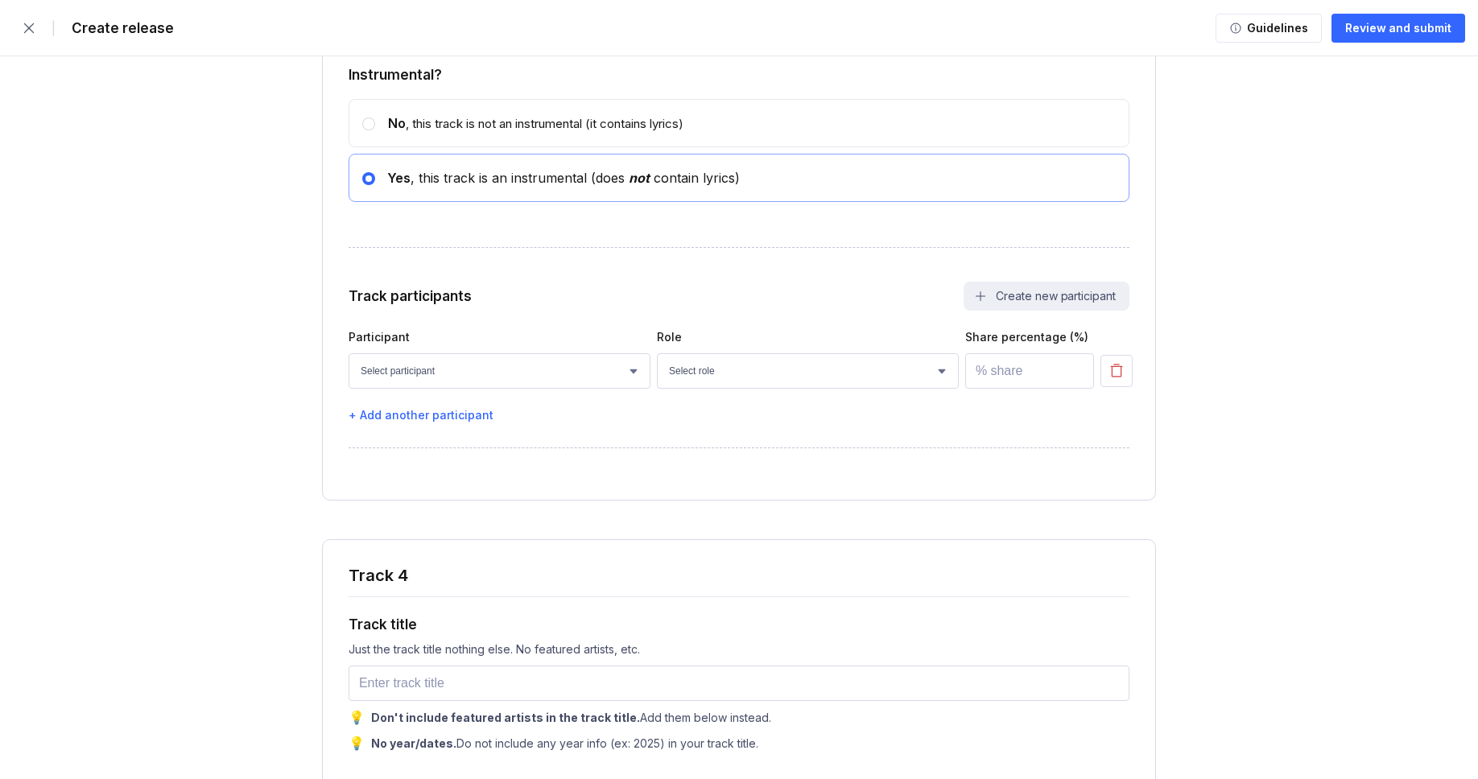
scroll to position [5458, 0]
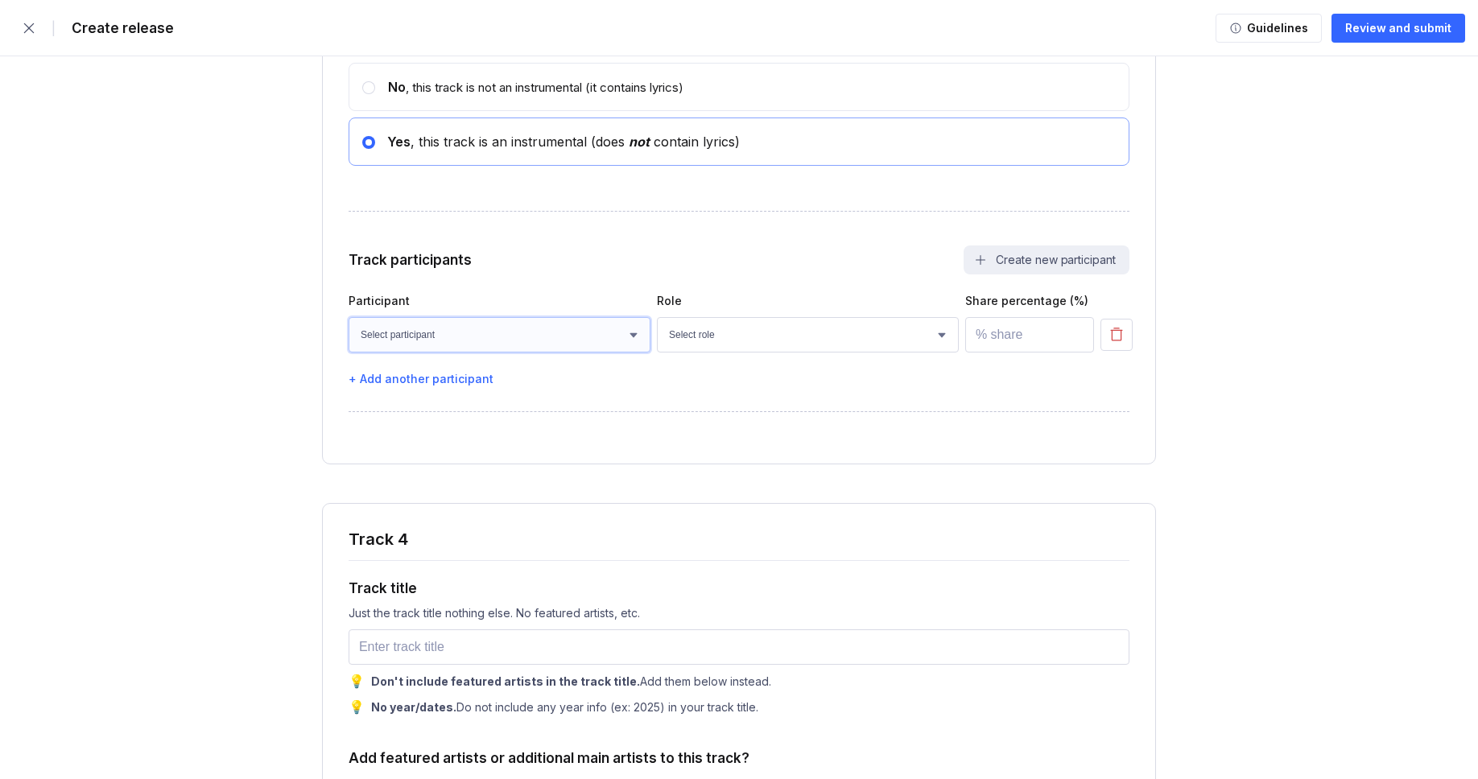
click at [447, 353] on select "Select participant [PERSON_NAME] [PERSON_NAME] [PERSON_NAME] [PERSON_NAME] [PER…" at bounding box center [499, 334] width 302 height 35
select select "bcb428b4-700d-4817-96c1-3d71b5b4e41e"
click at [348, 353] on select "Select participant [PERSON_NAME] [PERSON_NAME] [PERSON_NAME] [PERSON_NAME] [PER…" at bounding box center [499, 334] width 302 height 35
click at [721, 353] on select "Select role Actor A&R Arranger Artwork Author (Lyrics) Bass Choir Composer (Mus…" at bounding box center [808, 334] width 302 height 35
select select "4d21c6a8-5543-4299-8c01-91fff1f274ce"
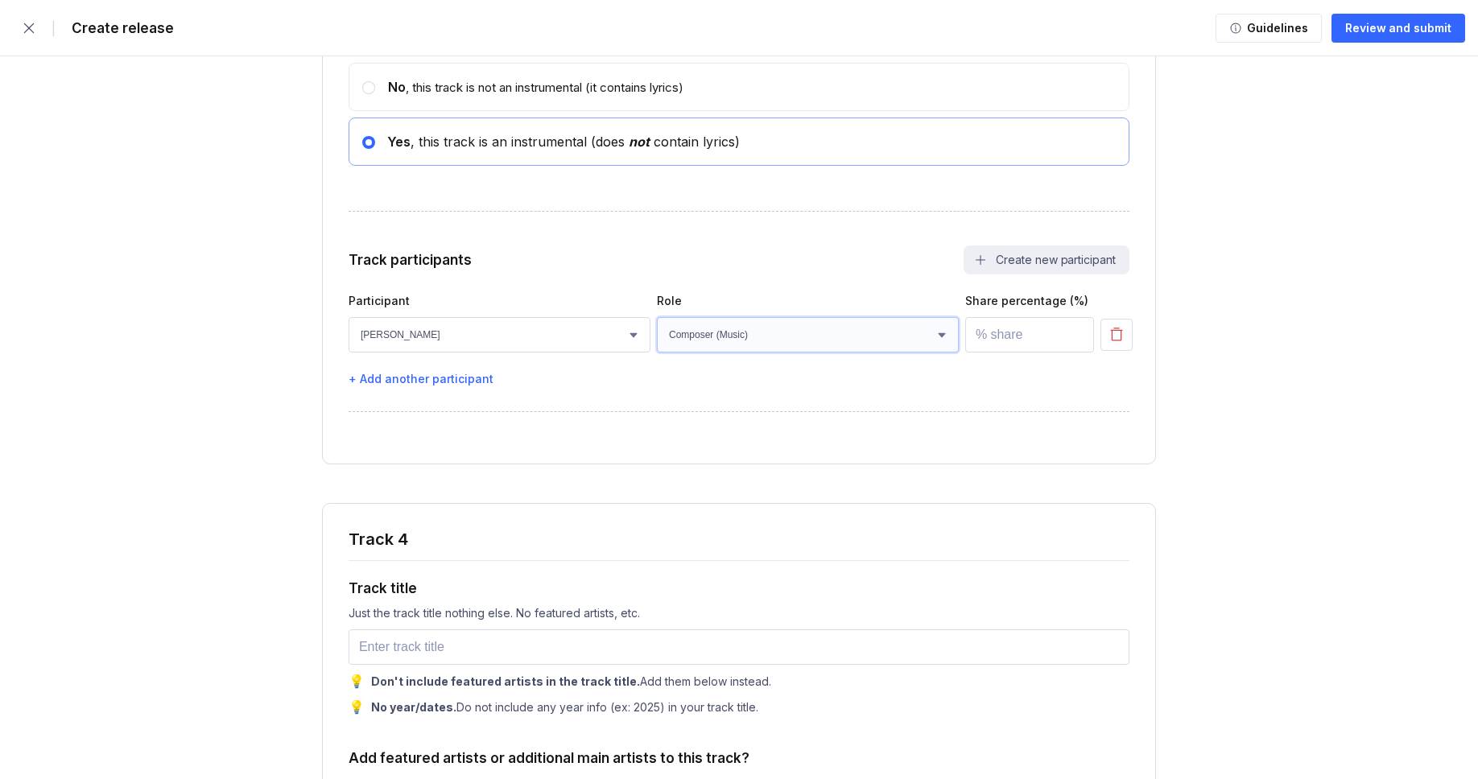
click at [657, 353] on select "Select role Actor A&R Arranger Artwork Author (Lyrics) Bass Choir Composer (Mus…" at bounding box center [808, 334] width 302 height 35
click at [1023, 353] on input "number" at bounding box center [1029, 334] width 129 height 35
type input "100"
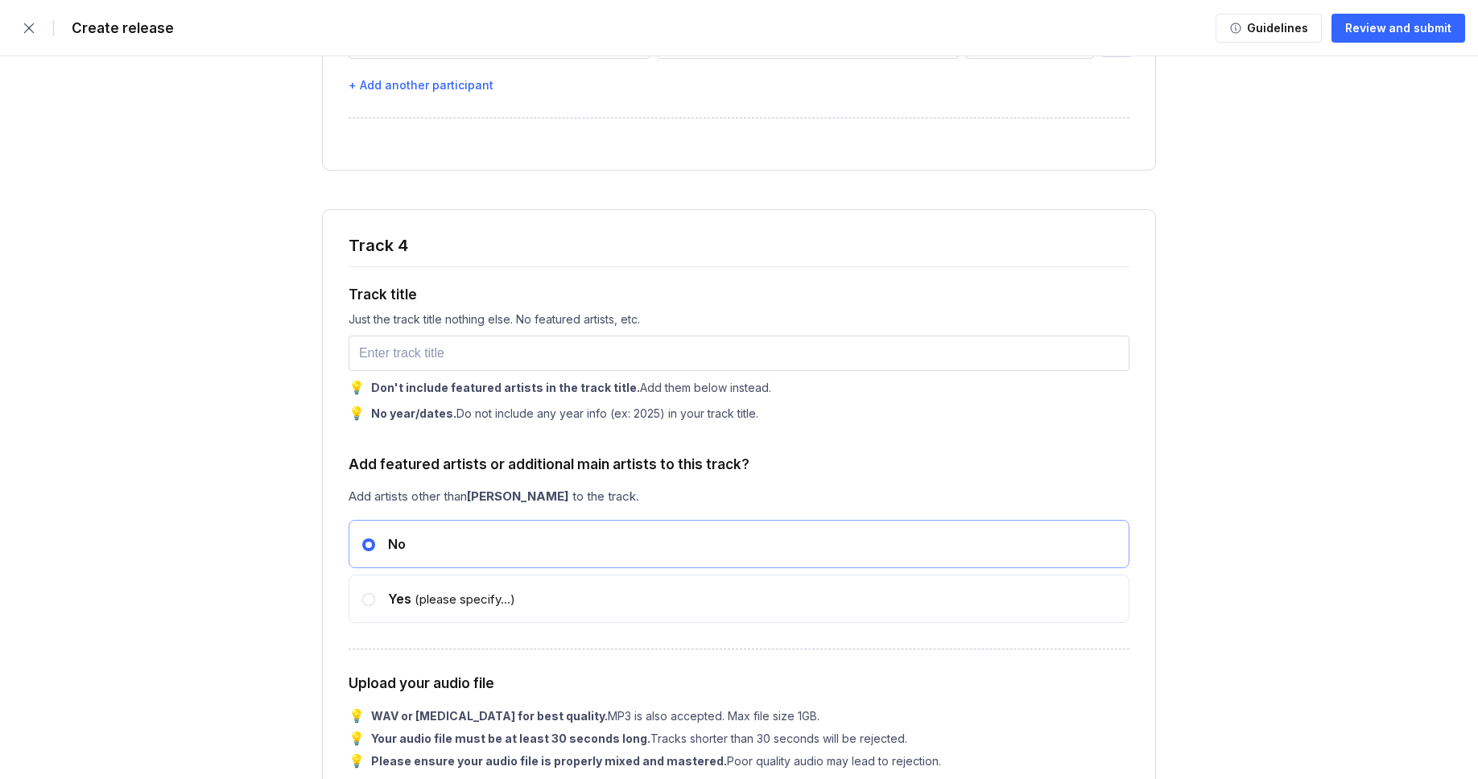
scroll to position [5775, 0]
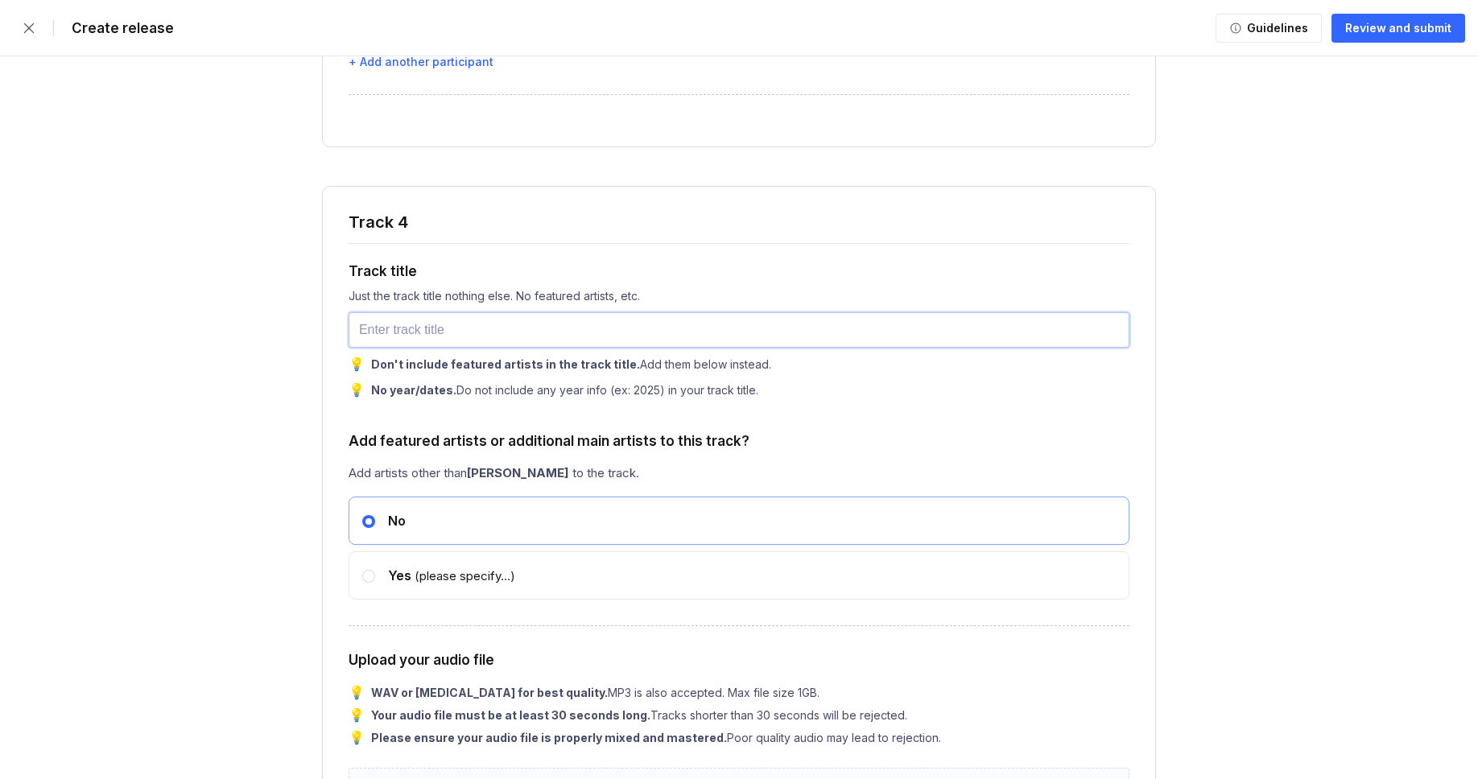
click at [439, 348] on input "text" at bounding box center [738, 329] width 781 height 35
paste input "Shades of Your Voice"
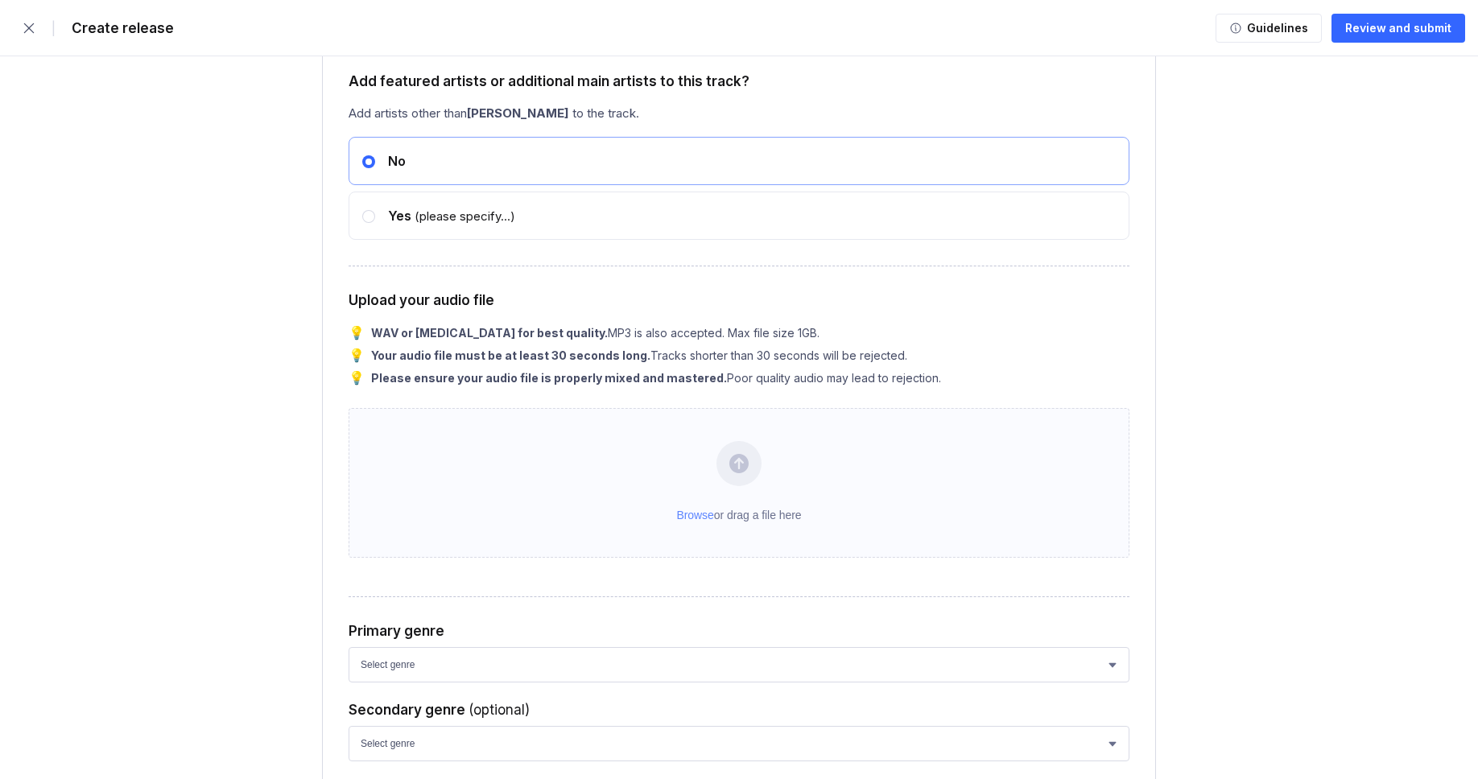
scroll to position [6136, 0]
type input "Shades of Your Voice"
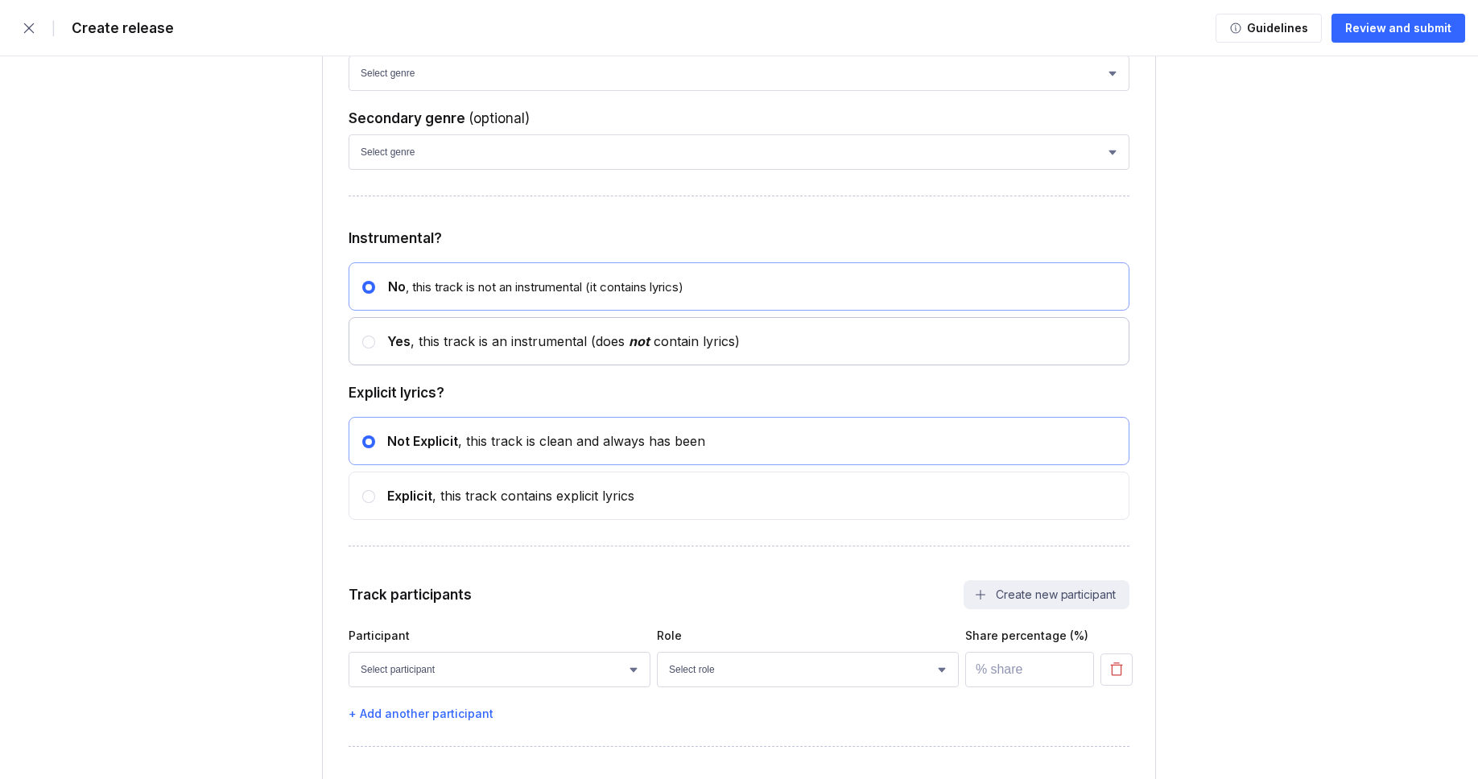
scroll to position [6646, 0]
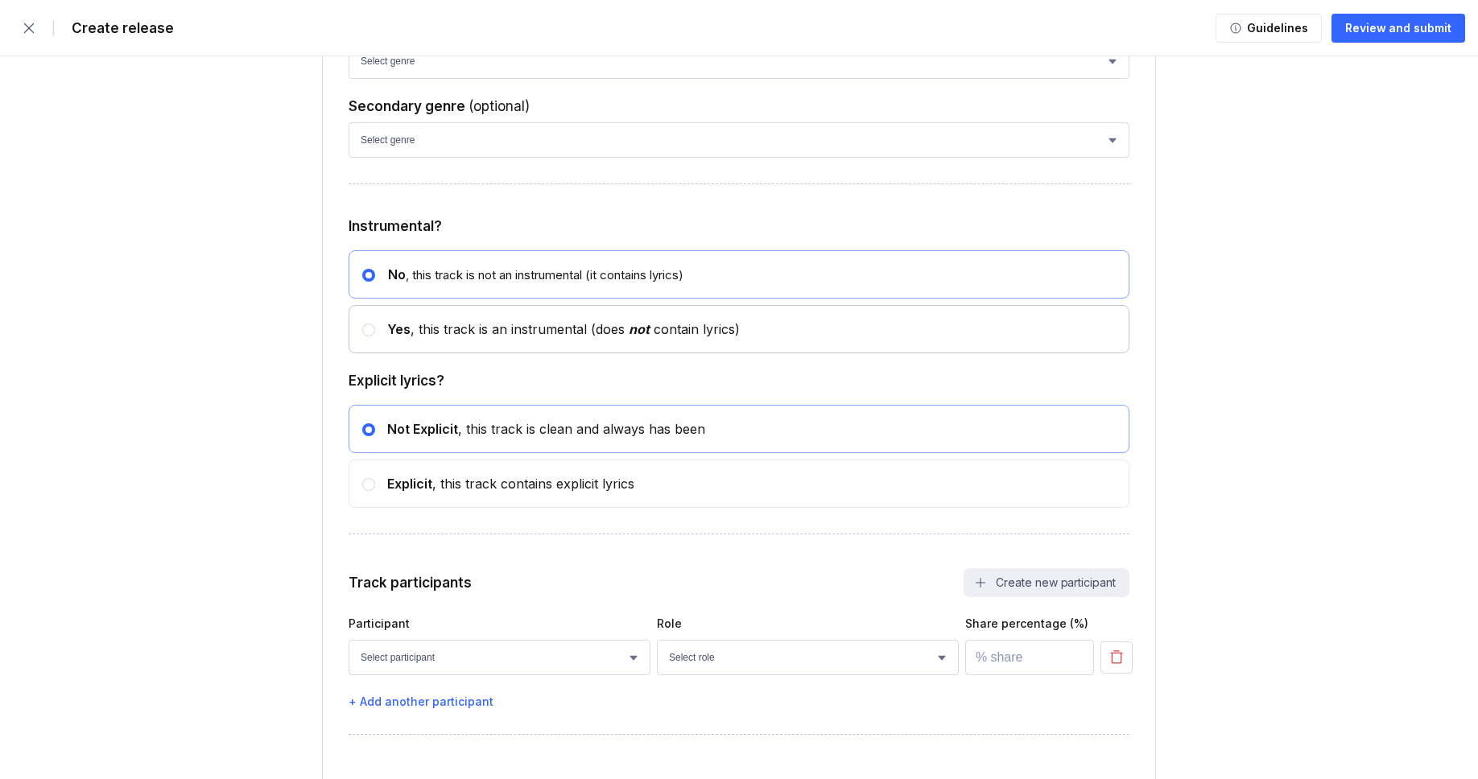
click at [392, 337] on span "Yes" at bounding box center [398, 329] width 23 height 16
radio input "false"
radio input "true"
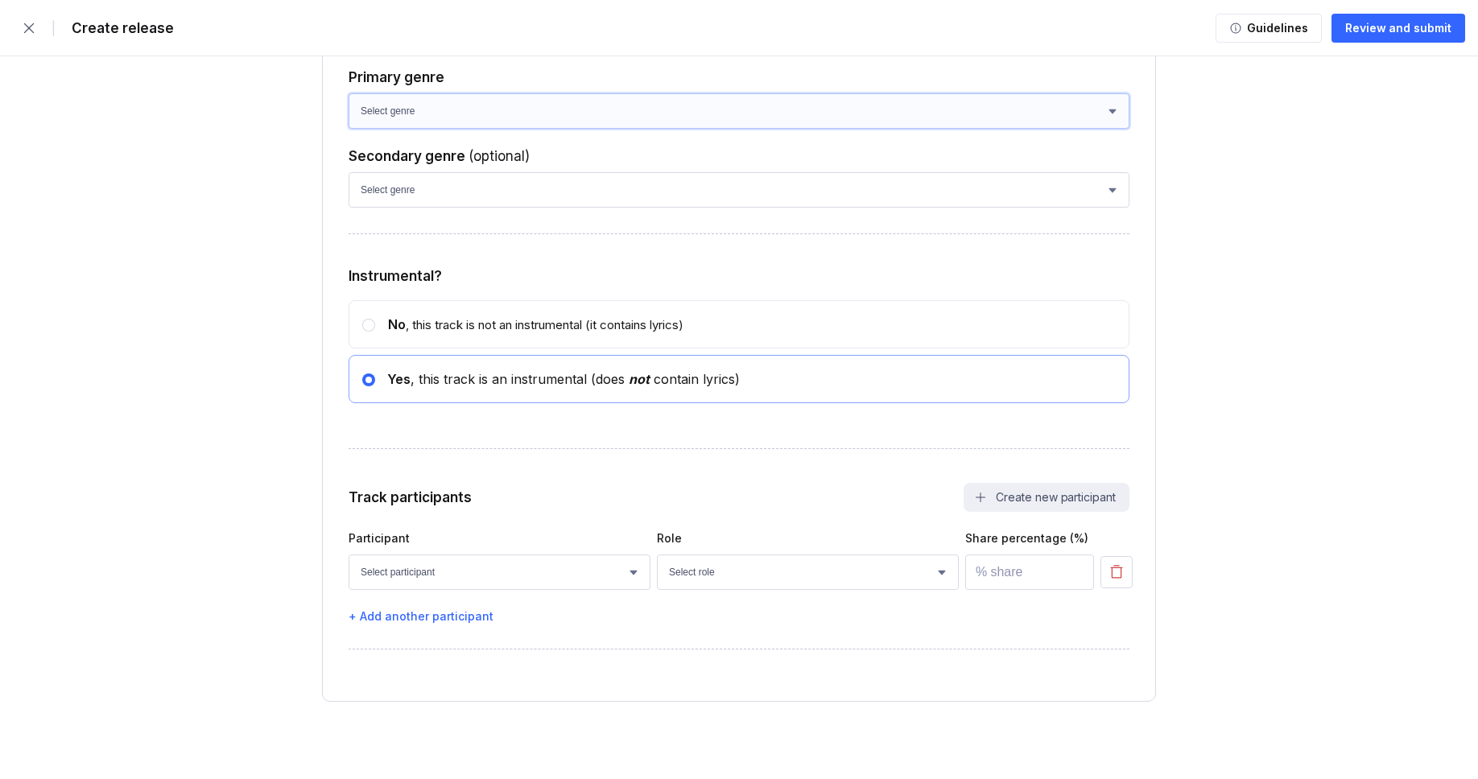
click at [435, 129] on select "Select genre African Afro-Beat Afro-Pop Afro-Soul Alternative Alternative Rock …" at bounding box center [738, 110] width 781 height 35
select select "ce1eb7a7-8d30-4b1f-aa32-270a3e33577f"
click at [348, 129] on select "Select genre African Afro-Beat Afro-Pop Afro-Soul Alternative Alternative Rock …" at bounding box center [738, 110] width 781 height 35
click at [419, 208] on select "Select genre African Afro-Beat Afro-Pop Afro-Soul Alternative Alternative Rock …" at bounding box center [738, 189] width 781 height 35
select select "a42cf8e2-75f7-4f62-afbe-d86080a7aa35"
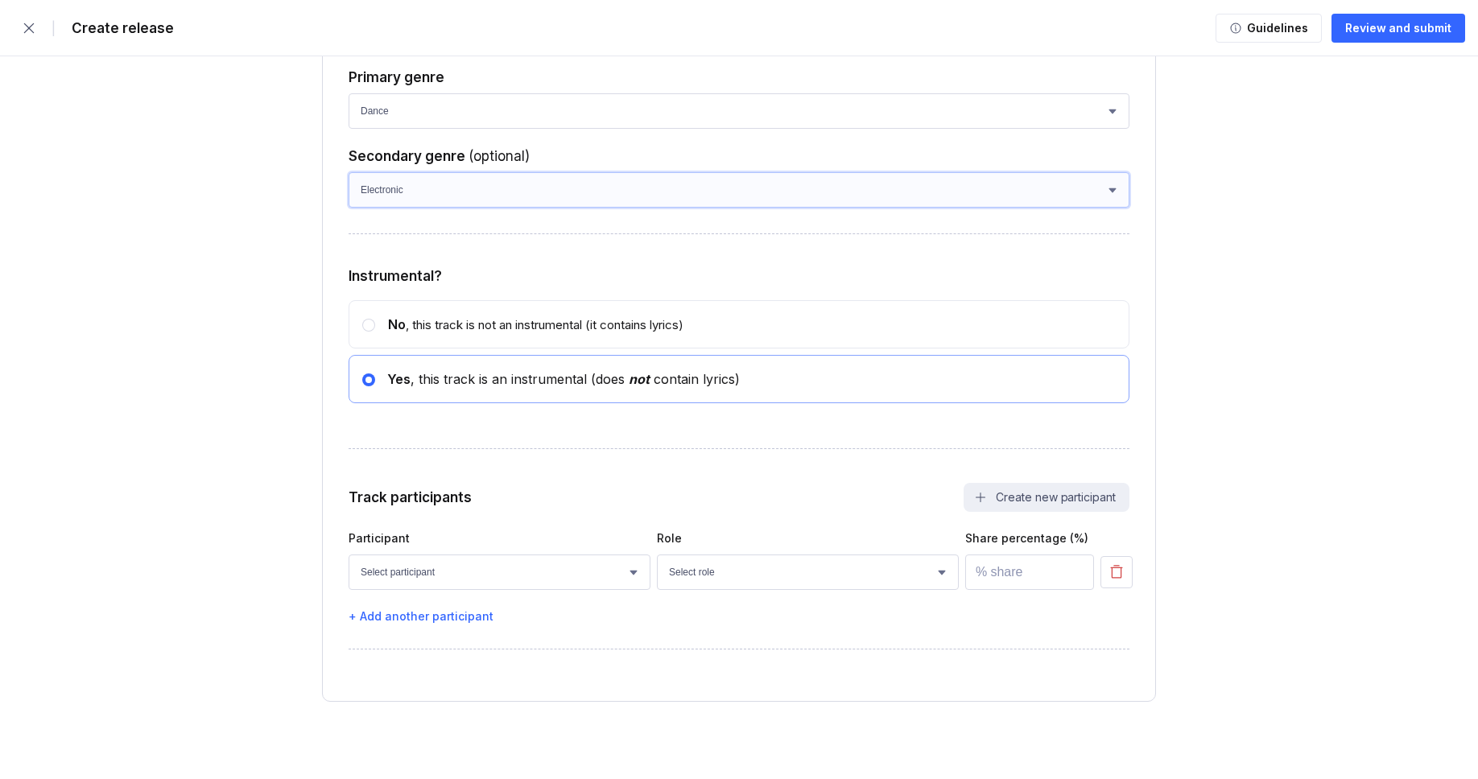
click at [348, 208] on select "Select genre African Afro-Beat Afro-Pop Afro-Soul Alternative Alternative Rock …" at bounding box center [738, 189] width 781 height 35
click at [427, 590] on div "Participant Role Share percentage (%) Select participant [PERSON_NAME] [PERSON_…" at bounding box center [738, 577] width 781 height 92
click at [428, 582] on select "Select participant [PERSON_NAME] [PERSON_NAME] [PERSON_NAME] [PERSON_NAME] [PER…" at bounding box center [499, 572] width 302 height 35
select select "bcb428b4-700d-4817-96c1-3d71b5b4e41e"
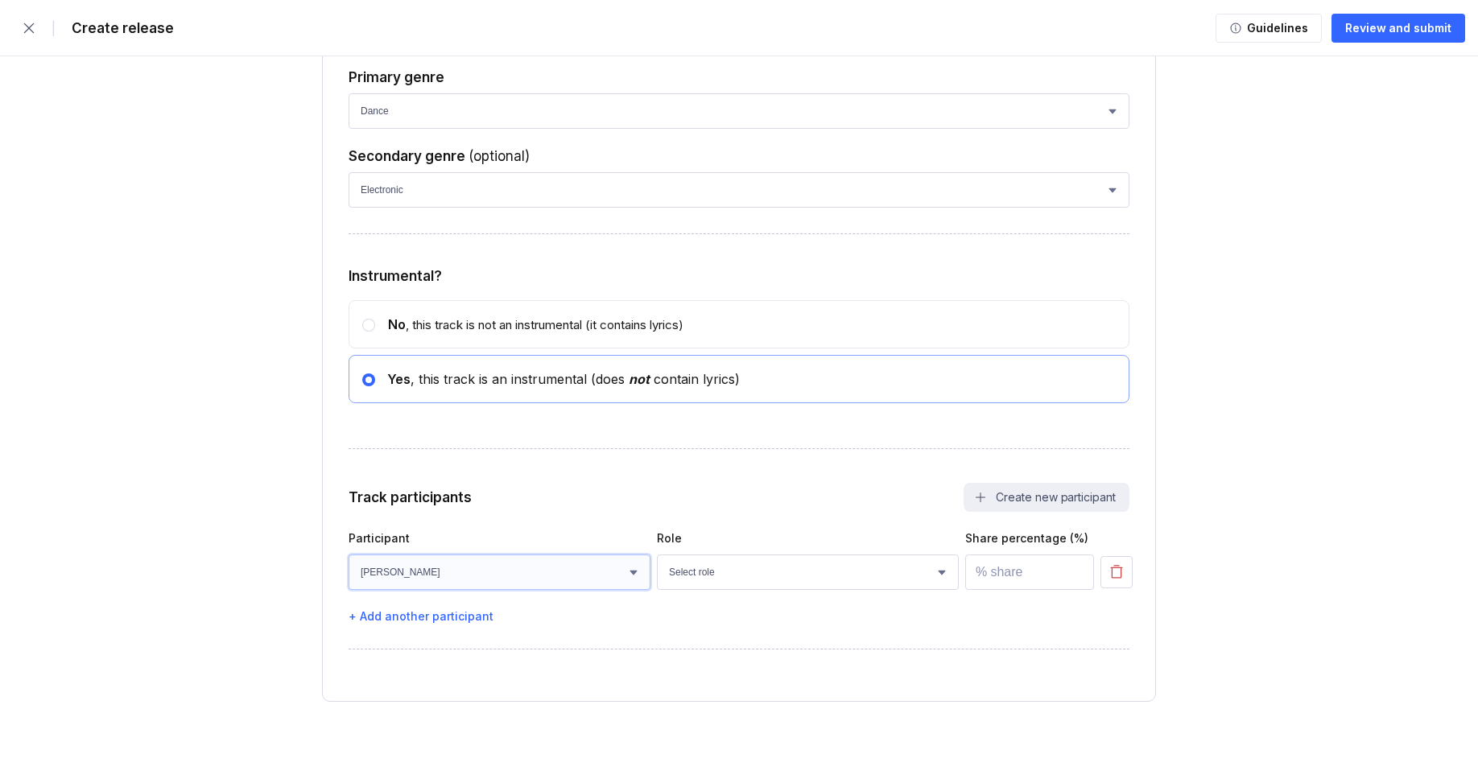
click at [348, 555] on select "Select participant [PERSON_NAME] [PERSON_NAME] [PERSON_NAME] [PERSON_NAME] [PER…" at bounding box center [499, 572] width 302 height 35
click at [733, 568] on select "Select role Actor A&R Arranger Artwork Author (Lyrics) Bass Choir Composer (Mus…" at bounding box center [808, 572] width 302 height 35
select select "4d21c6a8-5543-4299-8c01-91fff1f274ce"
click at [657, 555] on select "Select role Actor A&R Arranger Artwork Author (Lyrics) Bass Choir Composer (Mus…" at bounding box center [808, 572] width 302 height 35
click at [994, 567] on input "number" at bounding box center [1029, 572] width 129 height 35
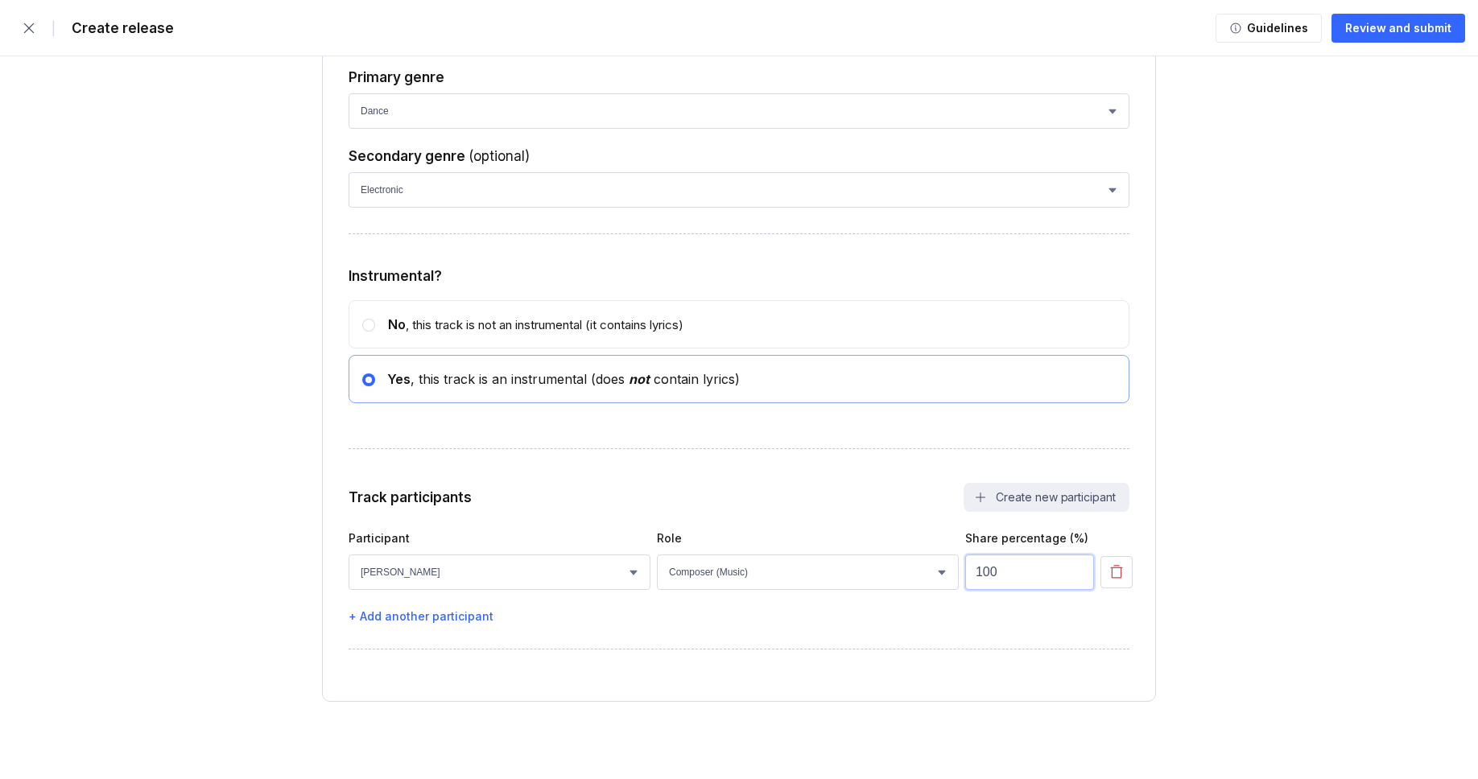
type input "100"
click at [1402, 14] on button "Review and submit" at bounding box center [1398, 28] width 134 height 29
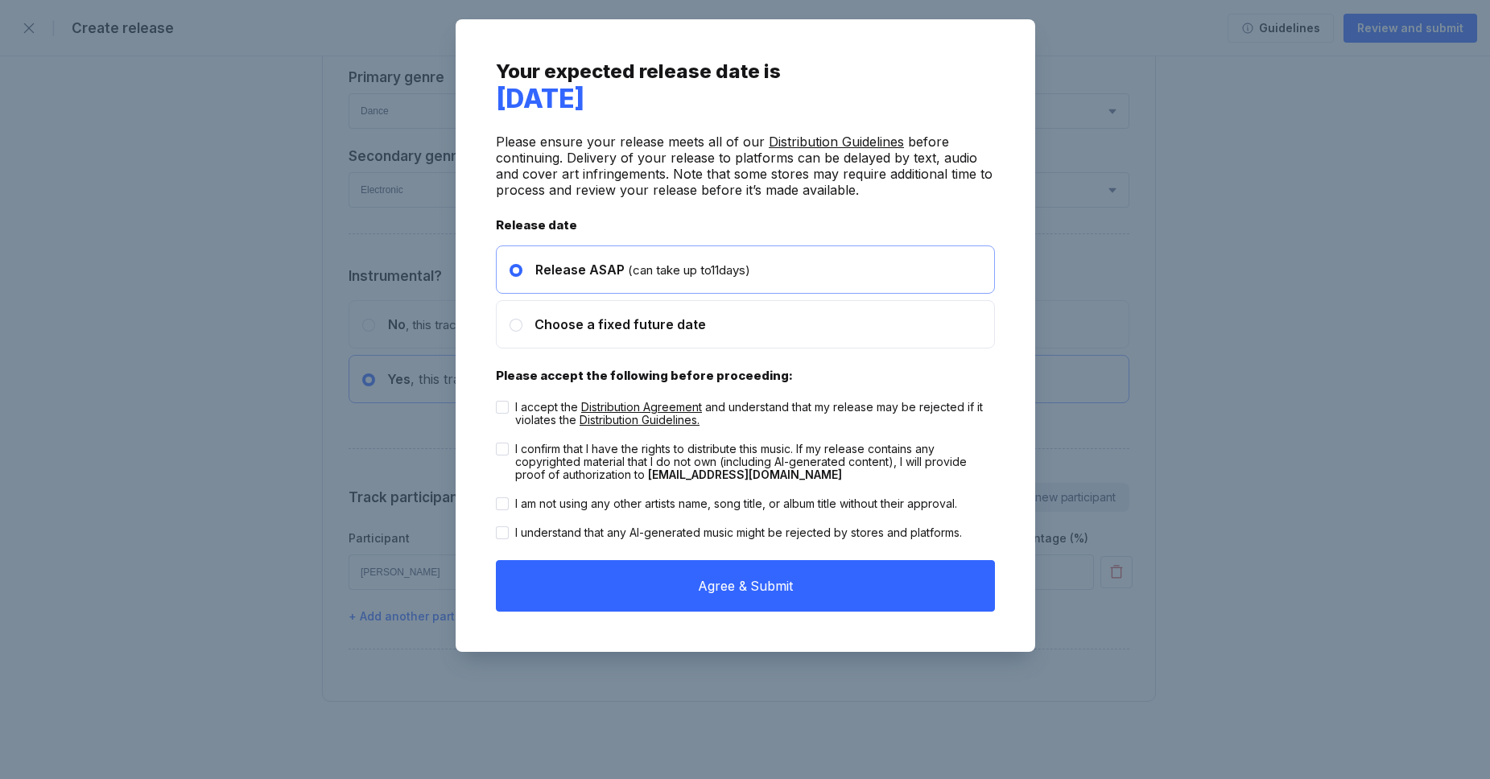
drag, startPoint x: 994, startPoint y: 567, endPoint x: 553, endPoint y: 416, distance: 466.3
click at [553, 416] on div "I accept the Distribution Agreement and understand that my release may be rejec…" at bounding box center [755, 414] width 480 height 26
click at [497, 402] on input "I accept the Distribution Agreement and understand that my release may be rejec…" at bounding box center [496, 401] width 1 height 1
checkbox input "true"
drag, startPoint x: 553, startPoint y: 416, endPoint x: 553, endPoint y: 452, distance: 35.4
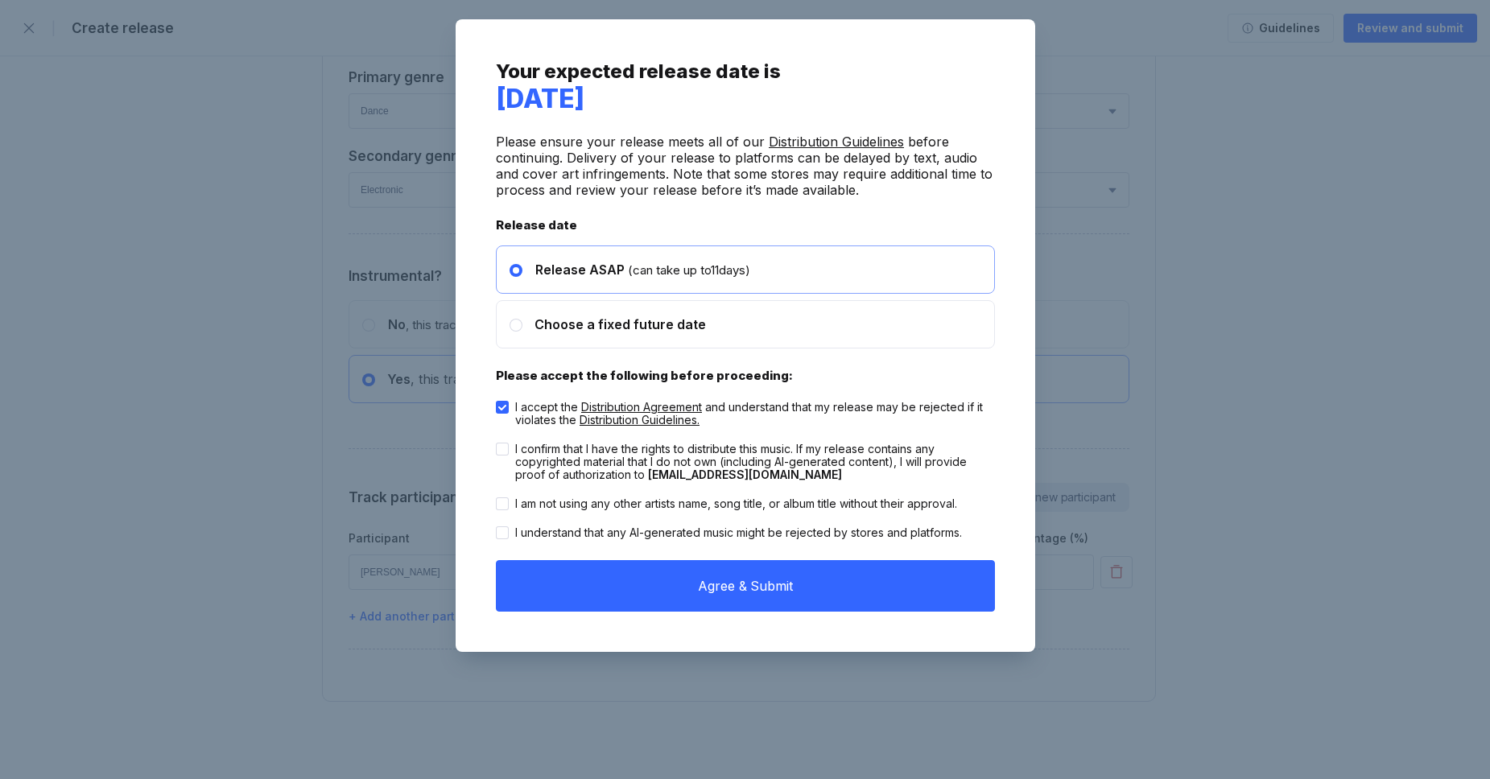
click at [553, 452] on div "I confirm that I have the rights to distribute this music. If my release contai…" at bounding box center [755, 462] width 480 height 39
click at [497, 443] on input "I confirm that I have the rights to distribute this music. If my release contai…" at bounding box center [496, 443] width 1 height 1
checkbox input "true"
click at [558, 517] on div "I am not using any other artists name, song title, or album title without their…" at bounding box center [745, 503] width 499 height 29
click at [554, 510] on div "I am not using any other artists name, song title, or album title without their…" at bounding box center [745, 503] width 499 height 29
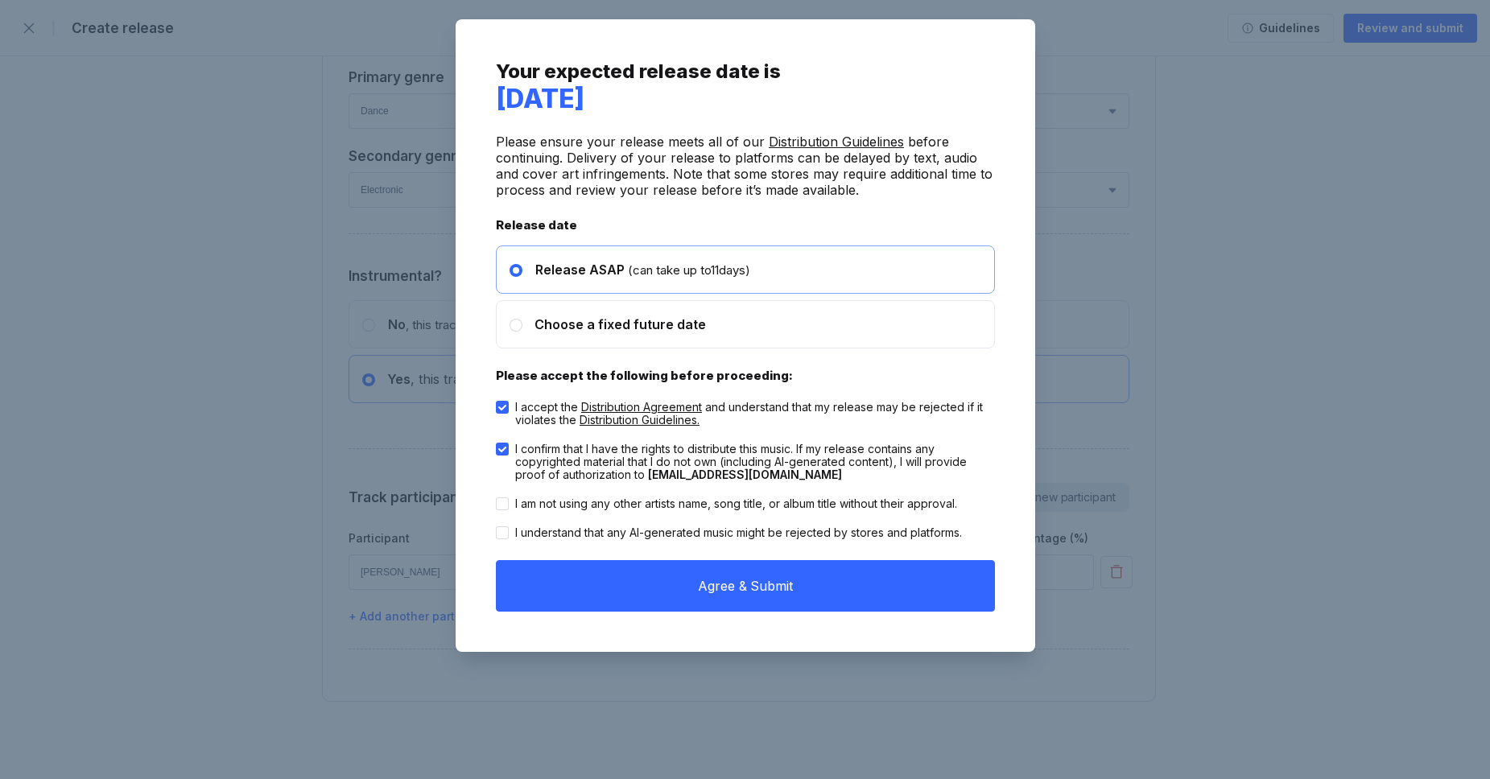
click at [552, 531] on div "I understand that any AI-generated music might be rejected by stores and platfo…" at bounding box center [738, 532] width 447 height 13
click at [497, 527] on input "I understand that any AI-generated music might be rejected by stores and platfo…" at bounding box center [496, 526] width 1 height 1
checkbox input "true"
drag, startPoint x: 553, startPoint y: 452, endPoint x: 557, endPoint y: 502, distance: 50.9
click at [557, 502] on div "I am not using any other artists name, song title, or album title without their…" at bounding box center [736, 503] width 442 height 13
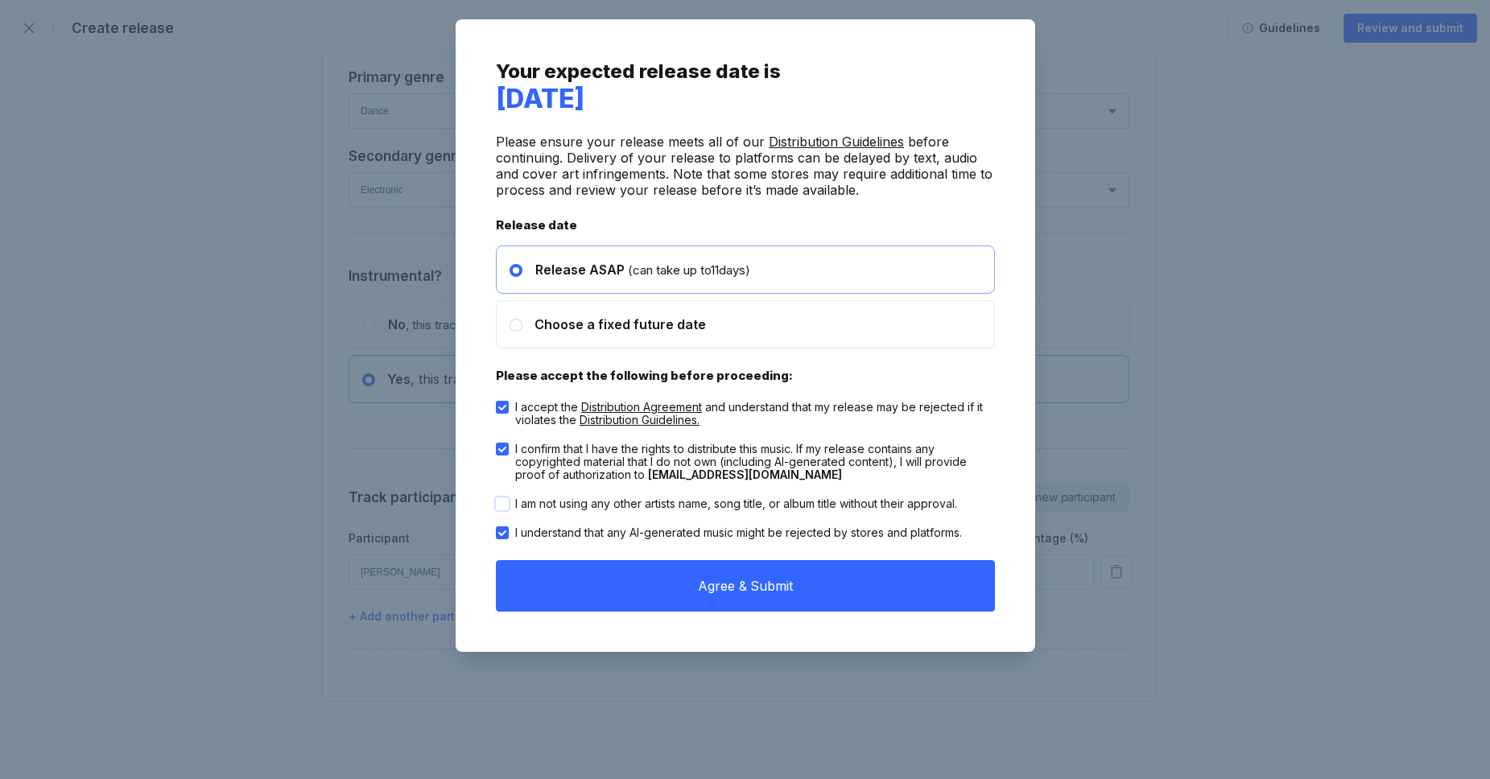
click at [497, 498] on input "I am not using any other artists name, song title, or album title without their…" at bounding box center [496, 497] width 1 height 1
checkbox input "true"
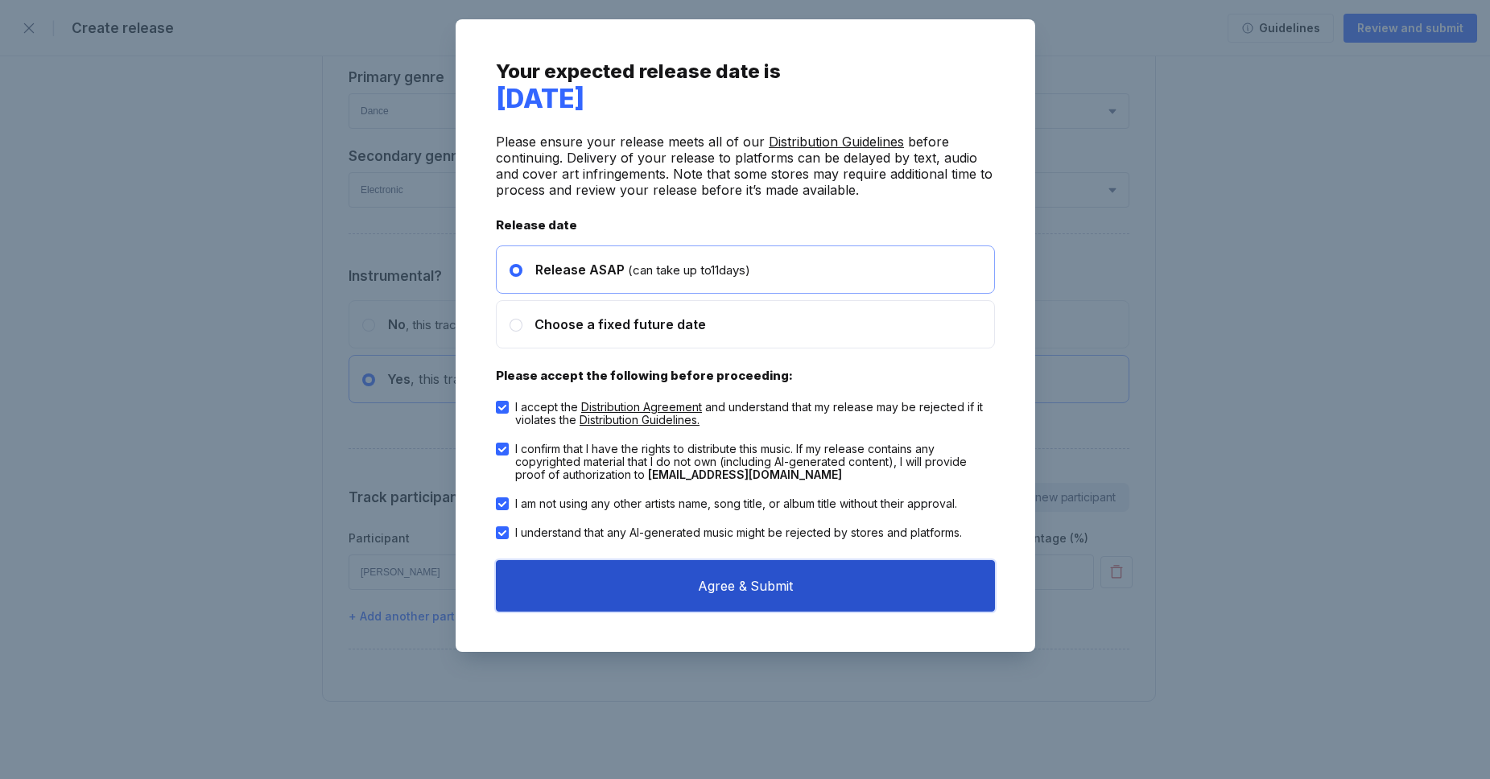
drag, startPoint x: 557, startPoint y: 502, endPoint x: 735, endPoint y: 600, distance: 203.2
click at [735, 600] on button "Agree & Submit" at bounding box center [745, 586] width 499 height 52
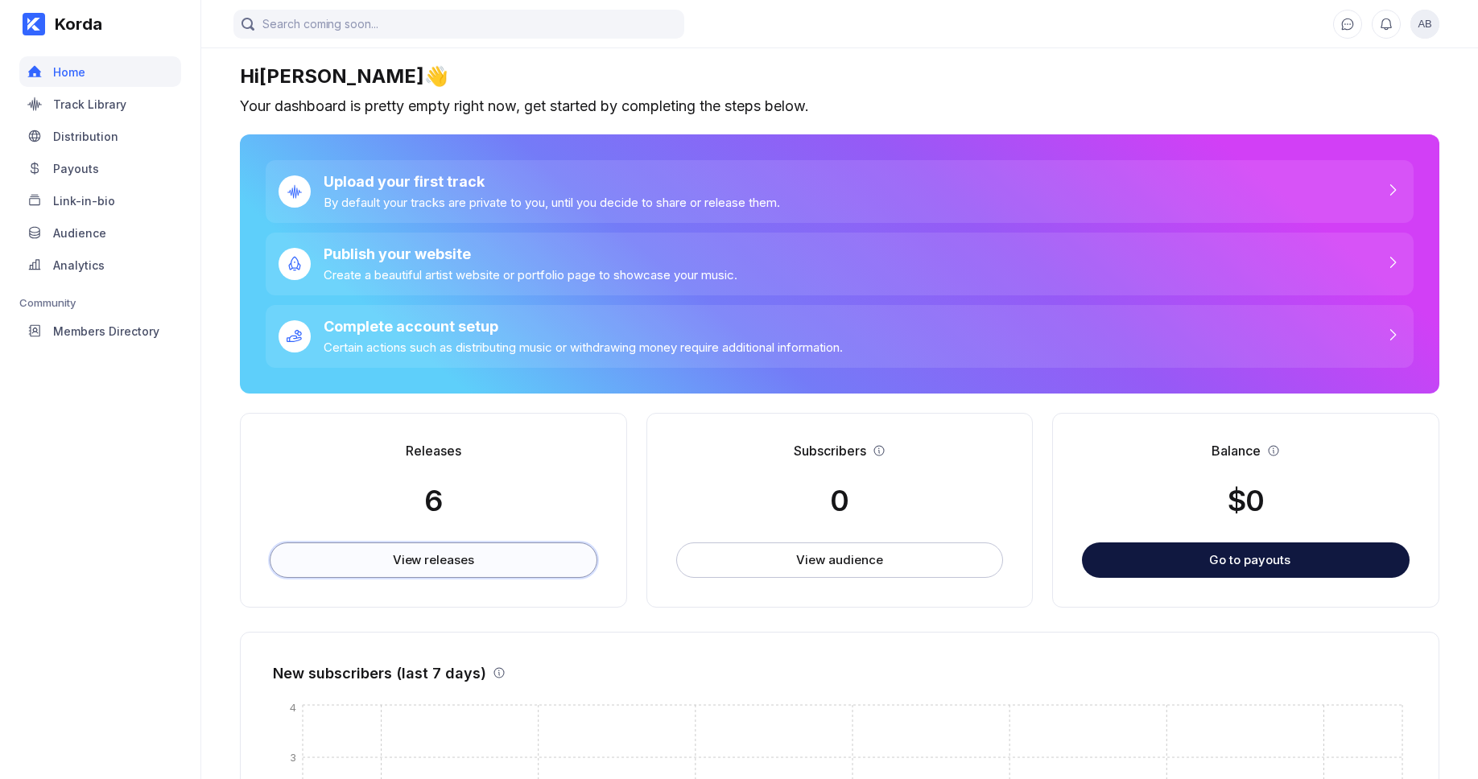
click at [438, 562] on div "View releases" at bounding box center [433, 560] width 81 height 16
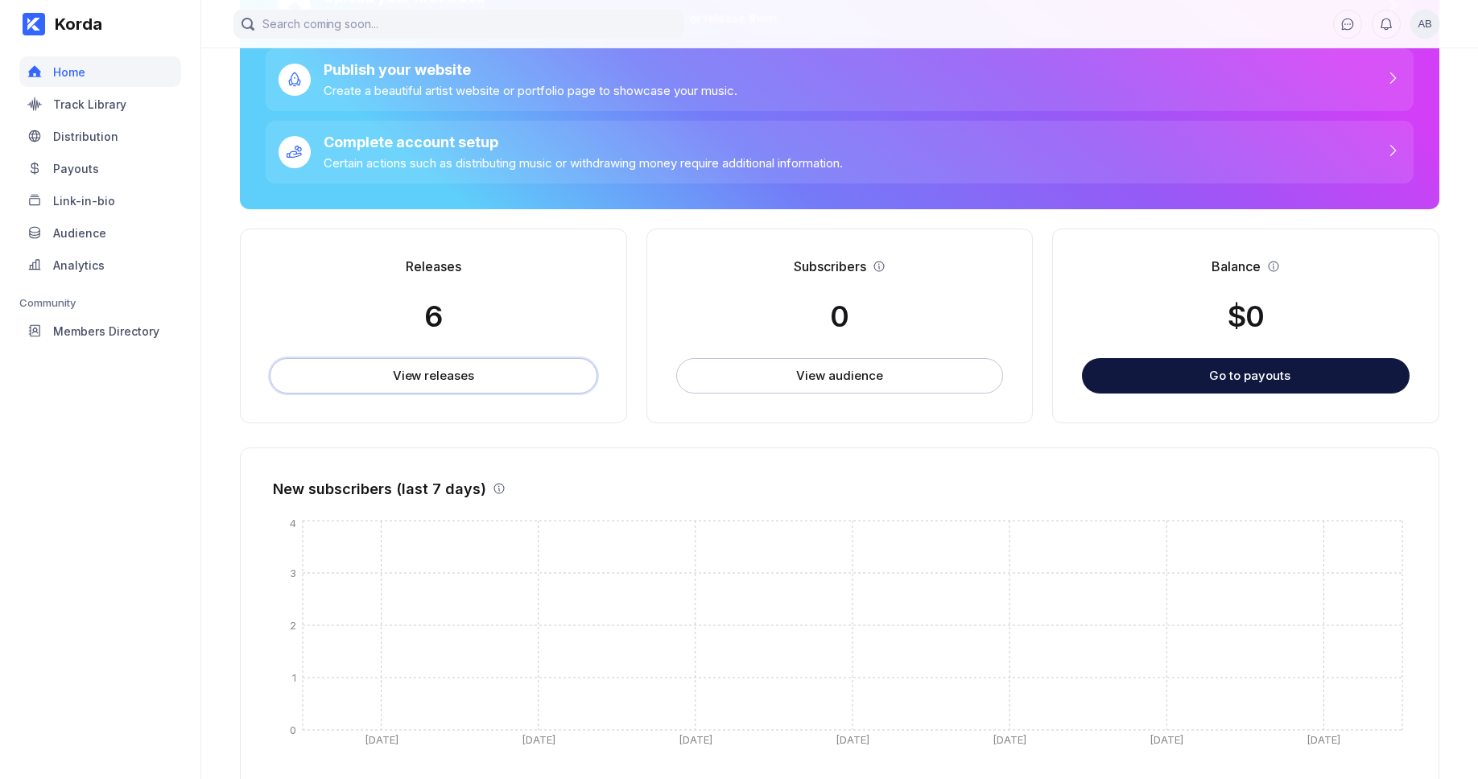
scroll to position [270, 0]
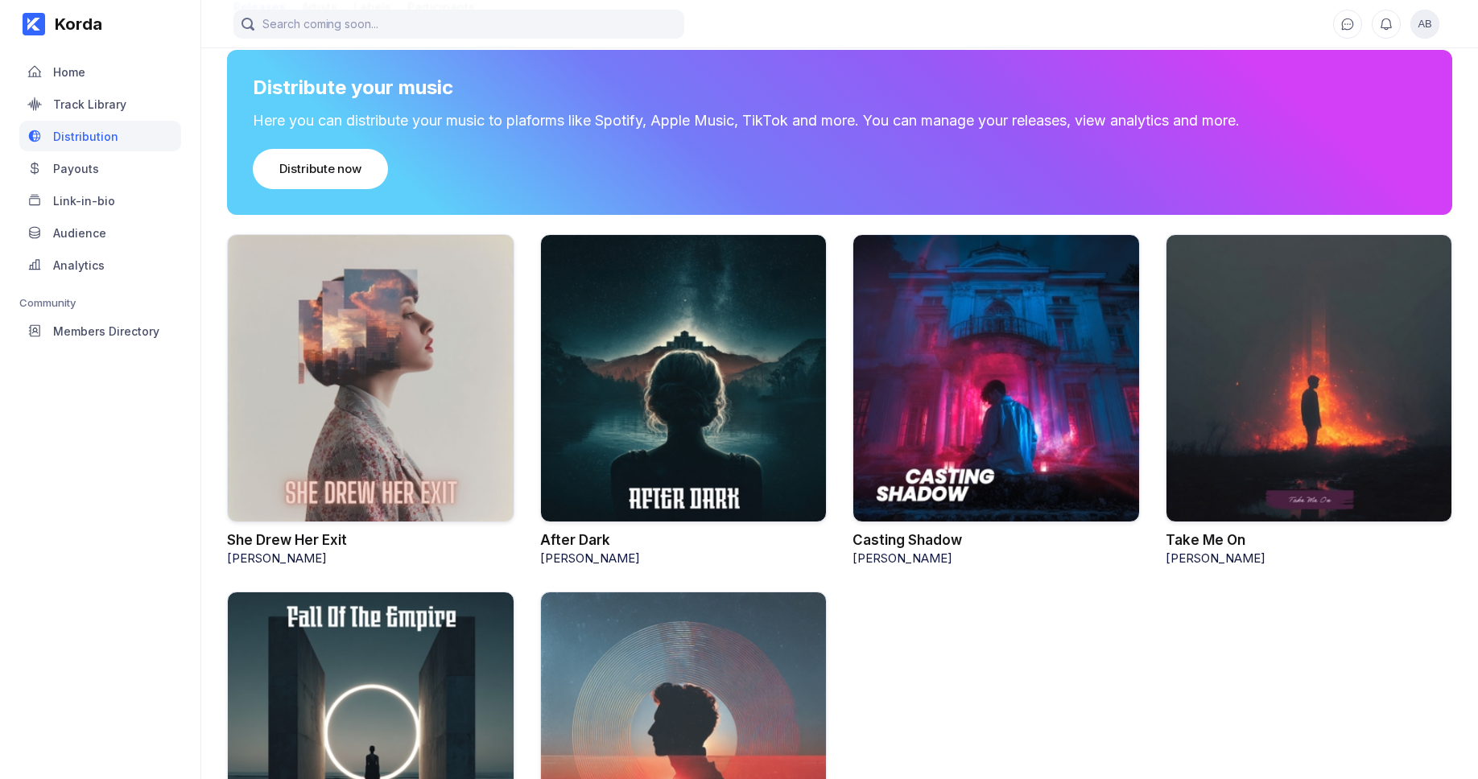
scroll to position [275, 0]
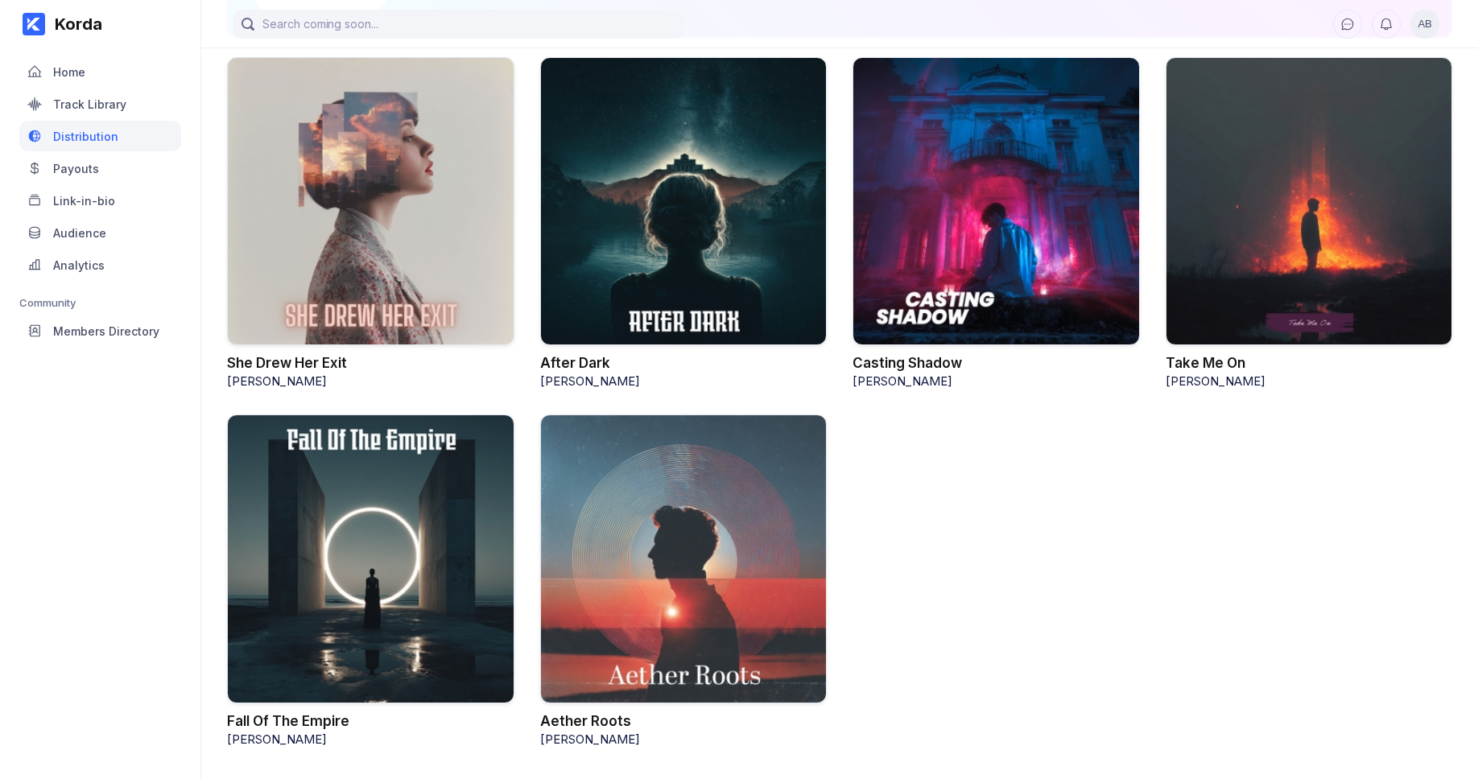
click at [384, 200] on div at bounding box center [370, 201] width 287 height 289
click at [357, 326] on div at bounding box center [370, 201] width 287 height 289
click at [299, 363] on div "She Drew Her Exit" at bounding box center [287, 363] width 120 height 16
click at [303, 365] on div "She Drew Her Exit" at bounding box center [287, 363] width 120 height 16
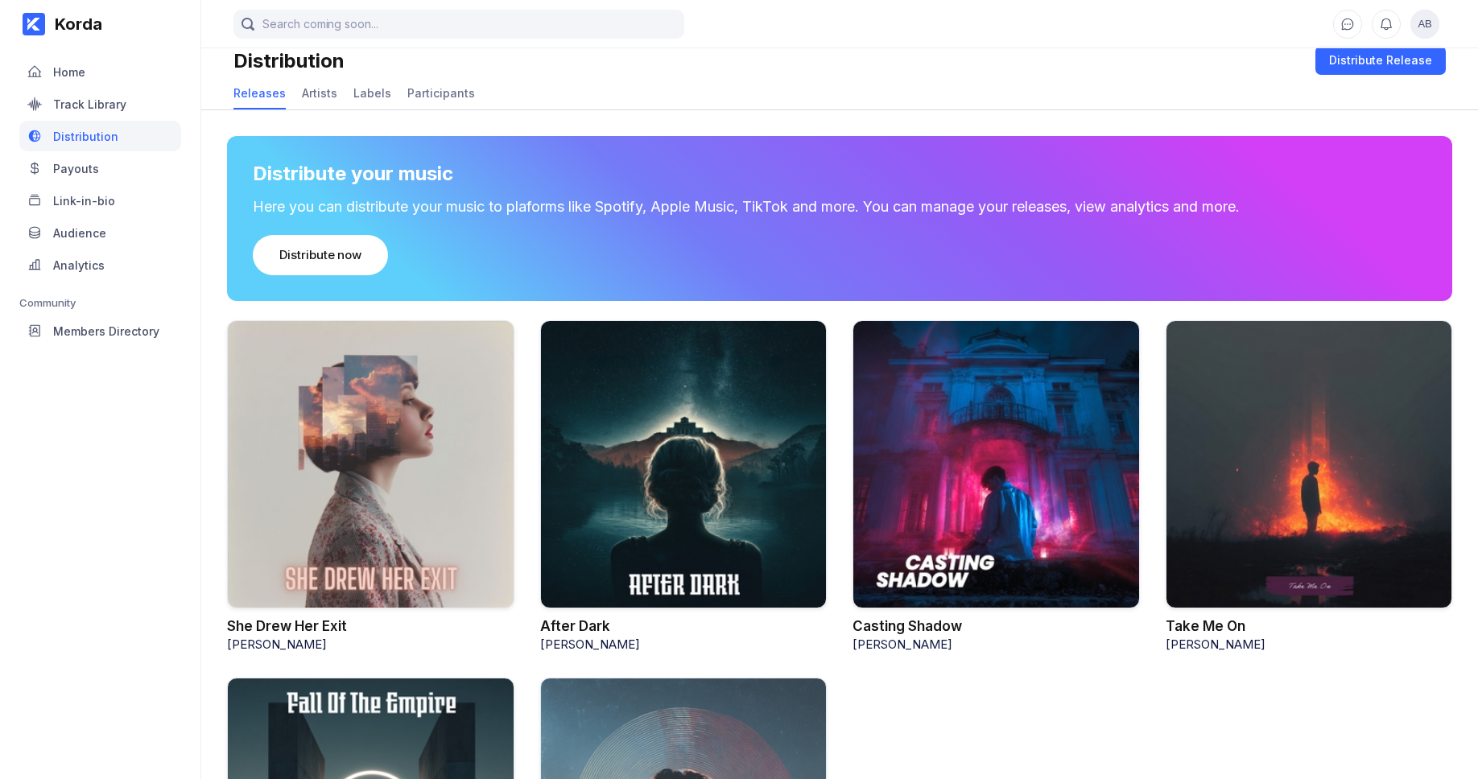
scroll to position [0, 0]
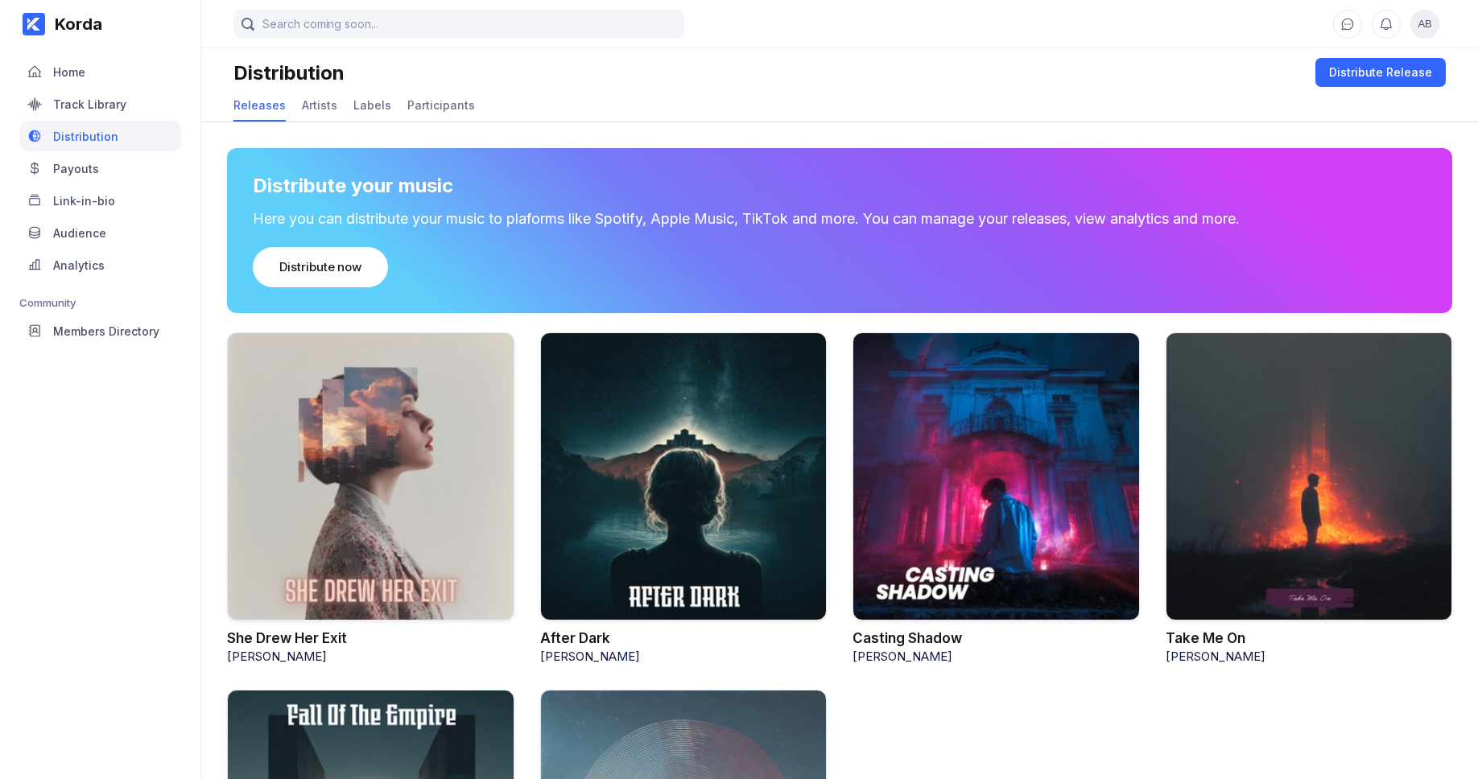
click at [353, 403] on div at bounding box center [370, 476] width 287 height 289
click at [365, 479] on div at bounding box center [370, 476] width 287 height 289
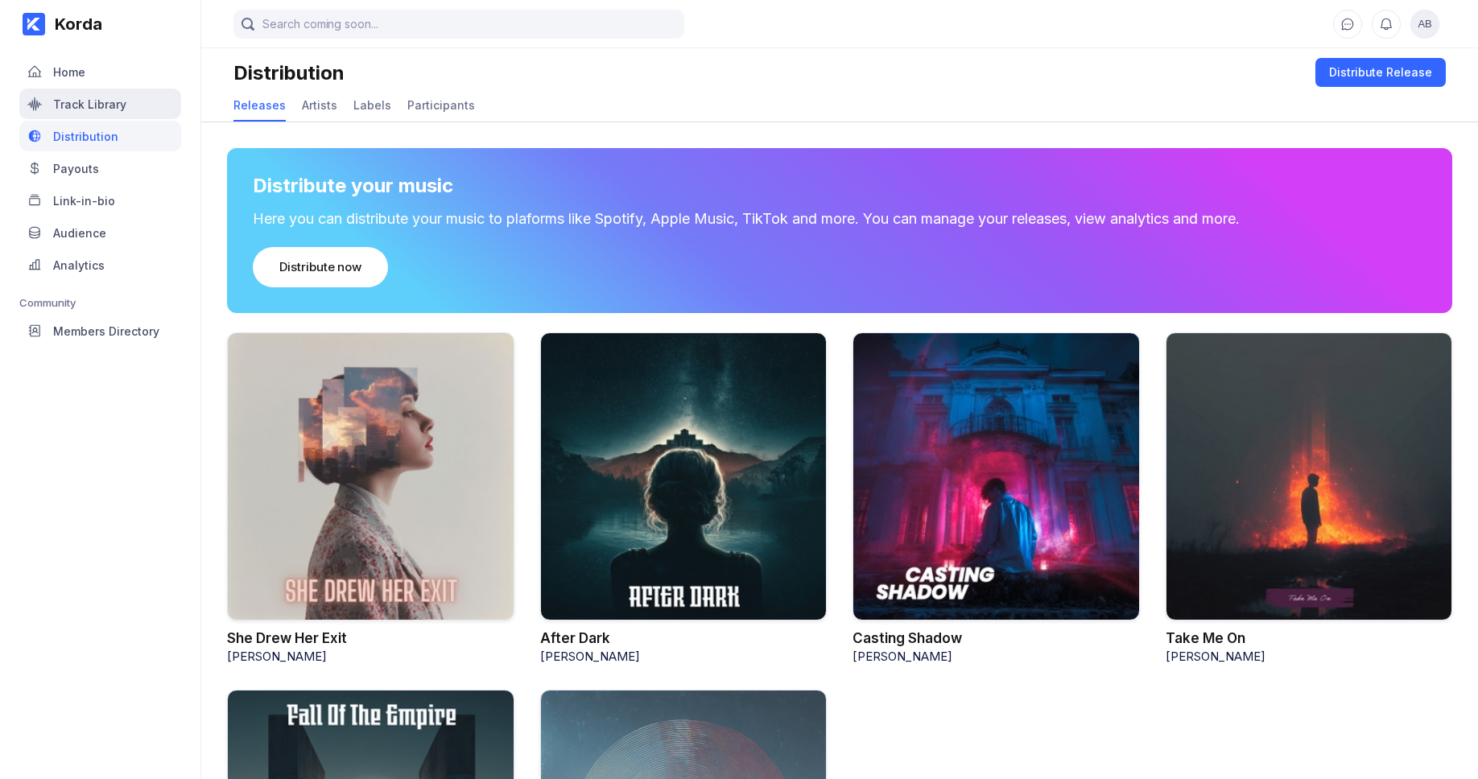
click at [104, 92] on div "Track Library" at bounding box center [100, 104] width 162 height 31
click at [103, 82] on div "Home" at bounding box center [100, 71] width 162 height 31
click at [104, 82] on div "Home" at bounding box center [100, 71] width 162 height 31
click at [79, 73] on div "Home" at bounding box center [69, 72] width 32 height 14
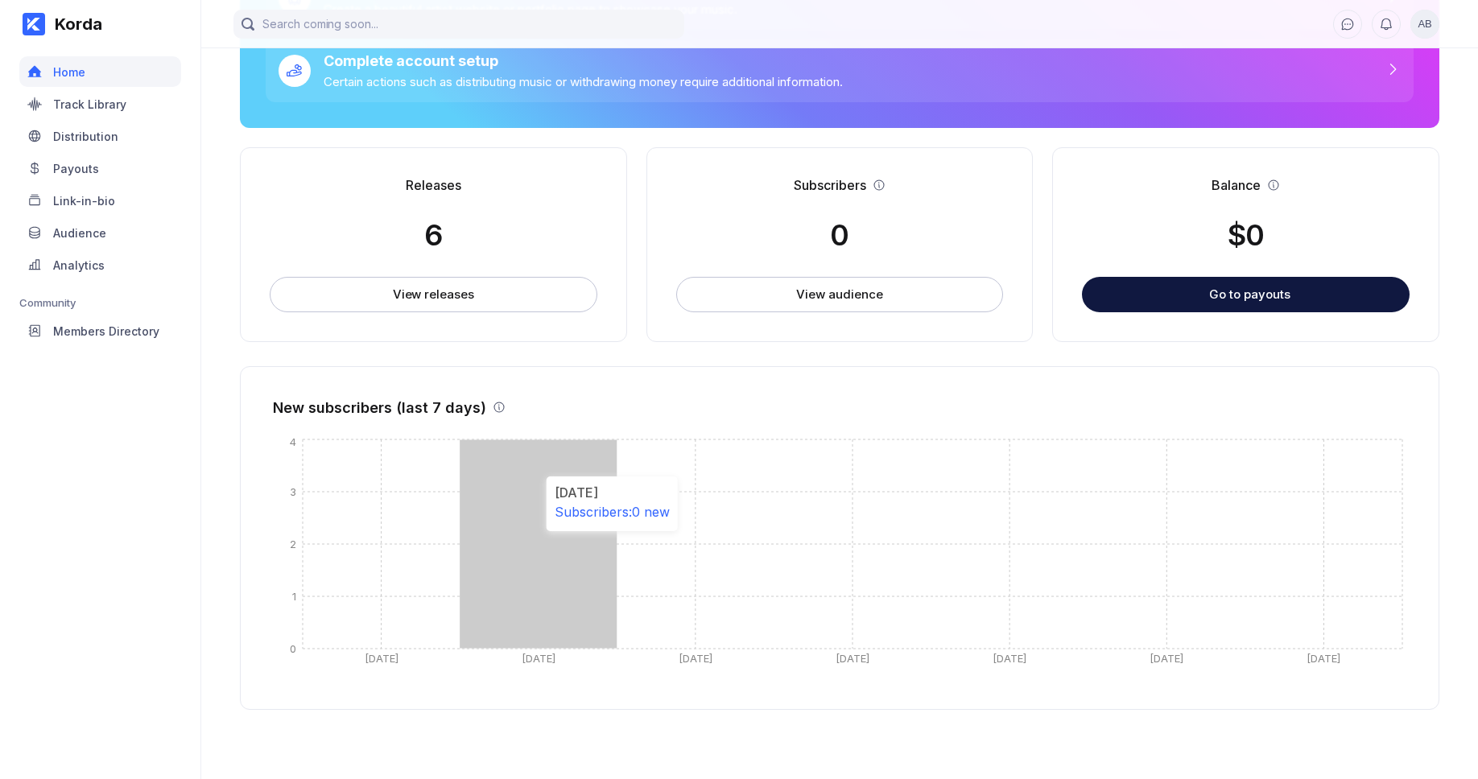
scroll to position [270, 0]
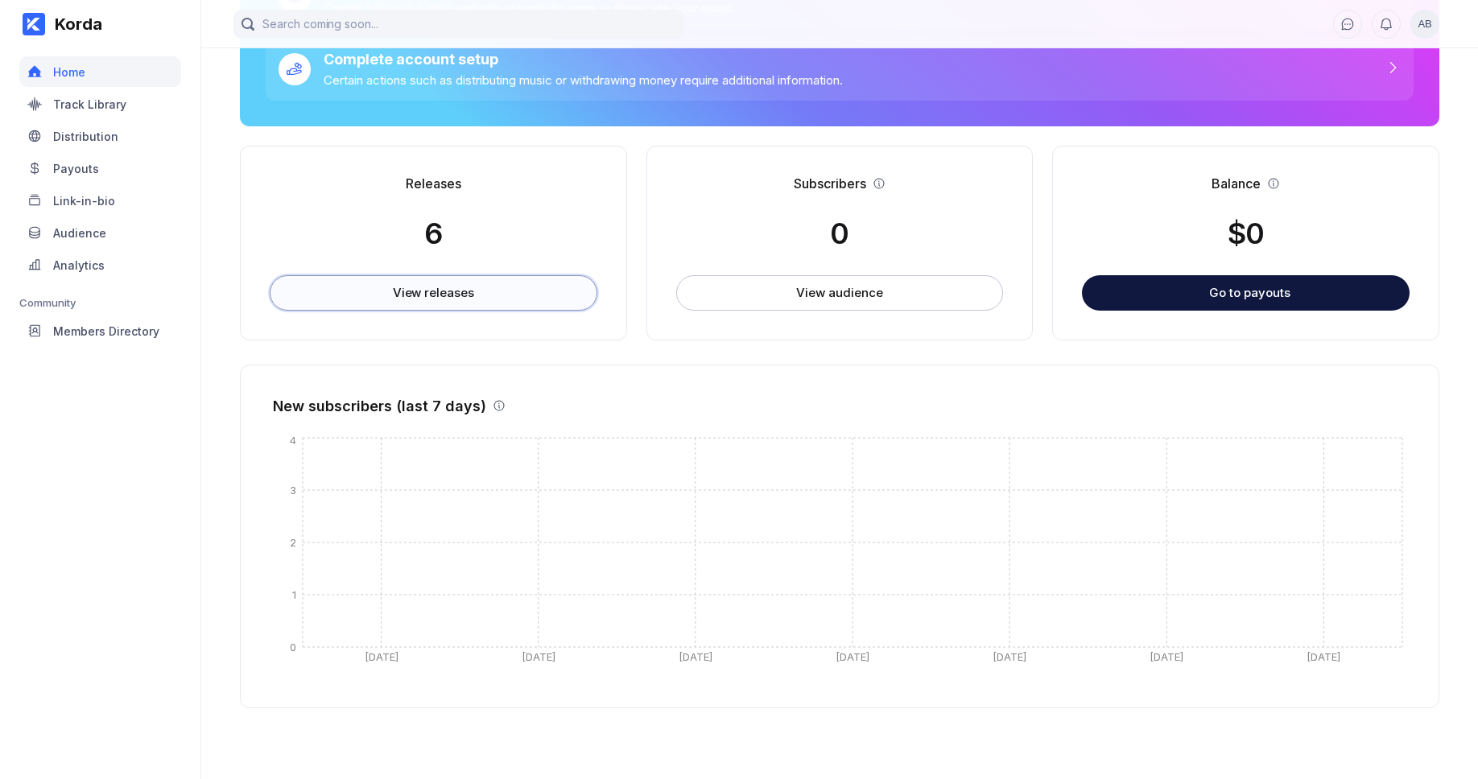
click at [447, 293] on div "View releases" at bounding box center [433, 293] width 81 height 16
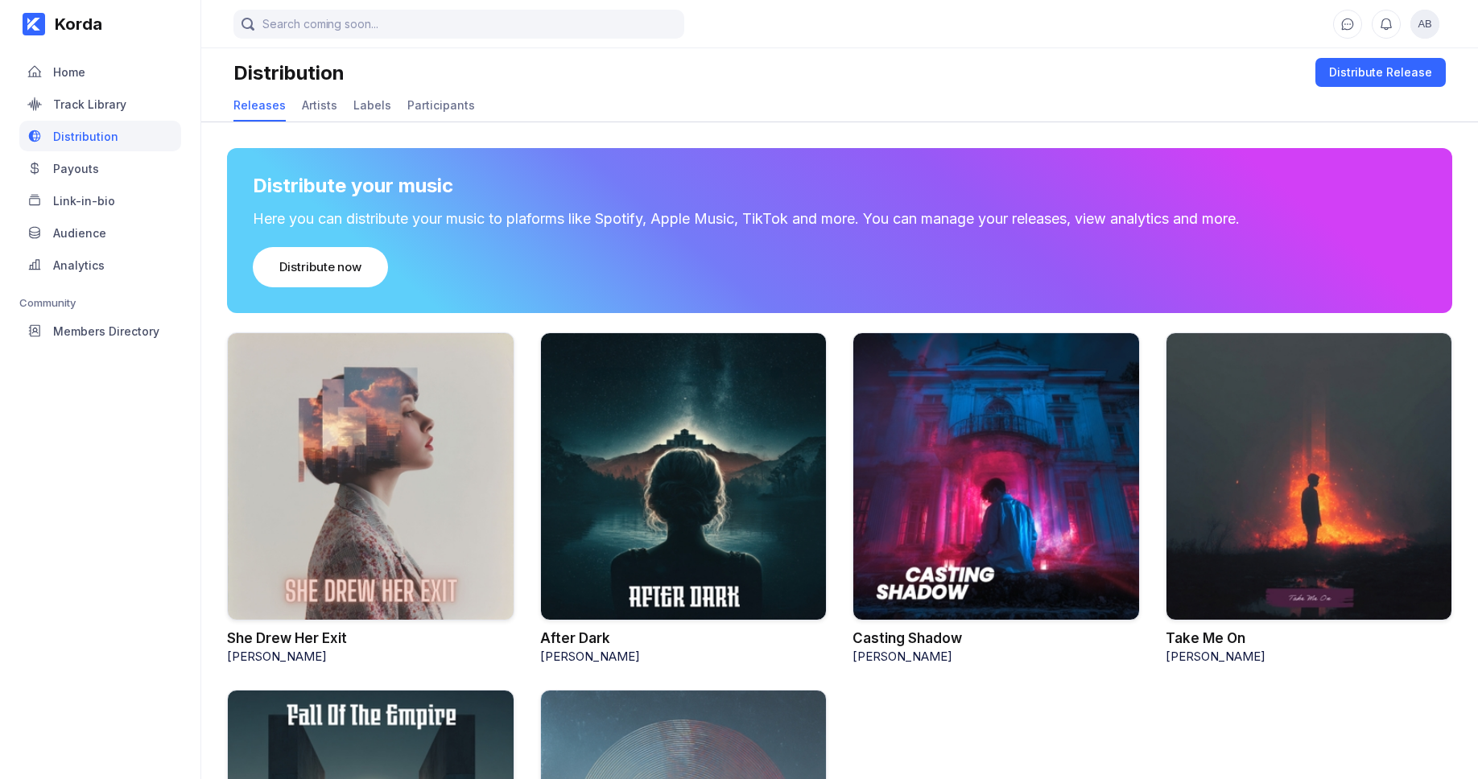
click at [330, 502] on div at bounding box center [370, 476] width 287 height 289
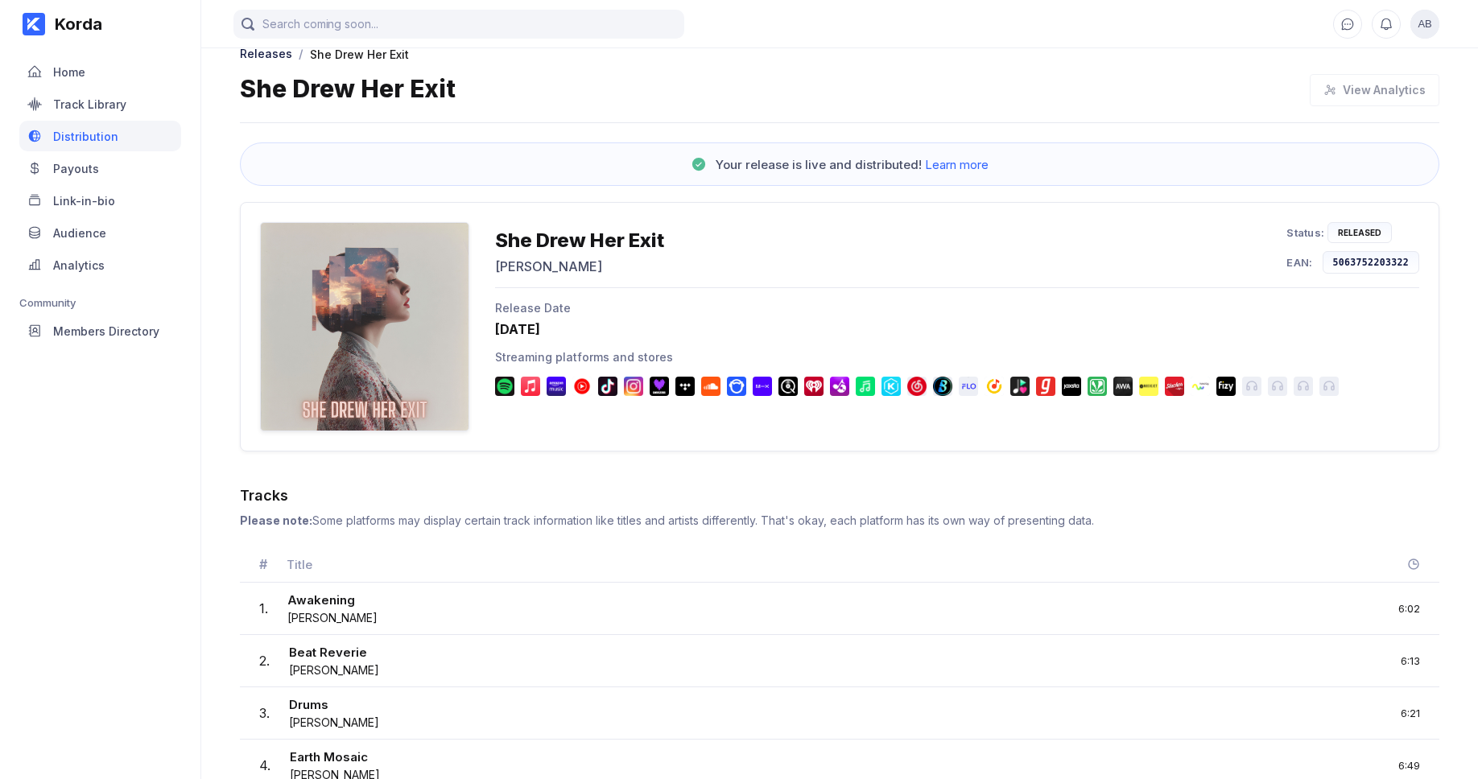
scroll to position [81, 0]
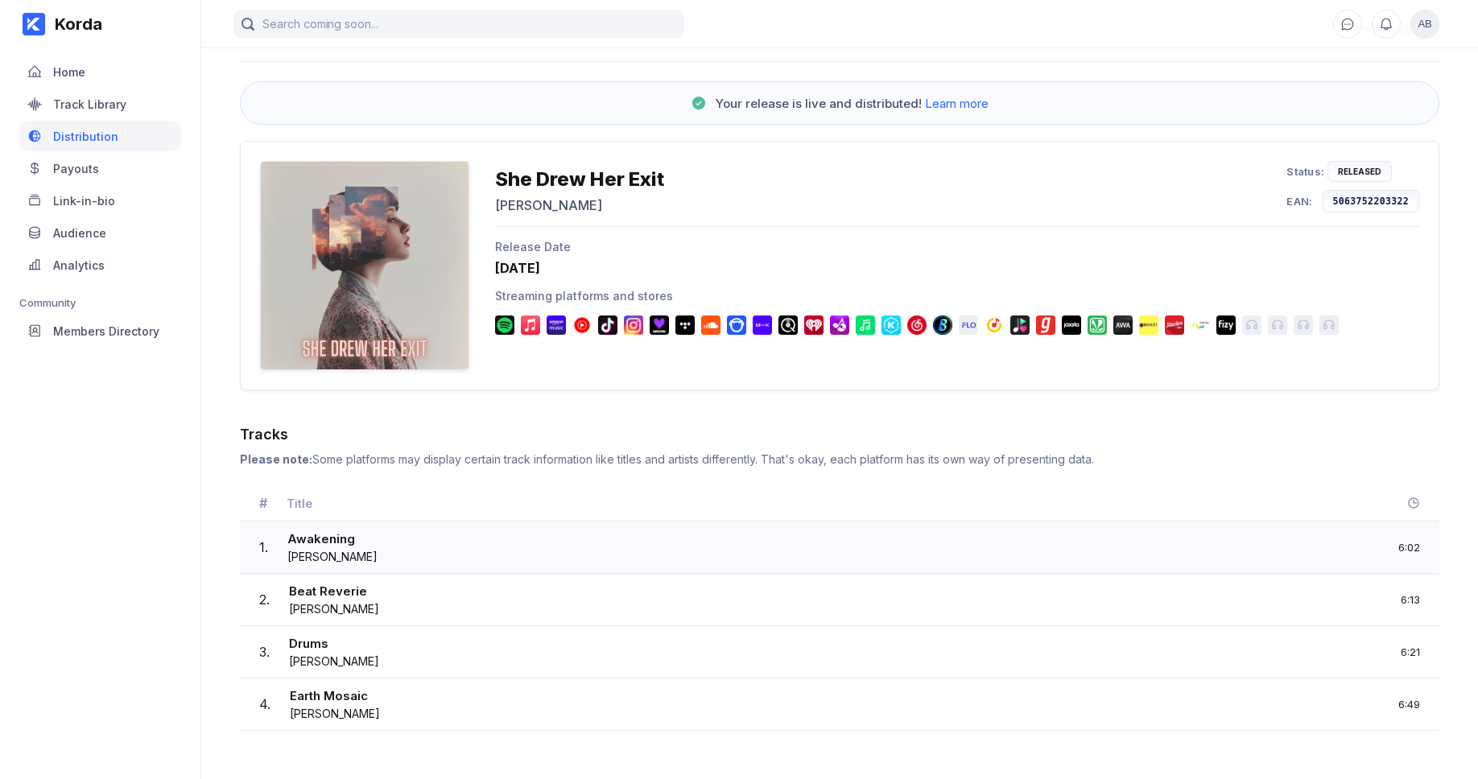
click at [475, 526] on div "1 . Awakening Paul Lang 6:02" at bounding box center [839, 548] width 1199 height 52
